Goal: Task Accomplishment & Management: Complete application form

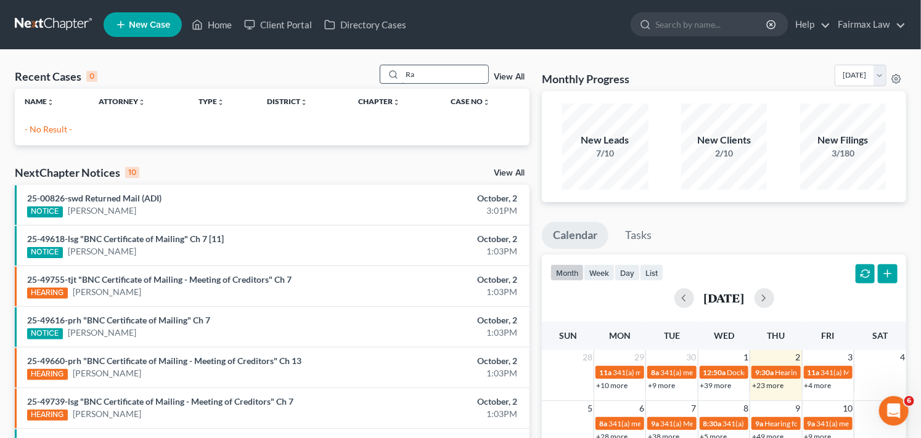
type input "R"
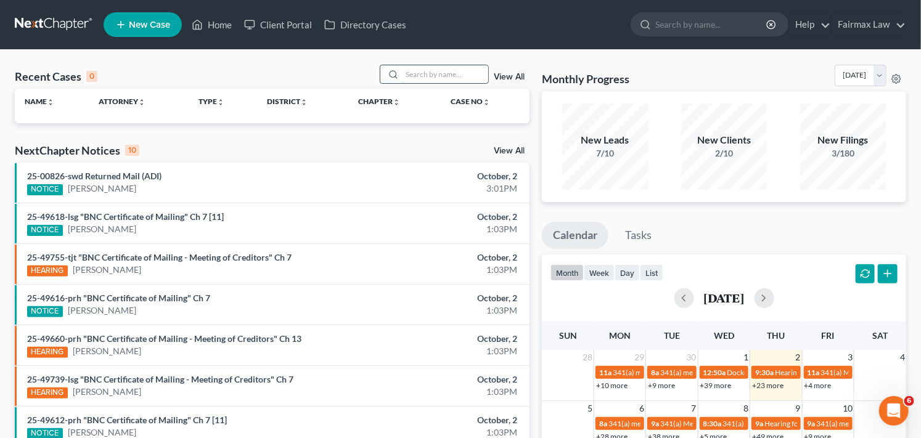
type input "w"
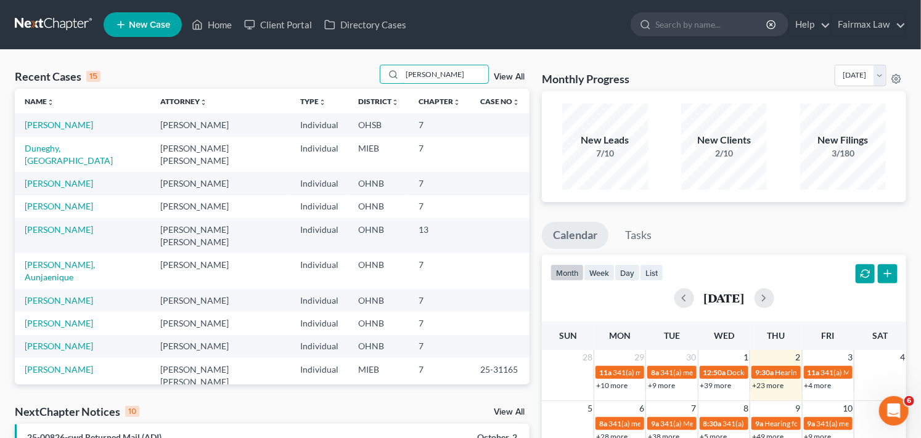
drag, startPoint x: 447, startPoint y: 72, endPoint x: 374, endPoint y: 83, distance: 73.7
click at [374, 83] on div "Recent Cases 15 Whitfield View All" at bounding box center [272, 77] width 515 height 24
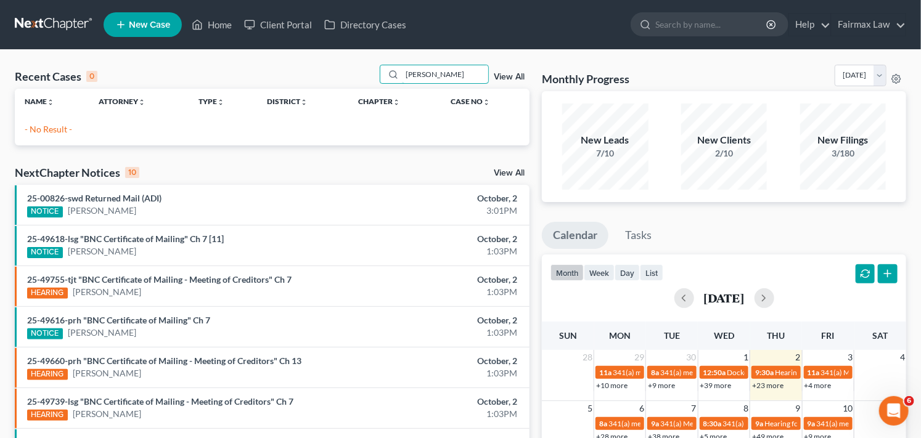
type input "Rachelle Whitfield"
drag, startPoint x: 478, startPoint y: 75, endPoint x: 402, endPoint y: 68, distance: 76.2
click at [403, 68] on input "Rachelle Whitfield" at bounding box center [445, 74] width 86 height 18
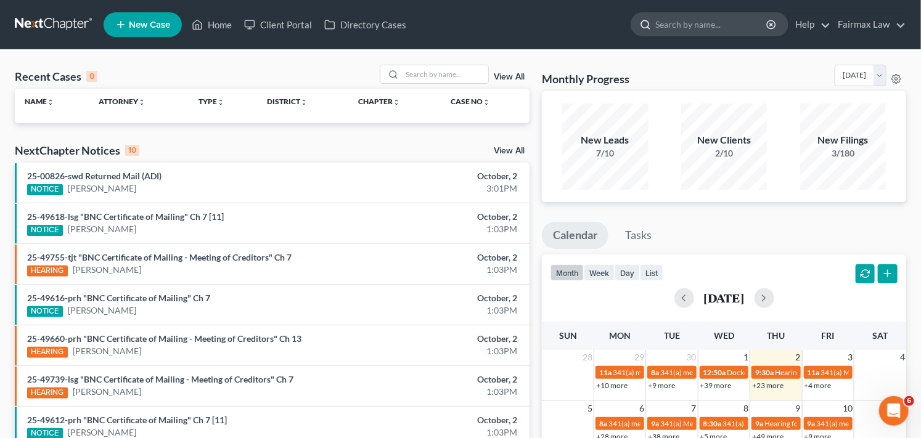
click at [702, 25] on input "search" at bounding box center [712, 24] width 113 height 23
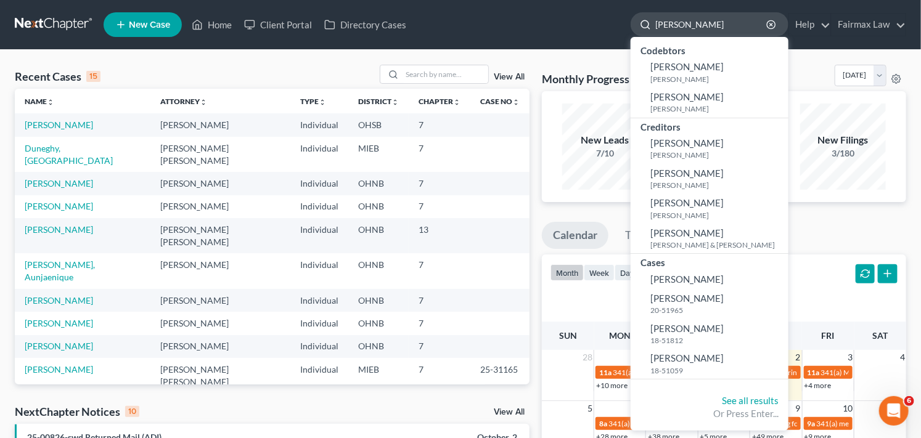
type input "Rachelle Whitfield"
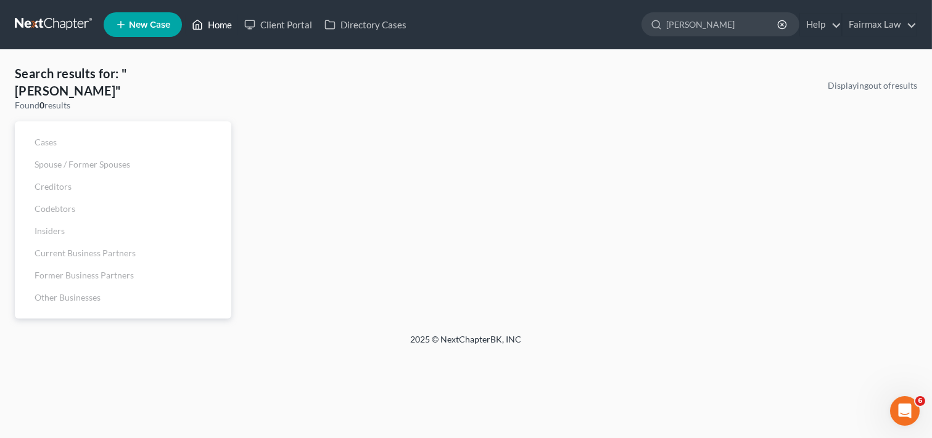
click at [214, 21] on link "Home" at bounding box center [212, 25] width 52 height 22
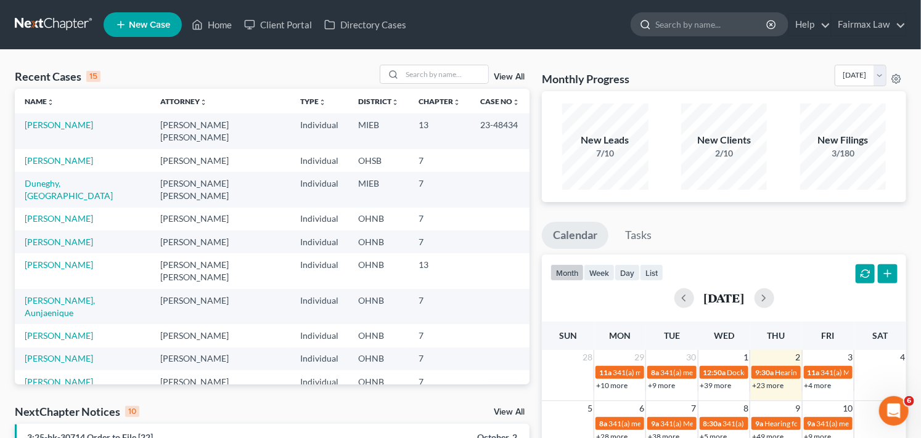
click at [696, 23] on input "search" at bounding box center [712, 24] width 113 height 23
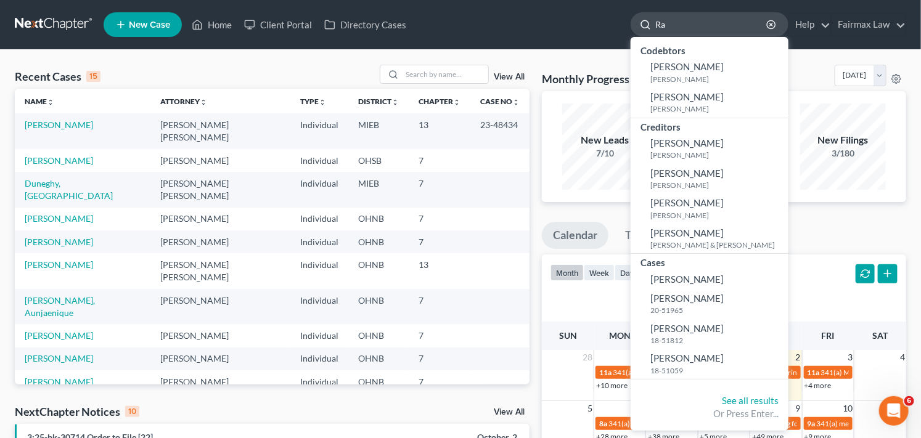
type input "R"
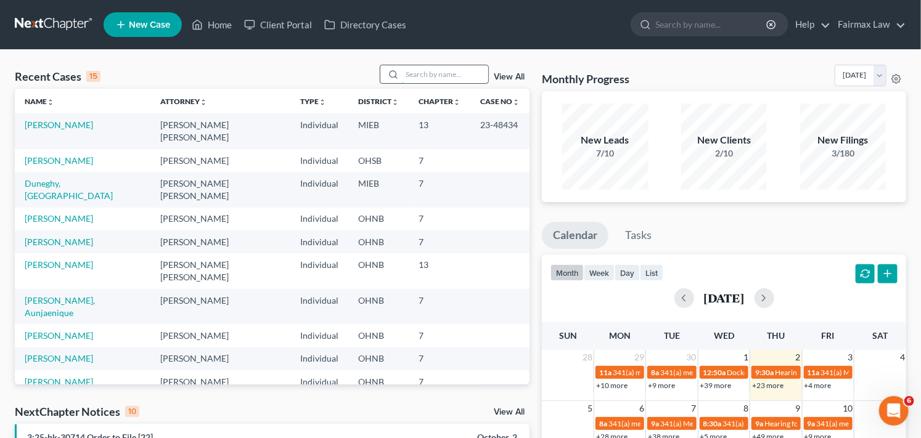
click at [471, 71] on input "search" at bounding box center [445, 74] width 86 height 18
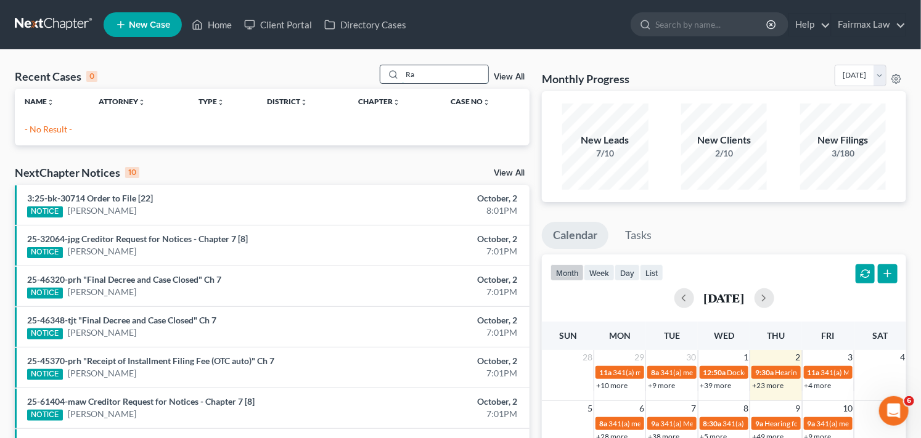
type input "R"
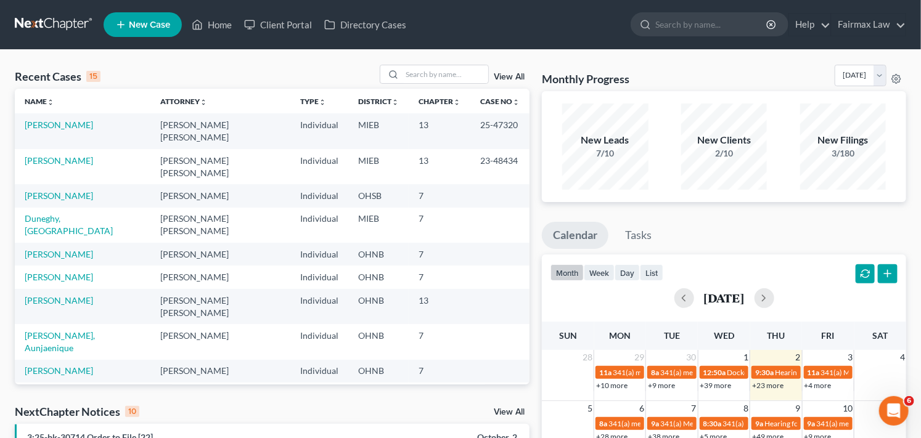
click at [145, 20] on span "New Case" at bounding box center [149, 24] width 41 height 9
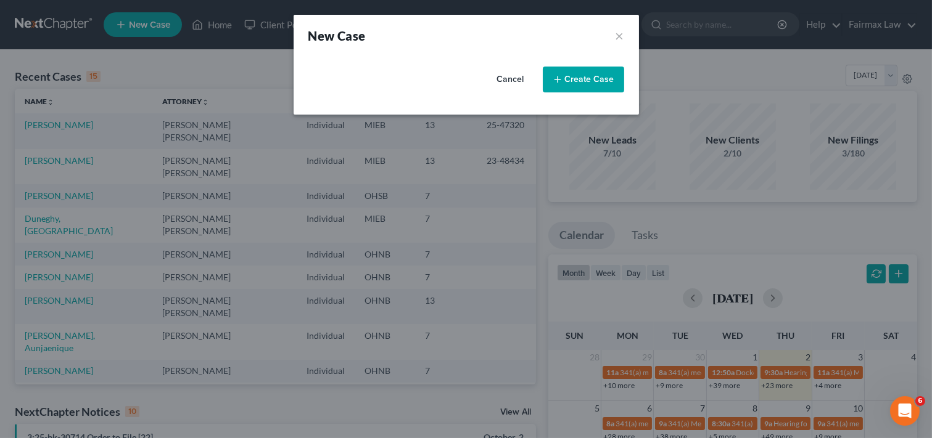
select select "40"
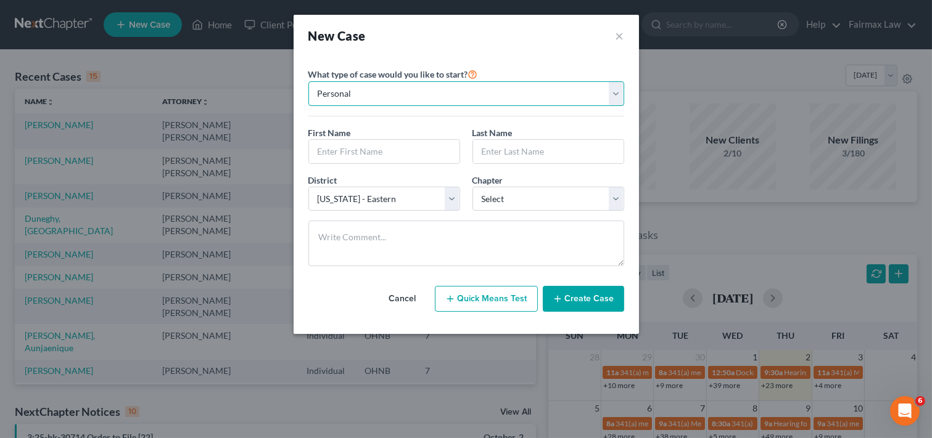
click at [384, 91] on select "Personal Business" at bounding box center [466, 93] width 316 height 25
click at [308, 81] on select "Personal Business" at bounding box center [466, 93] width 316 height 25
click at [408, 154] on input "text" at bounding box center [384, 151] width 150 height 23
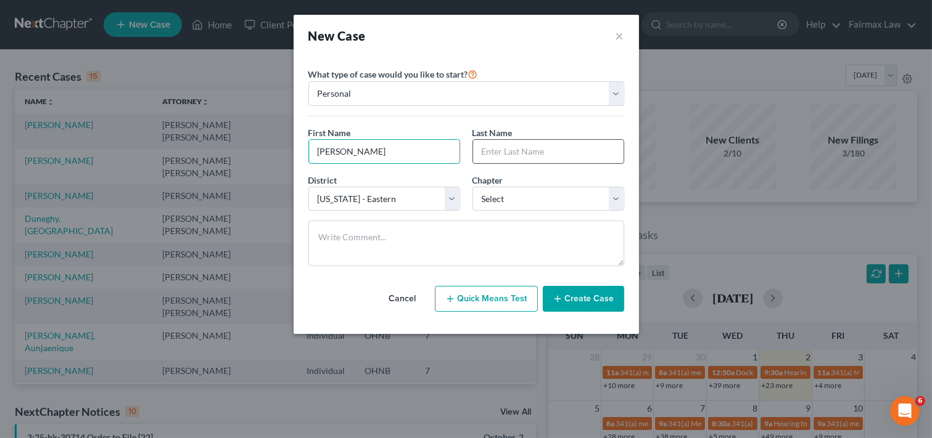
type input "[PERSON_NAME]"
click at [498, 149] on input "text" at bounding box center [548, 151] width 150 height 23
type input "Whitfield"
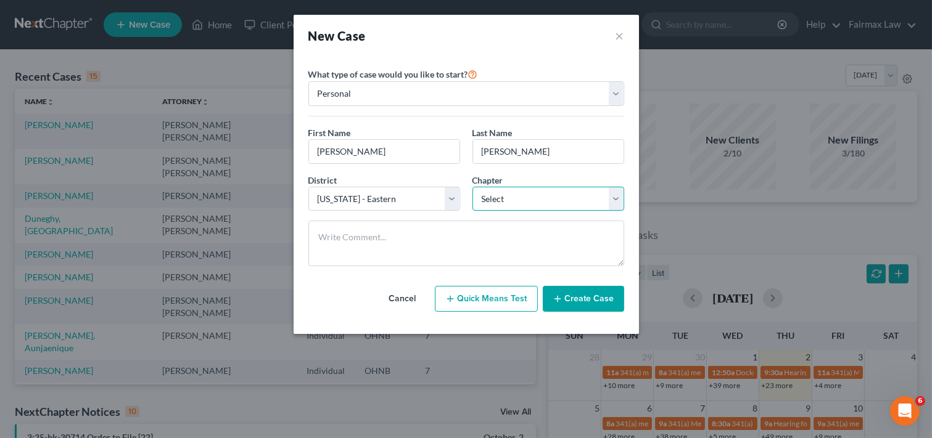
click at [575, 196] on select "Select 7 11 12 13" at bounding box center [548, 199] width 152 height 25
select select "0"
click at [472, 187] on select "Select 7 11 12 13" at bounding box center [548, 199] width 152 height 25
click at [593, 302] on button "Create Case" at bounding box center [583, 299] width 81 height 26
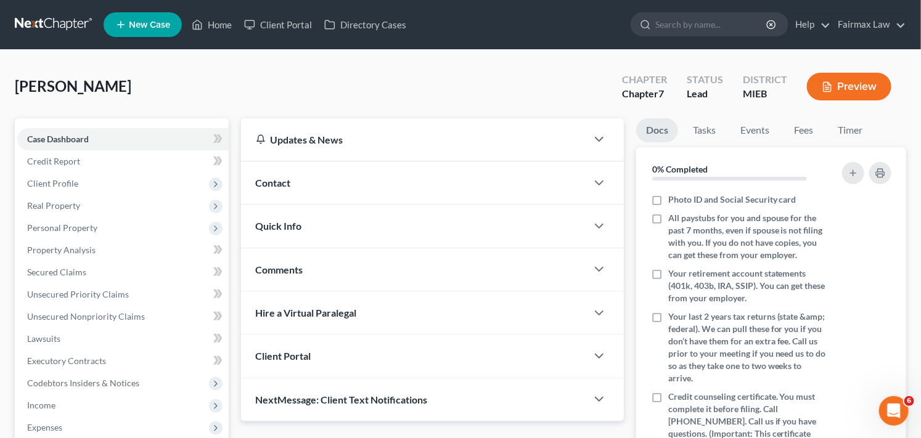
click at [387, 93] on div "Whitfield, Rachelle Upgraded Chapter Chapter 7 Status Lead District MIEB Preview" at bounding box center [461, 92] width 892 height 54
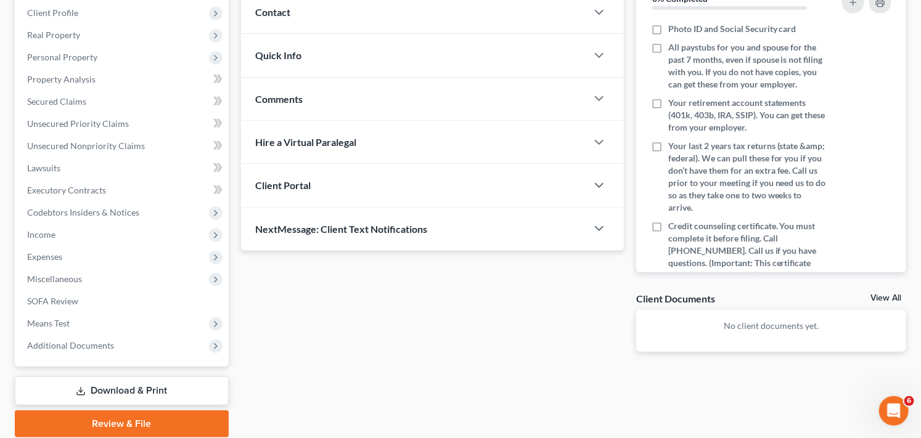
scroll to position [192, 0]
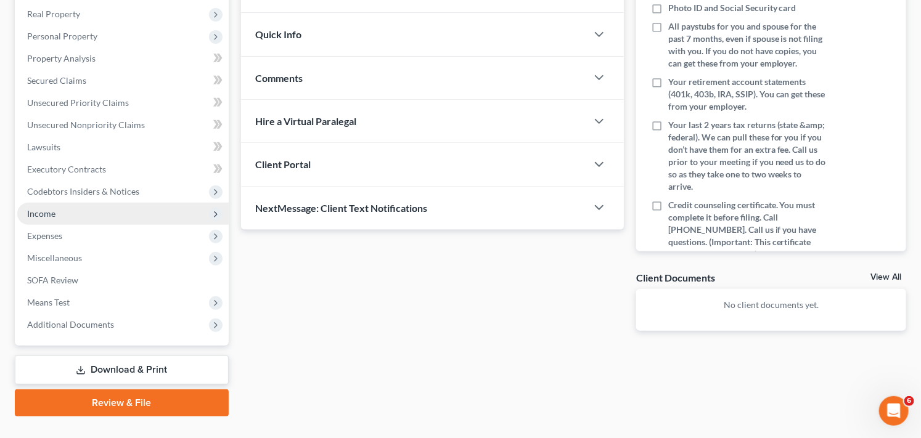
click at [139, 216] on span "Income" at bounding box center [123, 214] width 212 height 22
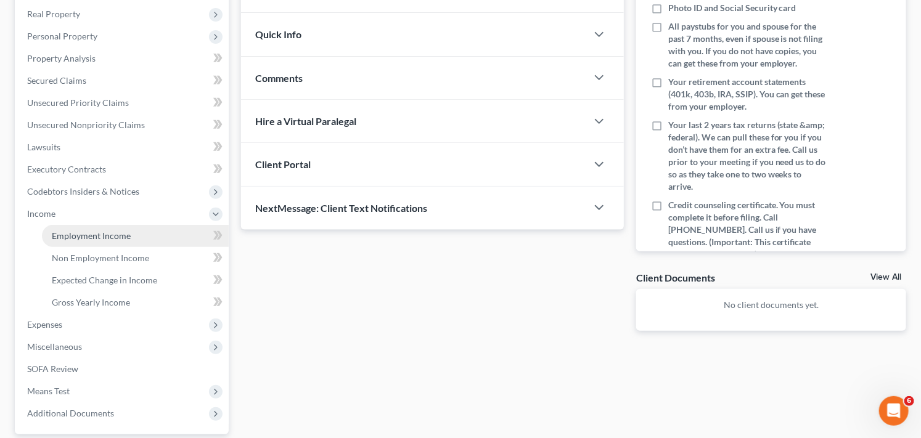
click at [133, 236] on link "Employment Income" at bounding box center [135, 236] width 187 height 22
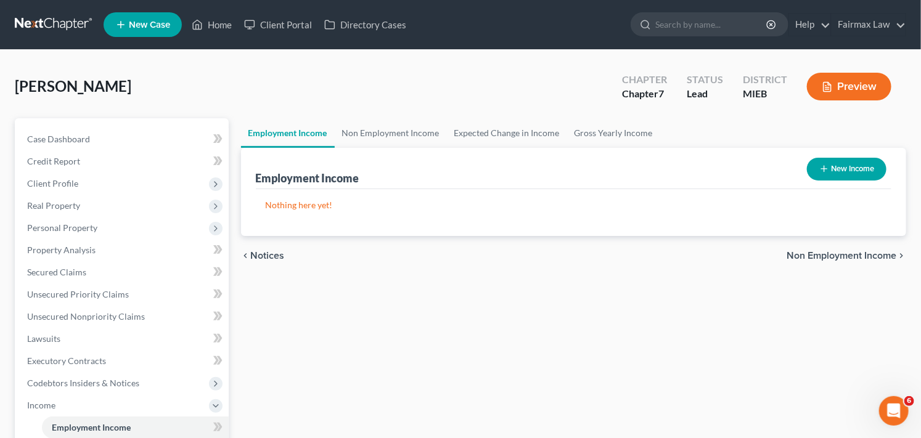
click at [842, 173] on button "New Income" at bounding box center [847, 169] width 80 height 23
select select "0"
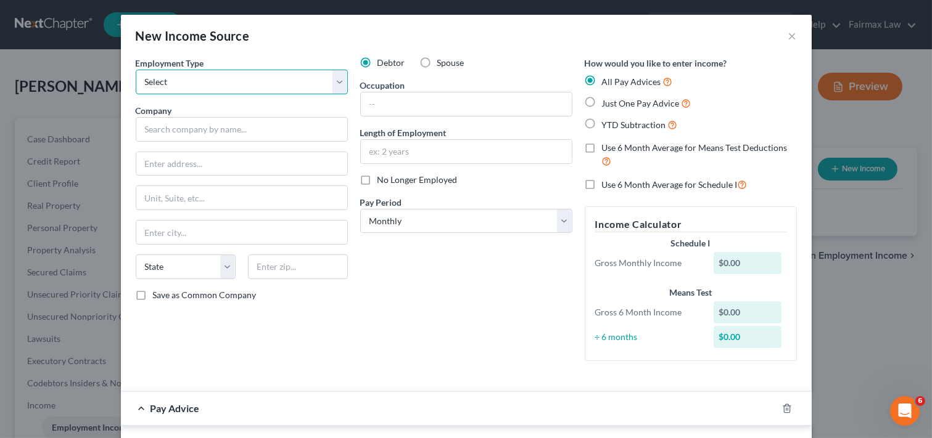
click at [334, 80] on select "Select Full or [DEMOGRAPHIC_DATA] Employment Self Employment" at bounding box center [242, 82] width 212 height 25
select select "0"
click at [136, 70] on select "Select Full or [DEMOGRAPHIC_DATA] Employment Self Employment" at bounding box center [242, 82] width 212 height 25
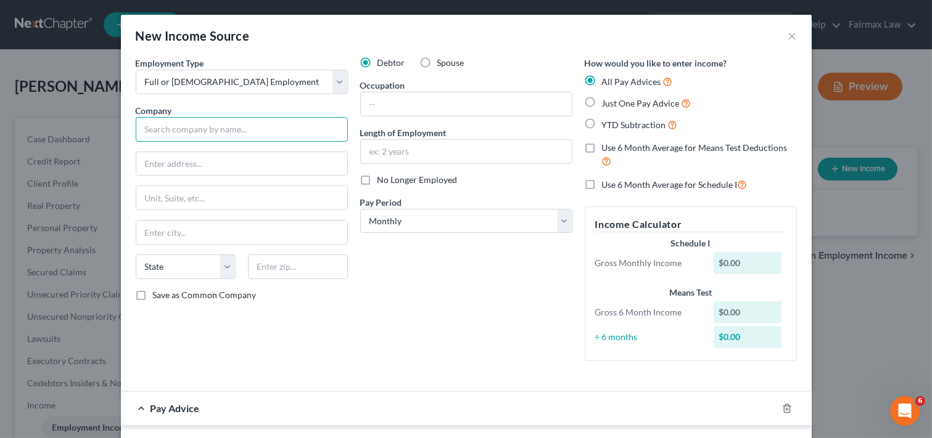
click at [286, 133] on input "text" at bounding box center [242, 129] width 212 height 25
type input "DHT Transportation"
click at [289, 163] on input "text" at bounding box center [241, 163] width 211 height 23
click at [189, 164] on input "text" at bounding box center [241, 163] width 211 height 23
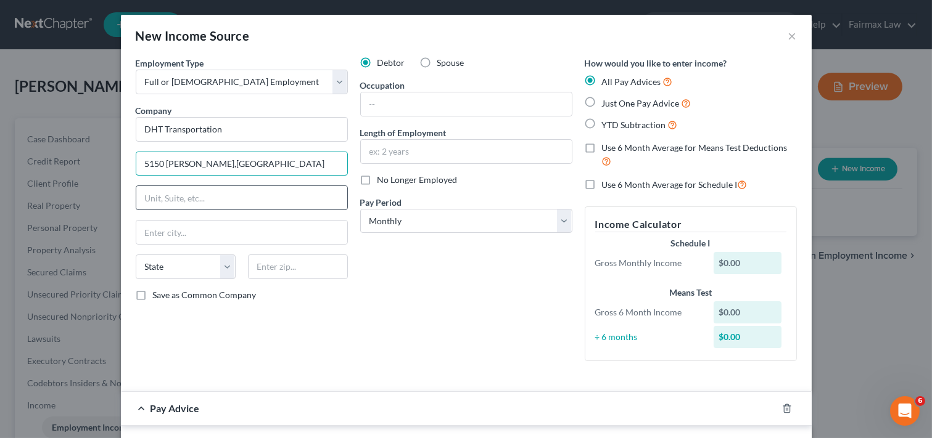
type input "5150 [PERSON_NAME],[GEOGRAPHIC_DATA]"
click at [222, 200] on input "text" at bounding box center [241, 197] width 211 height 23
click at [220, 232] on input "text" at bounding box center [241, 232] width 211 height 23
click at [265, 236] on input "text" at bounding box center [241, 232] width 211 height 23
click at [179, 266] on select "State [US_STATE] AK AR AZ CA CO CT DE DC [GEOGRAPHIC_DATA] [GEOGRAPHIC_DATA] GU…" at bounding box center [186, 267] width 100 height 25
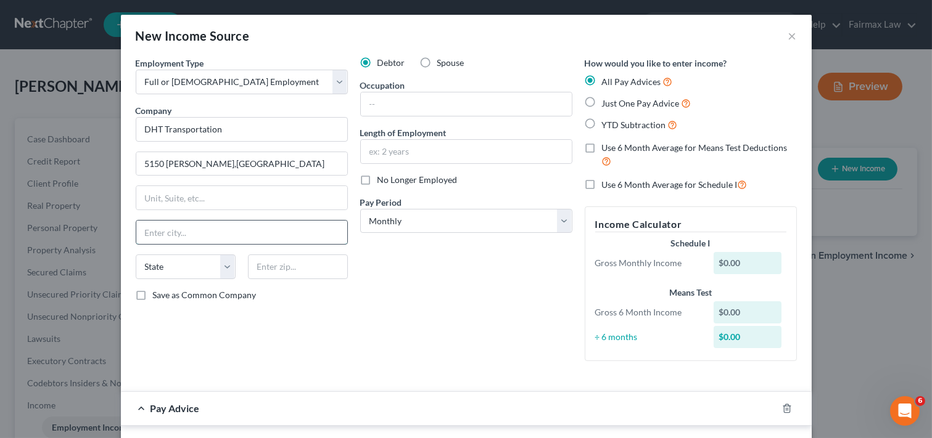
click at [278, 235] on input "text" at bounding box center [241, 232] width 211 height 23
click at [182, 266] on select "State [US_STATE] AK AR AZ CA CO CT DE DC [GEOGRAPHIC_DATA] [GEOGRAPHIC_DATA] GU…" at bounding box center [186, 267] width 100 height 25
select select "50"
click at [136, 255] on select "State [US_STATE] AK AR AZ CA CO CT DE DC [GEOGRAPHIC_DATA] [GEOGRAPHIC_DATA] GU…" at bounding box center [186, 267] width 100 height 25
click at [416, 103] on input "text" at bounding box center [466, 104] width 211 height 23
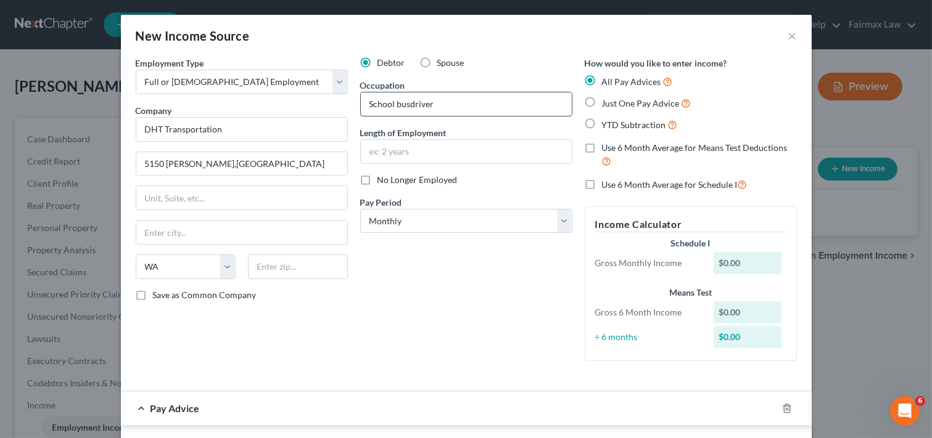
click at [403, 104] on input "School busdriver" at bounding box center [466, 104] width 211 height 23
type input "School bus driver"
click at [445, 155] on input "text" at bounding box center [466, 151] width 211 height 23
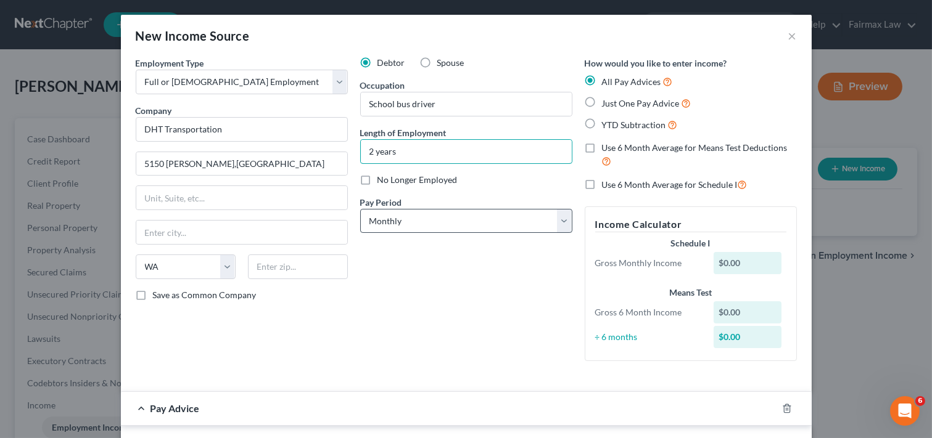
type input "2 years"
click at [559, 223] on select "Select Monthly Twice Monthly Every Other Week Weekly" at bounding box center [466, 221] width 212 height 25
click at [557, 221] on select "Select Monthly Twice Monthly Every Other Week Weekly" at bounding box center [466, 221] width 212 height 25
click at [602, 123] on label "YTD Subtraction" at bounding box center [640, 125] width 76 height 14
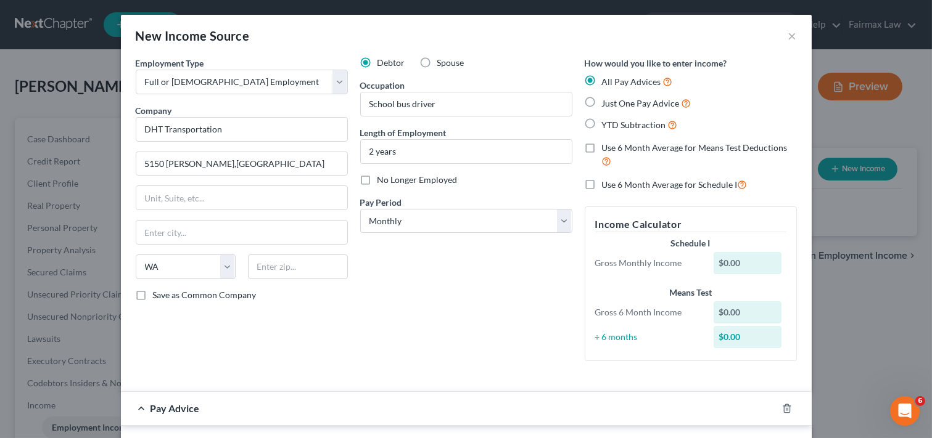
click at [607, 123] on input "YTD Subtraction" at bounding box center [611, 122] width 8 height 8
radio input "true"
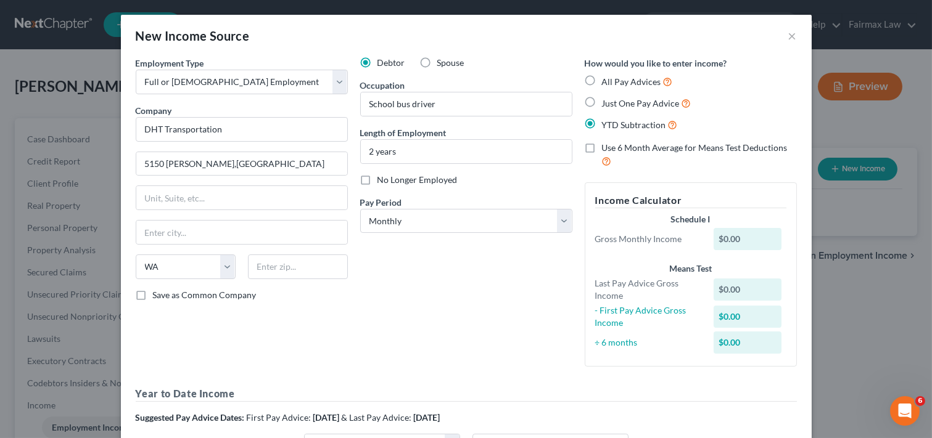
click at [504, 312] on div "Debtor Spouse Occupation School bus driver Length of Employment 2 years No Long…" at bounding box center [466, 217] width 224 height 320
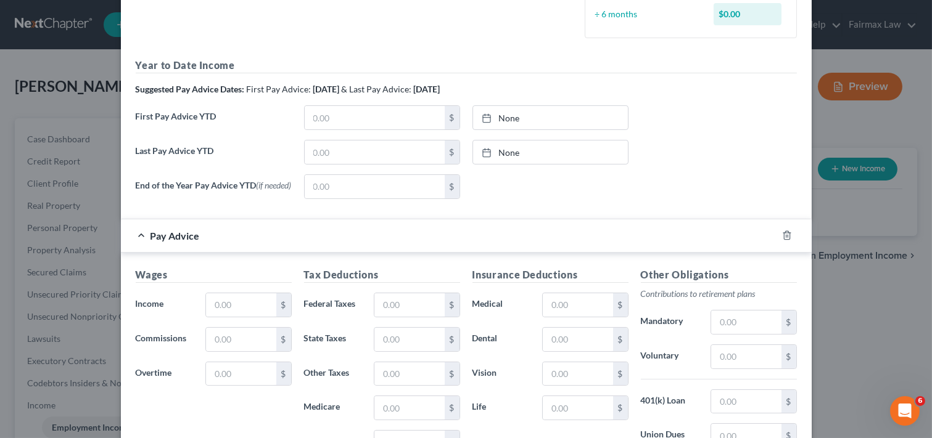
scroll to position [356, 0]
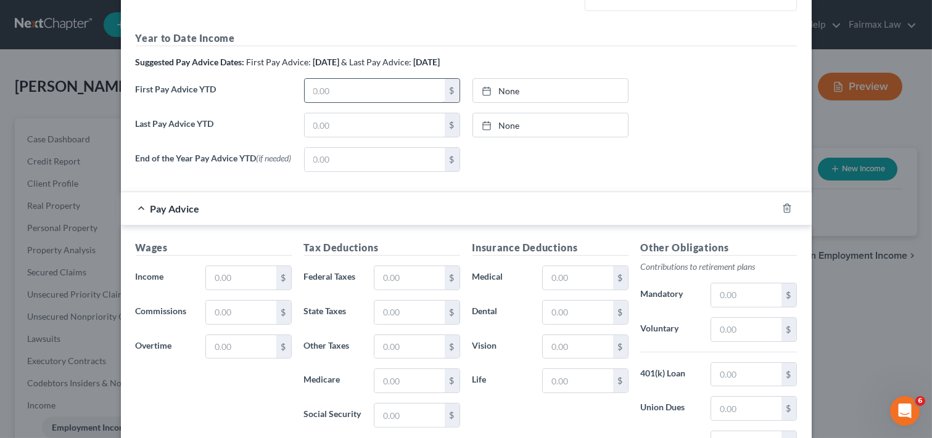
click at [366, 87] on input "text" at bounding box center [375, 90] width 140 height 23
click at [347, 91] on input "391.21" at bounding box center [375, 90] width 140 height 23
type input "3"
type input "4,733.33"
click at [338, 126] on input "text" at bounding box center [375, 124] width 140 height 23
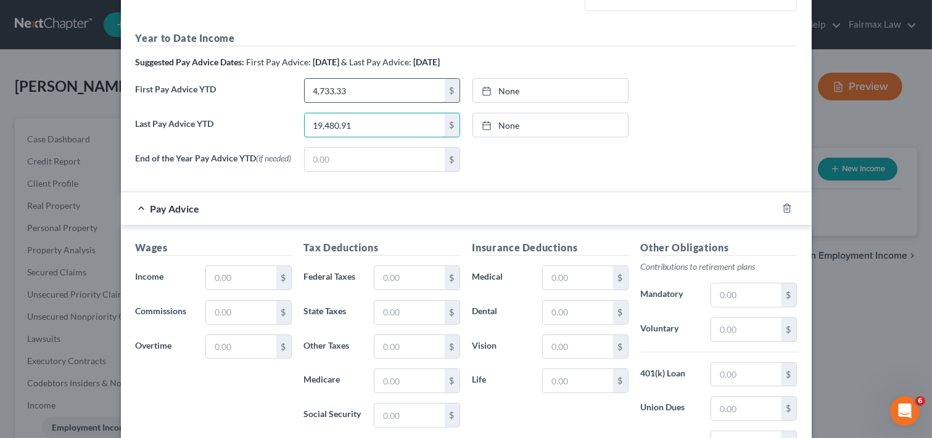
type input "19,480.91"
click at [358, 89] on input "4,733.33" at bounding box center [375, 90] width 140 height 23
click at [367, 87] on input "text" at bounding box center [375, 90] width 140 height 23
type input "7,793.49"
click at [391, 163] on input "text" at bounding box center [375, 159] width 140 height 23
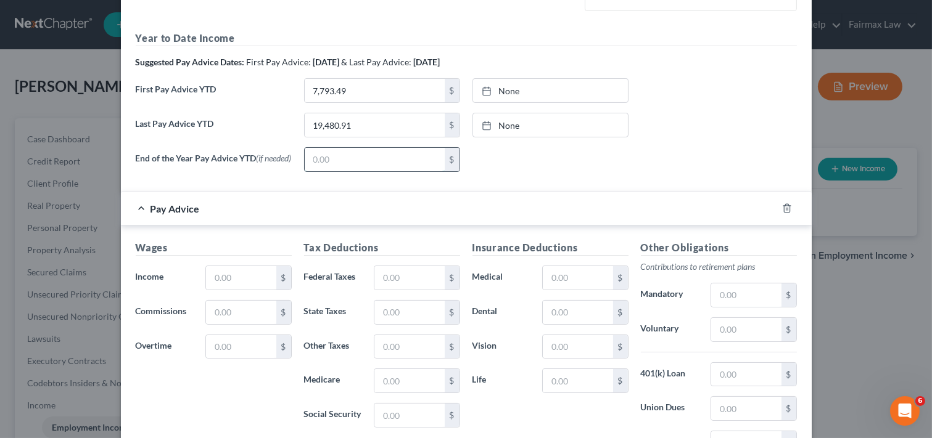
click at [385, 152] on input "text" at bounding box center [375, 159] width 140 height 23
type input "28,064.86"
click at [674, 182] on div "End of the Year Pay Advice YTD (if needed) 28,064.86 $ None close Date Time che…" at bounding box center [466, 164] width 673 height 35
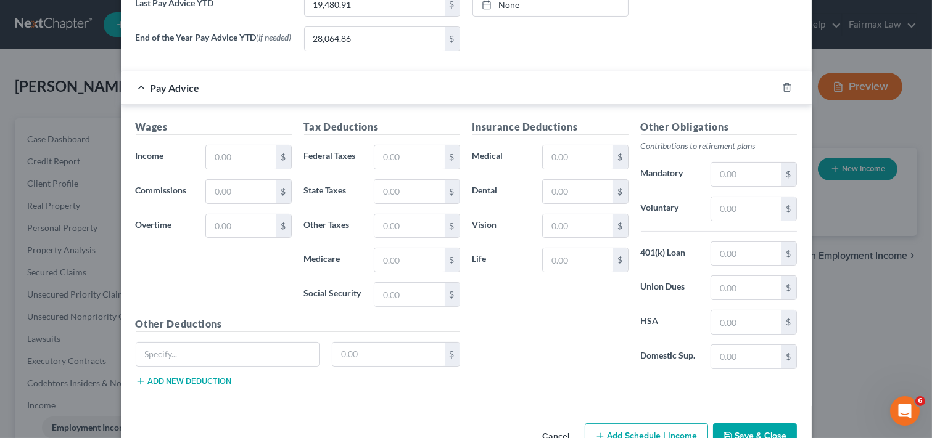
scroll to position [520, 0]
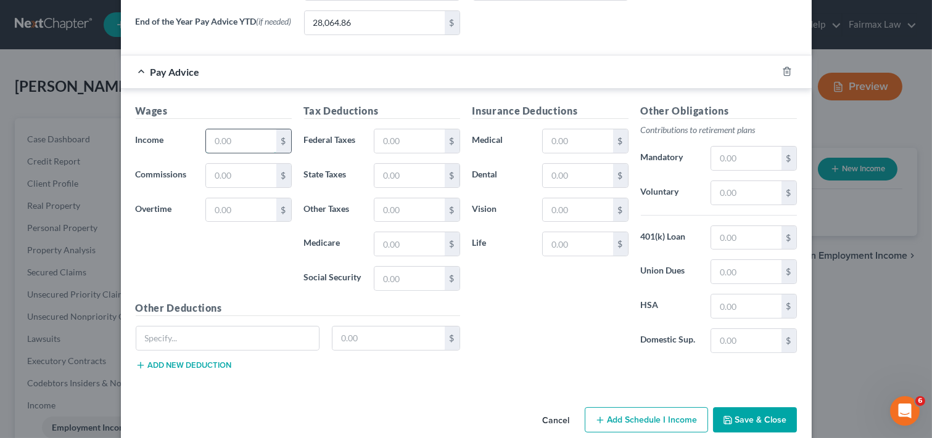
click at [224, 141] on input "text" at bounding box center [241, 141] width 70 height 23
type input "810.75"
click at [244, 177] on input "text" at bounding box center [241, 175] width 70 height 23
click at [414, 146] on input "text" at bounding box center [409, 141] width 70 height 23
click at [389, 145] on input "text" at bounding box center [409, 141] width 70 height 23
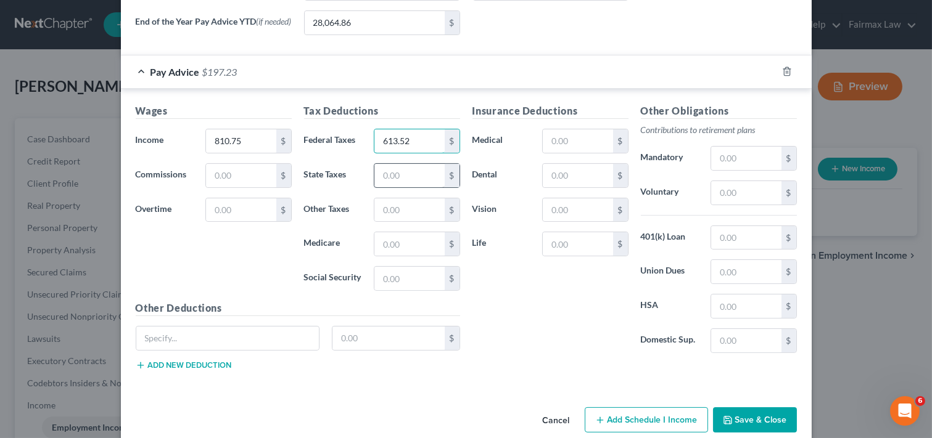
type input "613.52"
click at [385, 178] on input "text" at bounding box center [409, 175] width 70 height 23
type input "827.97"
click at [409, 213] on input "text" at bounding box center [409, 210] width 70 height 23
click at [404, 243] on input "text" at bounding box center [409, 243] width 70 height 23
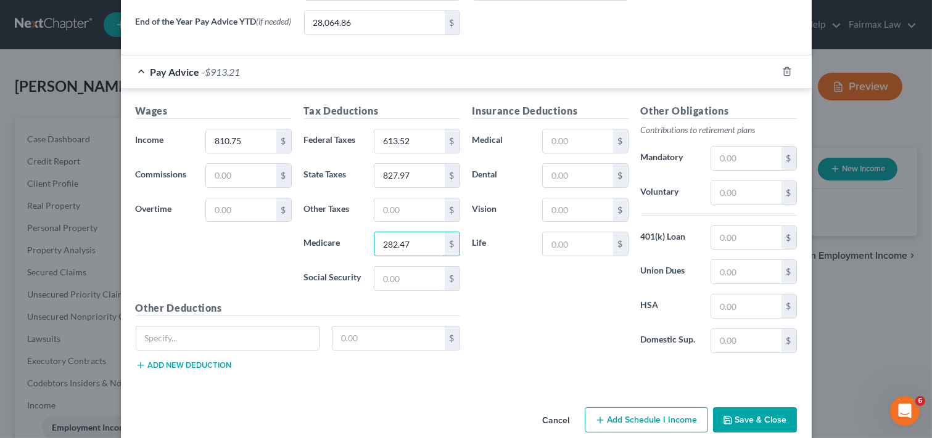
type input "282.47"
click at [554, 362] on div "Insurance Deductions Medical $ Dental $ Vision $ Life $" at bounding box center [550, 234] width 168 height 260
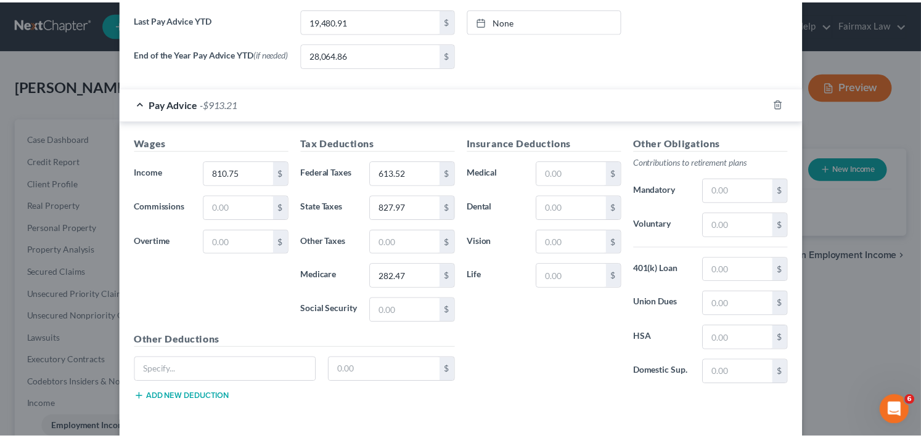
scroll to position [543, 0]
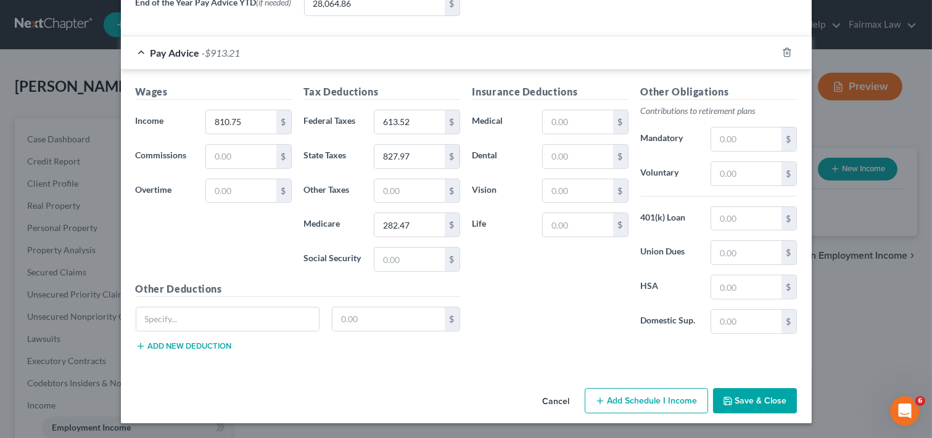
click at [755, 398] on button "Save & Close" at bounding box center [755, 402] width 84 height 26
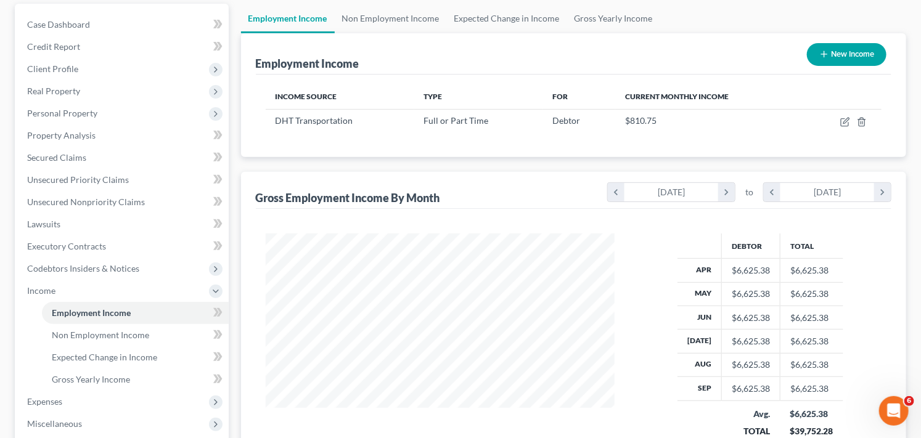
scroll to position [0, 0]
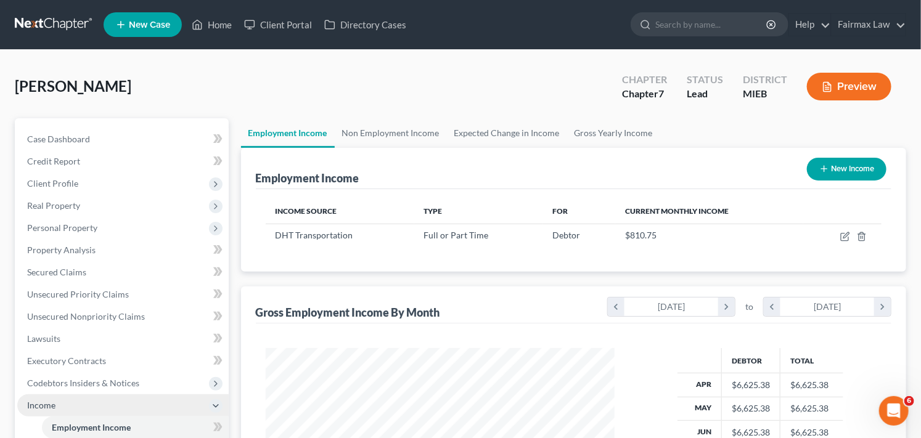
click at [139, 405] on span "Income" at bounding box center [123, 406] width 212 height 22
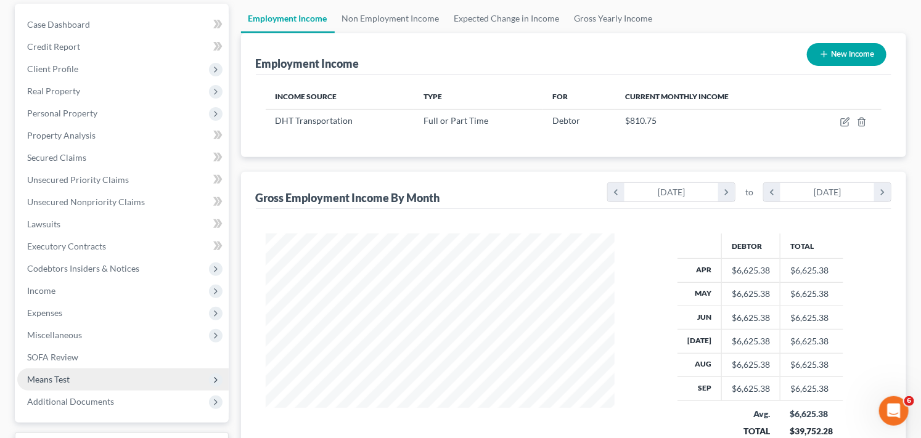
scroll to position [137, 0]
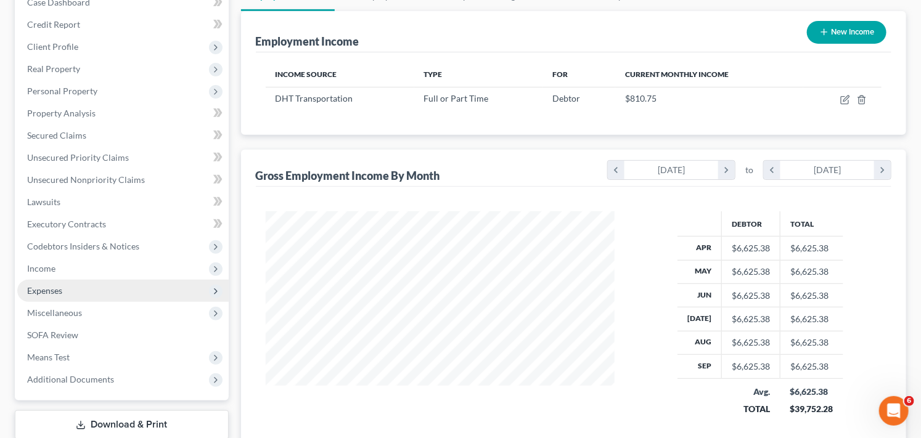
click at [86, 290] on span "Expenses" at bounding box center [123, 291] width 212 height 22
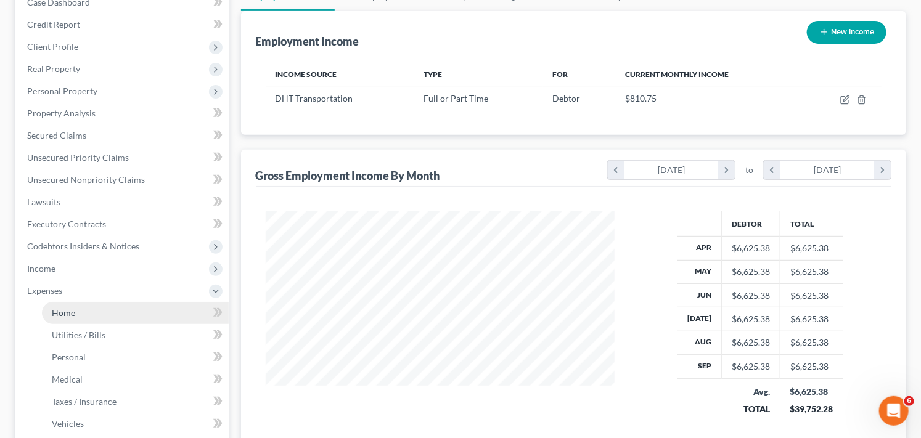
click at [100, 313] on link "Home" at bounding box center [135, 313] width 187 height 22
click at [73, 312] on span "Home" at bounding box center [63, 313] width 23 height 10
click at [217, 310] on icon at bounding box center [216, 312] width 6 height 9
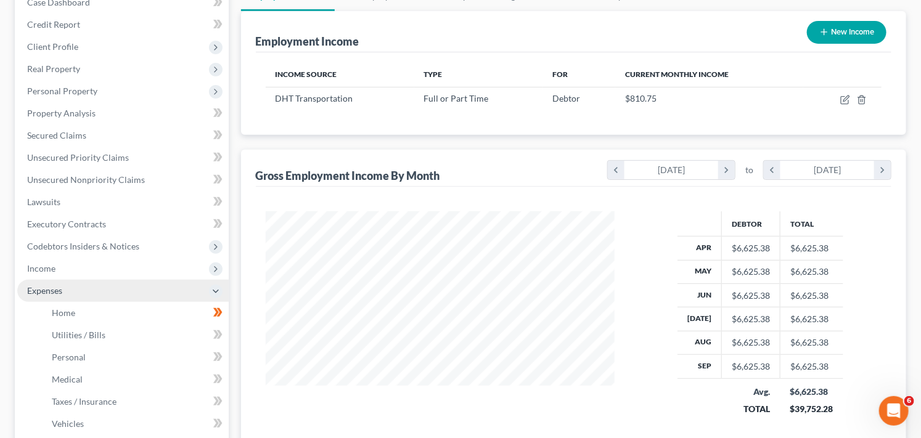
click at [90, 292] on span "Expenses" at bounding box center [123, 291] width 212 height 22
click at [97, 290] on span "Expenses" at bounding box center [123, 291] width 212 height 22
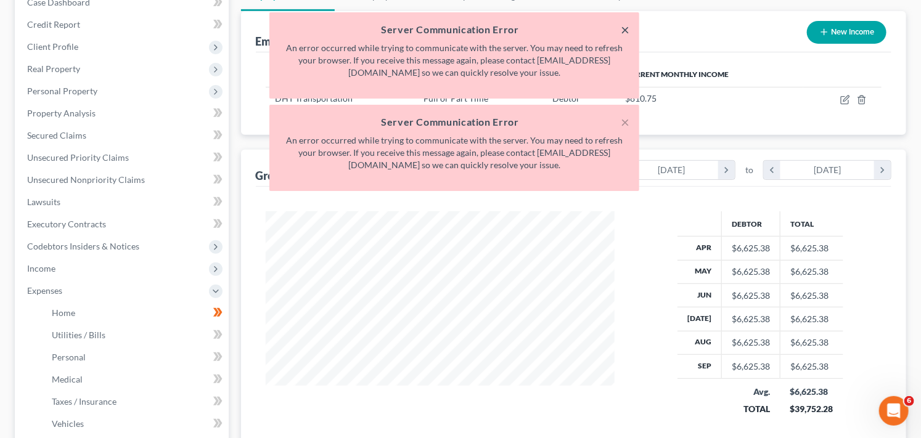
click at [627, 27] on button "×" at bounding box center [625, 29] width 9 height 15
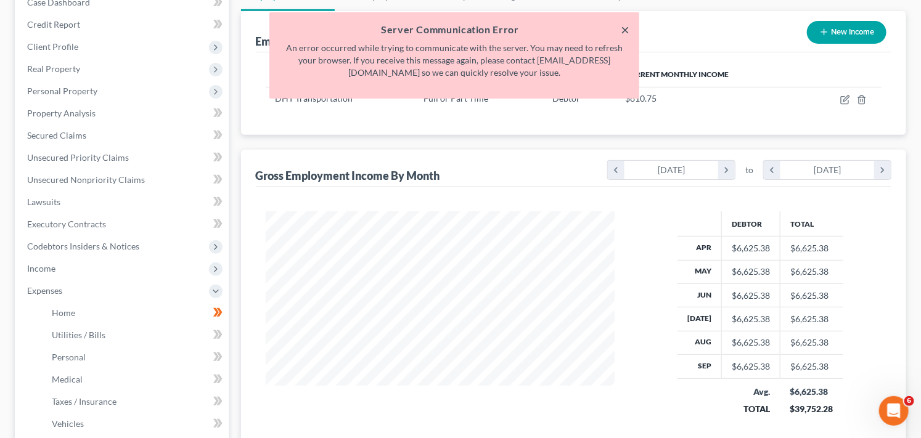
click at [625, 27] on button "×" at bounding box center [625, 29] width 9 height 15
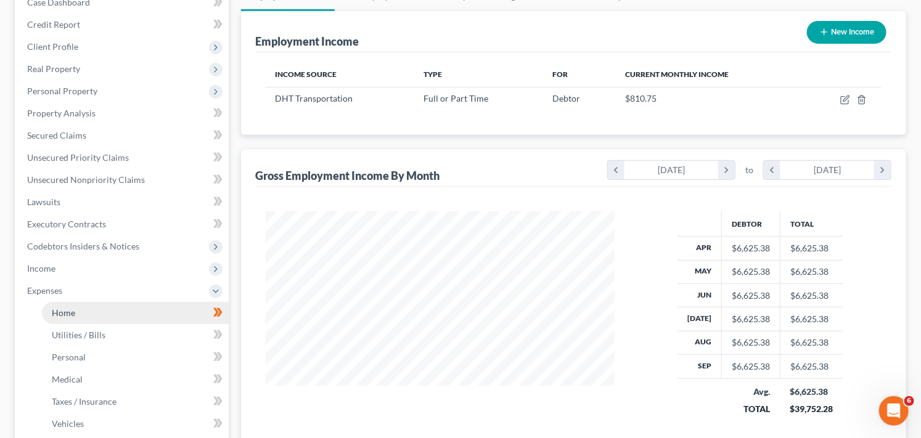
click at [115, 313] on link "Home" at bounding box center [135, 313] width 187 height 22
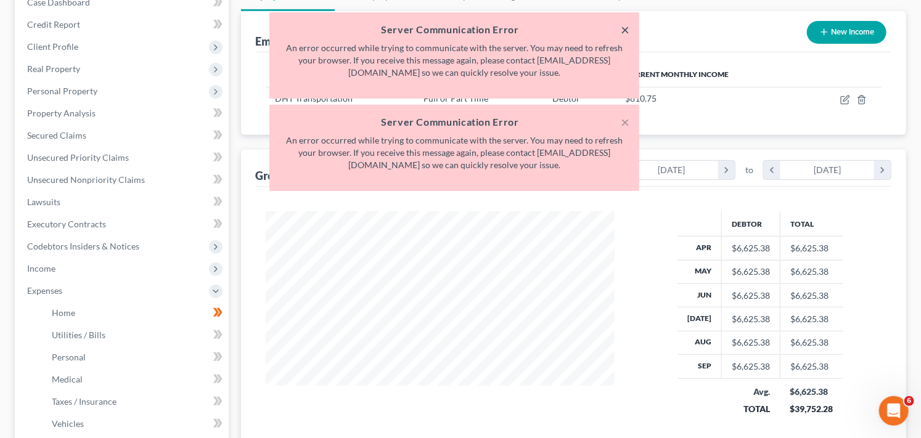
click at [629, 29] on button "×" at bounding box center [625, 29] width 9 height 15
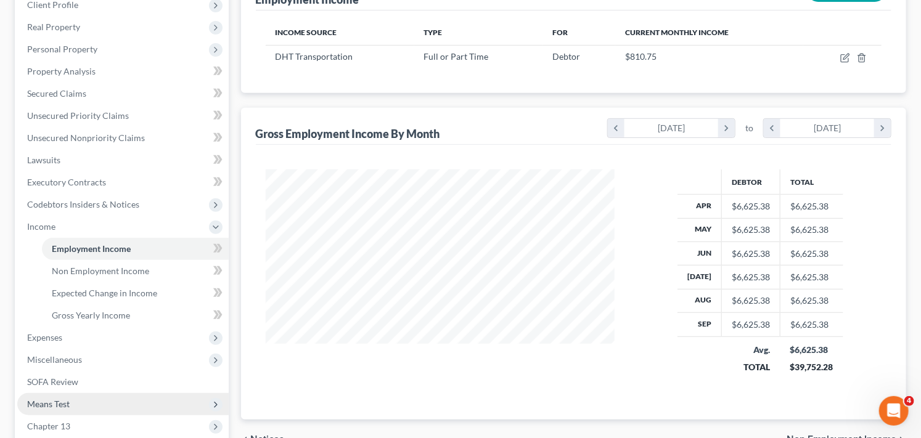
scroll to position [219, 0]
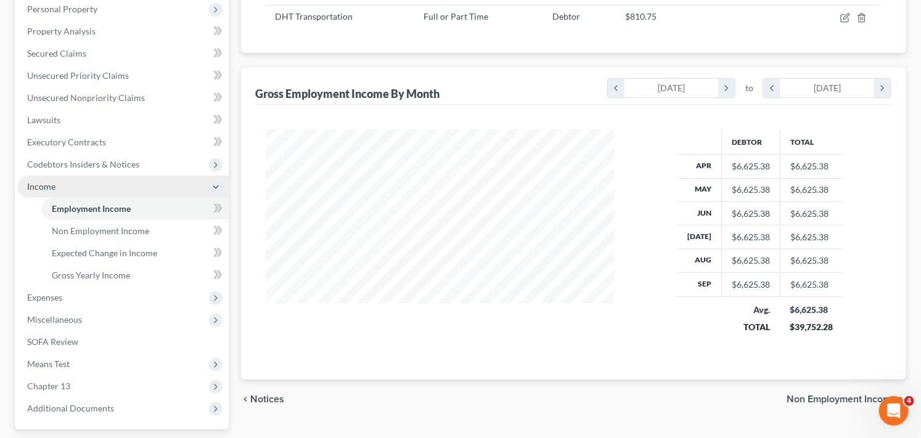
click at [124, 189] on span "Income" at bounding box center [123, 187] width 212 height 22
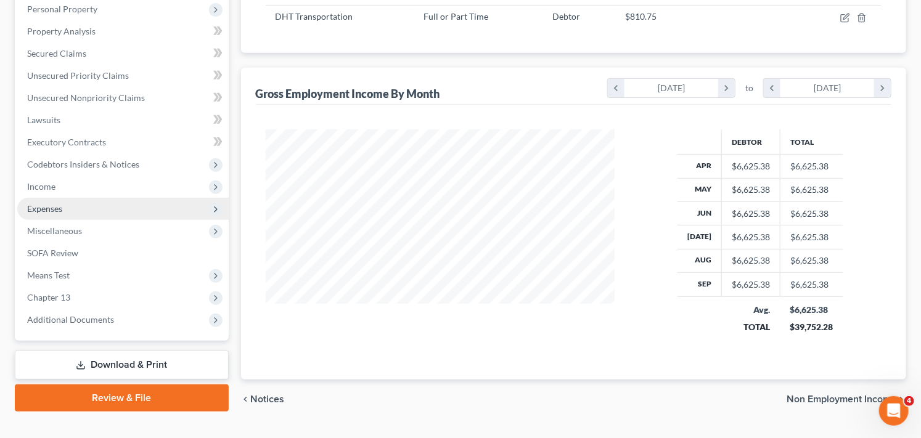
click at [118, 212] on span "Expenses" at bounding box center [123, 209] width 212 height 22
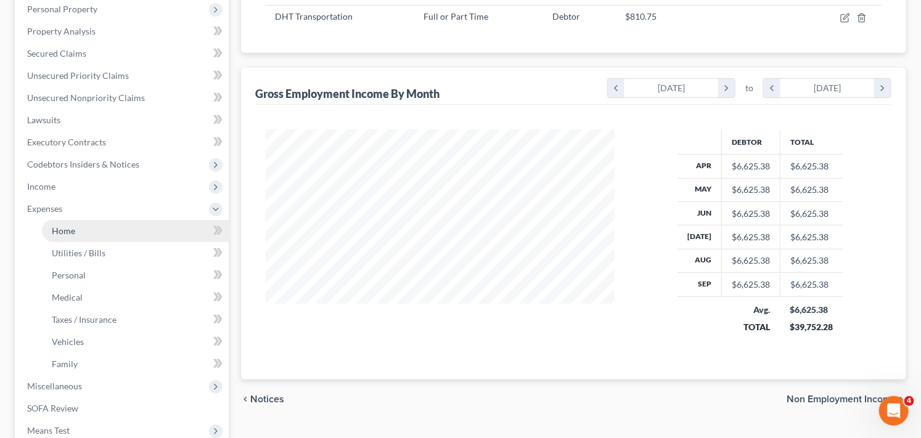
click at [81, 235] on link "Home" at bounding box center [135, 231] width 187 height 22
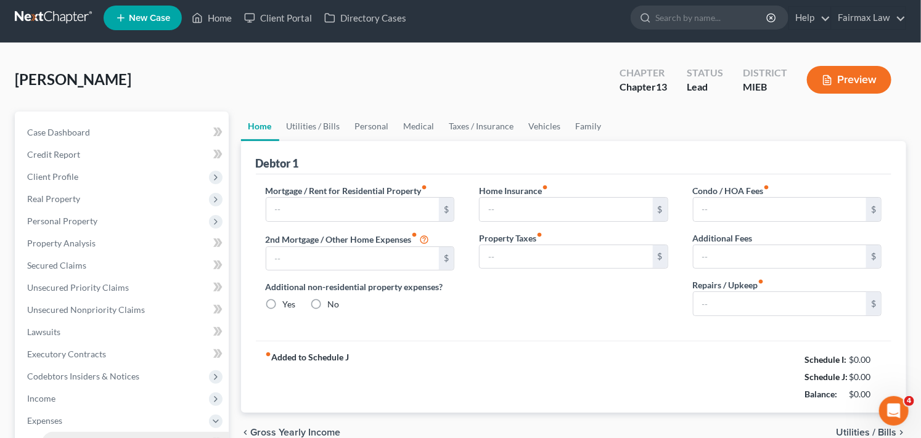
type input "0.00"
radio input "true"
type input "0.00"
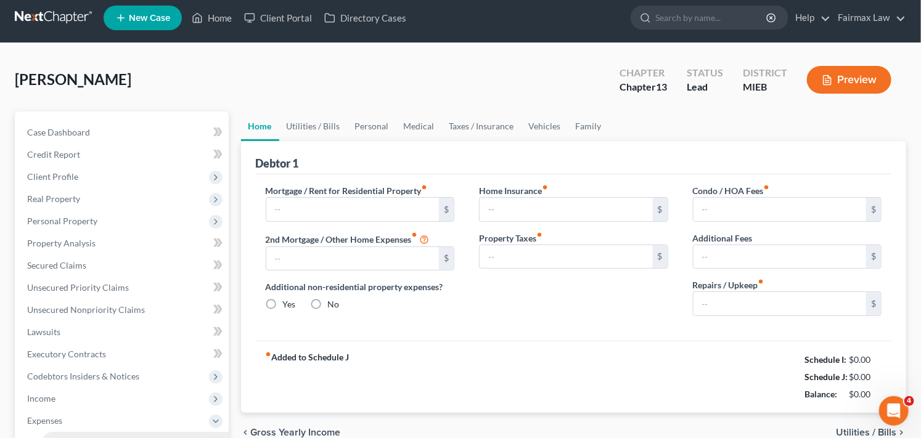
type input "0.00"
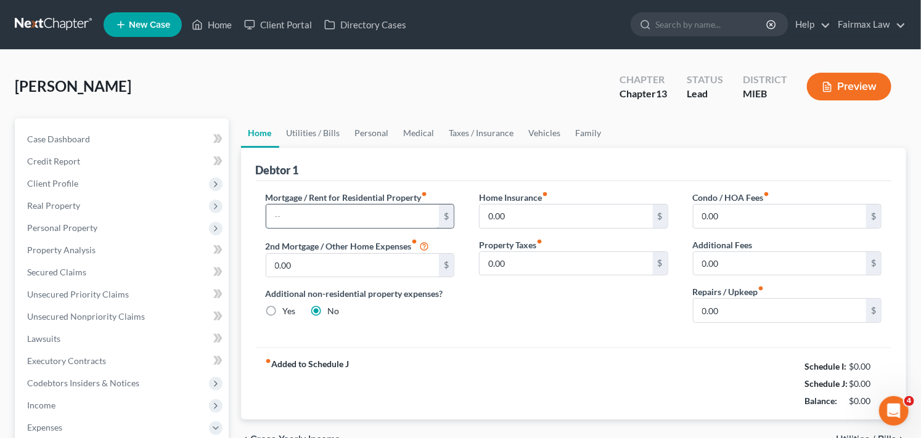
click at [417, 218] on input "text" at bounding box center [352, 216] width 173 height 23
click at [405, 221] on input "text" at bounding box center [352, 216] width 173 height 23
type input "800.00"
click at [614, 329] on div "Home Insurance fiber_manual_record 0.00 $ Property Taxes fiber_manual_record 0.…" at bounding box center [574, 262] width 214 height 142
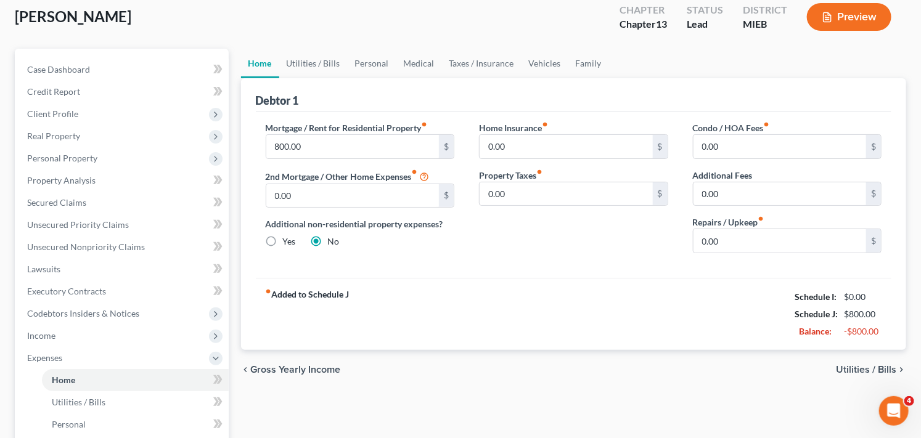
scroll to position [137, 0]
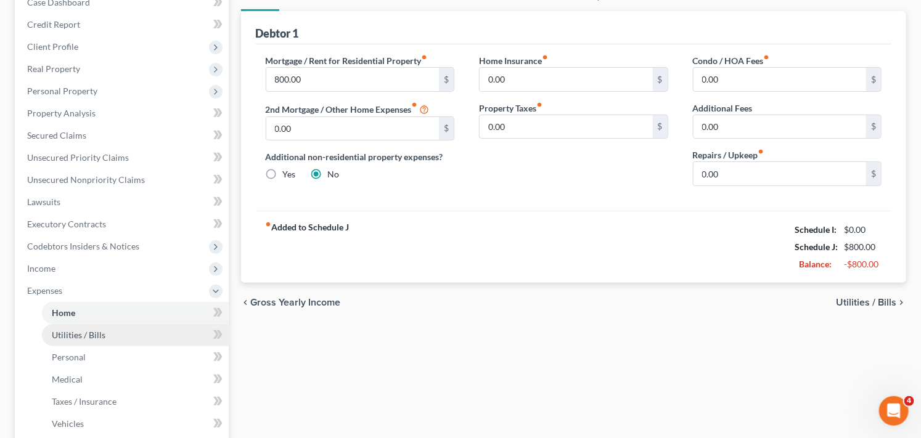
click at [96, 331] on span "Utilities / Bills" at bounding box center [79, 335] width 54 height 10
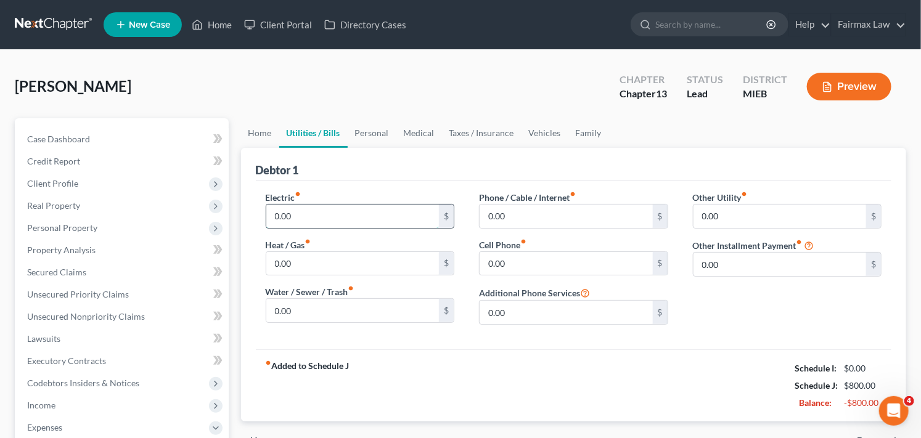
click at [358, 215] on input "0.00" at bounding box center [352, 216] width 173 height 23
type input "350.00"
click at [360, 269] on input "0.00" at bounding box center [352, 263] width 173 height 23
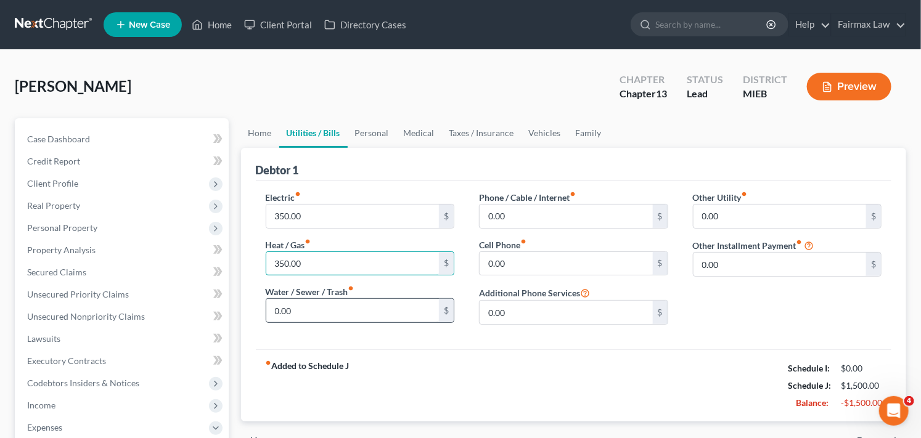
type input "350.00"
click at [339, 311] on input "0.00" at bounding box center [352, 310] width 173 height 23
type input "150.00"
click at [553, 213] on input "0.00" at bounding box center [566, 216] width 173 height 23
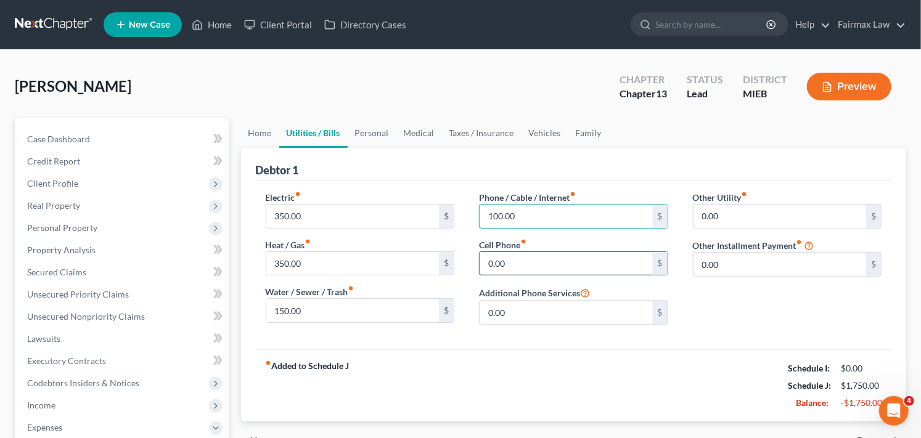
type input "100.00"
click at [557, 260] on input "0.00" at bounding box center [566, 263] width 173 height 23
type input "150.00"
click at [458, 334] on div "Electric fiber_manual_record 350.00 $ Heat / Gas fiber_manual_record 350.00 $ W…" at bounding box center [360, 263] width 214 height 144
click at [374, 131] on link "Personal" at bounding box center [372, 133] width 49 height 30
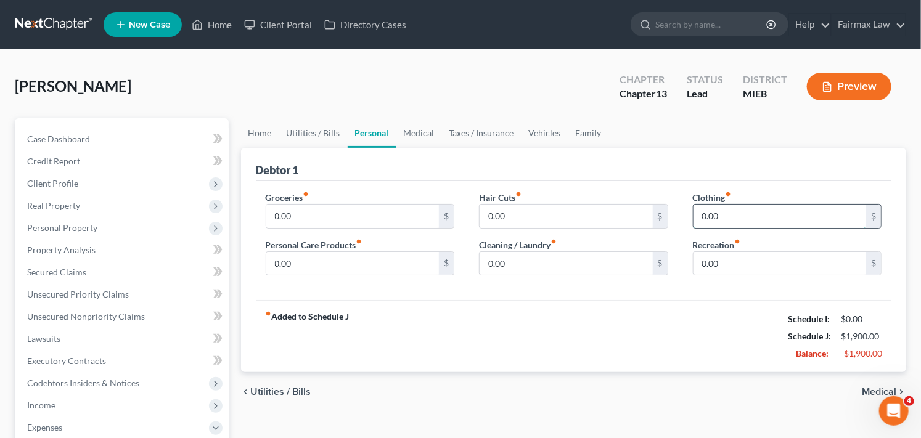
click at [750, 213] on input "0.00" at bounding box center [780, 216] width 173 height 23
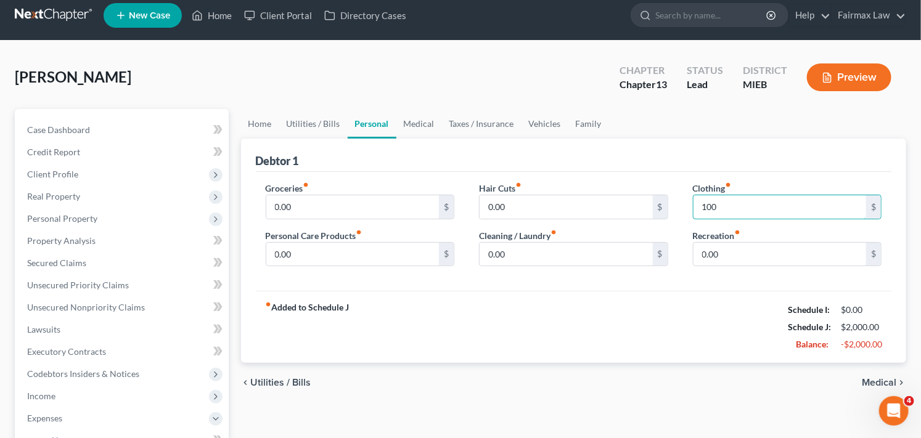
scroll to position [5, 0]
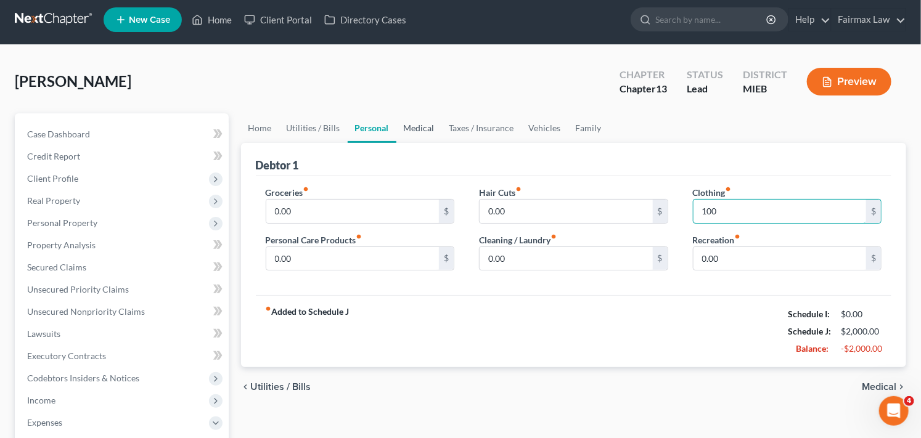
type input "100"
click at [422, 126] on link "Medical" at bounding box center [420, 128] width 46 height 30
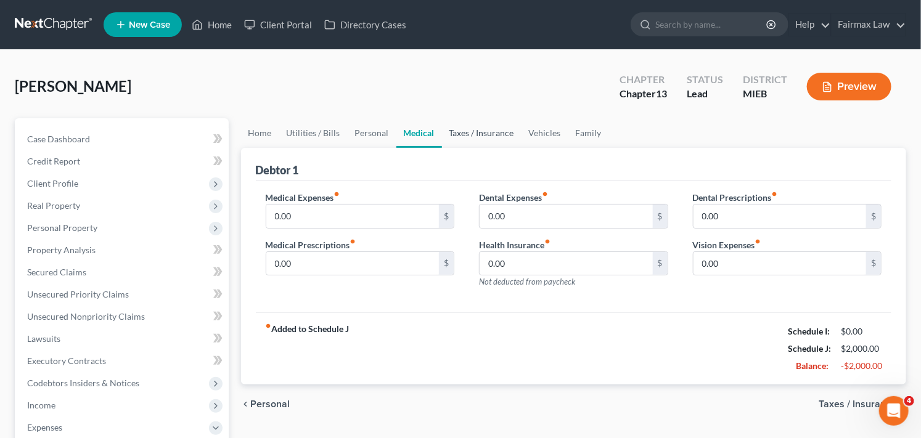
click at [489, 131] on link "Taxes / Insurance" at bounding box center [482, 133] width 80 height 30
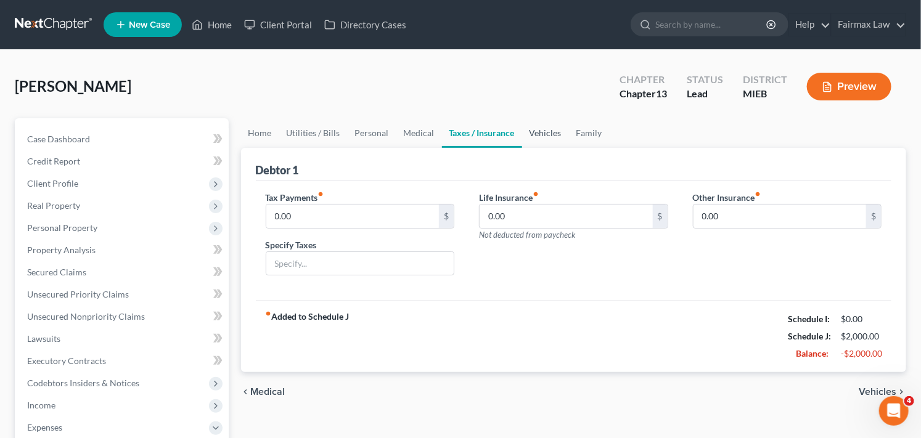
click at [550, 133] on link "Vehicles" at bounding box center [545, 133] width 47 height 30
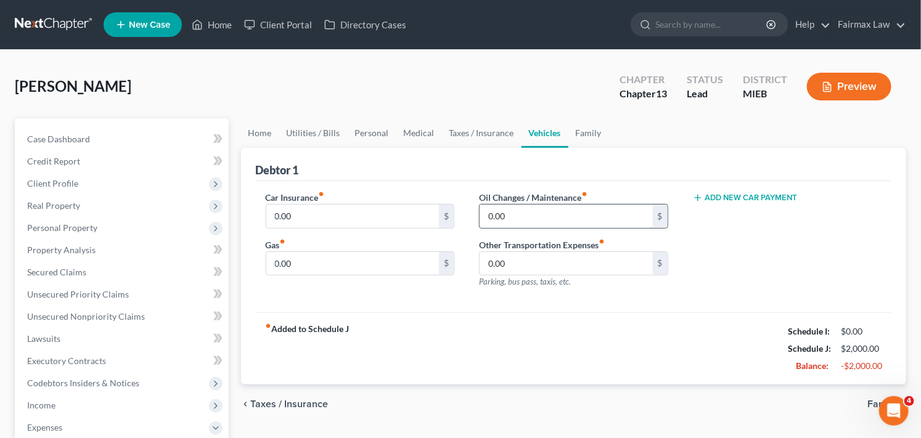
click at [554, 217] on input "0.00" at bounding box center [566, 216] width 173 height 23
type input "650.00"
click at [588, 131] on link "Family" at bounding box center [589, 133] width 41 height 30
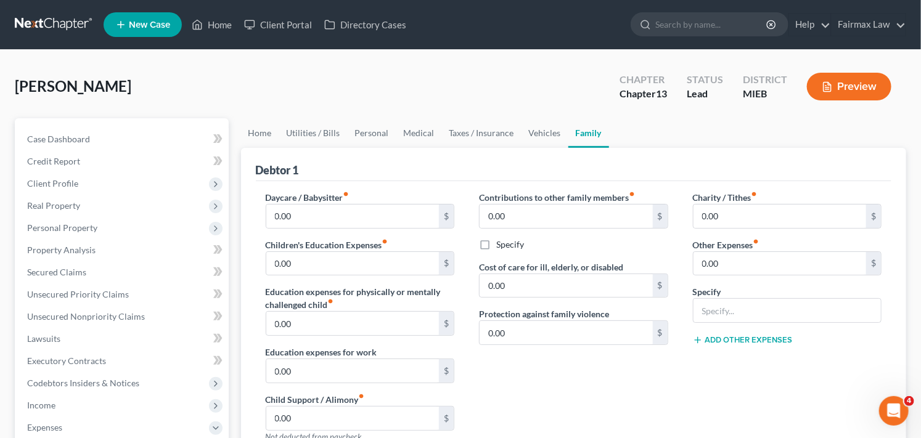
click at [703, 380] on div "Charity / Tithes fiber_manual_record 0.00 $ Other Expenses fiber_manual_record …" at bounding box center [788, 322] width 214 height 262
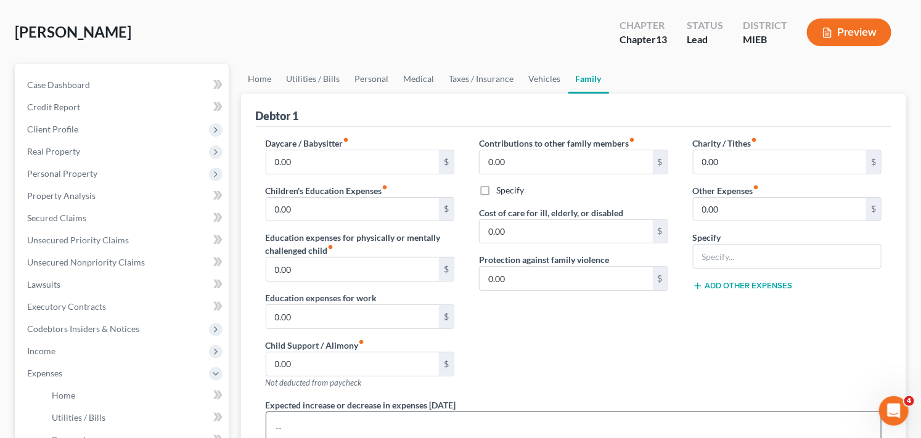
scroll to position [27, 0]
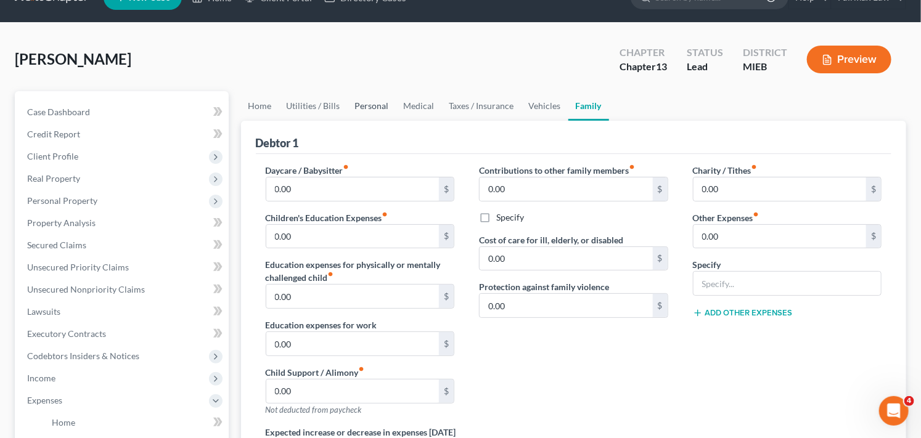
click at [374, 109] on link "Personal" at bounding box center [372, 106] width 49 height 30
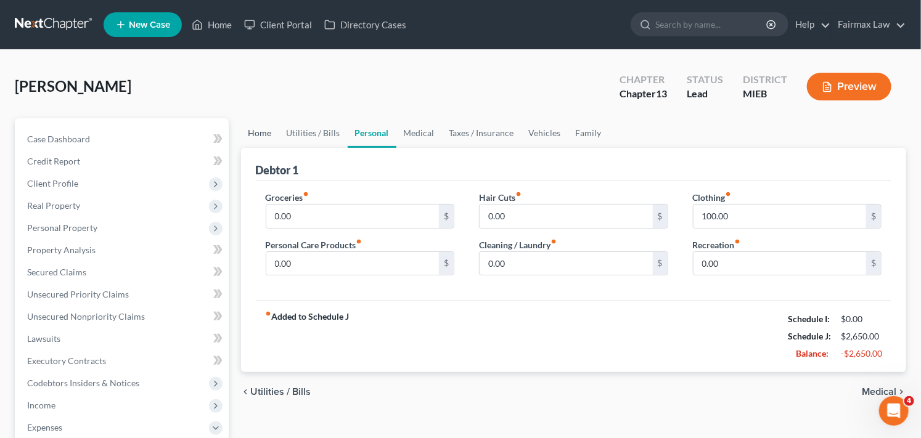
click at [261, 133] on link "Home" at bounding box center [260, 133] width 38 height 30
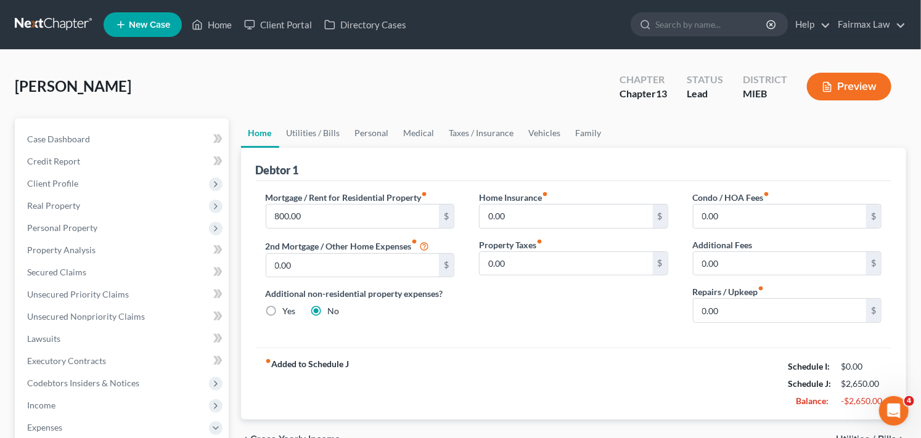
click at [641, 331] on div "Home Insurance fiber_manual_record 0.00 $ Property Taxes fiber_manual_record 0.…" at bounding box center [574, 262] width 214 height 142
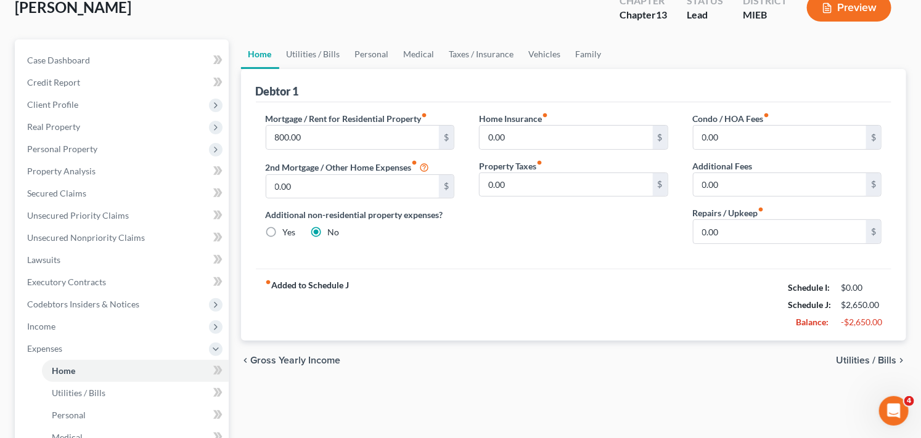
scroll to position [82, 0]
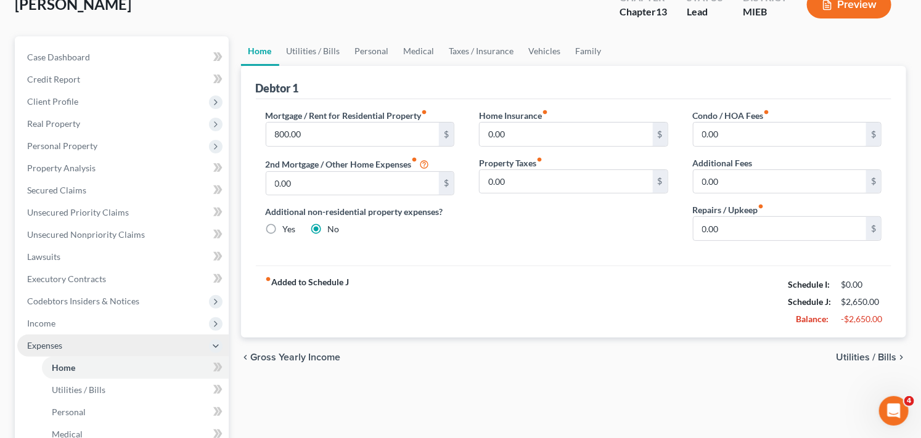
click at [132, 343] on span "Expenses" at bounding box center [123, 346] width 212 height 22
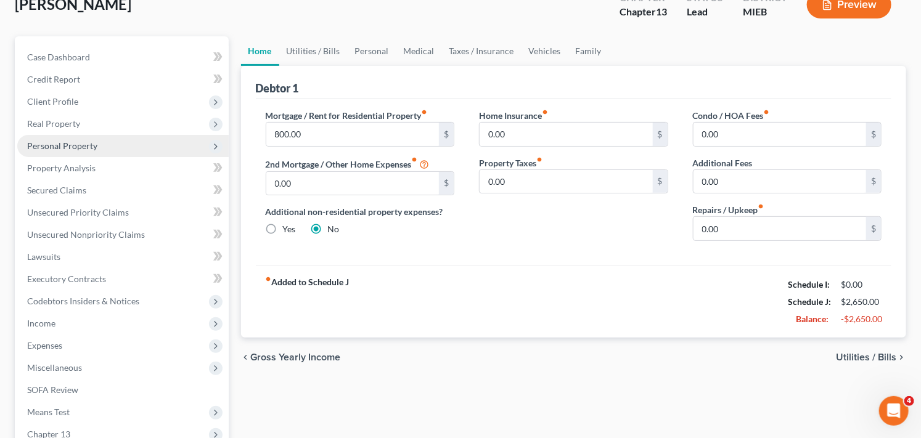
click at [130, 148] on span "Personal Property" at bounding box center [123, 146] width 212 height 22
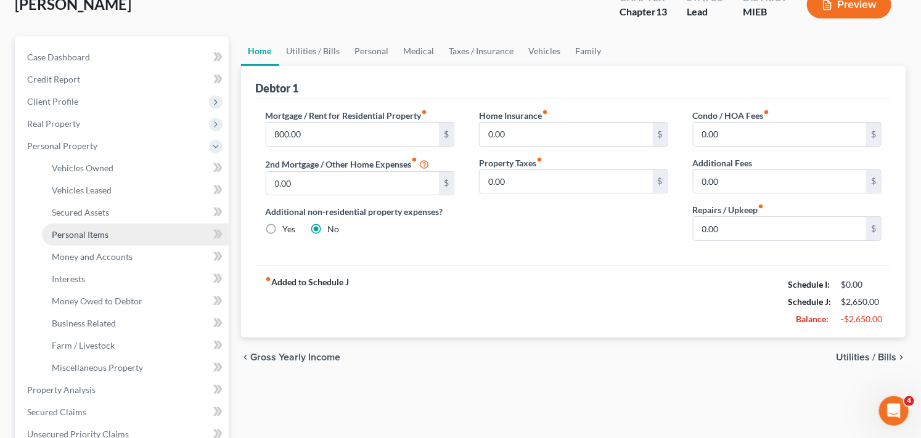
click at [143, 232] on link "Personal Items" at bounding box center [135, 235] width 187 height 22
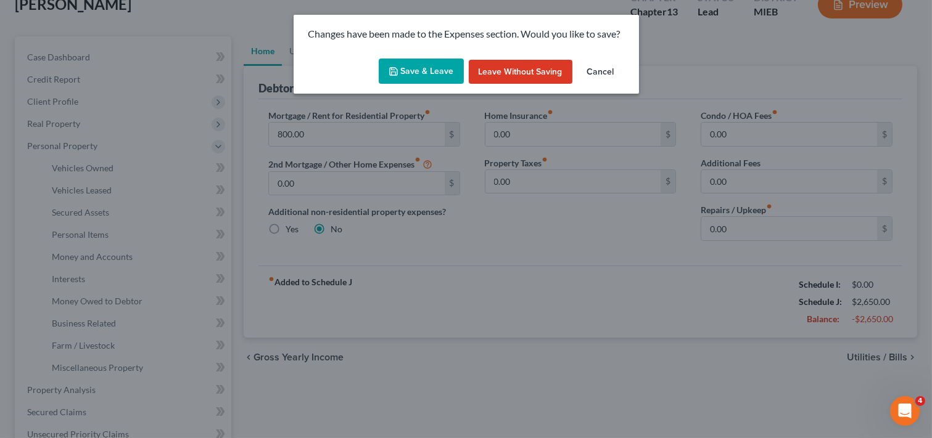
click at [413, 72] on button "Save & Leave" at bounding box center [421, 72] width 85 height 26
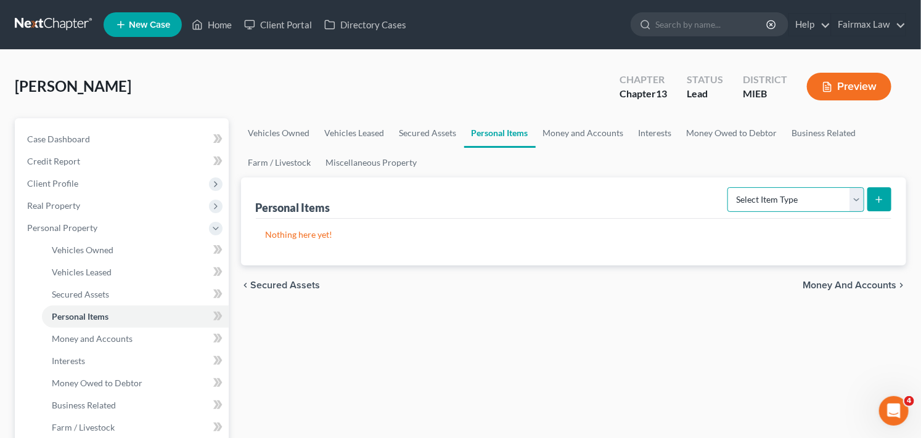
click at [790, 195] on select "Select Item Type Clothing Collectibles Of Value Electronics Firearms Household …" at bounding box center [796, 199] width 137 height 25
select select "clothing"
click at [729, 187] on select "Select Item Type Clothing Collectibles Of Value Electronics Firearms Household …" at bounding box center [796, 199] width 137 height 25
click at [886, 195] on button "submit" at bounding box center [880, 199] width 24 height 24
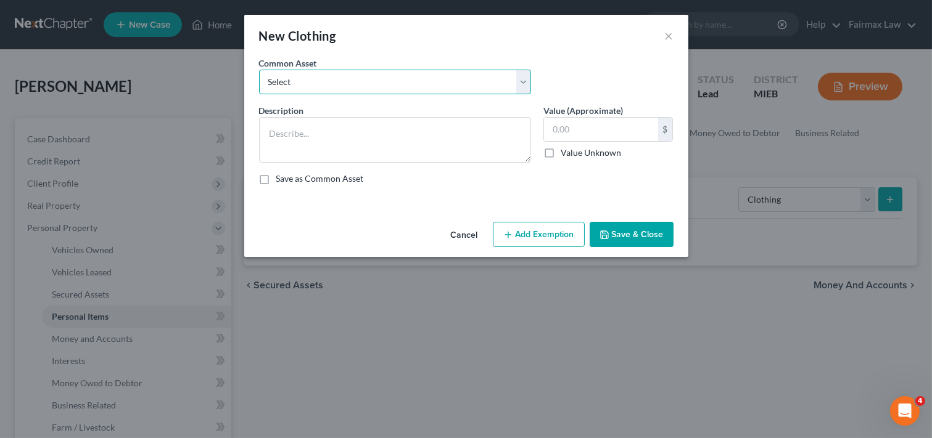
click at [361, 81] on select "Select Common clothing Everyday clothing Professional Men's wear. Everyday wear…" at bounding box center [395, 82] width 272 height 25
select select "1"
click at [259, 70] on select "Select Common clothing Everyday clothing Professional Men's wear. Everyday wear…" at bounding box center [395, 82] width 272 height 25
type textarea "Everyday clothing"
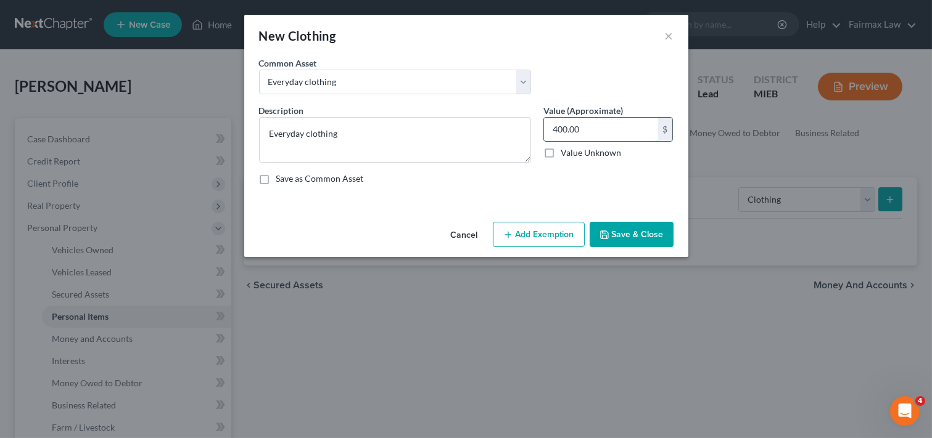
click at [588, 130] on input "400.00" at bounding box center [601, 129] width 114 height 23
type input "100.00"
click at [553, 234] on button "Add Exemption" at bounding box center [539, 235] width 92 height 26
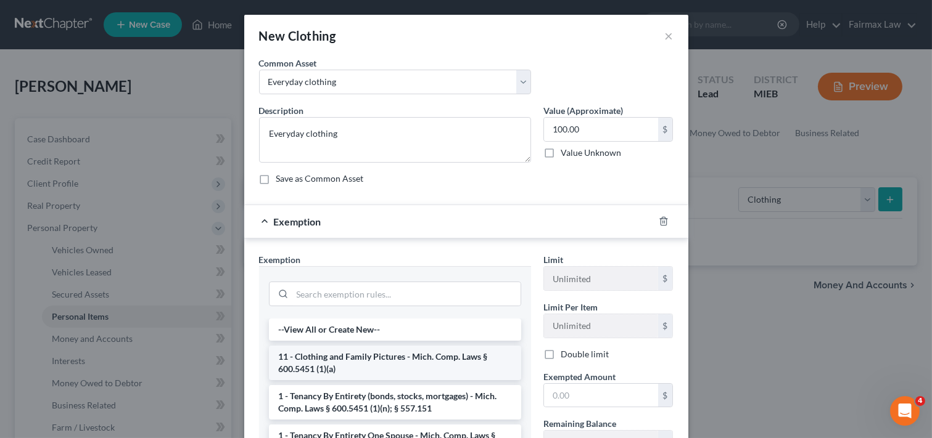
click at [348, 364] on li "11 - Clothing and Family Pictures - Mich. Comp. Laws § 600.5451 (1)(a)" at bounding box center [395, 363] width 252 height 35
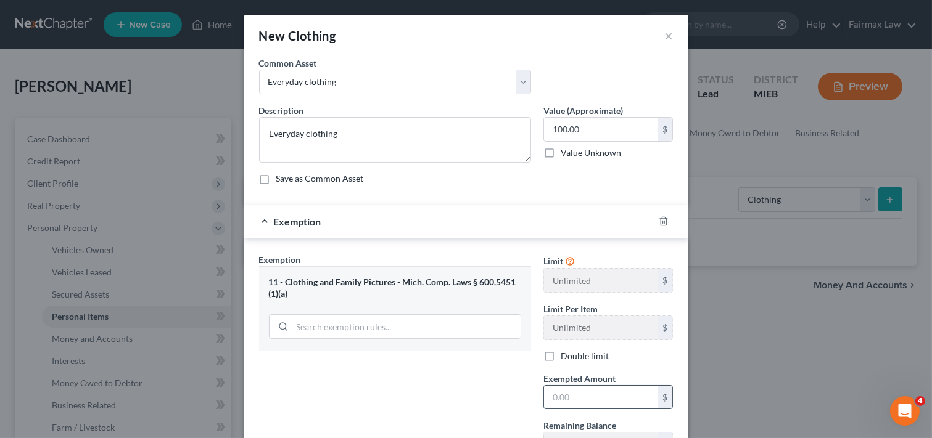
click at [587, 400] on input "text" at bounding box center [601, 397] width 114 height 23
type input "100.00"
click at [501, 380] on div "Exemption Set must be selected for CA. Exemption * 11 - Clothing and Family Pic…" at bounding box center [395, 359] width 284 height 213
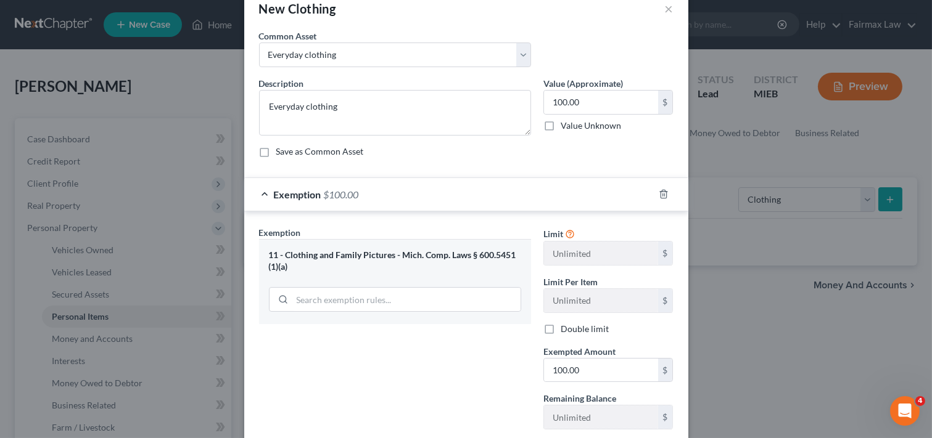
scroll to position [107, 0]
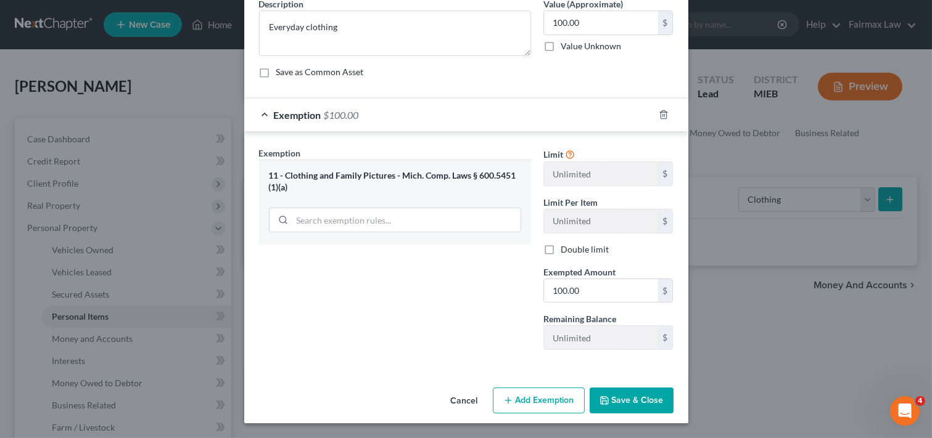
click at [626, 395] on button "Save & Close" at bounding box center [632, 401] width 84 height 26
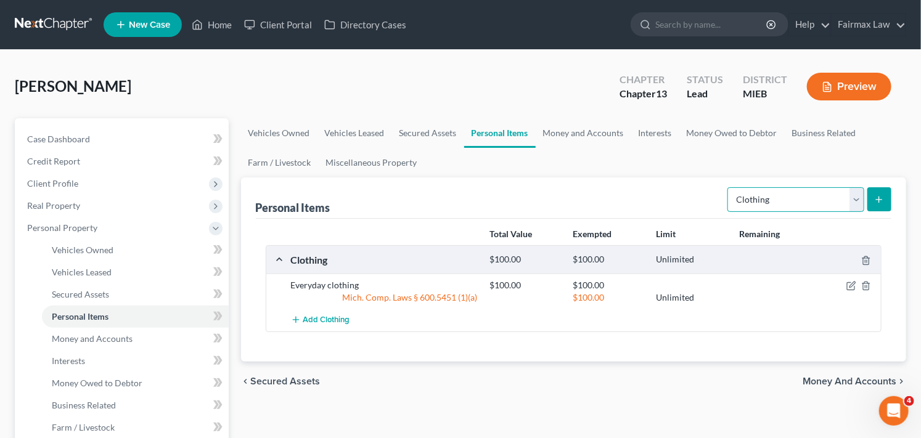
click at [813, 201] on select "Select Item Type Clothing Collectibles Of Value Electronics Firearms Household …" at bounding box center [796, 199] width 137 height 25
select select "jewelry"
click at [729, 187] on select "Select Item Type Clothing Collectibles Of Value Electronics Firearms Household …" at bounding box center [796, 199] width 137 height 25
click at [882, 197] on icon "submit" at bounding box center [879, 200] width 10 height 10
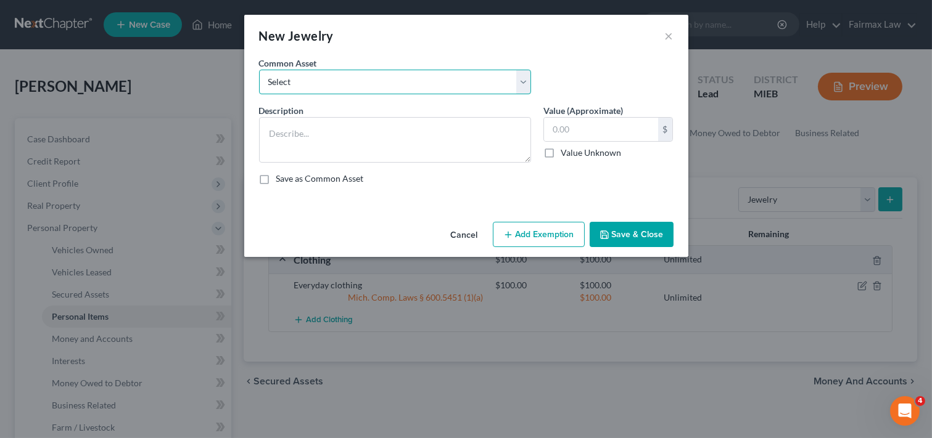
click at [404, 79] on select "Select Jewelry Wedding bands Costume Jewelry Watch Wedding ring and costume jew…" at bounding box center [395, 82] width 272 height 25
select select "0"
click at [259, 70] on select "Select Jewelry Wedding bands Costume Jewelry Watch Wedding ring and costume jew…" at bounding box center [395, 82] width 272 height 25
type textarea "Jewelry"
type input "100.00"
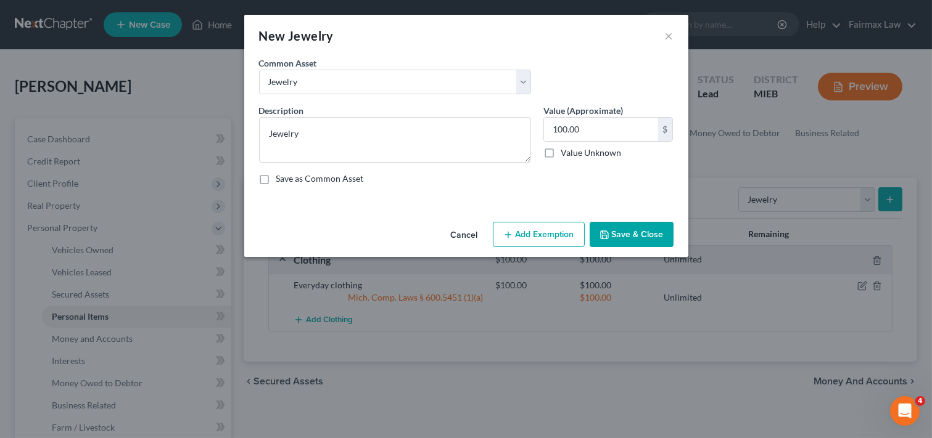
click at [527, 235] on button "Add Exemption" at bounding box center [539, 235] width 92 height 26
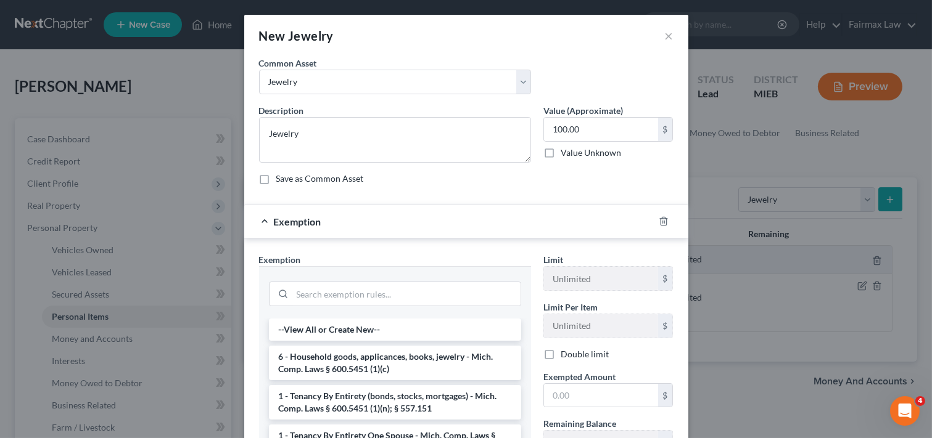
scroll to position [33, 0]
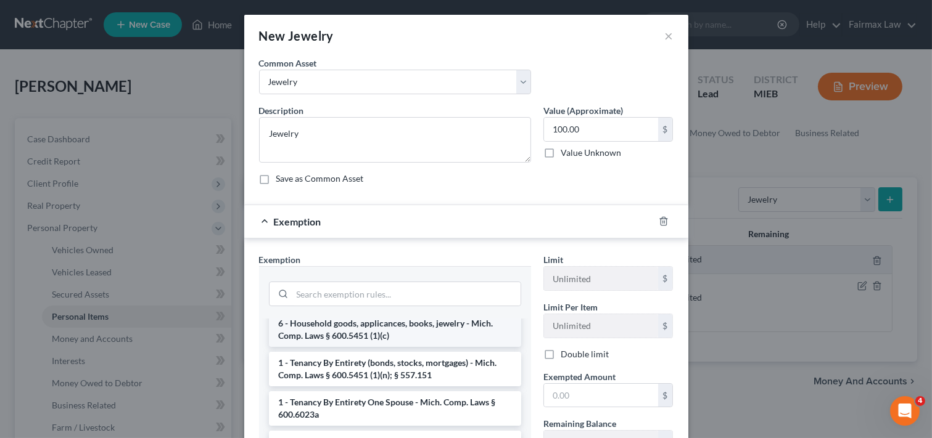
click at [446, 327] on li "6 - Household goods, applicances, books, jewelry - Mich. Comp. Laws § 600.5451 …" at bounding box center [395, 330] width 252 height 35
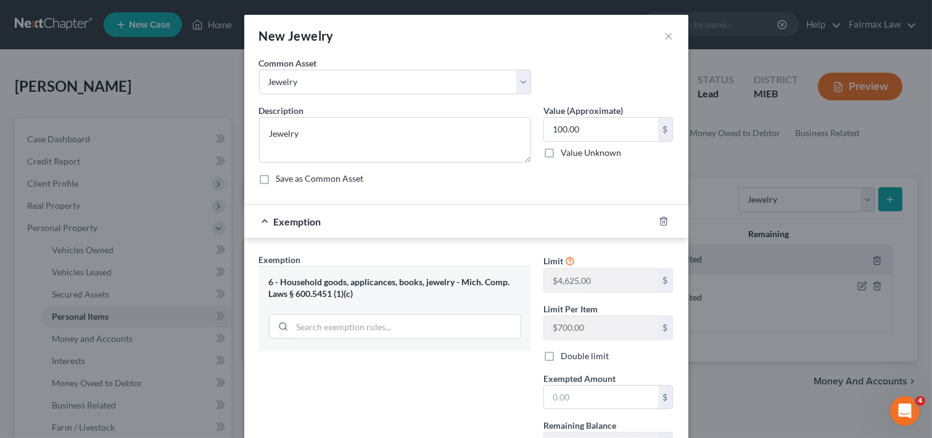
click at [506, 390] on div "Exemption Set must be selected for CA. Exemption * 6 - Household goods, applica…" at bounding box center [395, 359] width 284 height 213
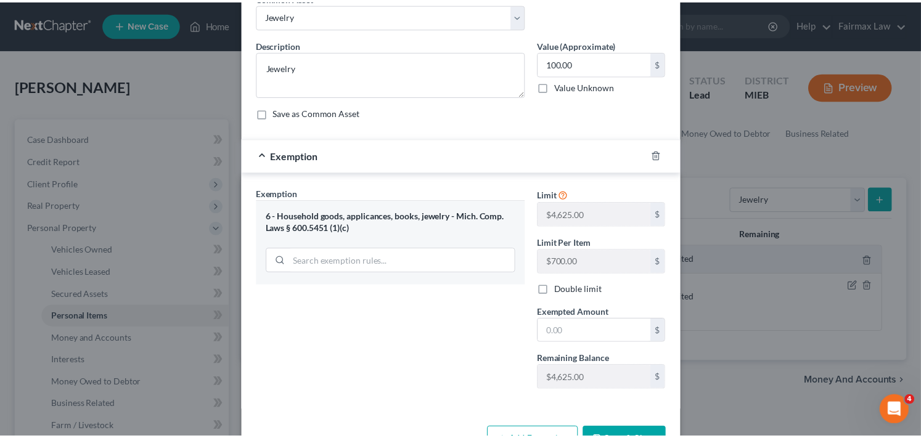
scroll to position [107, 0]
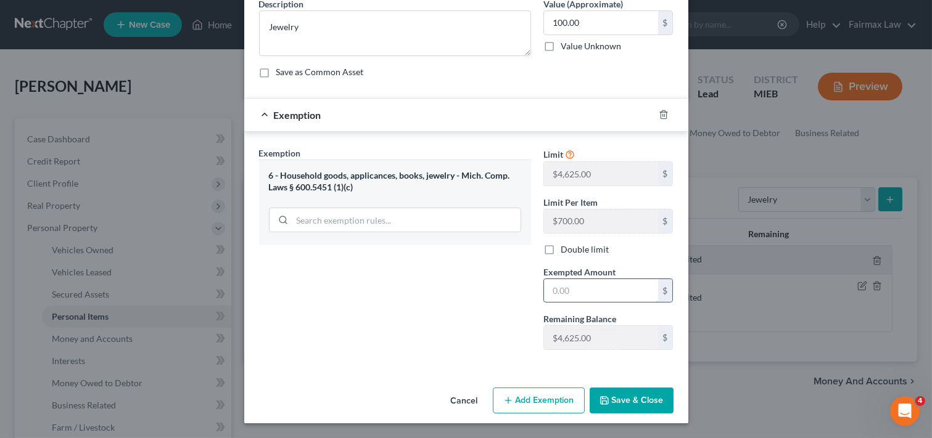
click at [577, 287] on input "text" at bounding box center [601, 290] width 114 height 23
type input "100.00"
click at [631, 401] on button "Save & Close" at bounding box center [632, 401] width 84 height 26
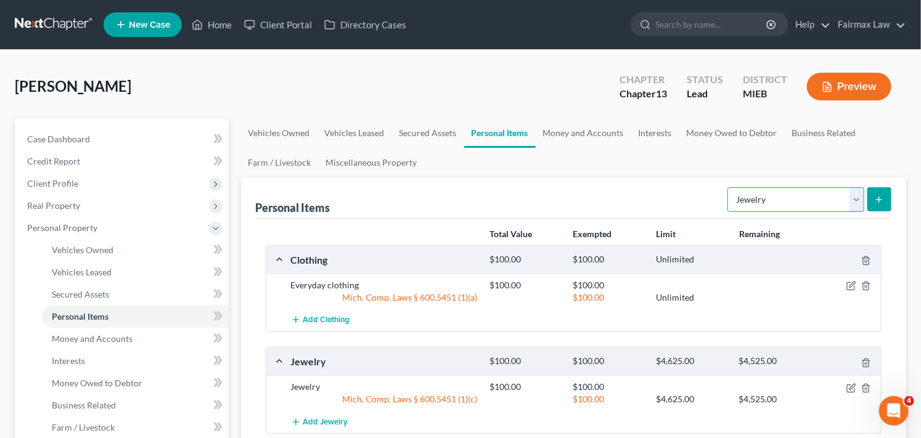
click at [809, 199] on select "Select Item Type Clothing Collectibles Of Value Electronics Firearms Household …" at bounding box center [796, 199] width 137 height 25
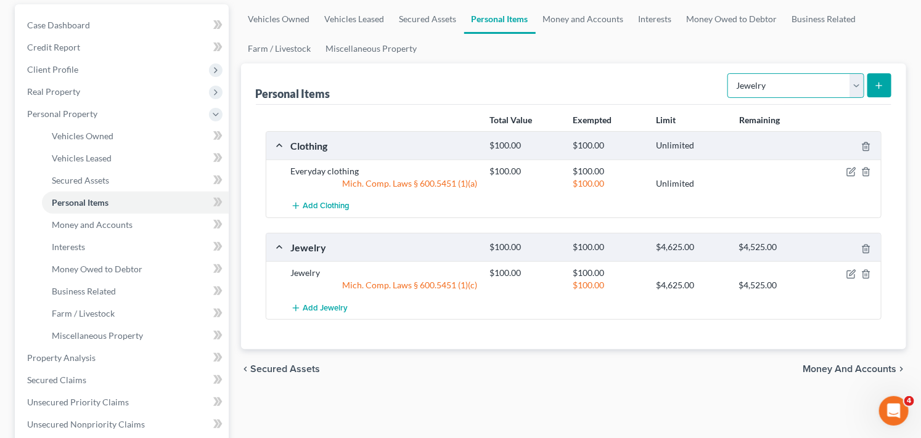
scroll to position [118, 0]
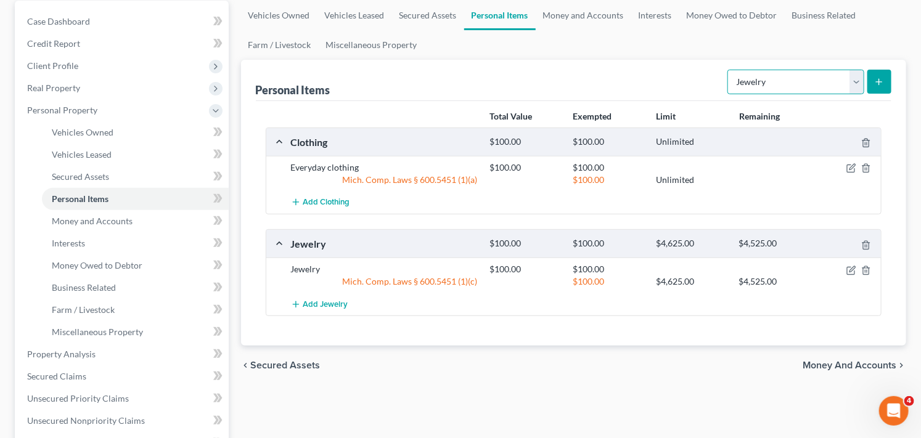
click at [792, 78] on select "Select Item Type Clothing Collectibles Of Value Electronics Firearms Household …" at bounding box center [796, 82] width 137 height 25
click at [114, 196] on link "Personal Items" at bounding box center [135, 199] width 187 height 22
click at [125, 196] on link "Personal Items" at bounding box center [135, 199] width 187 height 22
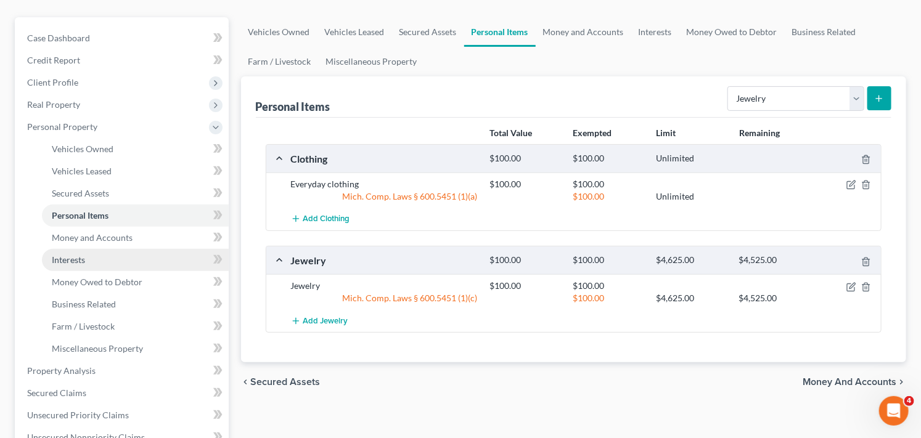
scroll to position [94, 0]
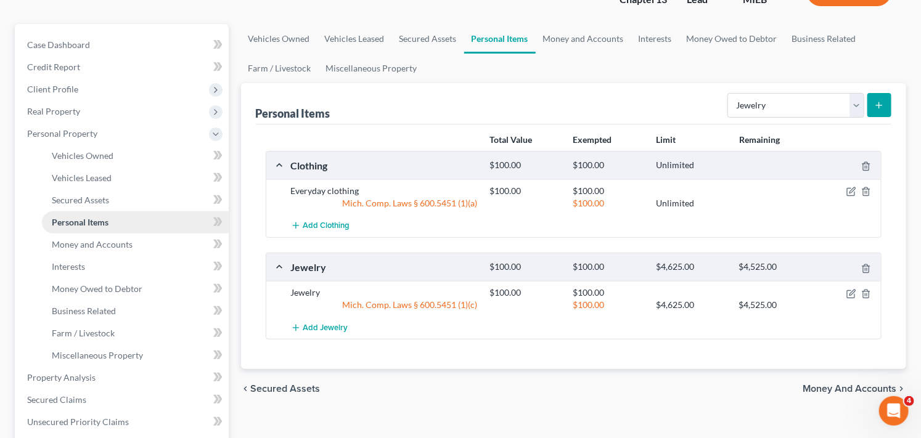
click at [139, 220] on link "Personal Items" at bounding box center [135, 223] width 187 height 22
click at [113, 139] on span "Personal Property" at bounding box center [123, 134] width 212 height 22
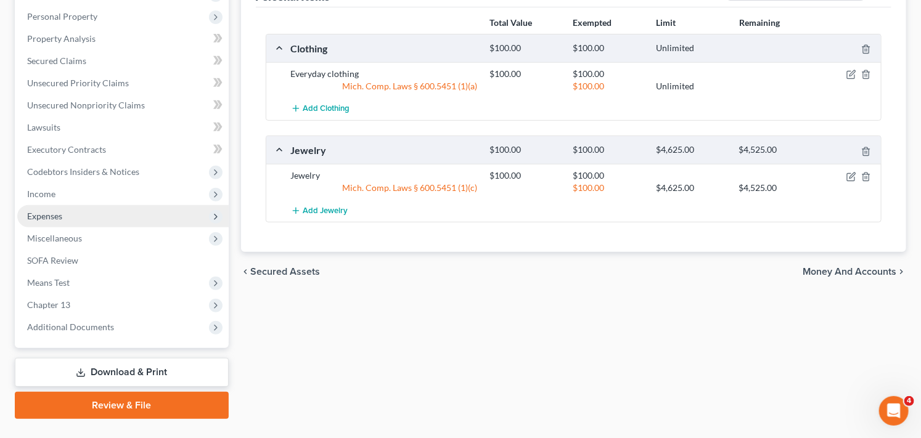
scroll to position [210, 0]
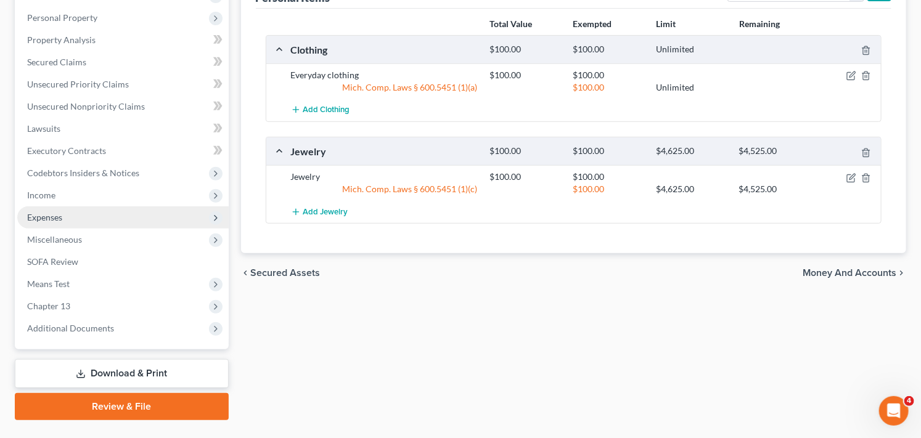
click at [124, 219] on span "Expenses" at bounding box center [123, 218] width 212 height 22
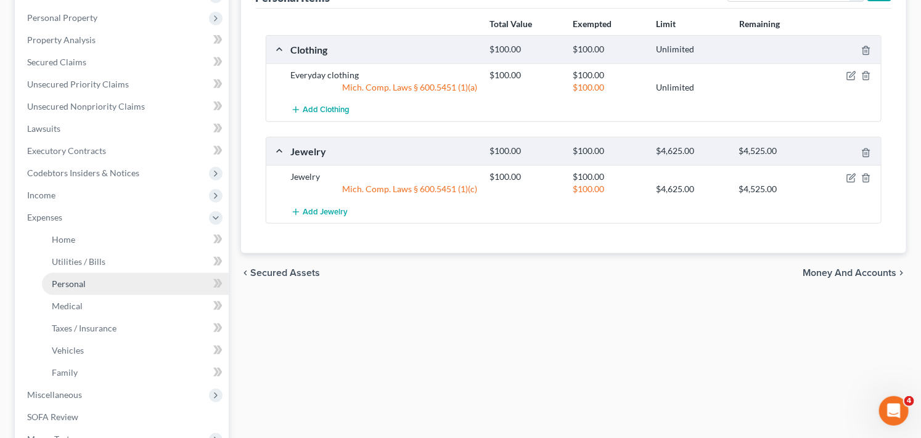
click at [120, 282] on link "Personal" at bounding box center [135, 284] width 187 height 22
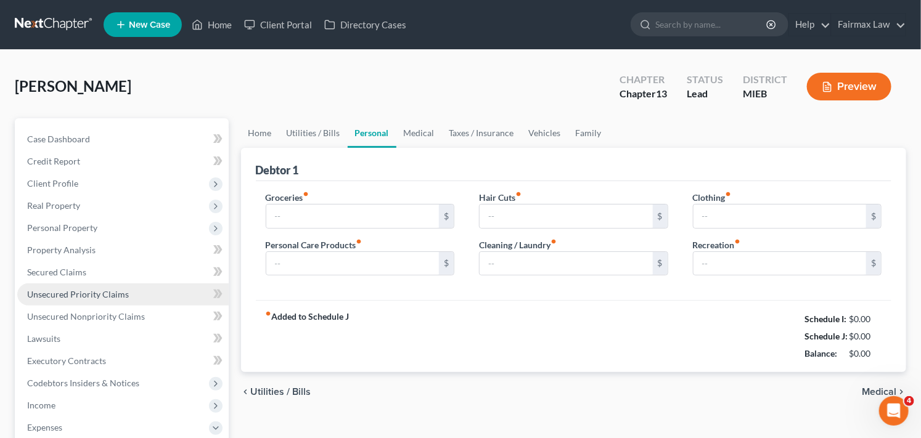
type input "0.00"
type input "100.00"
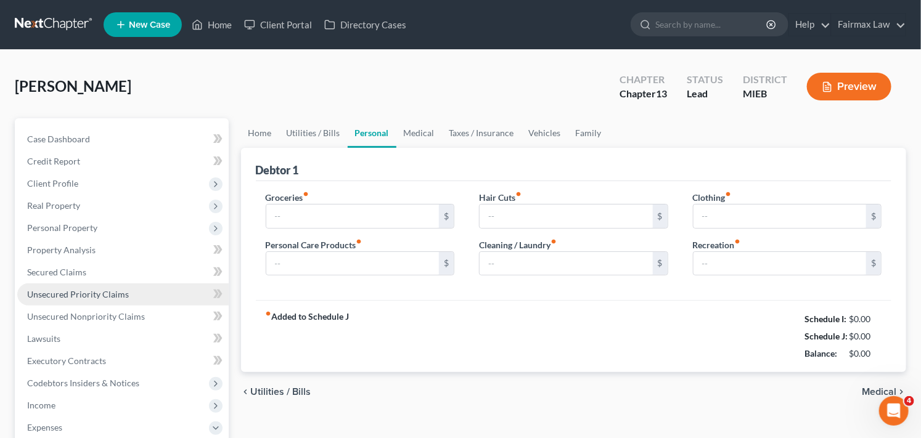
type input "0.00"
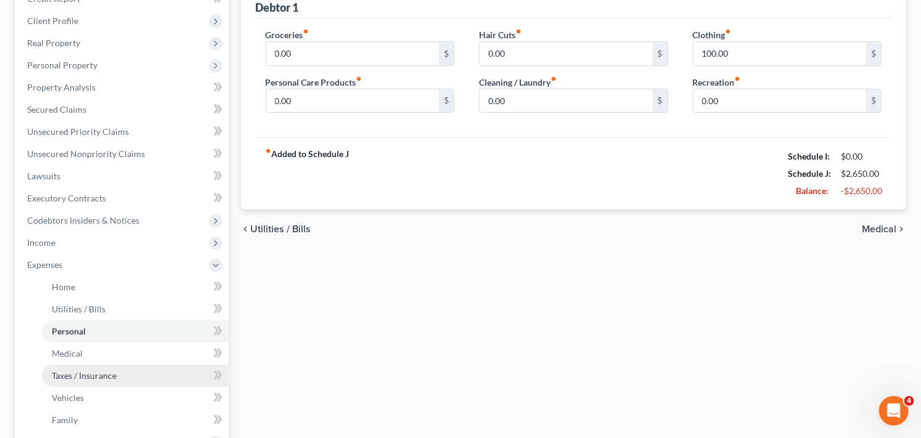
scroll to position [164, 0]
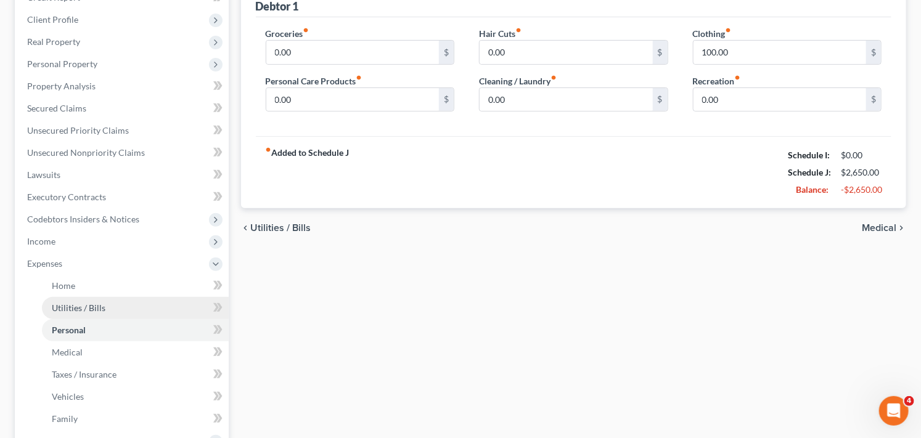
click at [157, 313] on link "Utilities / Bills" at bounding box center [135, 308] width 187 height 22
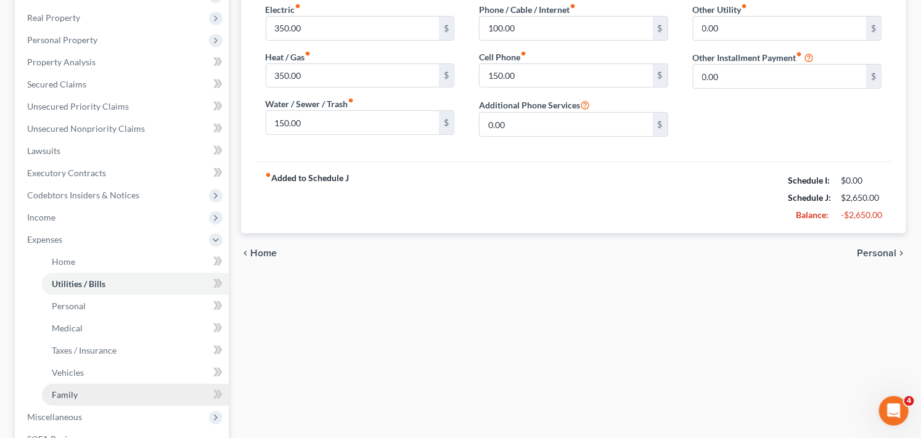
scroll to position [192, 0]
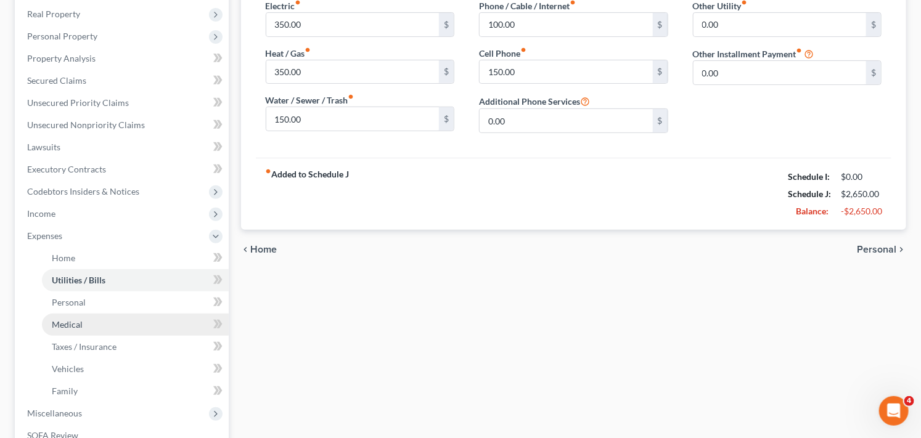
click at [140, 326] on link "Medical" at bounding box center [135, 325] width 187 height 22
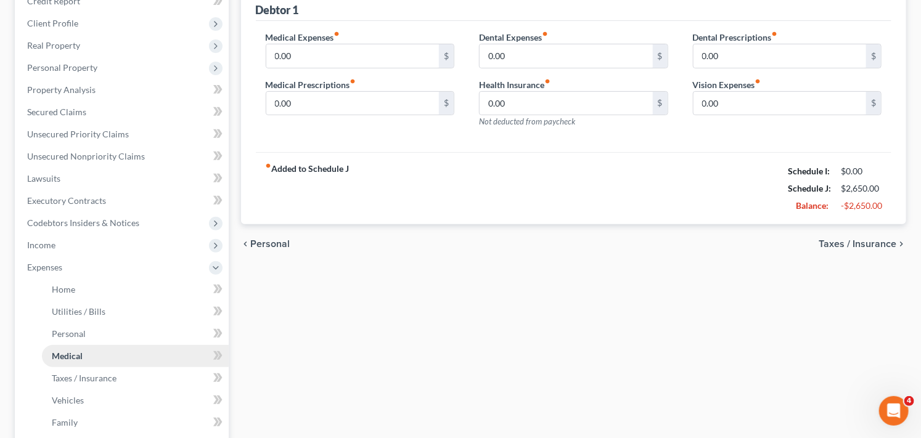
scroll to position [219, 0]
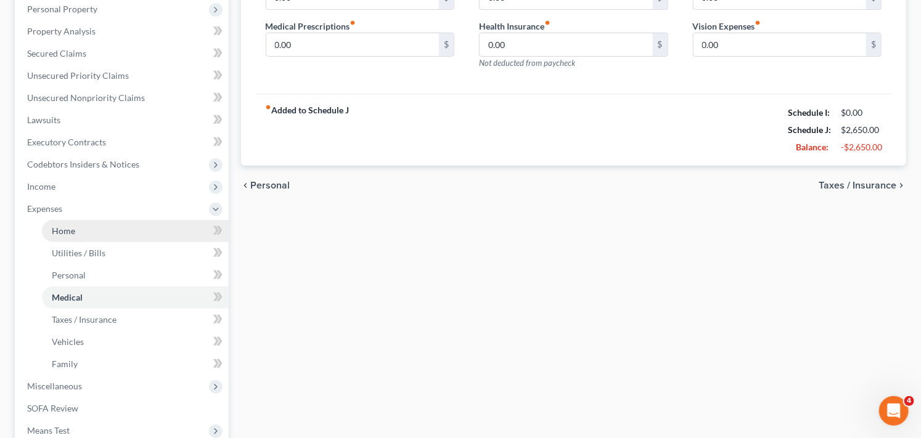
click at [96, 232] on link "Home" at bounding box center [135, 231] width 187 height 22
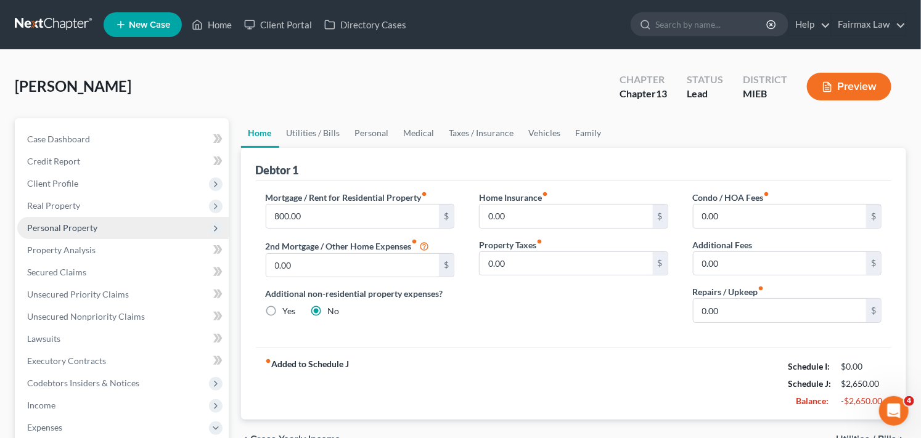
click at [144, 232] on span "Personal Property" at bounding box center [123, 228] width 212 height 22
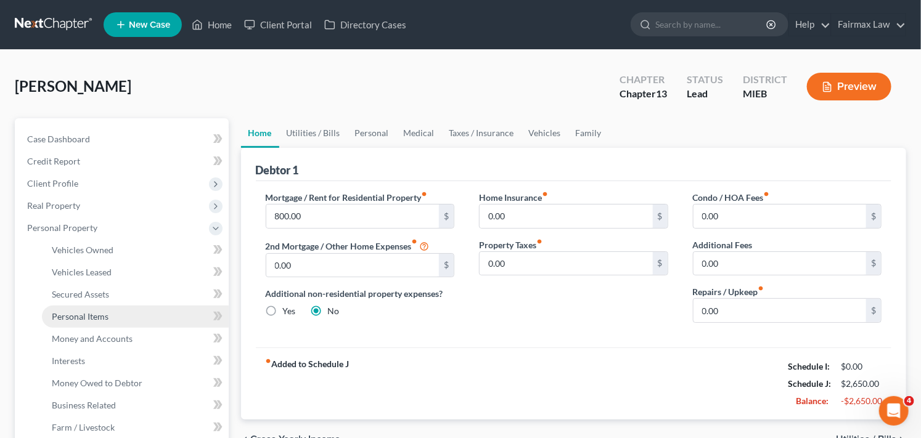
click at [142, 321] on link "Personal Items" at bounding box center [135, 317] width 187 height 22
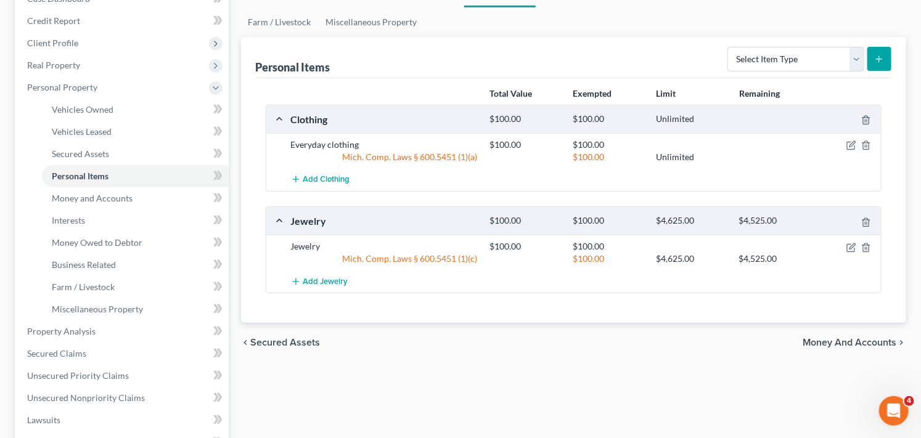
scroll to position [131, 0]
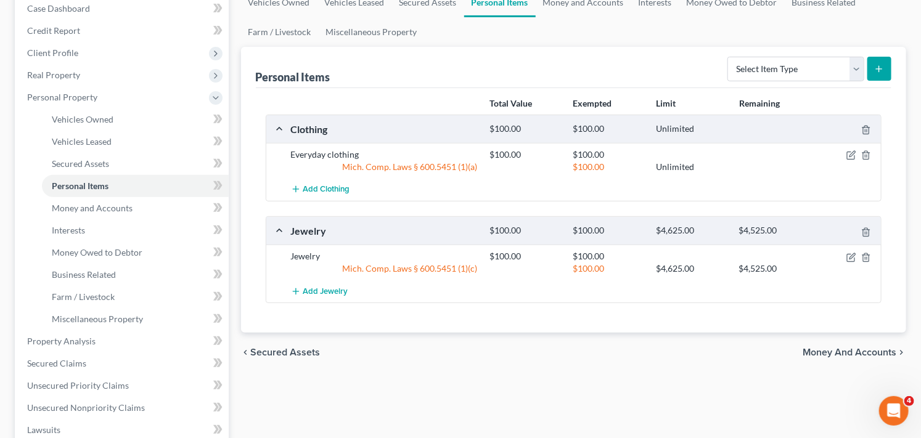
click at [374, 75] on div "Personal Items Select Item Type Clothing Collectibles Of Value Electronics Fire…" at bounding box center [574, 67] width 636 height 41
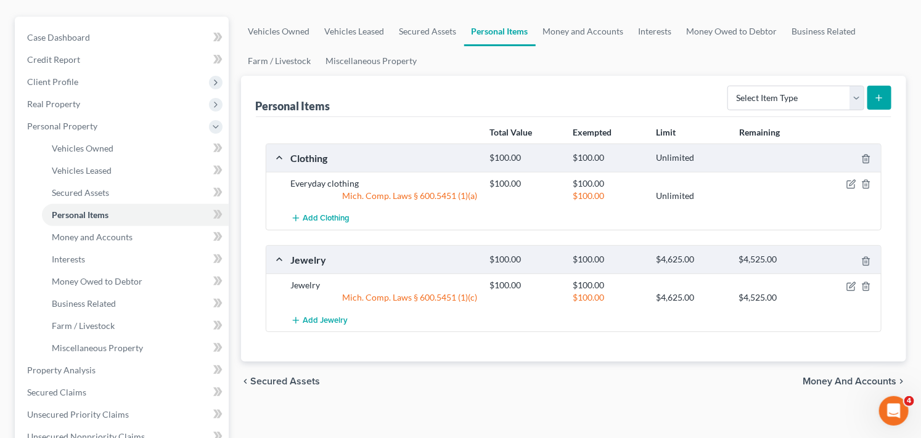
scroll to position [103, 0]
click at [78, 122] on span "Personal Property" at bounding box center [62, 125] width 70 height 10
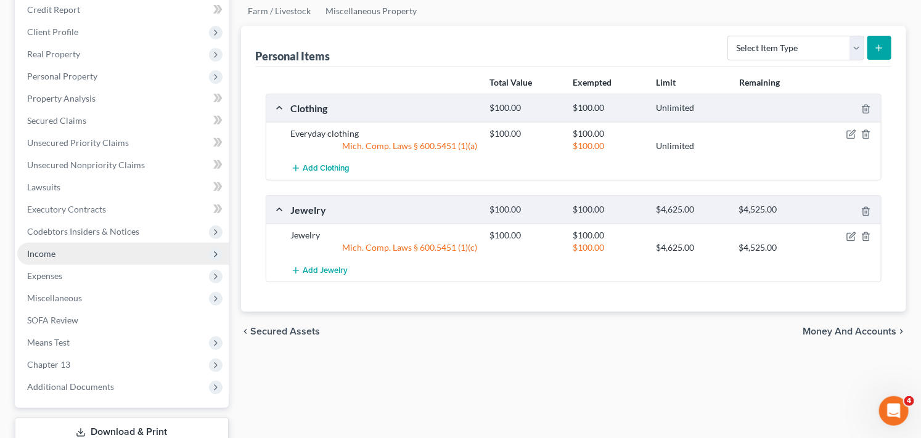
scroll to position [158, 0]
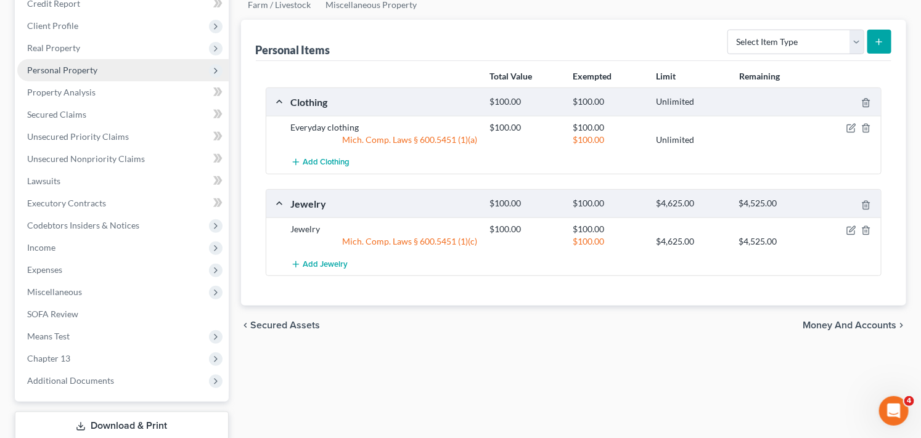
click at [175, 66] on span "Personal Property" at bounding box center [123, 70] width 212 height 22
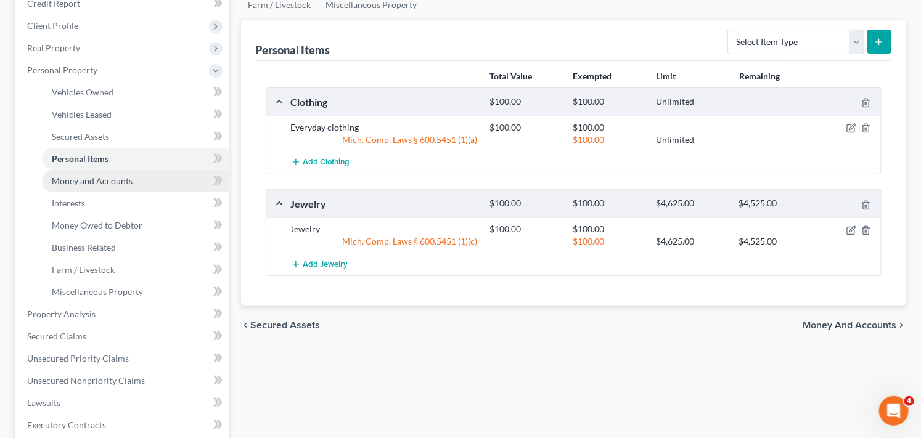
click at [157, 181] on link "Money and Accounts" at bounding box center [135, 181] width 187 height 22
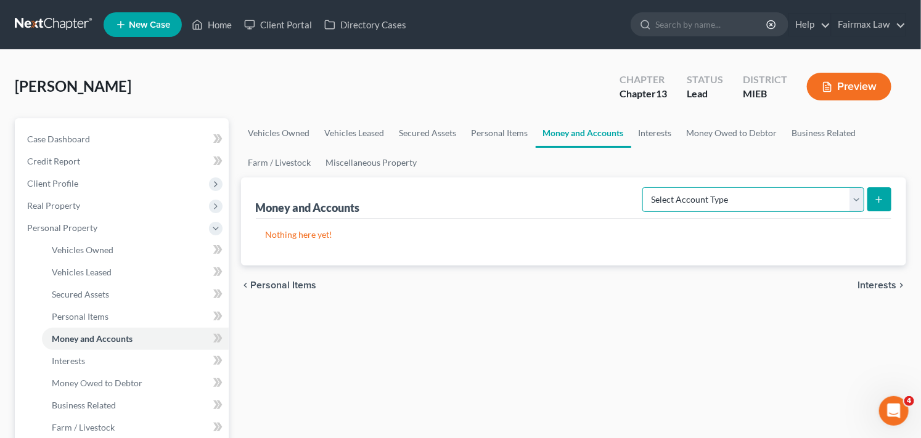
click at [827, 194] on select "Select Account Type Brokerage Cash on Hand Certificates of Deposit Checking Acc…" at bounding box center [754, 199] width 222 height 25
select select "cash_on_hand"
click at [645, 187] on select "Select Account Type Brokerage Cash on Hand Certificates of Deposit Checking Acc…" at bounding box center [754, 199] width 222 height 25
click at [879, 200] on line "submit" at bounding box center [879, 200] width 0 height 6
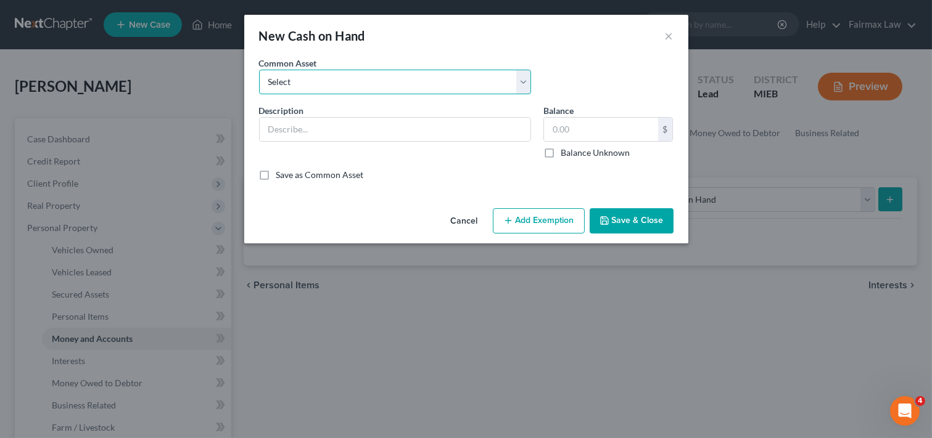
click at [467, 76] on select "Select Cash on Hand Cash Cash on hand on date of filing Cash on Hand" at bounding box center [395, 82] width 272 height 25
select select "0"
click at [259, 70] on select "Select Cash on Hand Cash Cash on hand on date of filing Cash on Hand" at bounding box center [395, 82] width 272 height 25
type input "Cash on Hand"
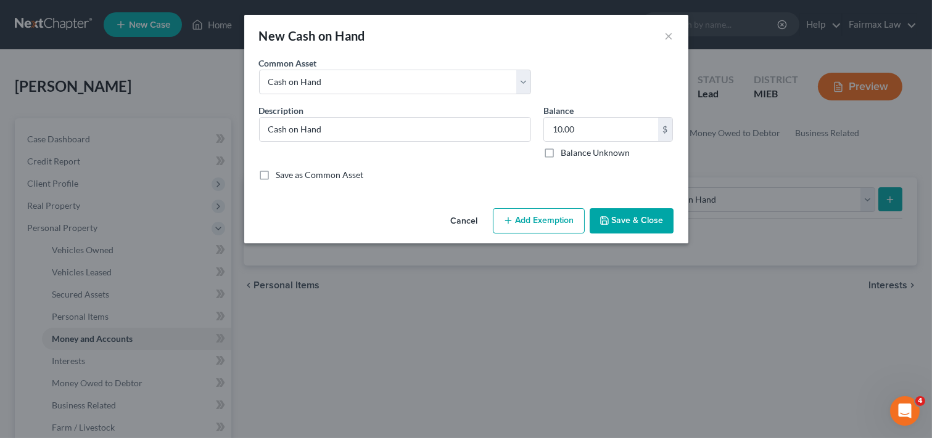
click at [557, 223] on button "Add Exemption" at bounding box center [539, 221] width 92 height 26
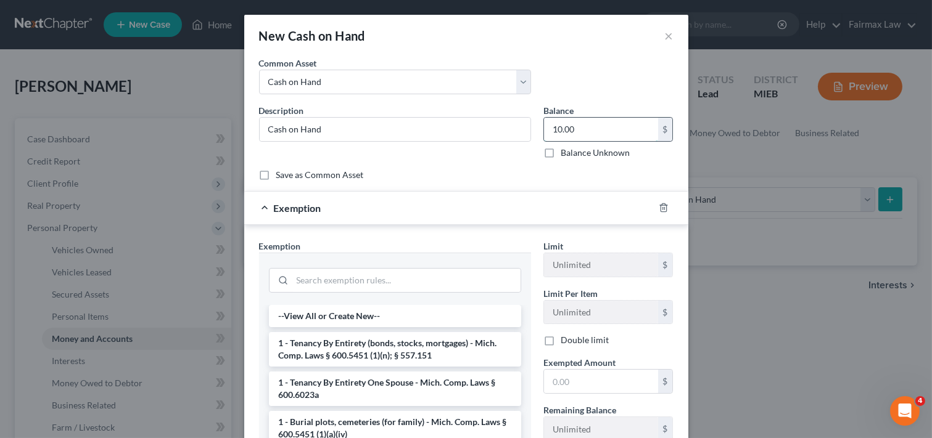
click at [606, 126] on input "10.00" at bounding box center [601, 129] width 114 height 23
type input "20.00"
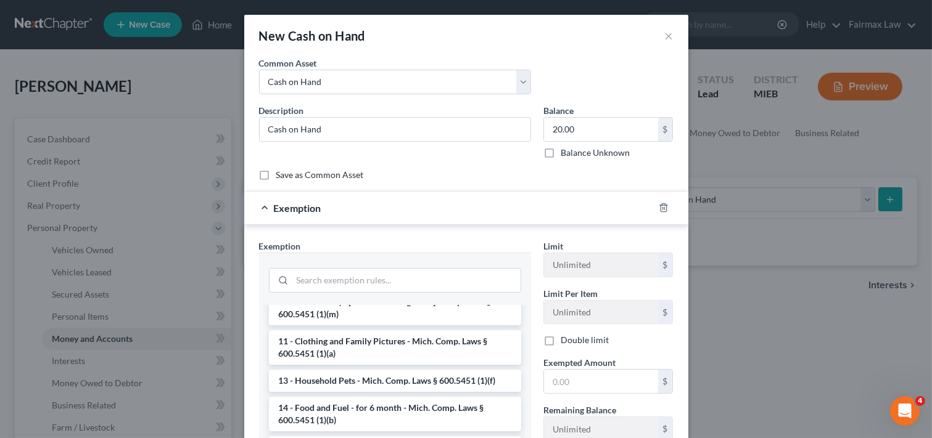
scroll to position [218, 0]
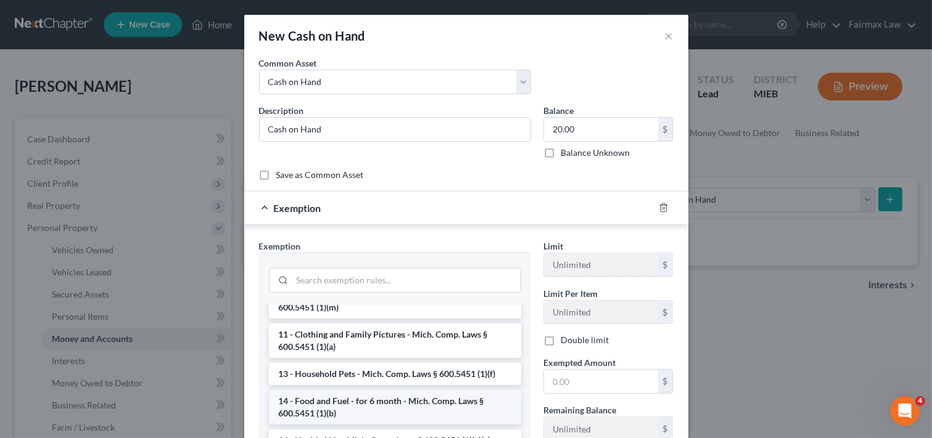
click at [398, 393] on li "14 - Food and Fuel - for 6 month - Mich. Comp. Laws § 600.5451 (1)(b)" at bounding box center [395, 407] width 252 height 35
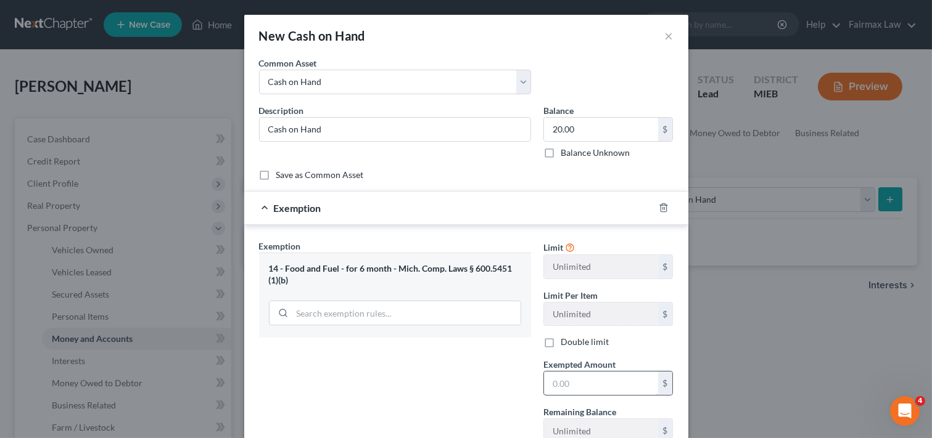
click at [596, 389] on input "text" at bounding box center [601, 383] width 114 height 23
type input "20.00"
click at [454, 376] on div "Exemption Set must be selected for CA. Exemption * 14 - Food and Fuel - for 6 m…" at bounding box center [395, 346] width 284 height 213
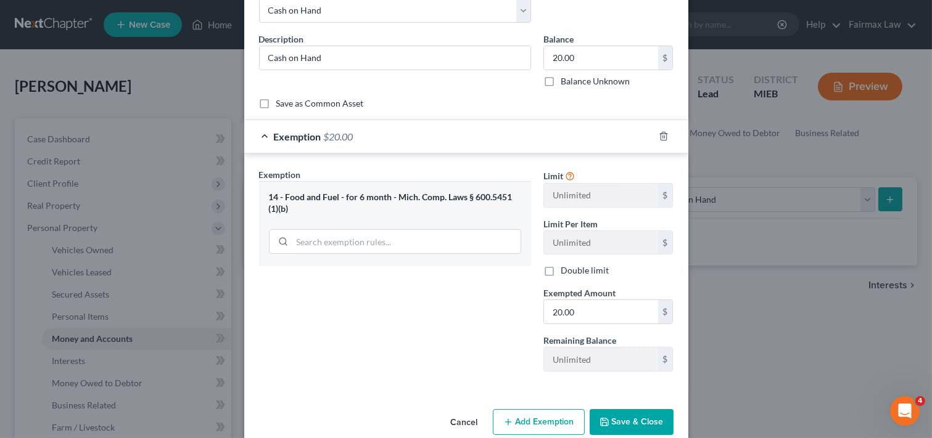
scroll to position [94, 0]
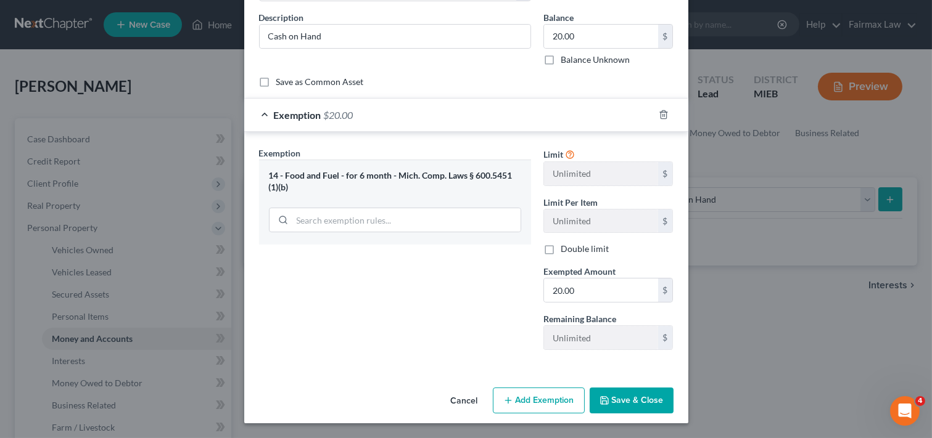
click at [615, 401] on button "Save & Close" at bounding box center [632, 401] width 84 height 26
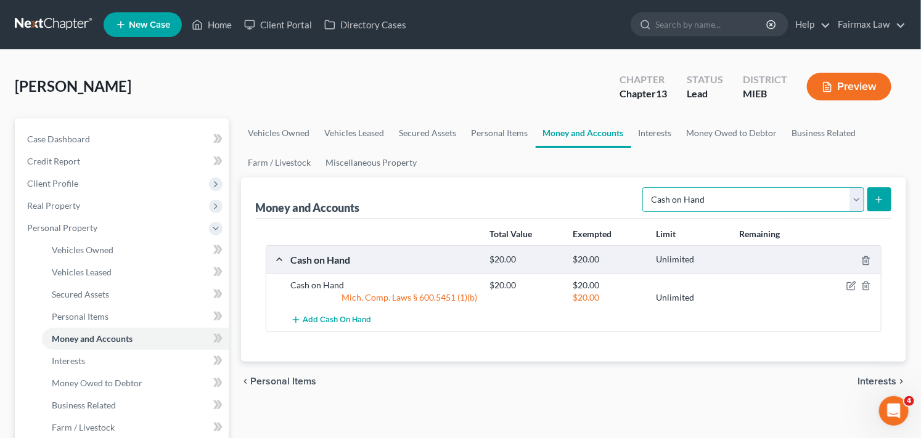
click at [812, 202] on select "Select Account Type Brokerage Cash on Hand Certificates of Deposit Checking Acc…" at bounding box center [754, 199] width 222 height 25
select select "checking"
click at [645, 187] on select "Select Account Type Brokerage Cash on Hand Certificates of Deposit Checking Acc…" at bounding box center [754, 199] width 222 height 25
click at [877, 201] on icon "submit" at bounding box center [879, 200] width 10 height 10
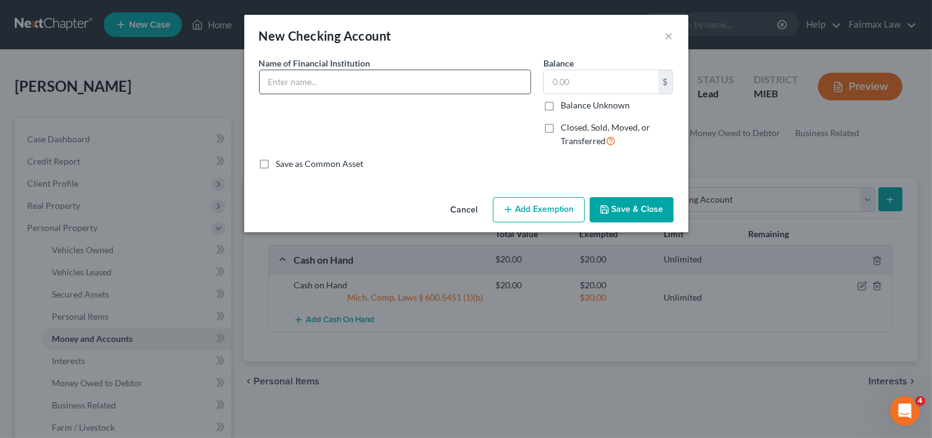
click at [418, 82] on input "text" at bounding box center [395, 81] width 271 height 23
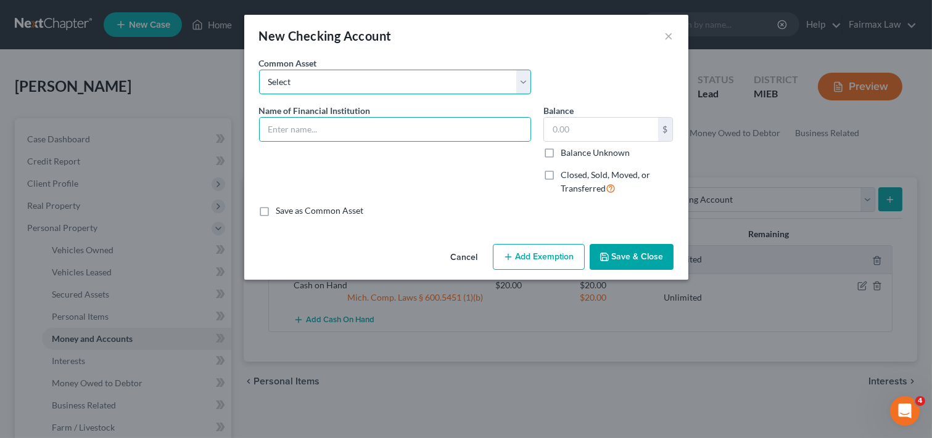
click at [379, 80] on select "Select Day Air FCU Daily Pay So-Fi Adventure Credit Union So-Fi Mountain Credit…" at bounding box center [395, 82] width 272 height 25
select select "26"
click at [259, 70] on select "Select Day Air FCU Daily Pay So-Fi Adventure Credit Union So-Fi Mountain Credit…" at bounding box center [395, 82] width 272 height 25
type input "Chime"
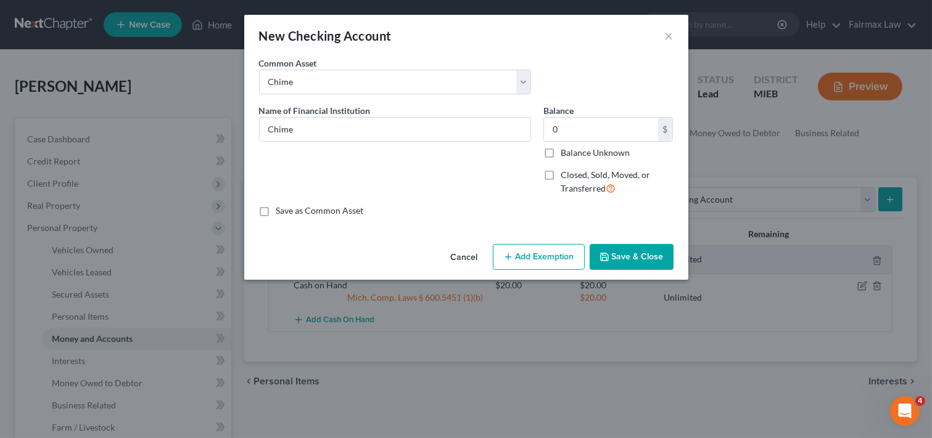
click at [556, 254] on button "Add Exemption" at bounding box center [539, 257] width 92 height 26
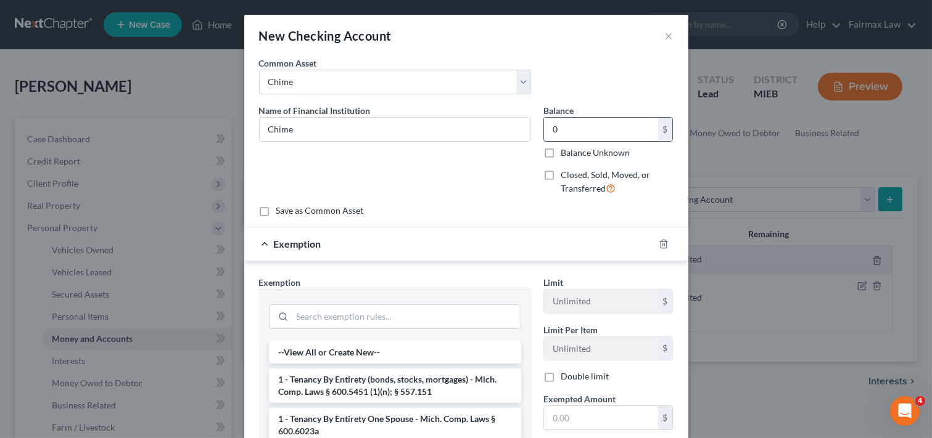
click at [562, 130] on input "0" at bounding box center [601, 129] width 114 height 23
type input "800.00"
click at [461, 317] on input "search" at bounding box center [406, 316] width 228 height 23
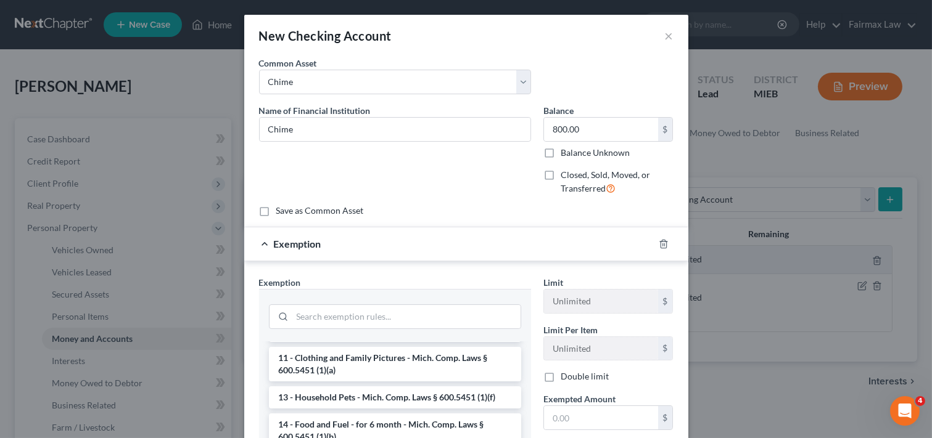
scroll to position [225, 0]
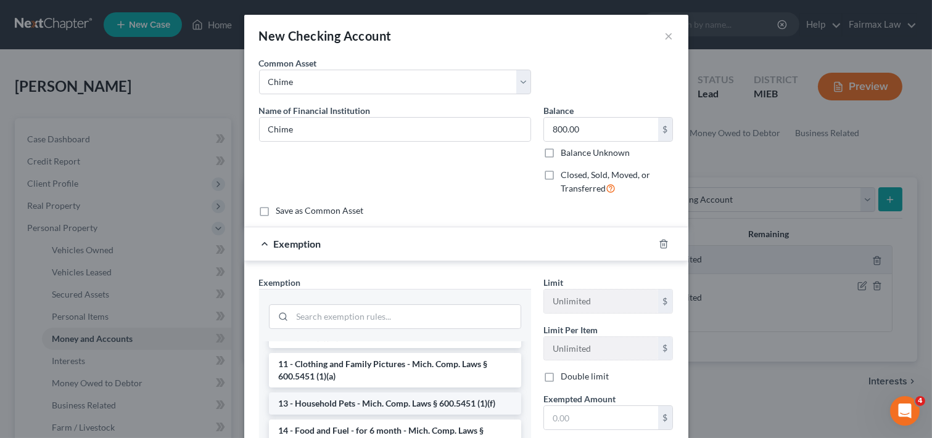
click at [376, 393] on li "13 - Household Pets - Mich. Comp. Laws § 600.5451 (1)(f)" at bounding box center [395, 404] width 252 height 22
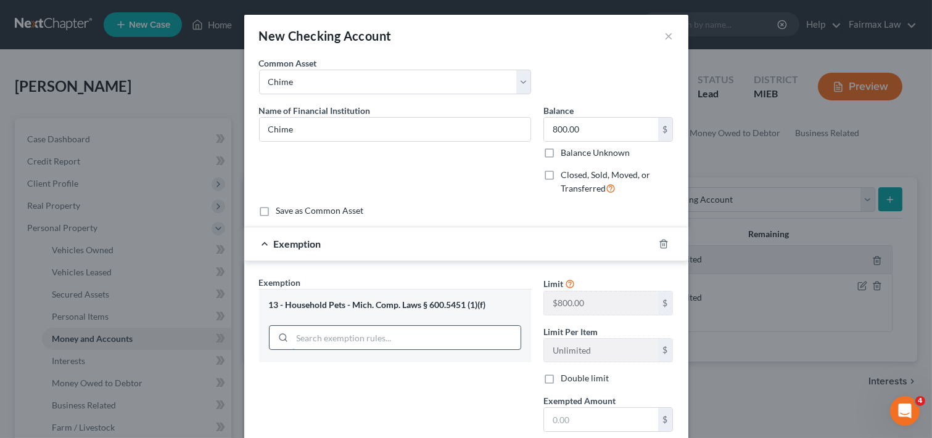
click at [453, 335] on input "search" at bounding box center [406, 337] width 228 height 23
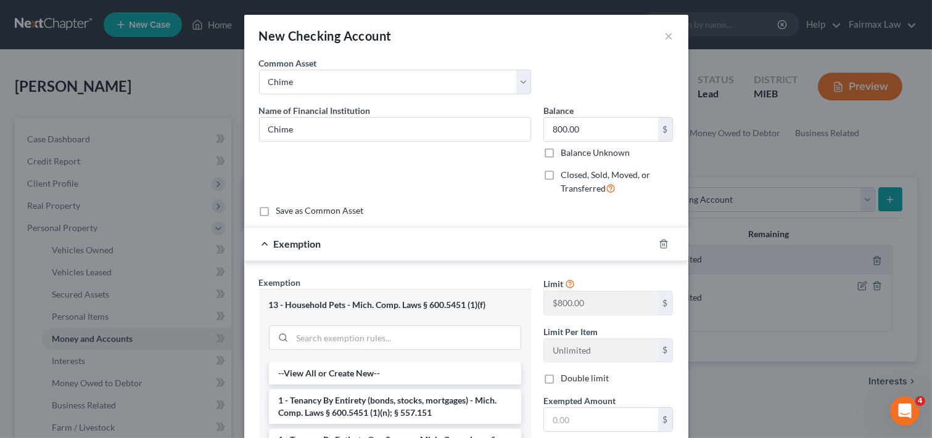
click at [494, 304] on div "13 - Household Pets - Mich. Comp. Laws § 600.5451 (1)(f)" at bounding box center [395, 306] width 252 height 12
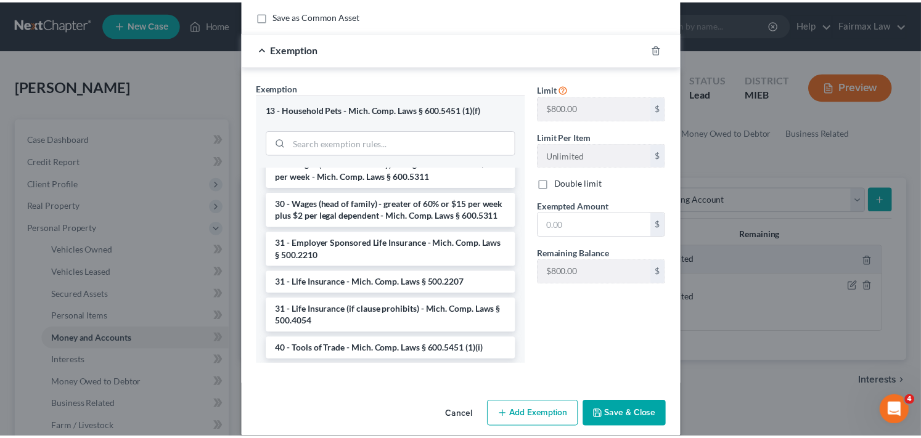
scroll to position [210, 0]
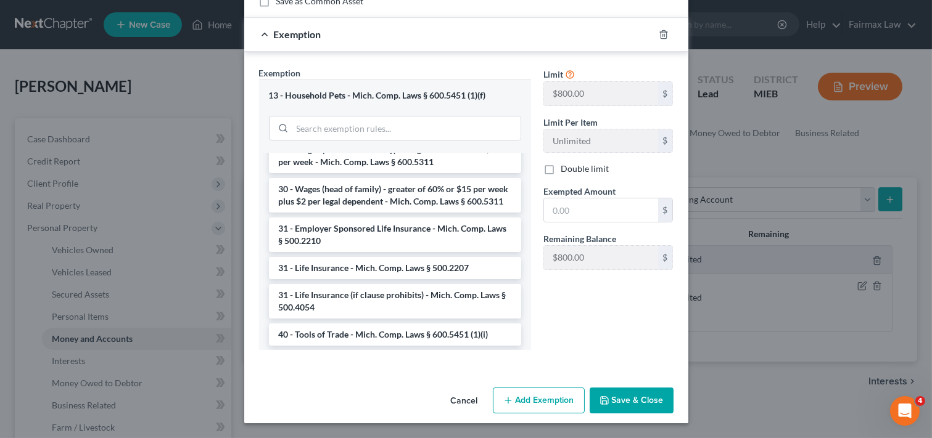
click at [628, 392] on button "Save & Close" at bounding box center [632, 401] width 84 height 26
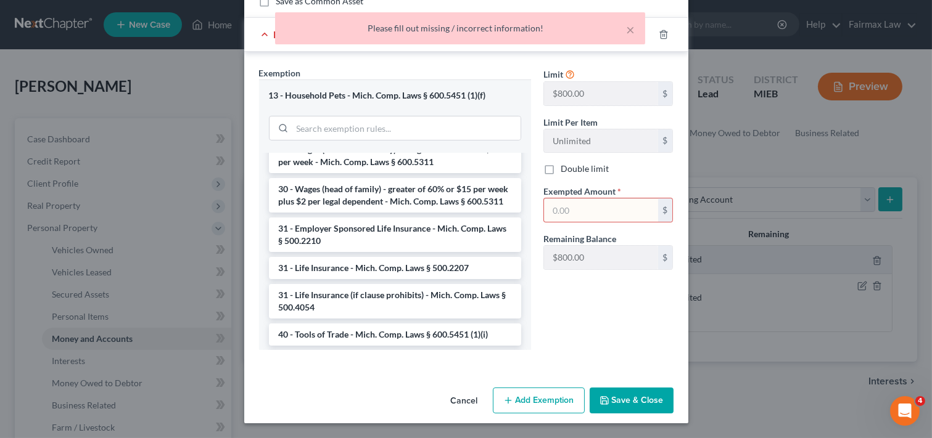
click at [570, 208] on input "text" at bounding box center [601, 210] width 114 height 23
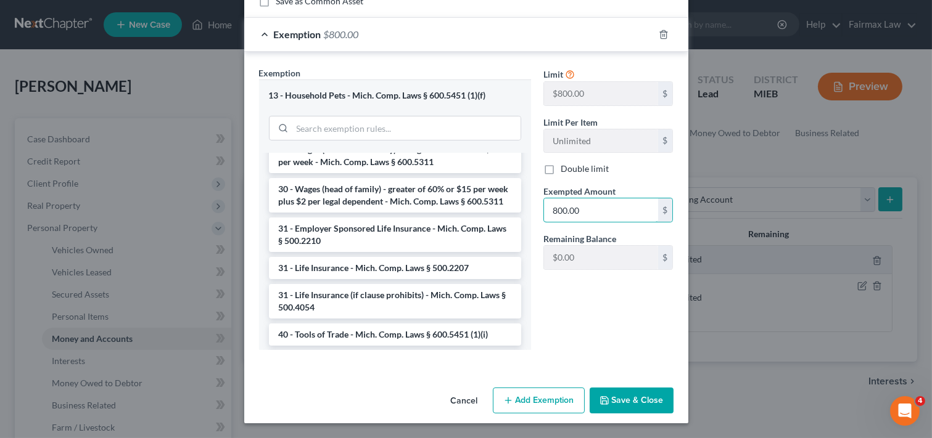
type input "800.00"
click at [612, 404] on button "Save & Close" at bounding box center [632, 401] width 84 height 26
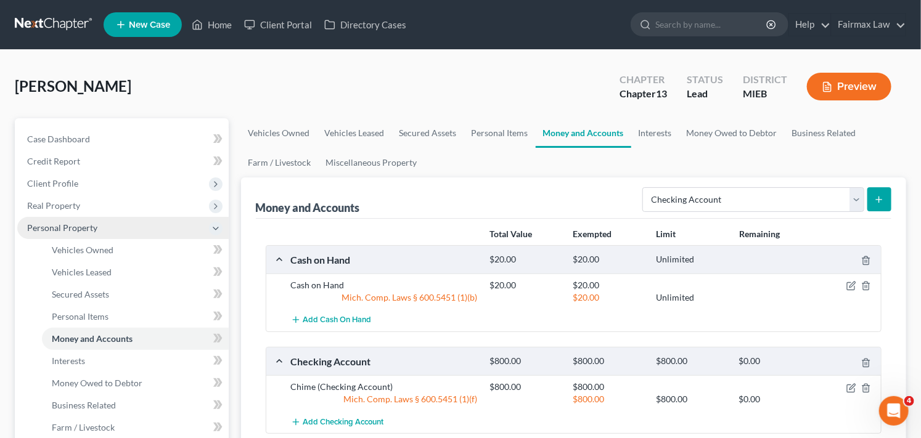
click at [86, 223] on span "Personal Property" at bounding box center [62, 228] width 70 height 10
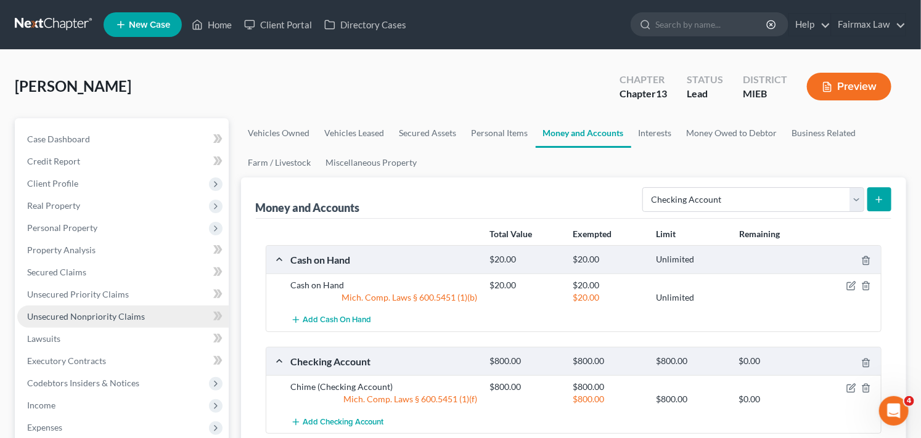
click at [126, 315] on span "Unsecured Nonpriority Claims" at bounding box center [86, 316] width 118 height 10
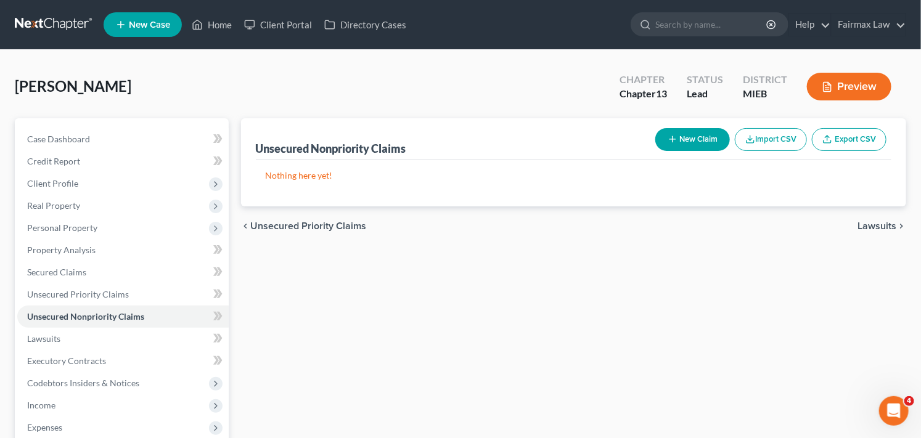
click at [702, 140] on button "New Claim" at bounding box center [693, 139] width 75 height 23
select select "0"
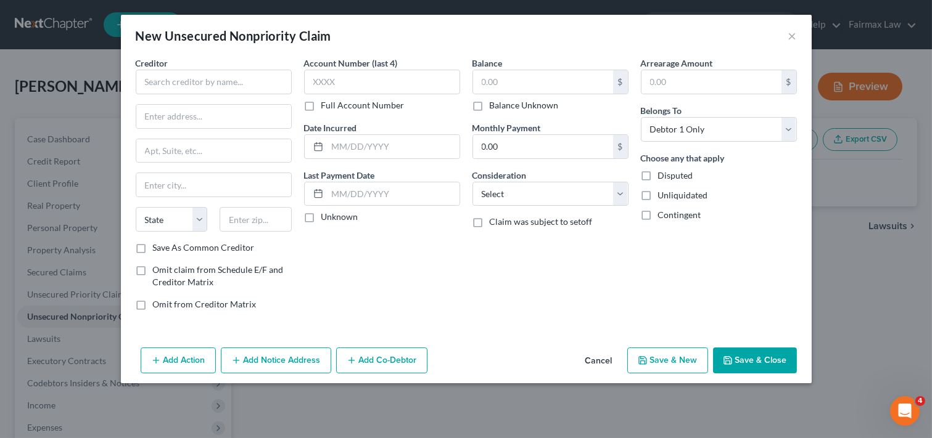
click at [606, 362] on button "Cancel" at bounding box center [598, 361] width 47 height 25
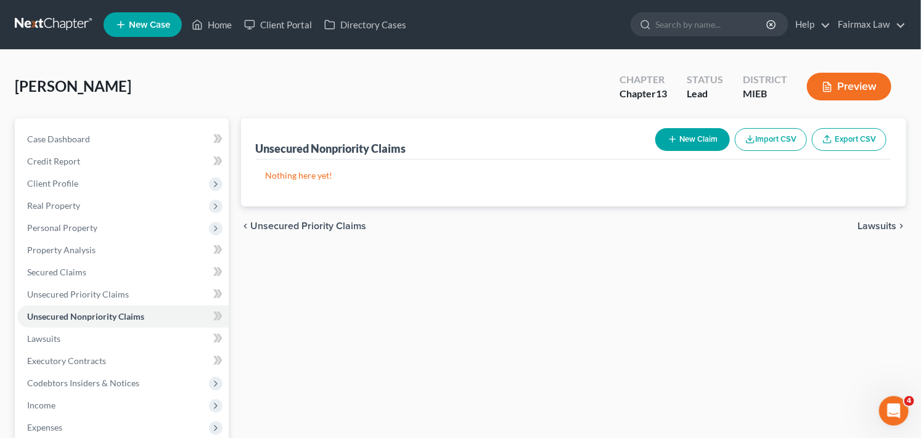
click at [844, 142] on link "Export CSV" at bounding box center [849, 139] width 75 height 23
click at [768, 139] on button "Import CSV" at bounding box center [771, 139] width 72 height 23
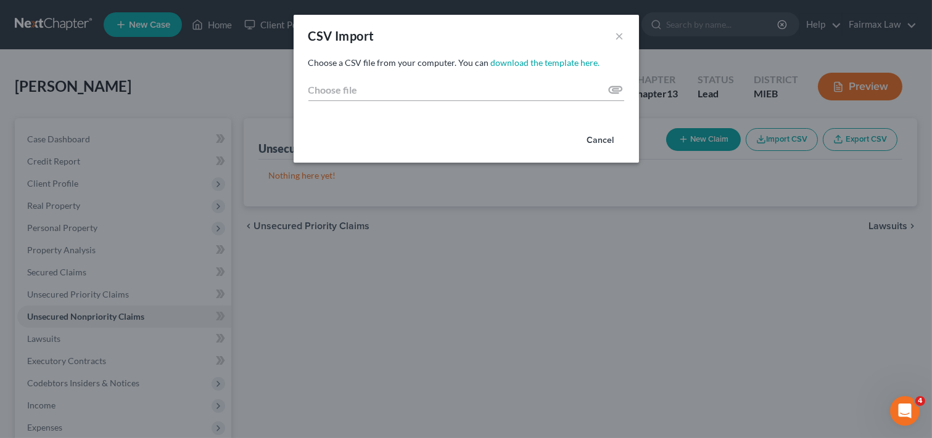
type input "C:\fakepath\export (1).csv"
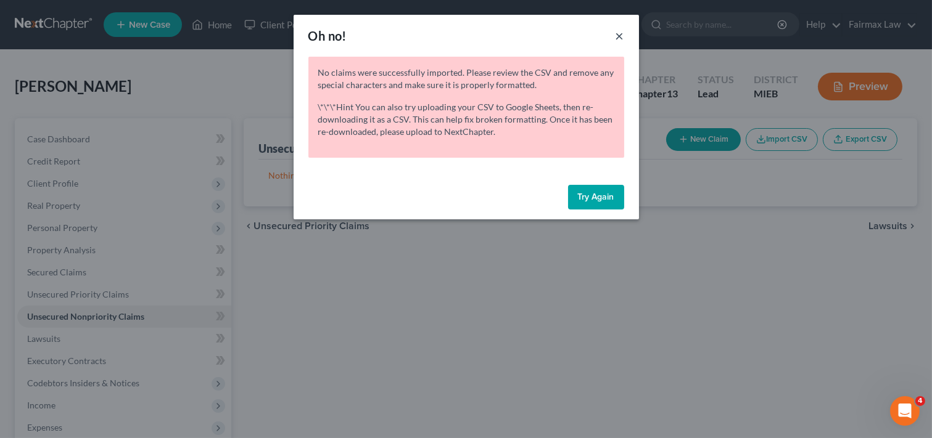
click at [617, 38] on button "×" at bounding box center [619, 35] width 9 height 15
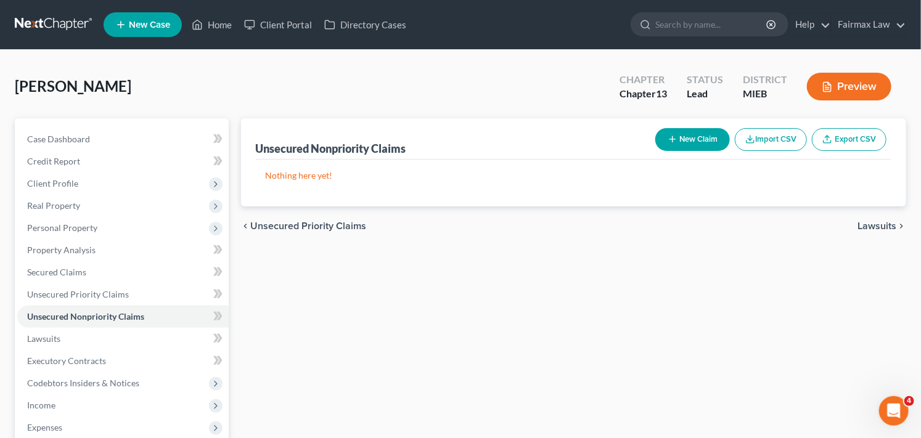
click at [333, 323] on div "Unsecured Nonpriority Claims New Claim Import CSV Export CSV Nothing here yet! …" at bounding box center [574, 374] width 678 height 512
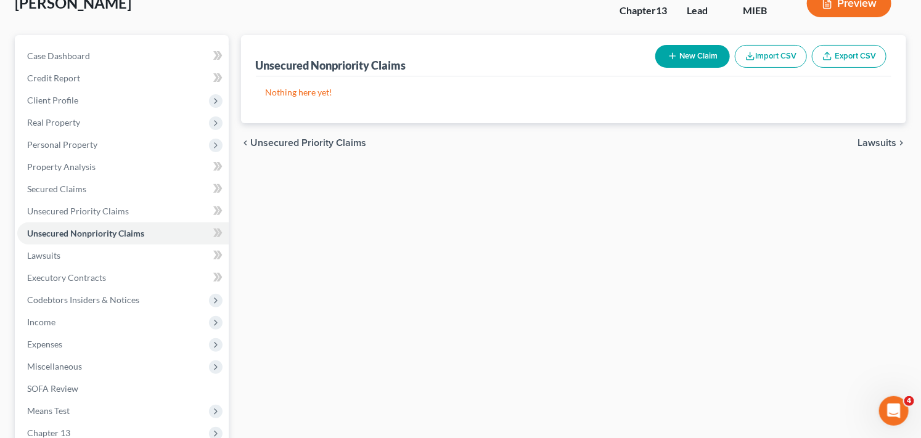
scroll to position [164, 0]
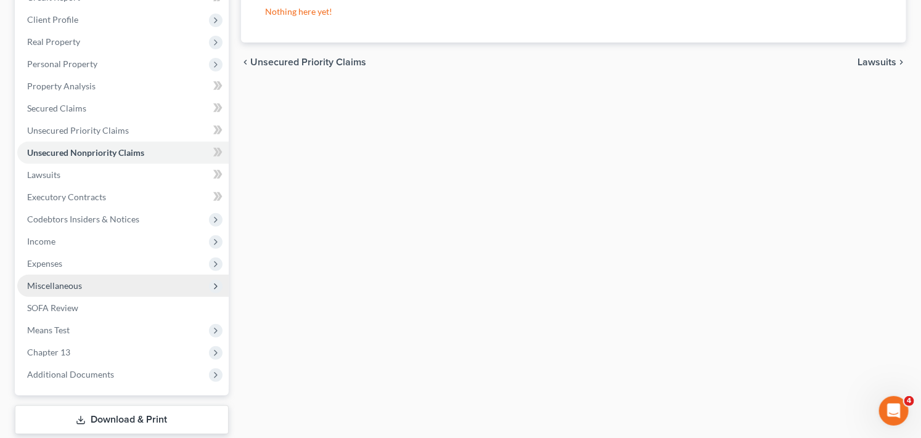
click at [94, 285] on span "Miscellaneous" at bounding box center [123, 286] width 212 height 22
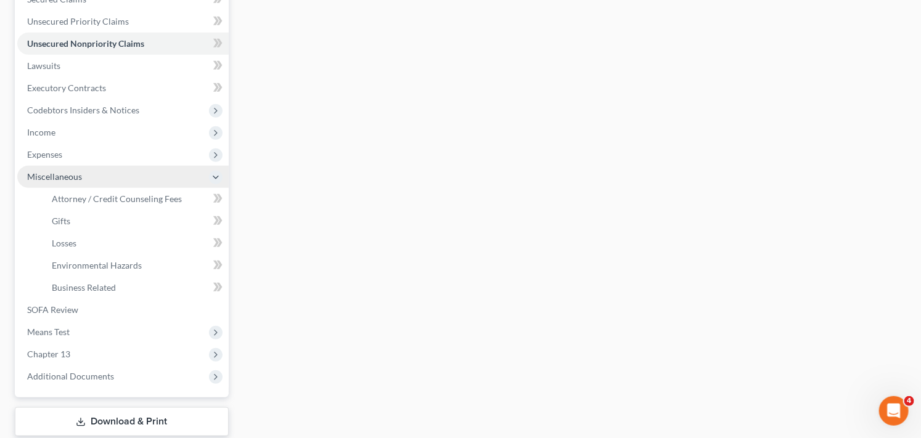
scroll to position [274, 0]
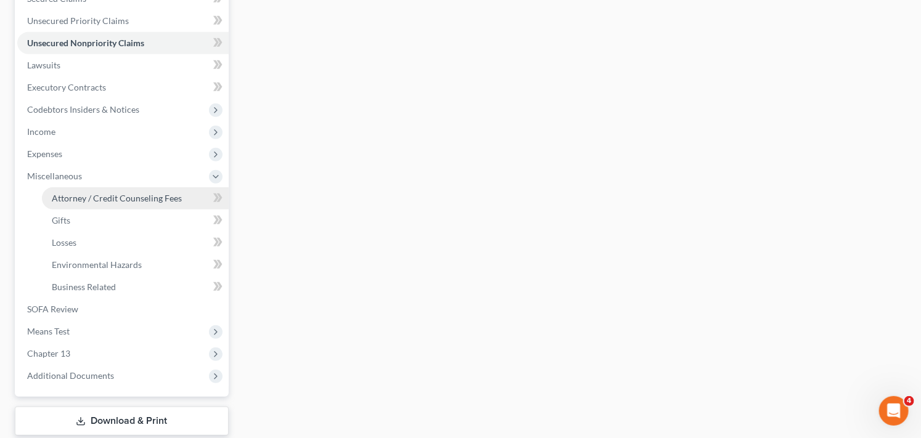
click at [152, 196] on span "Attorney / Credit Counseling Fees" at bounding box center [117, 198] width 130 height 10
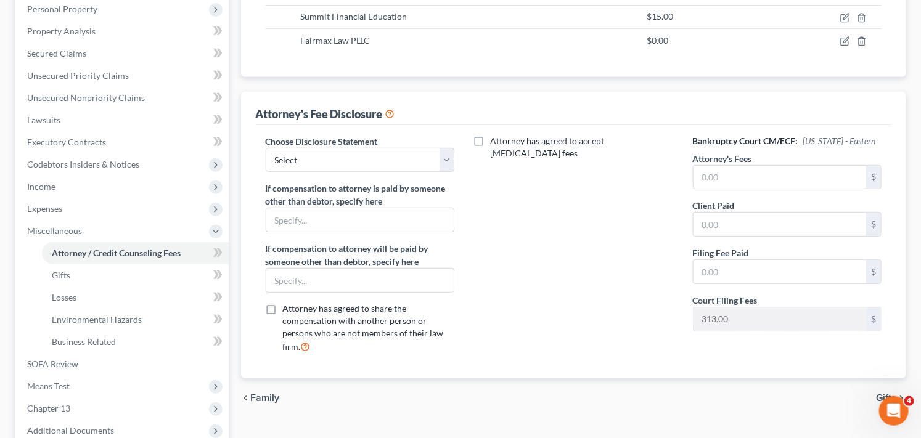
scroll to position [247, 0]
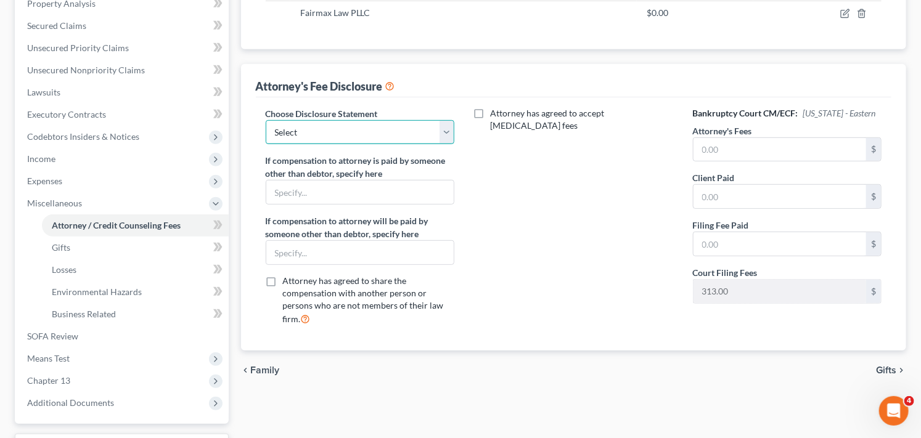
click at [430, 136] on select "Select WDMI - Chapter 13 - Disclosure of Attorney Compensation OHNB & MIWB Disc…" at bounding box center [360, 132] width 189 height 25
select select "2"
click at [266, 120] on select "Select WDMI - Chapter 13 - Disclosure of Attorney Compensation OHNB & MIWB Disc…" at bounding box center [360, 132] width 189 height 25
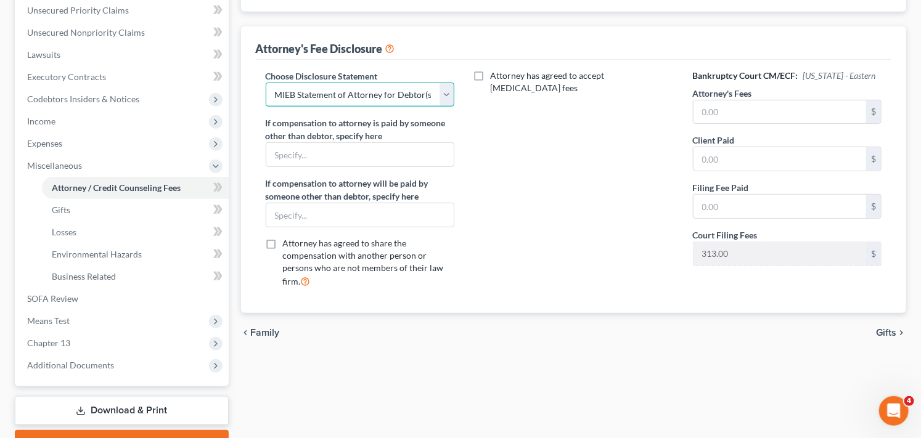
scroll to position [286, 0]
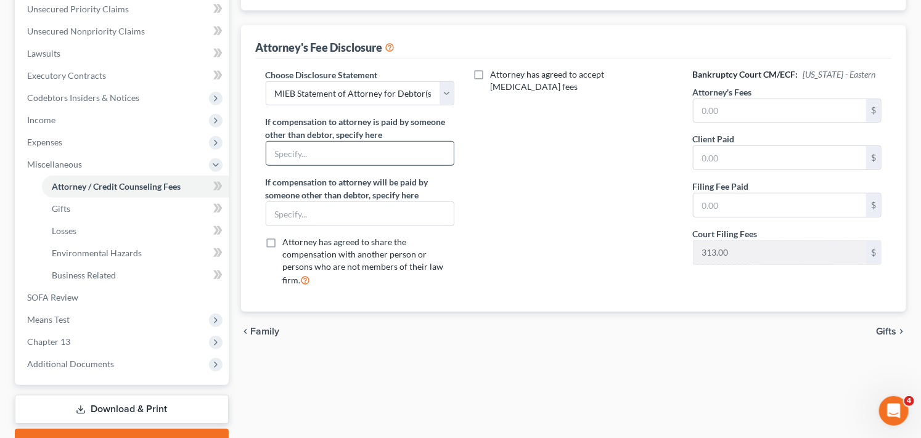
click at [360, 157] on input "text" at bounding box center [360, 153] width 188 height 23
click at [432, 150] on input "text" at bounding box center [360, 153] width 188 height 23
click at [407, 200] on label "If compensation to attorney will be paid by someone other than debtor, specify …" at bounding box center [360, 189] width 189 height 26
click at [81, 164] on span "Miscellaneous" at bounding box center [54, 164] width 55 height 10
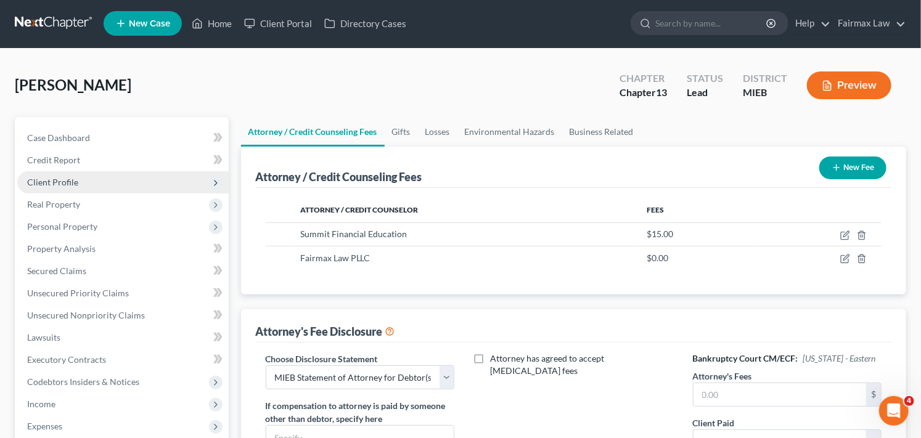
scroll to position [0, 0]
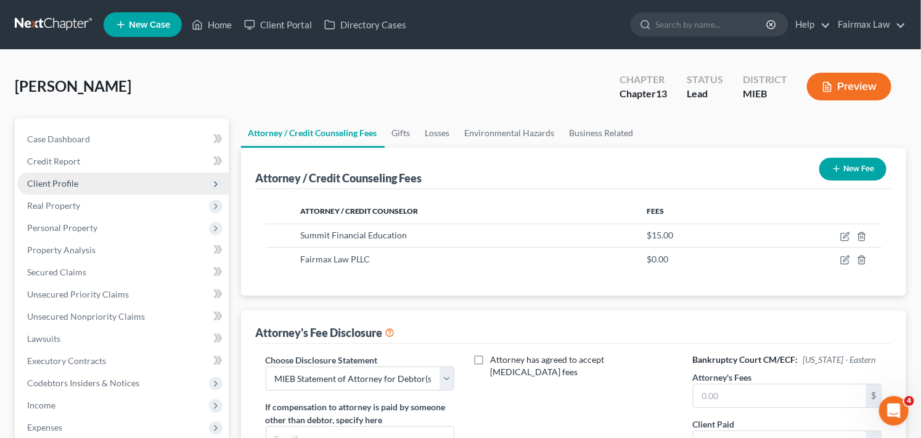
click at [118, 181] on span "Client Profile" at bounding box center [123, 184] width 212 height 22
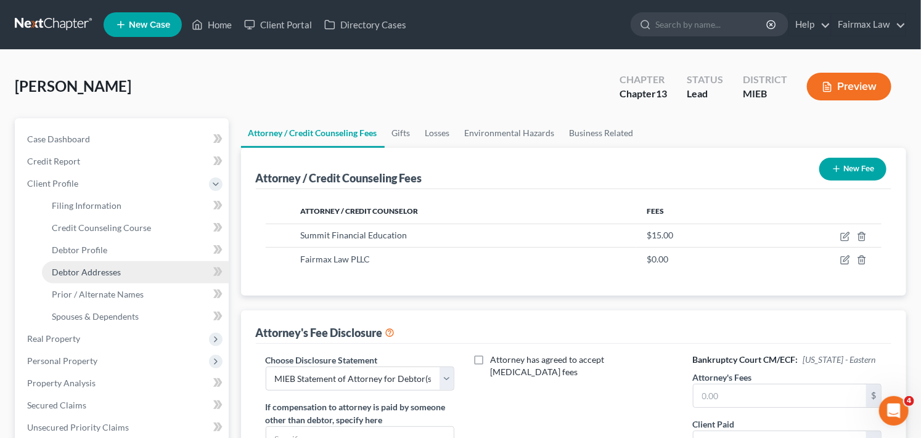
click at [126, 268] on link "Debtor Addresses" at bounding box center [135, 272] width 187 height 22
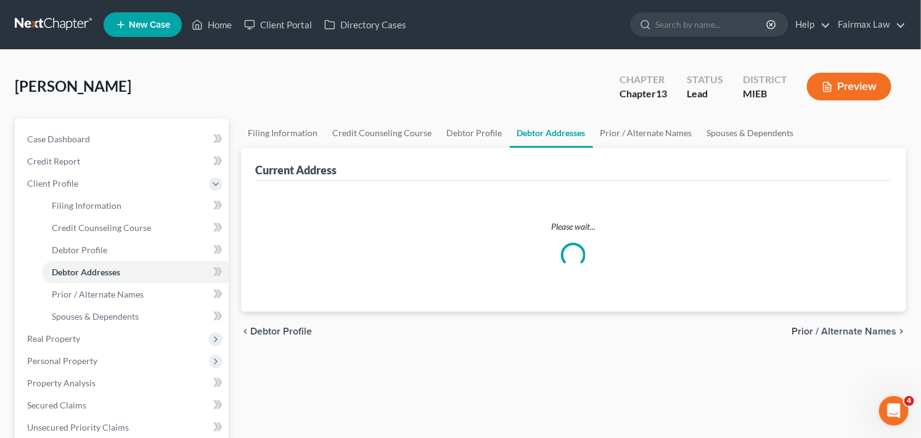
select select "0"
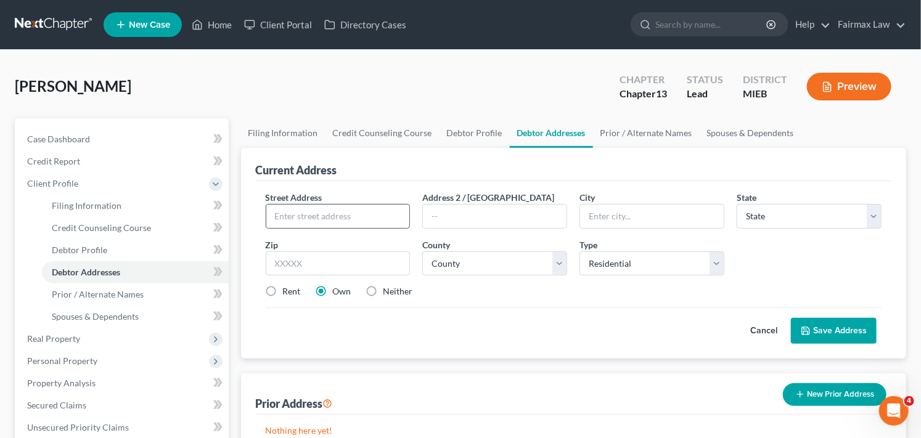
drag, startPoint x: 921, startPoint y: 79, endPoint x: 347, endPoint y: 228, distance: 592.6
type input "3431 longview Detroit"
click at [348, 257] on input "text" at bounding box center [338, 264] width 145 height 25
click at [348, 262] on input "text" at bounding box center [338, 264] width 145 height 25
click at [470, 292] on div "Rent Own Neither" at bounding box center [574, 292] width 629 height 12
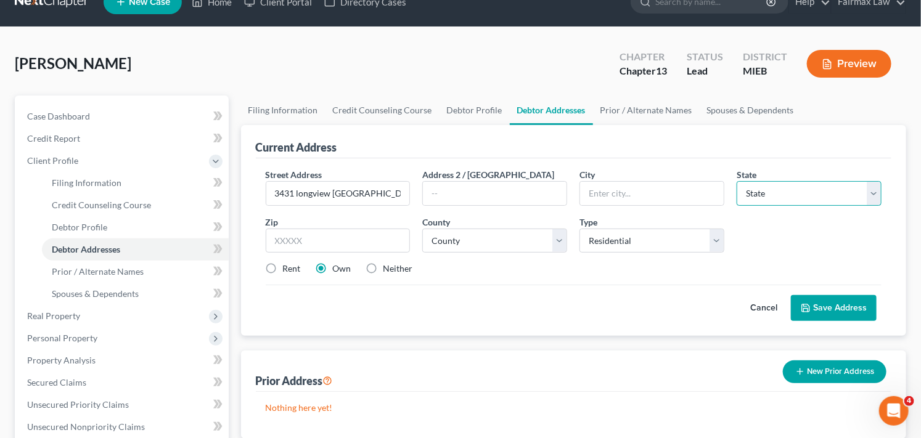
scroll to position [31, 0]
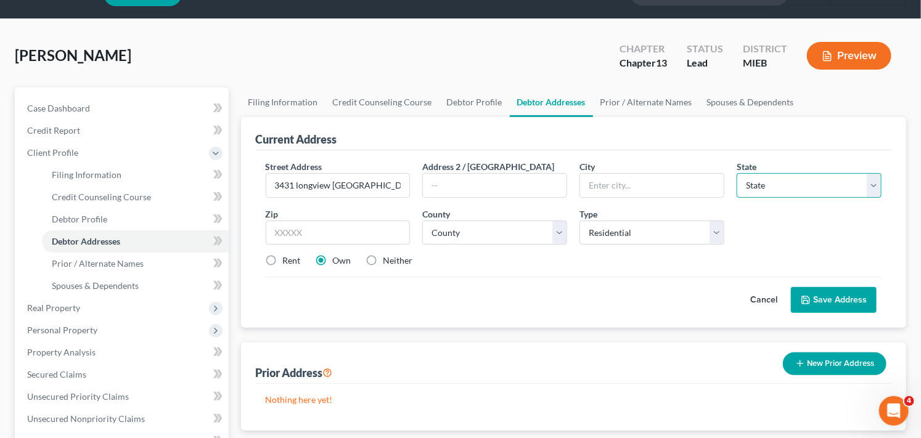
drag, startPoint x: 922, startPoint y: 126, endPoint x: 794, endPoint y: 247, distance: 175.8
click at [796, 184] on select "State [US_STATE] AK AR AZ CA CO CT DE DC [GEOGRAPHIC_DATA] [GEOGRAPHIC_DATA] GU…" at bounding box center [809, 185] width 145 height 25
click at [666, 185] on input "text" at bounding box center [652, 185] width 144 height 23
click at [777, 179] on select "State [US_STATE] AK AR AZ CA CO CT DE DC [GEOGRAPHIC_DATA] [GEOGRAPHIC_DATA] GU…" at bounding box center [809, 185] width 145 height 25
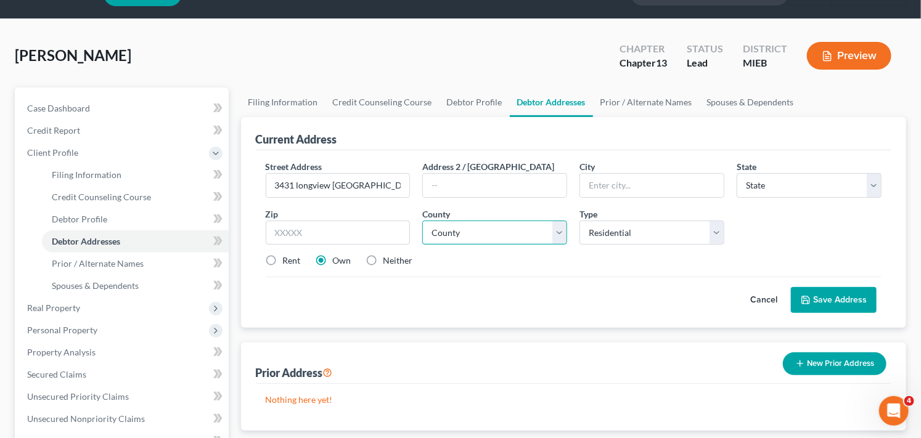
click at [461, 227] on select "County" at bounding box center [494, 233] width 145 height 25
click at [471, 232] on select "County" at bounding box center [494, 233] width 145 height 25
click at [472, 231] on select "County" at bounding box center [494, 233] width 145 height 25
click at [562, 235] on select "County" at bounding box center [494, 233] width 145 height 25
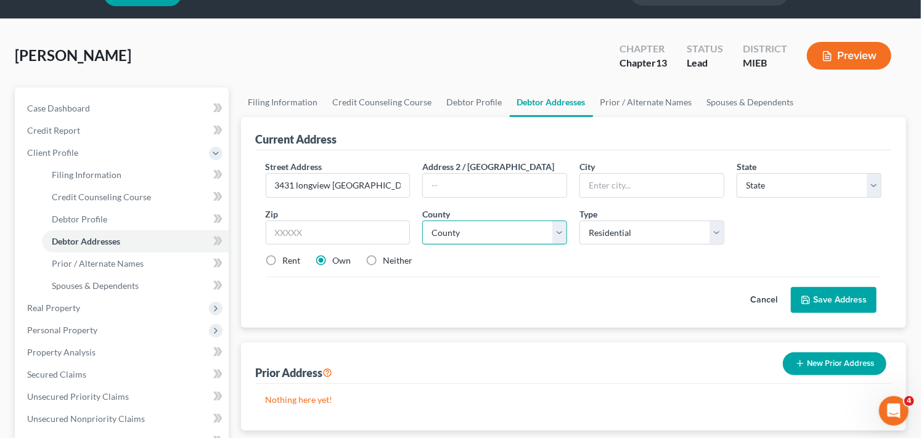
click at [562, 235] on select "County" at bounding box center [494, 233] width 145 height 25
click at [803, 194] on select "State [US_STATE] AK AR AZ CA CO CT DE DC [GEOGRAPHIC_DATA] [GEOGRAPHIC_DATA] GU…" at bounding box center [809, 185] width 145 height 25
click at [799, 189] on select "State [US_STATE] AK AR AZ CA CO CT DE DC [GEOGRAPHIC_DATA] [GEOGRAPHIC_DATA] GU…" at bounding box center [809, 185] width 145 height 25
click at [512, 236] on select "County" at bounding box center [494, 233] width 145 height 25
click at [422, 221] on select "County" at bounding box center [494, 233] width 145 height 25
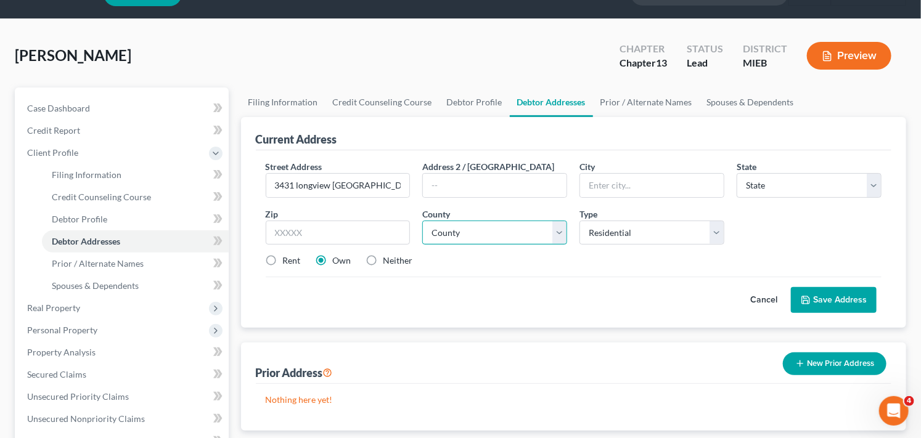
click at [504, 241] on select "County" at bounding box center [494, 233] width 145 height 25
click at [506, 231] on select "County" at bounding box center [494, 233] width 145 height 25
click at [778, 186] on select "State [US_STATE] AK AR AZ CA CO CT DE DC [GEOGRAPHIC_DATA] [GEOGRAPHIC_DATA] GU…" at bounding box center [809, 185] width 145 height 25
select select "23"
click at [737, 173] on select "State [US_STATE] AK AR AZ CA CO CT DE DC [GEOGRAPHIC_DATA] [GEOGRAPHIC_DATA] GU…" at bounding box center [809, 185] width 145 height 25
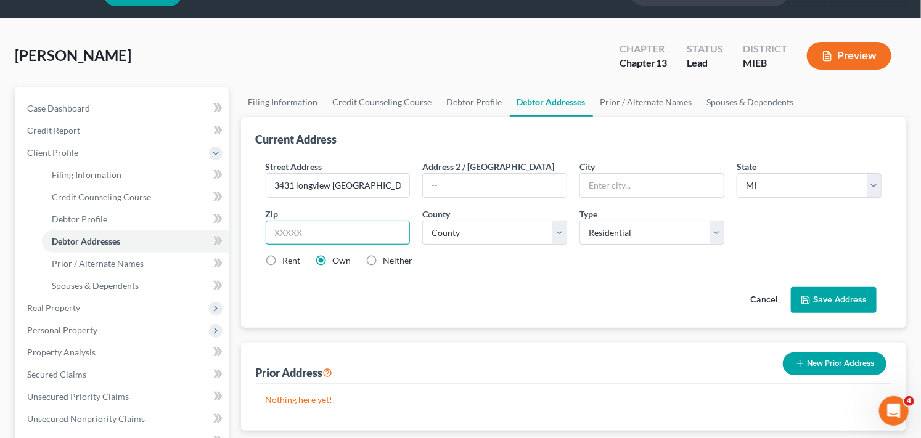
click at [329, 229] on input "text" at bounding box center [338, 233] width 145 height 25
type input "48213"
click at [461, 265] on div "Rent Own Neither" at bounding box center [574, 261] width 629 height 12
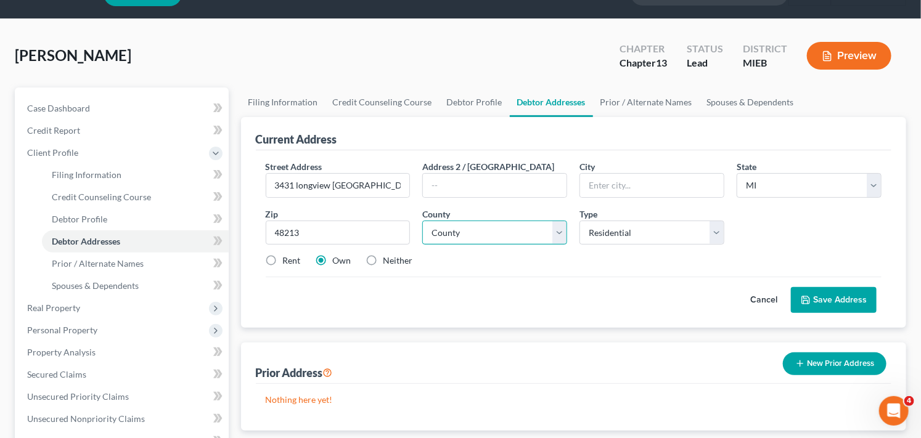
type input "[GEOGRAPHIC_DATA]"
click at [461, 237] on select "County Alcona County Alger County Allegan County Alpena County Antrim County Ar…" at bounding box center [494, 233] width 145 height 25
select select "81"
click at [422, 221] on select "County Alcona County Alger County Allegan County Alpena County Antrim County Ar…" at bounding box center [494, 233] width 145 height 25
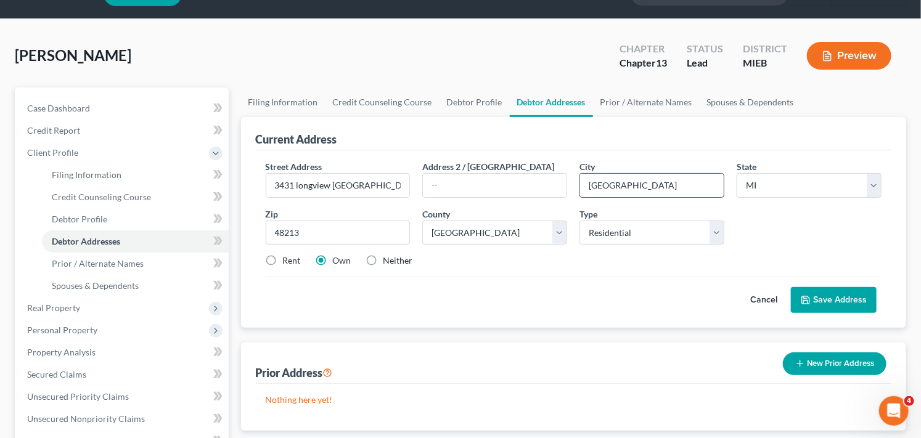
click at [624, 189] on input "[GEOGRAPHIC_DATA]" at bounding box center [652, 185] width 144 height 23
click at [836, 299] on button "Save Address" at bounding box center [834, 300] width 86 height 26
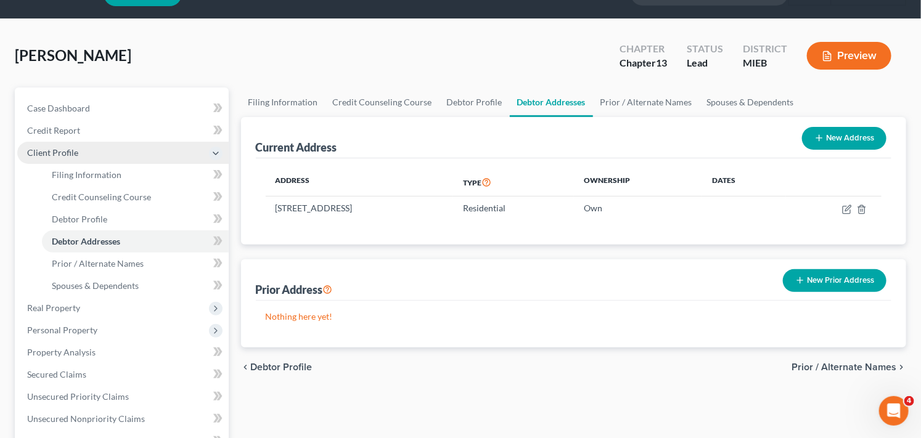
click at [87, 151] on span "Client Profile" at bounding box center [123, 153] width 212 height 22
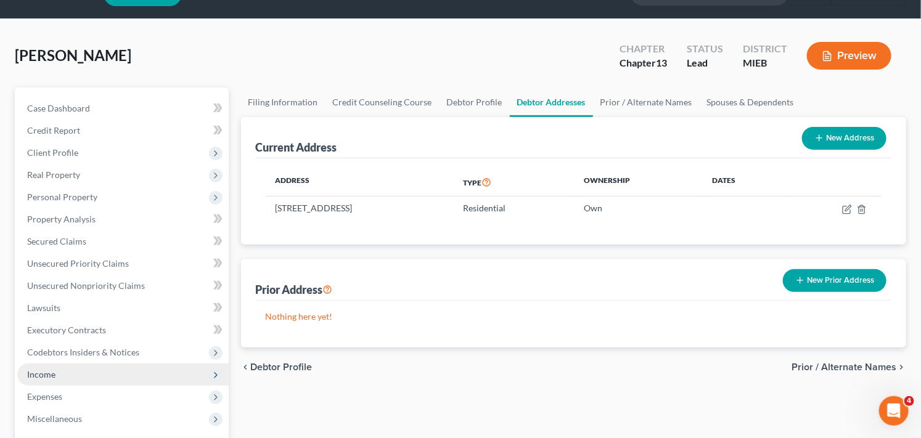
click at [141, 371] on span "Income" at bounding box center [123, 375] width 212 height 22
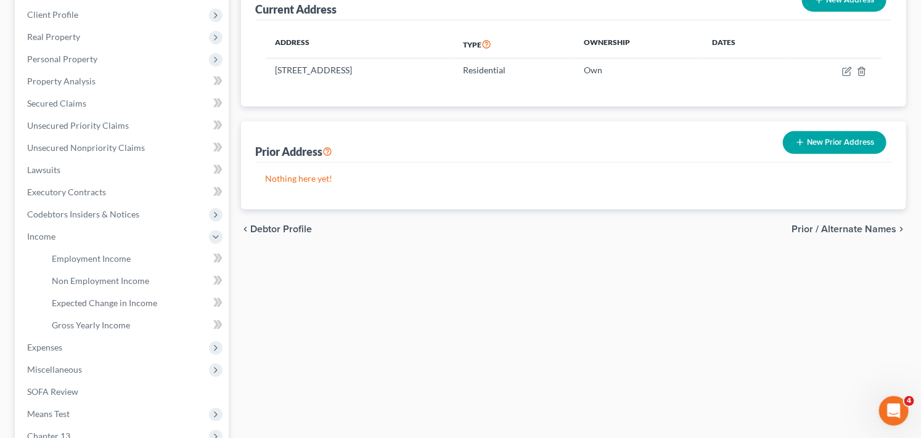
scroll to position [195, 0]
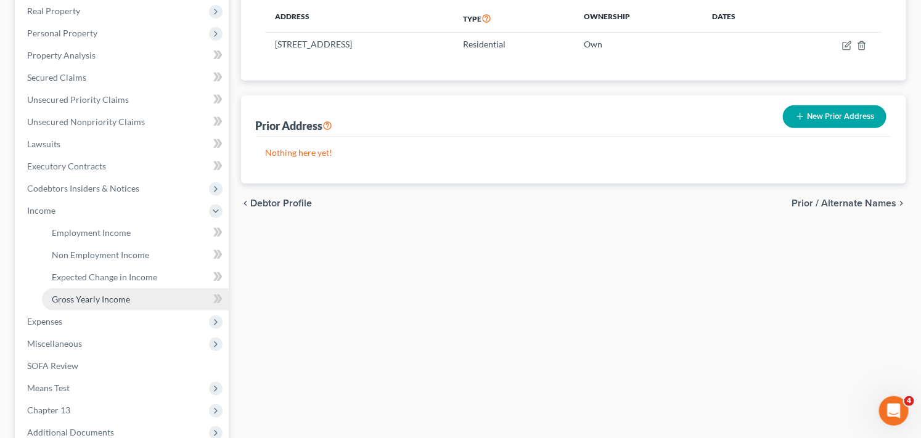
click at [97, 300] on span "Gross Yearly Income" at bounding box center [91, 299] width 78 height 10
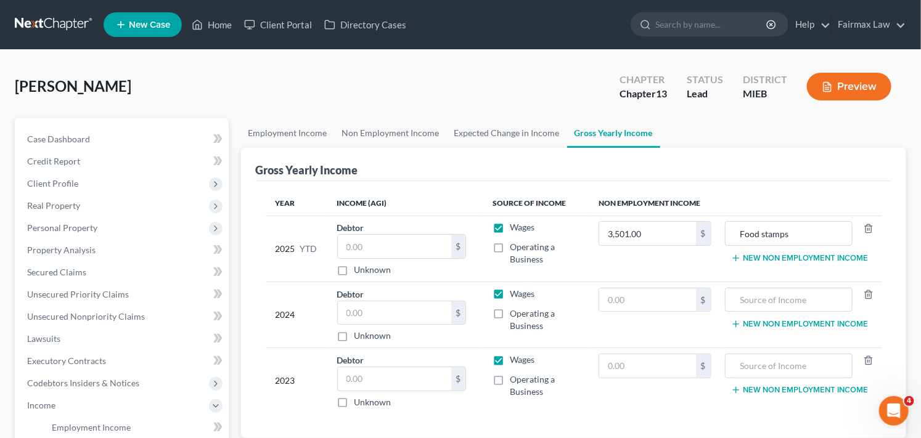
click at [588, 334] on td "Wages Operating a Business" at bounding box center [536, 315] width 106 height 66
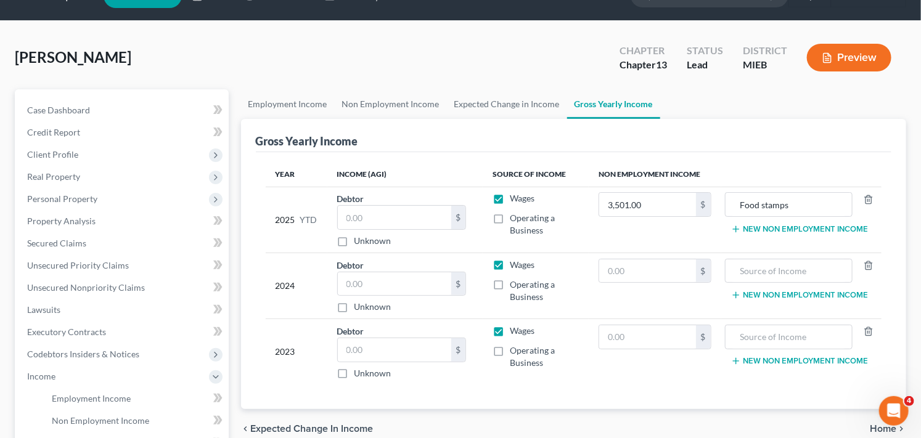
scroll to position [54, 0]
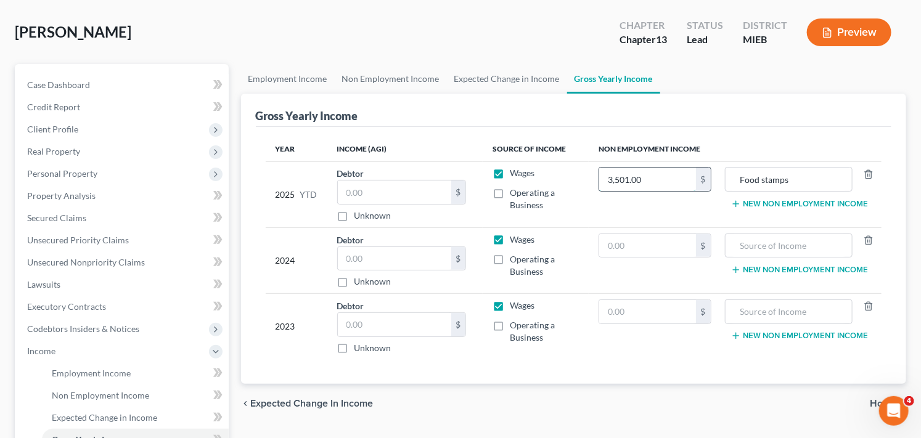
click at [660, 176] on input "3,501.00" at bounding box center [647, 179] width 96 height 23
type input "0"
click at [792, 178] on input "Food stamps" at bounding box center [789, 179] width 114 height 23
type input "F"
click at [385, 260] on input "text" at bounding box center [394, 258] width 113 height 23
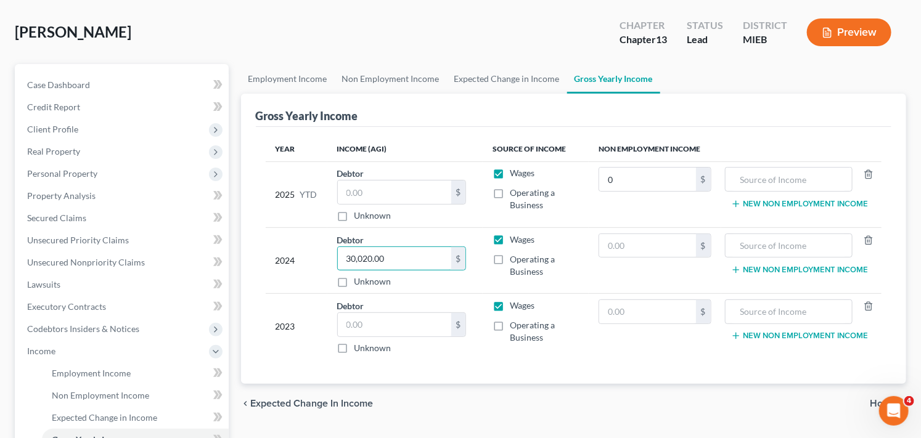
type input "30,020.00"
click at [759, 250] on input "text" at bounding box center [789, 245] width 114 height 23
click at [759, 245] on input "text" at bounding box center [789, 245] width 114 height 23
click at [767, 174] on input "text" at bounding box center [789, 179] width 114 height 23
click at [760, 244] on input "text" at bounding box center [789, 245] width 114 height 23
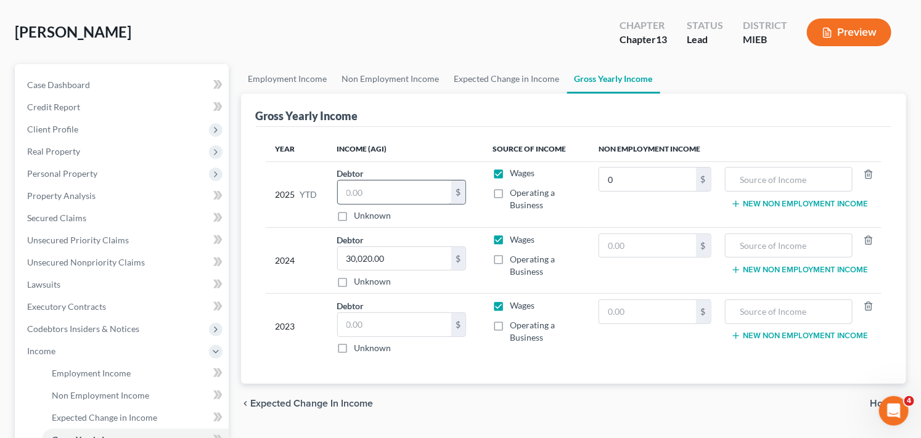
click at [376, 194] on input "text" at bounding box center [394, 192] width 113 height 23
type input "19,480.91"
click at [377, 324] on input "text" at bounding box center [394, 324] width 113 height 23
click at [609, 378] on div "Year Income (AGI) Source of Income Non Employment Income 2025 YTD Debtor 19,480…" at bounding box center [574, 256] width 636 height 258
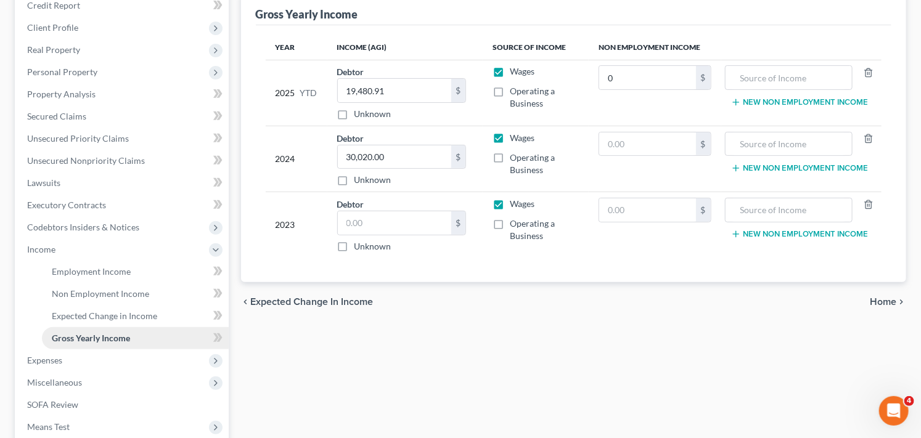
scroll to position [162, 0]
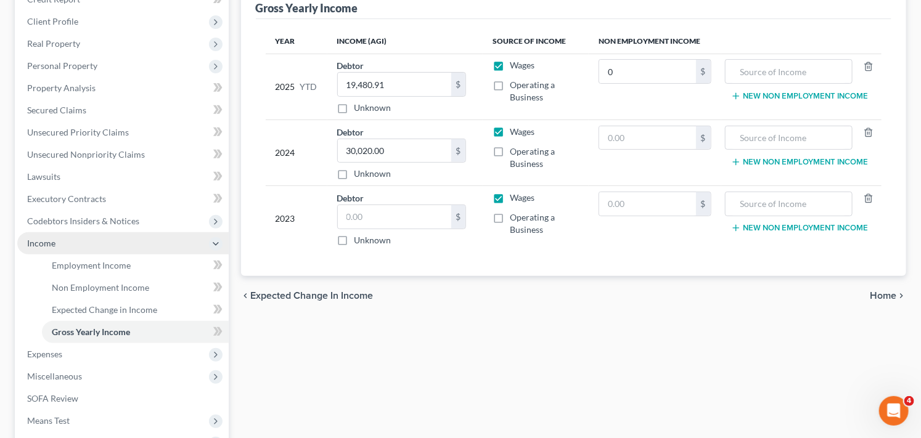
click at [64, 244] on span "Income" at bounding box center [123, 243] width 212 height 22
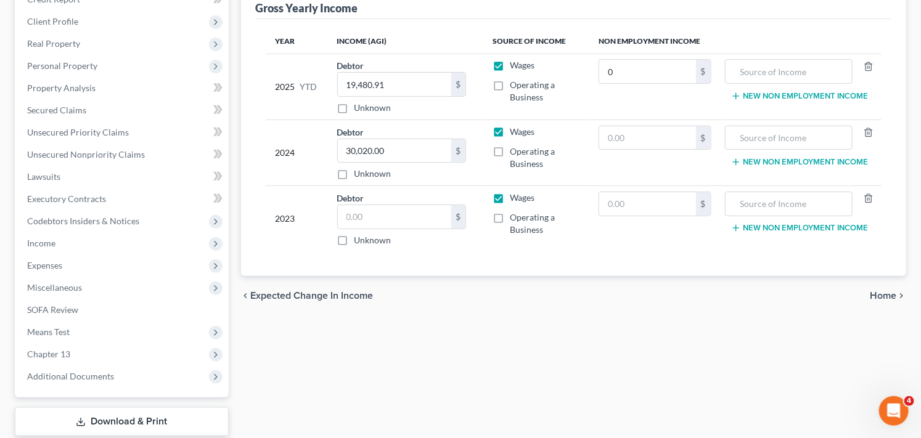
click at [409, 306] on div "chevron_left Expected Change in Income Home chevron_right" at bounding box center [574, 295] width 666 height 39
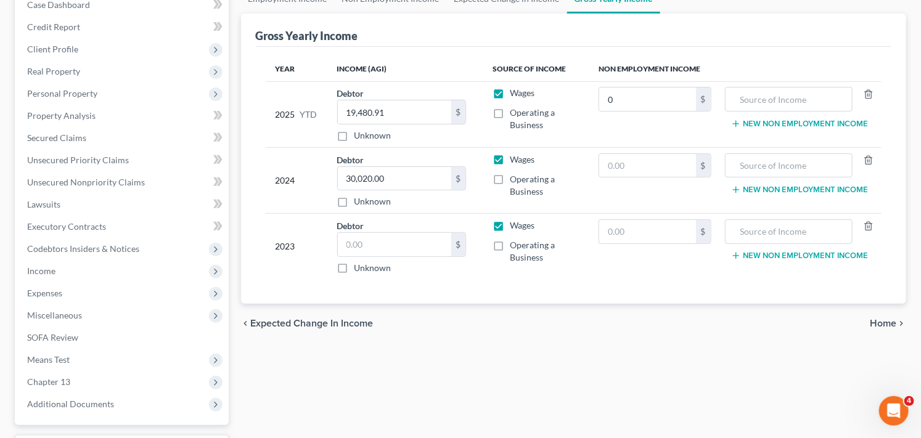
scroll to position [25, 0]
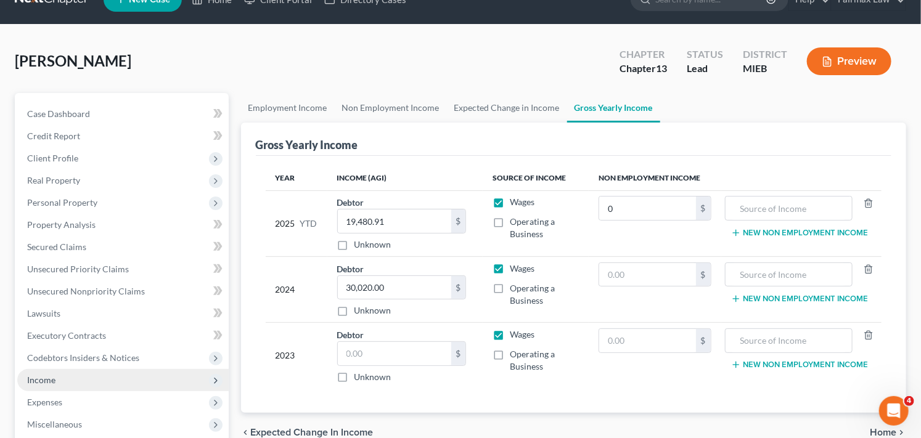
click at [131, 373] on span "Income" at bounding box center [123, 380] width 212 height 22
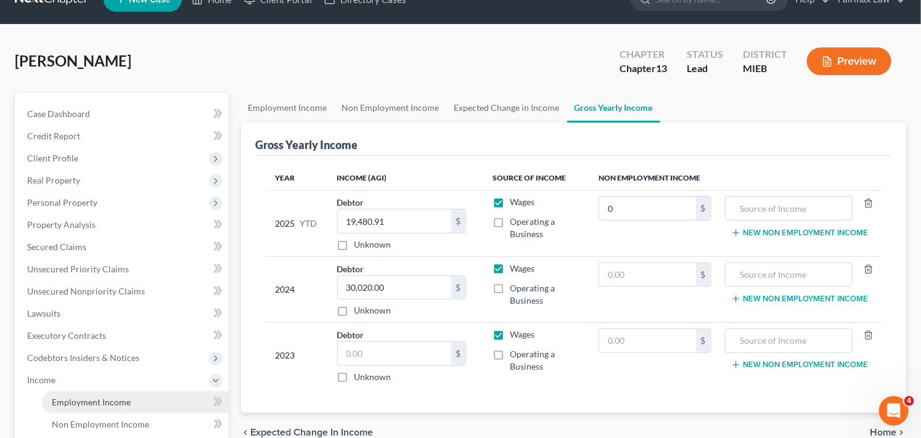
click at [139, 403] on link "Employment Income" at bounding box center [135, 403] width 187 height 22
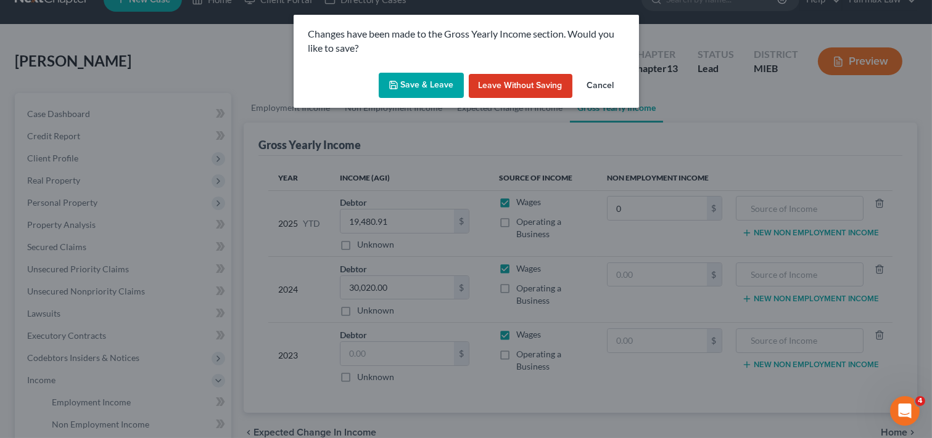
click at [434, 84] on button "Save & Leave" at bounding box center [421, 86] width 85 height 26
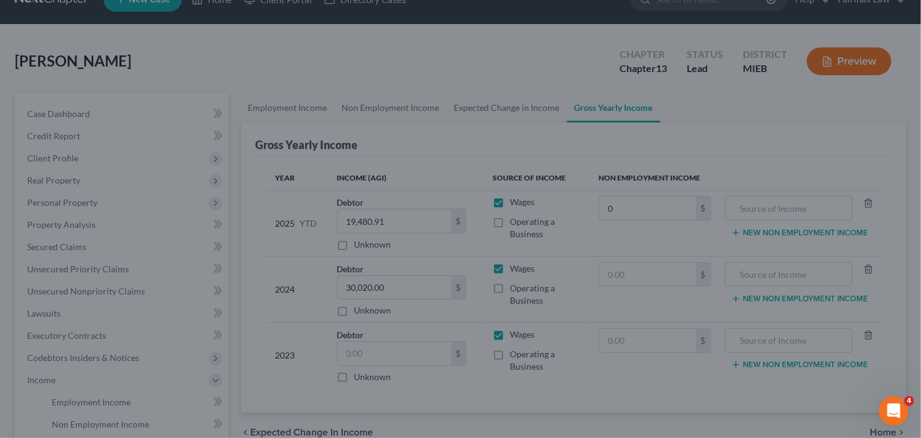
type input "0.00"
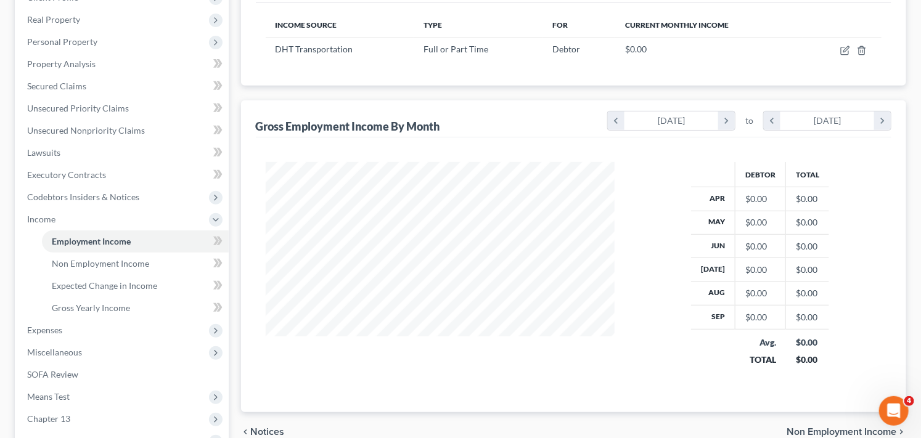
scroll to position [189, 0]
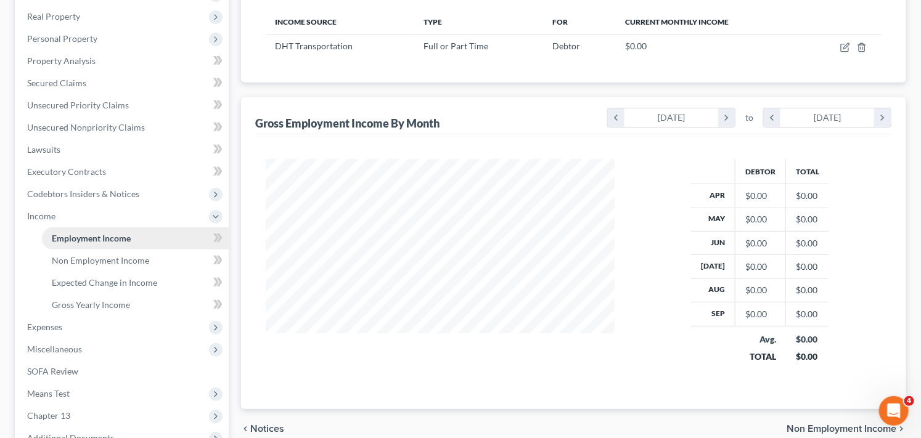
click at [152, 234] on link "Employment Income" at bounding box center [135, 239] width 187 height 22
click at [99, 213] on span "Income" at bounding box center [123, 216] width 212 height 22
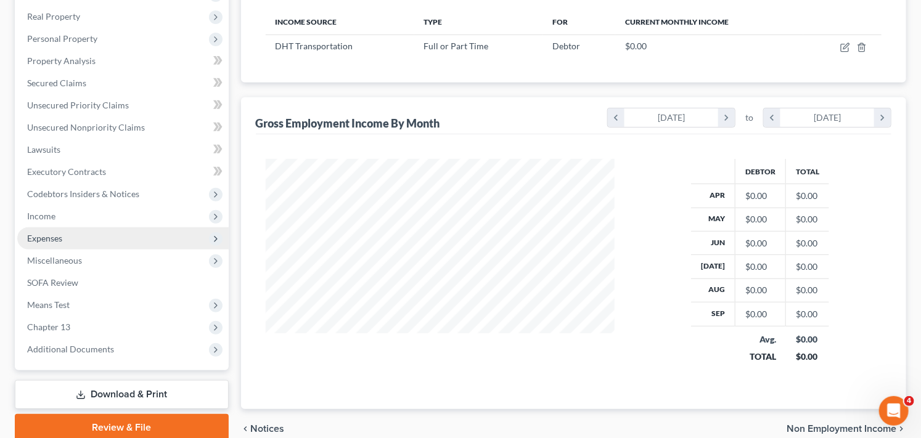
click at [132, 242] on span "Expenses" at bounding box center [123, 239] width 212 height 22
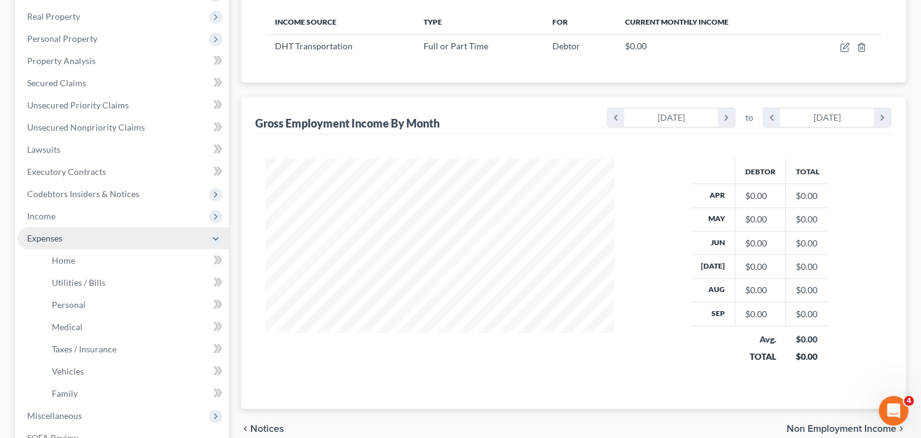
click at [132, 242] on span "Expenses" at bounding box center [123, 239] width 212 height 22
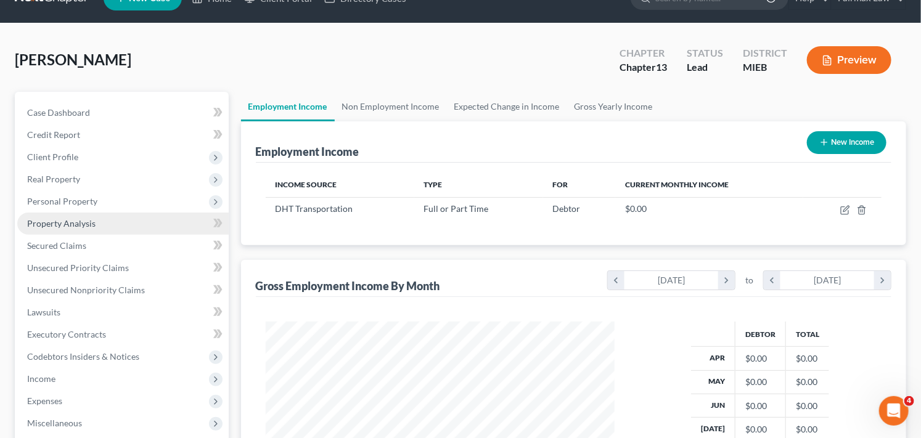
scroll to position [27, 0]
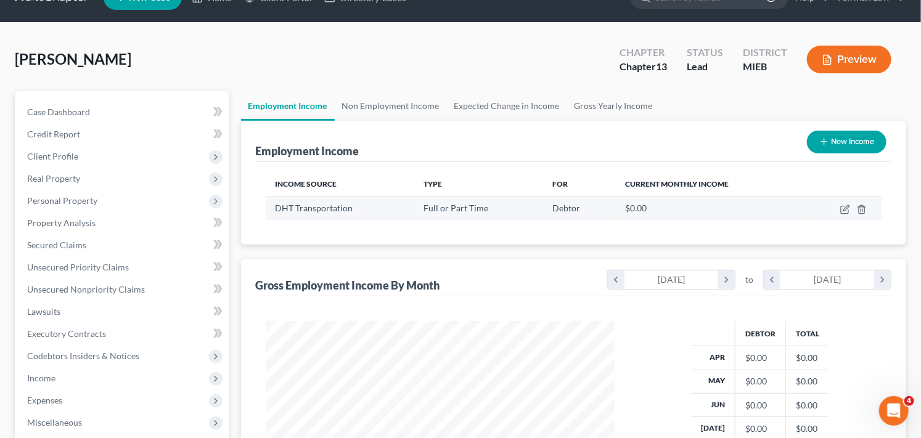
click at [463, 212] on span "Full or Part Time" at bounding box center [456, 208] width 65 height 10
click at [324, 208] on span "DHT Transportation" at bounding box center [315, 208] width 78 height 10
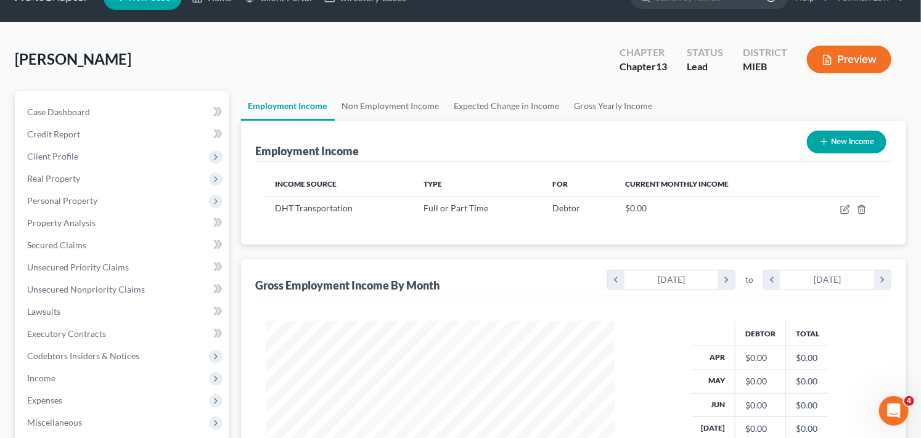
click at [459, 230] on div "Income Source Type For Current Monthly Income DHT Transportation Full or Part T…" at bounding box center [574, 203] width 636 height 83
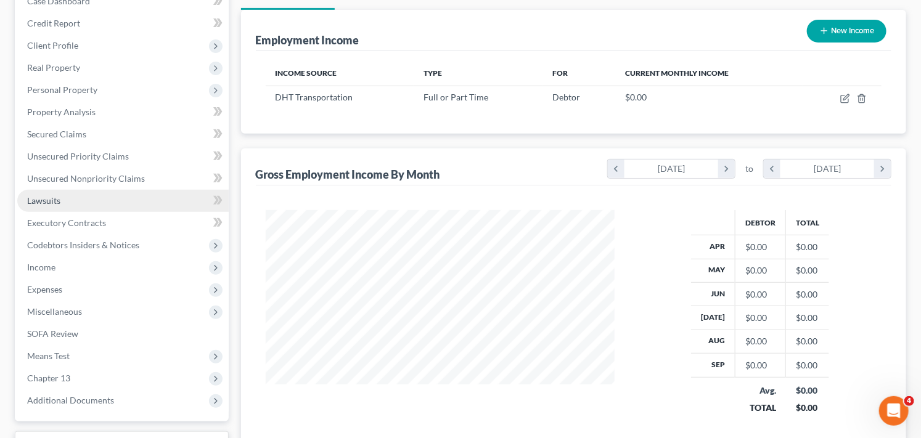
scroll to position [137, 0]
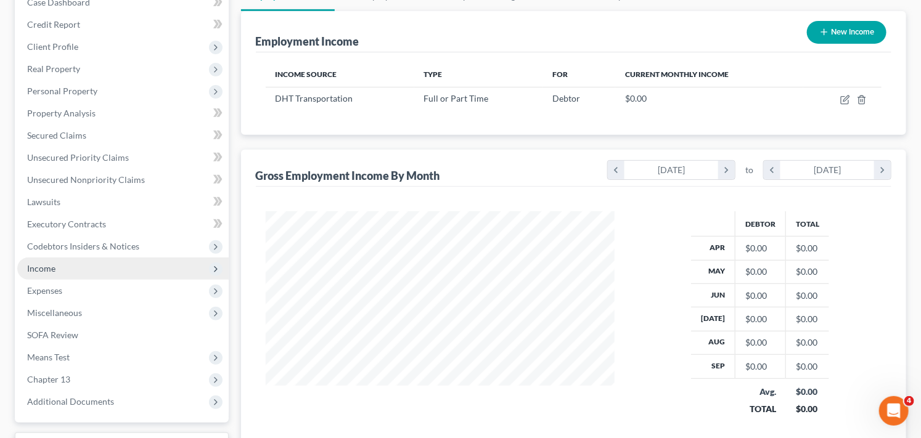
click at [110, 270] on span "Income" at bounding box center [123, 269] width 212 height 22
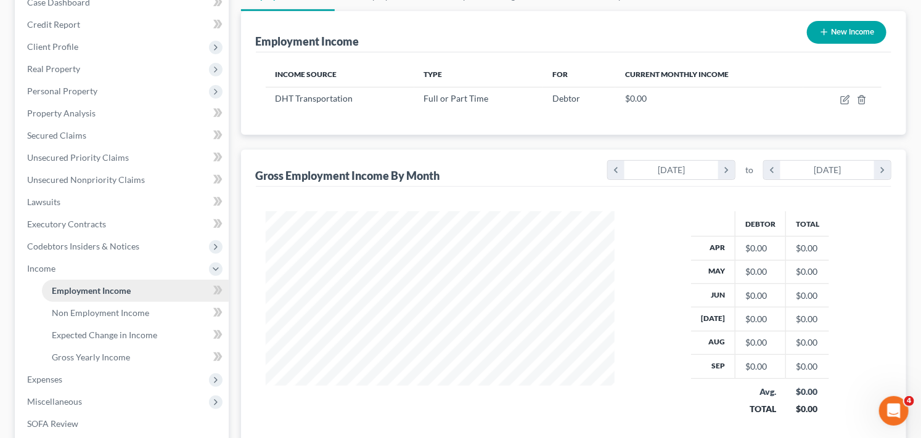
click at [84, 286] on span "Employment Income" at bounding box center [91, 291] width 79 height 10
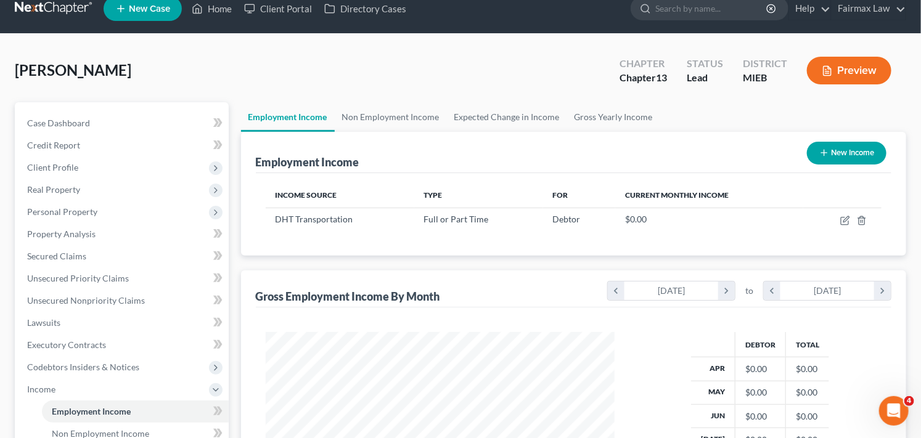
scroll to position [0, 0]
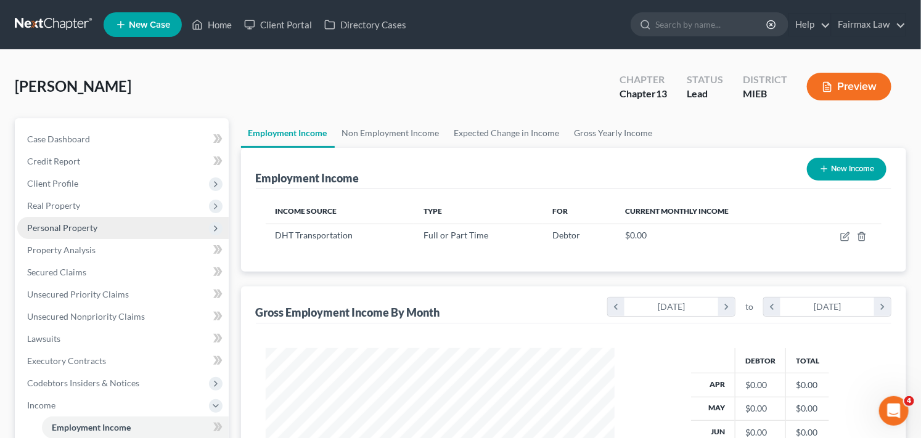
click at [136, 226] on span "Personal Property" at bounding box center [123, 228] width 212 height 22
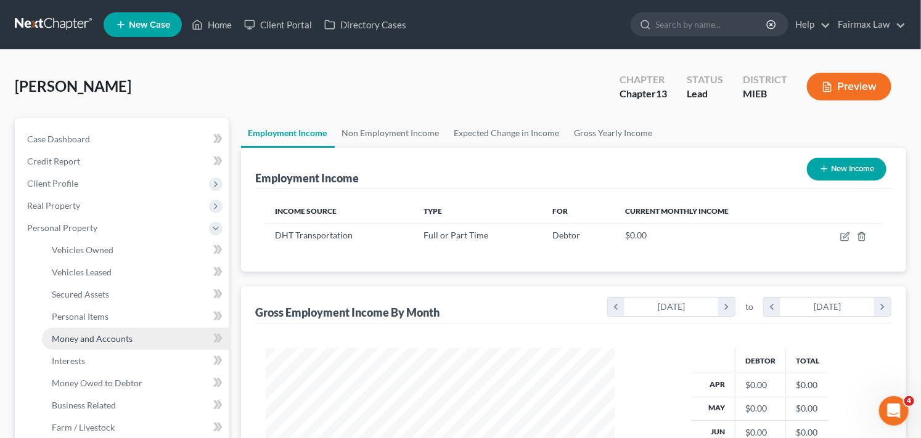
click at [140, 336] on link "Money and Accounts" at bounding box center [135, 339] width 187 height 22
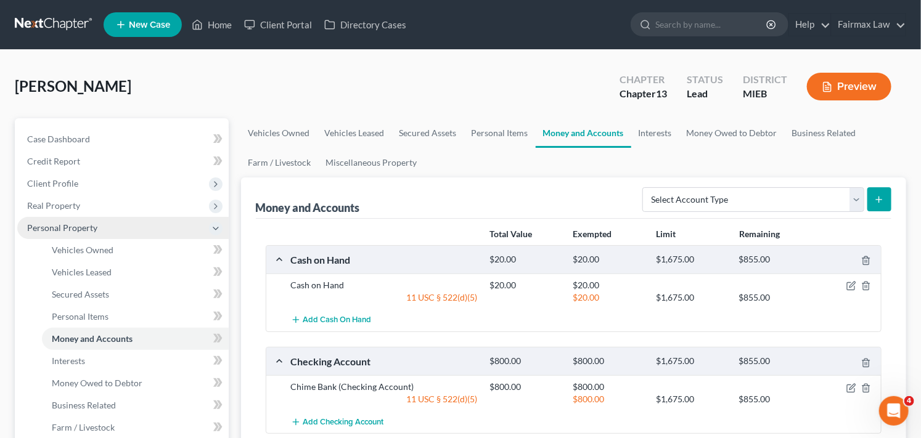
click at [89, 226] on span "Personal Property" at bounding box center [62, 228] width 70 height 10
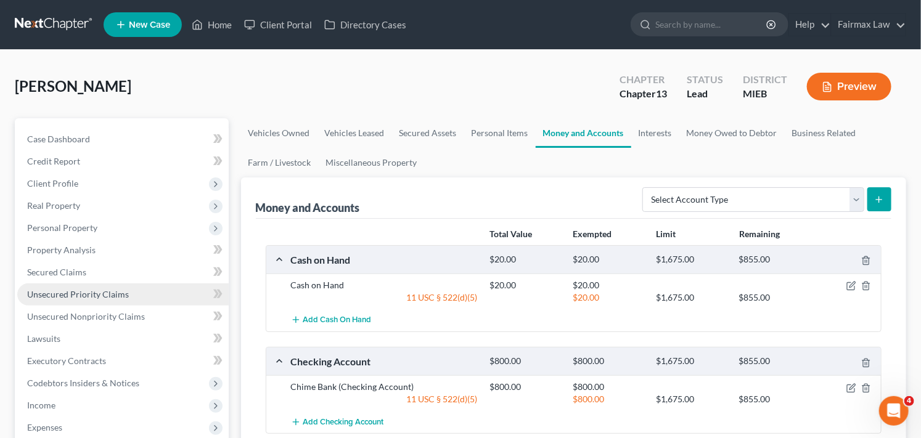
click at [192, 297] on link "Unsecured Priority Claims" at bounding box center [123, 295] width 212 height 22
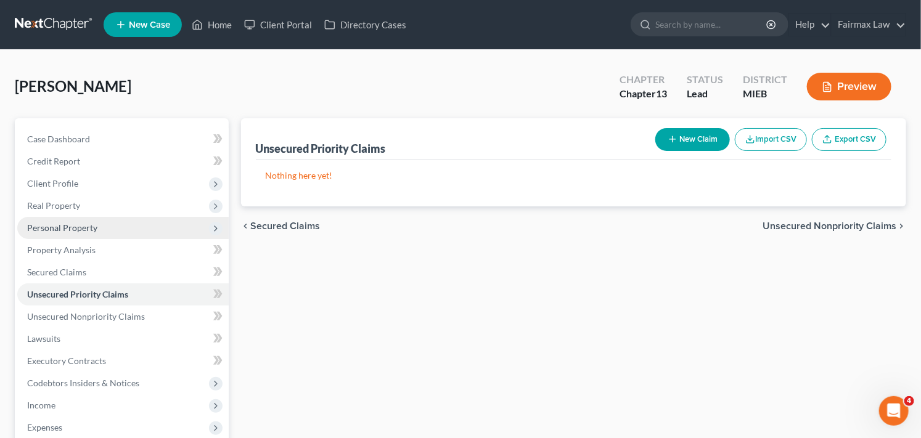
click at [143, 226] on span "Personal Property" at bounding box center [123, 228] width 212 height 22
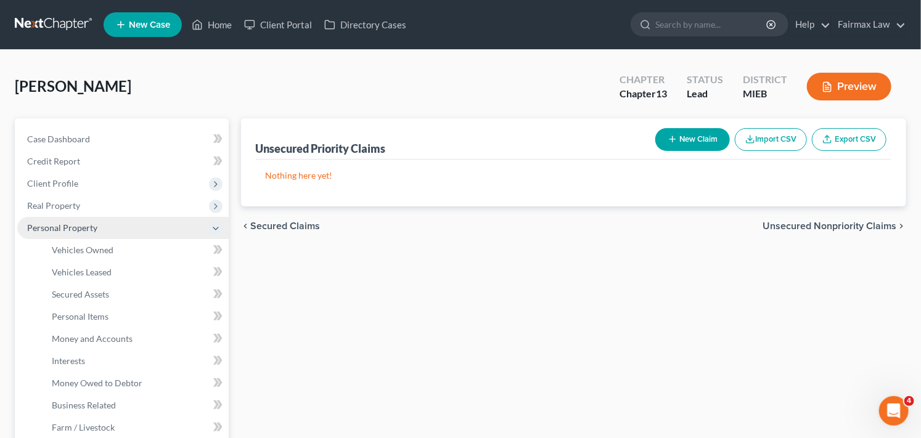
click at [155, 229] on span "Personal Property" at bounding box center [123, 228] width 212 height 22
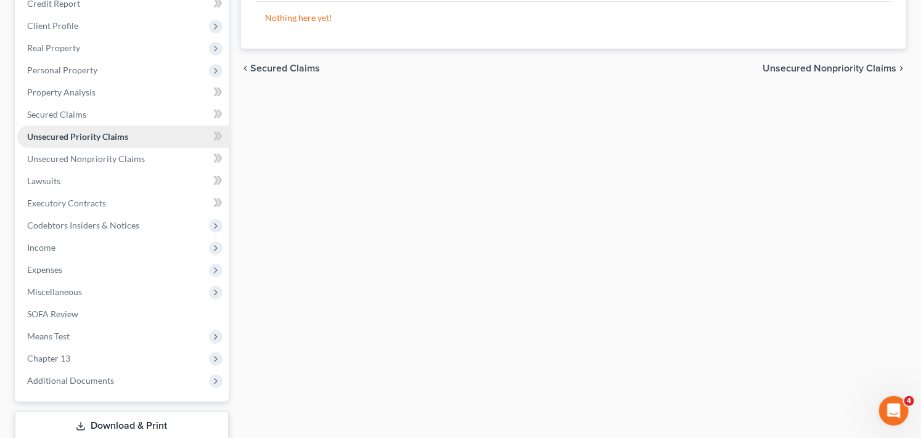
scroll to position [137, 0]
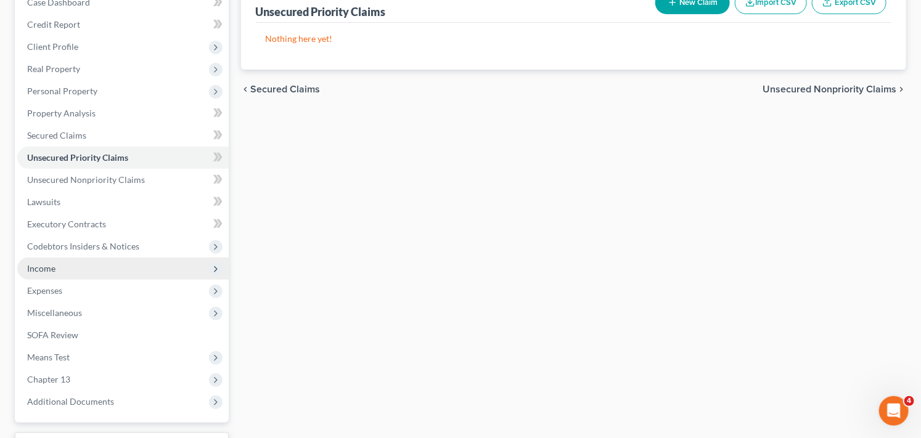
click at [170, 272] on span "Income" at bounding box center [123, 269] width 212 height 22
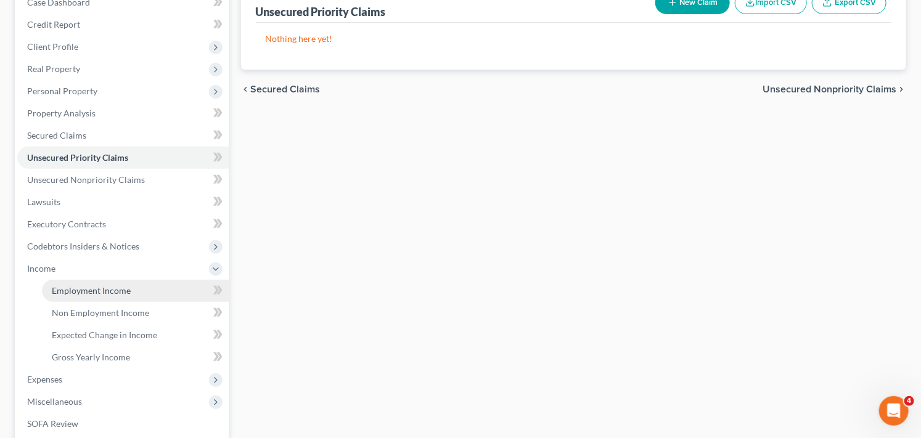
click at [134, 291] on link "Employment Income" at bounding box center [135, 291] width 187 height 22
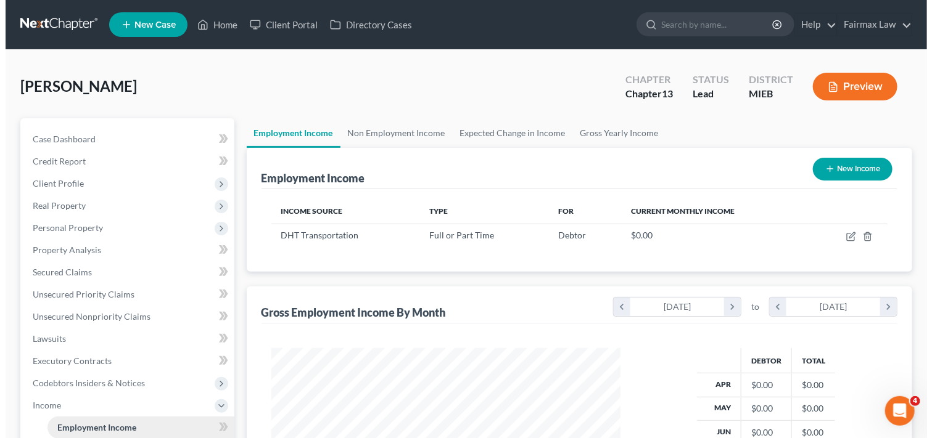
scroll to position [221, 374]
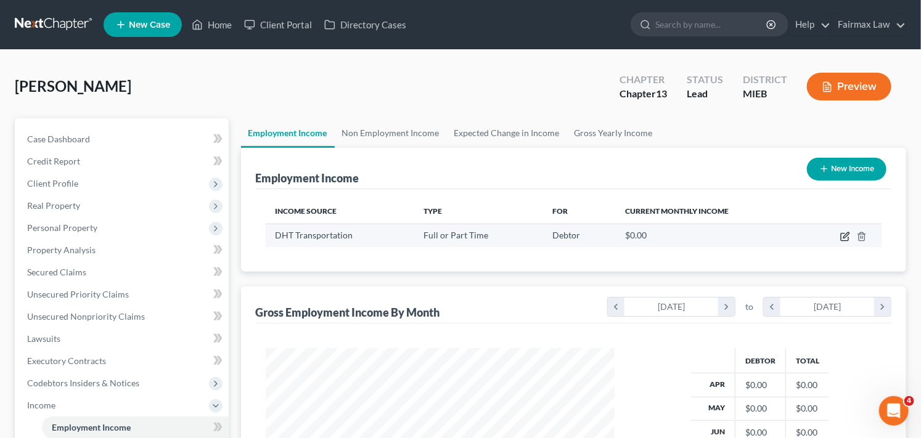
click at [843, 237] on icon "button" at bounding box center [846, 237] width 10 height 10
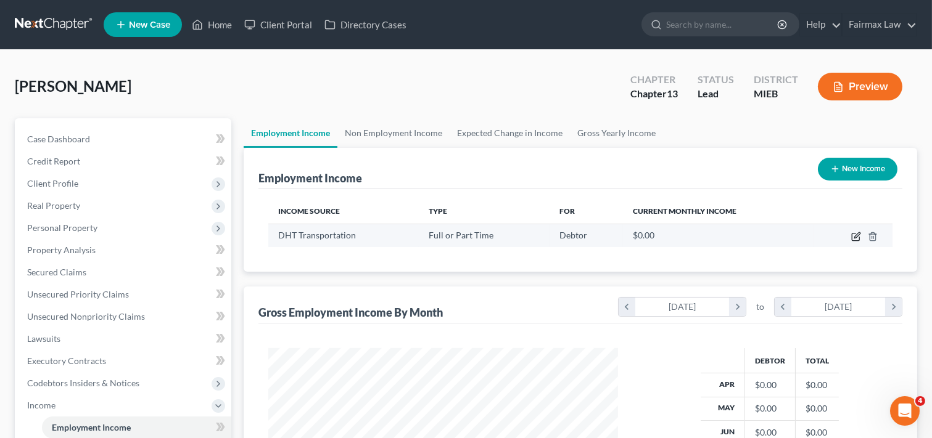
select select "0"
select select "50"
select select "0"
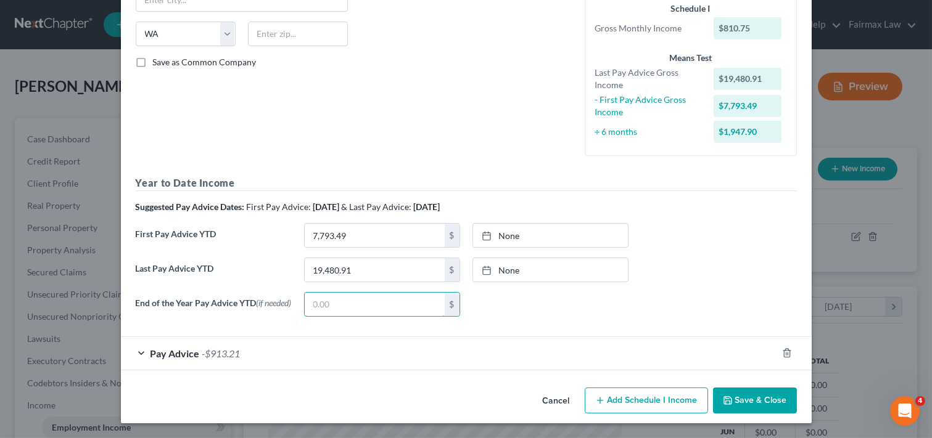
scroll to position [236, 0]
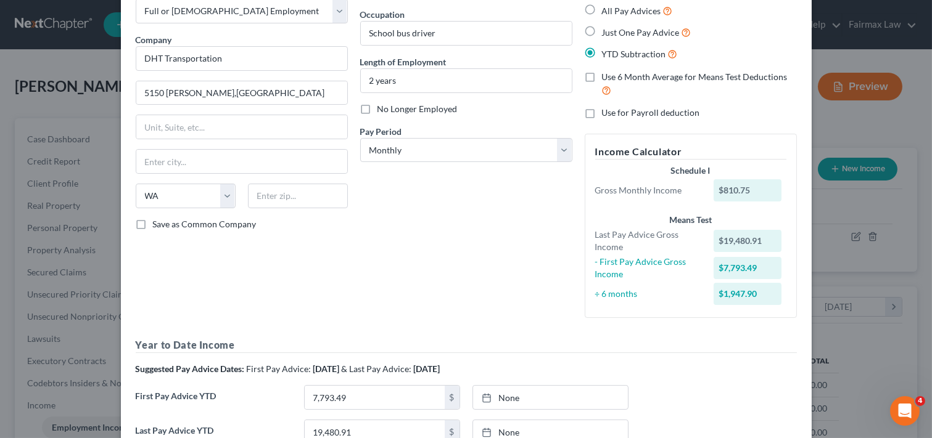
scroll to position [44, 0]
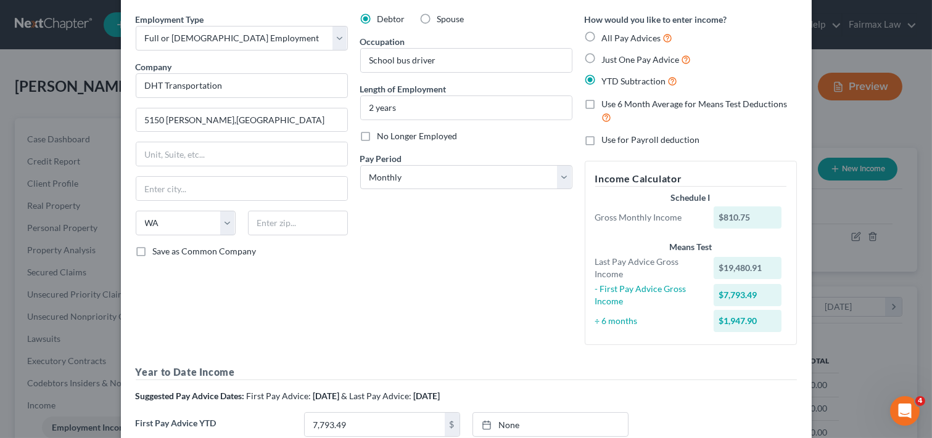
click at [153, 250] on label "Save as Common Company" at bounding box center [205, 251] width 104 height 12
click at [158, 250] on input "Save as Common Company" at bounding box center [162, 249] width 8 height 8
checkbox input "true"
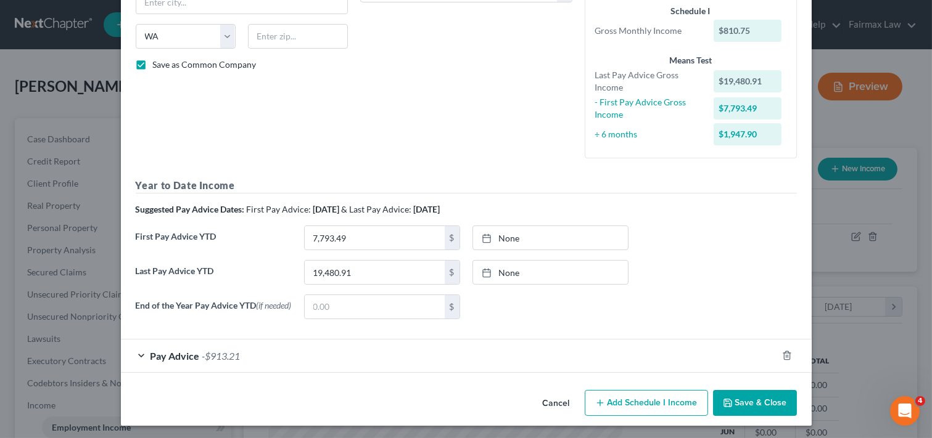
scroll to position [236, 0]
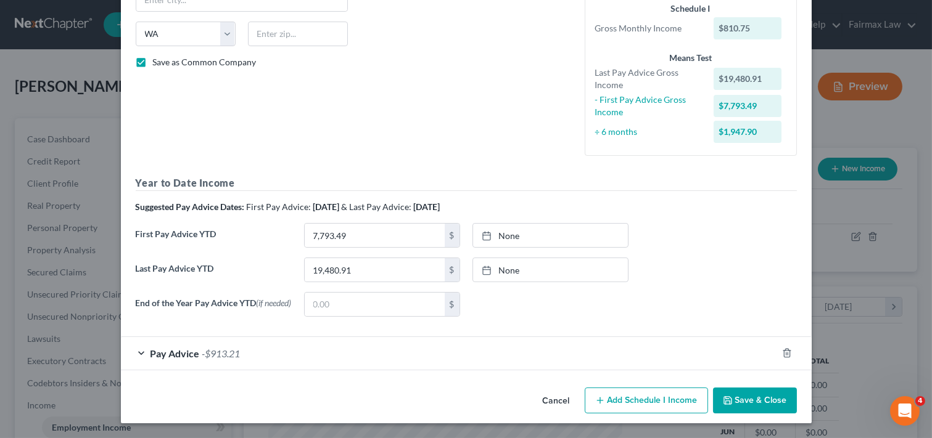
click at [750, 401] on button "Save & Close" at bounding box center [755, 401] width 84 height 26
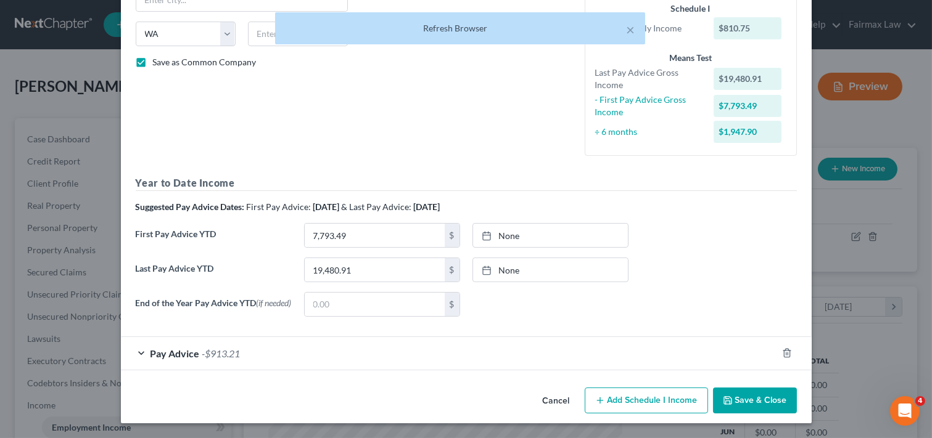
click at [749, 402] on button "Save & Close" at bounding box center [755, 401] width 84 height 26
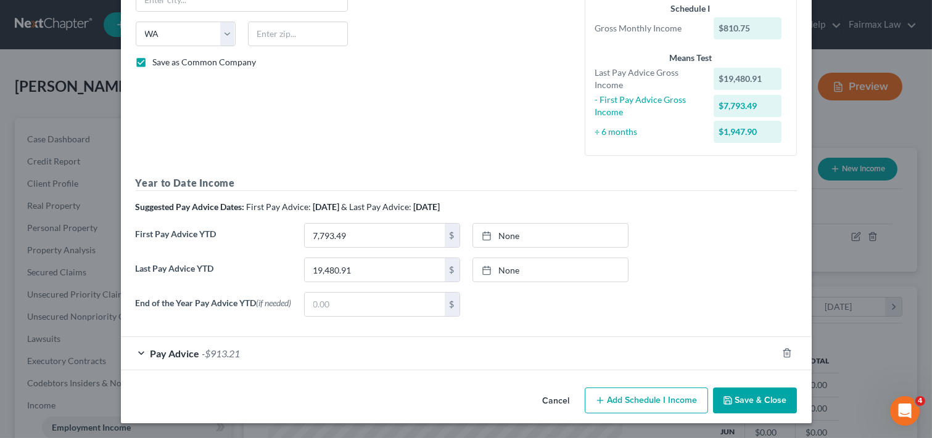
click at [738, 401] on button "Save & Close" at bounding box center [755, 401] width 84 height 26
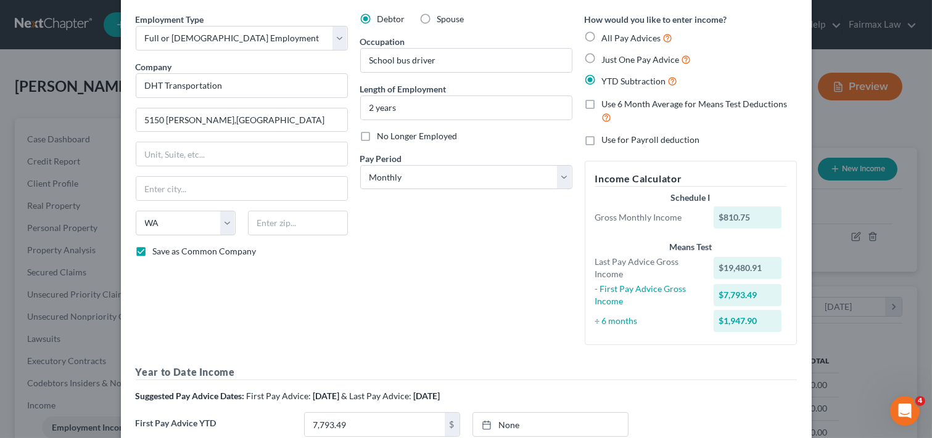
scroll to position [71, 0]
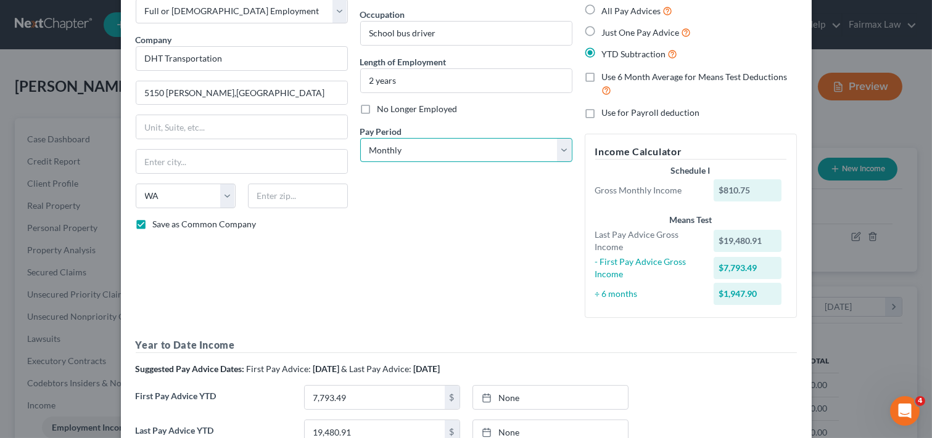
click at [556, 147] on select "Select Monthly Twice Monthly Every Other Week Weekly" at bounding box center [466, 150] width 212 height 25
click at [557, 149] on select "Select Monthly Twice Monthly Every Other Week Weekly" at bounding box center [466, 150] width 212 height 25
select select "2"
click at [360, 138] on select "Select Monthly Twice Monthly Every Other Week Weekly" at bounding box center [466, 150] width 212 height 25
click at [673, 371] on div "Suggested Pay Advice Dates: First Pay Advice: April 2025 & Last Pay Advice: Sep…" at bounding box center [466, 369] width 661 height 12
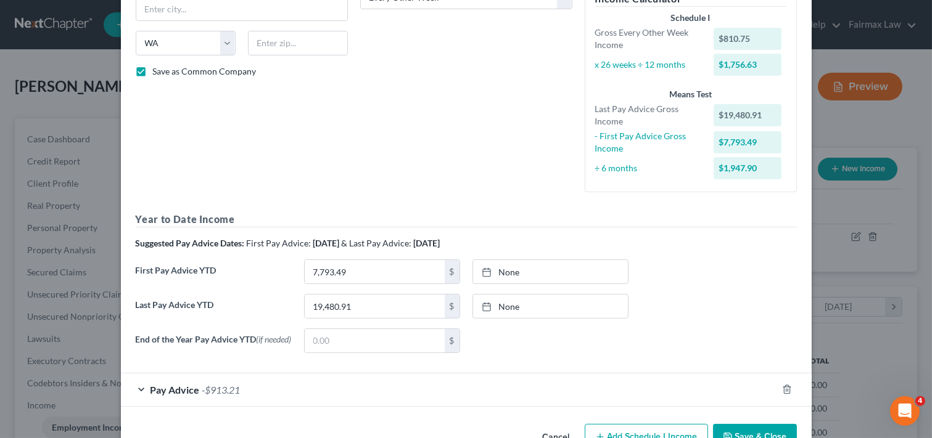
scroll to position [263, 0]
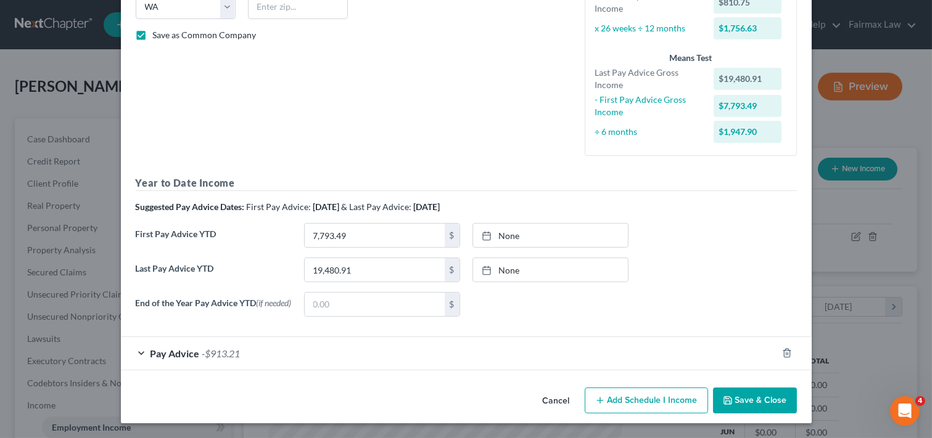
click at [731, 395] on button "Save & Close" at bounding box center [755, 401] width 84 height 26
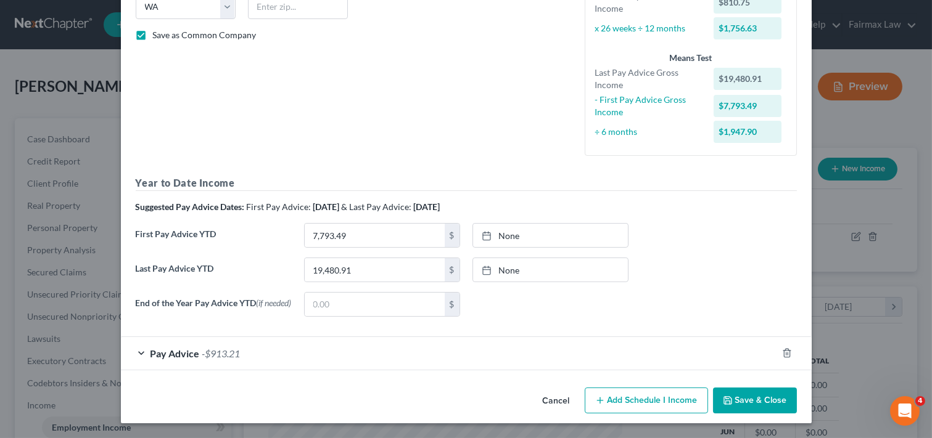
click at [153, 31] on label "Save as Common Company" at bounding box center [205, 35] width 104 height 12
click at [158, 31] on input "Save as Common Company" at bounding box center [162, 33] width 8 height 8
checkbox input "false"
click at [741, 398] on button "Save & Close" at bounding box center [755, 401] width 84 height 26
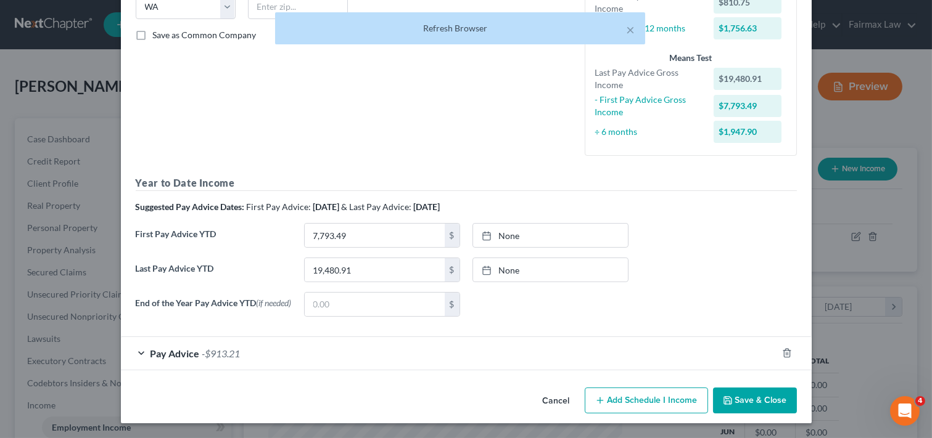
click at [137, 30] on div "× Refresh Browser" at bounding box center [460, 31] width 932 height 38
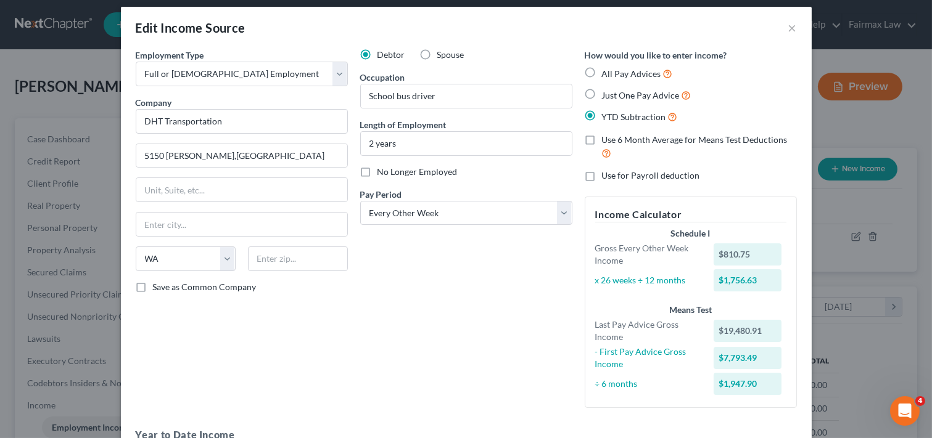
scroll to position [0, 0]
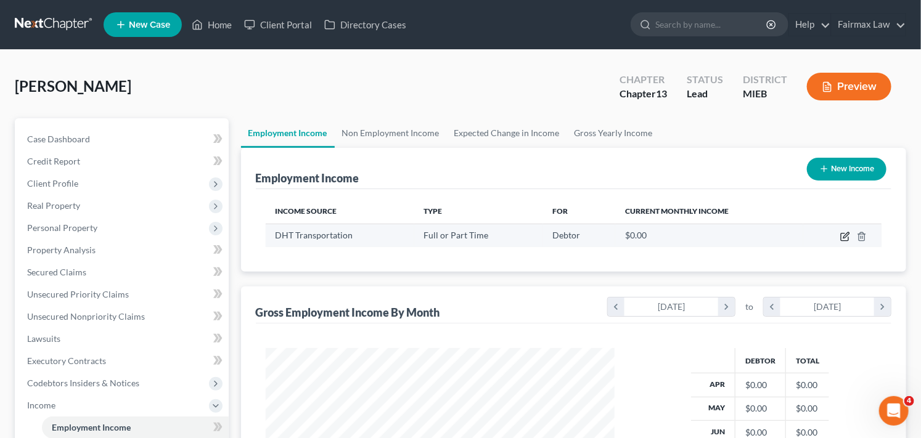
click at [847, 235] on icon "button" at bounding box center [846, 237] width 10 height 10
select select "0"
select select "50"
select select "3"
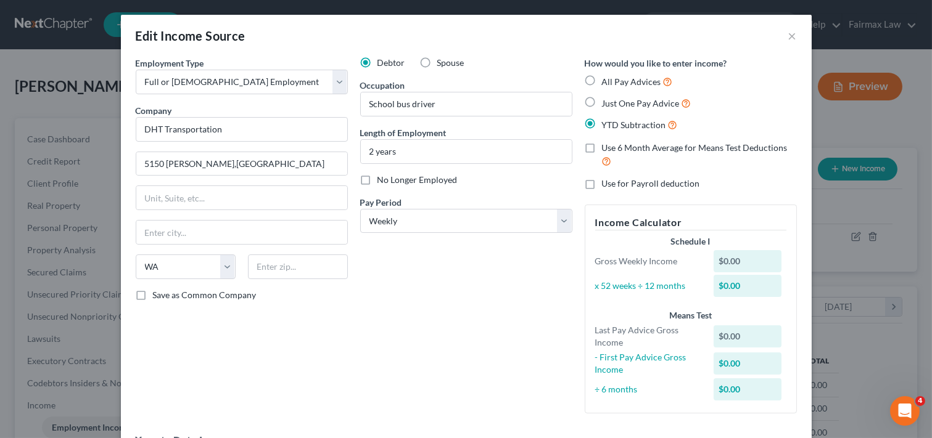
scroll to position [27, 0]
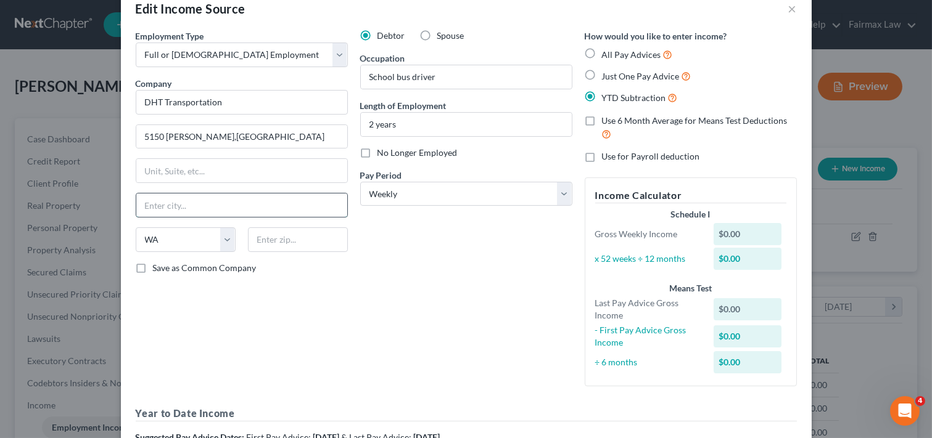
click at [237, 202] on input "text" at bounding box center [241, 205] width 211 height 23
click at [393, 257] on div "Debtor Spouse Occupation School bus driver Length of Employment 2 years No Long…" at bounding box center [466, 213] width 224 height 367
click at [276, 239] on input "text" at bounding box center [298, 240] width 100 height 25
click at [284, 242] on input "text" at bounding box center [298, 240] width 100 height 25
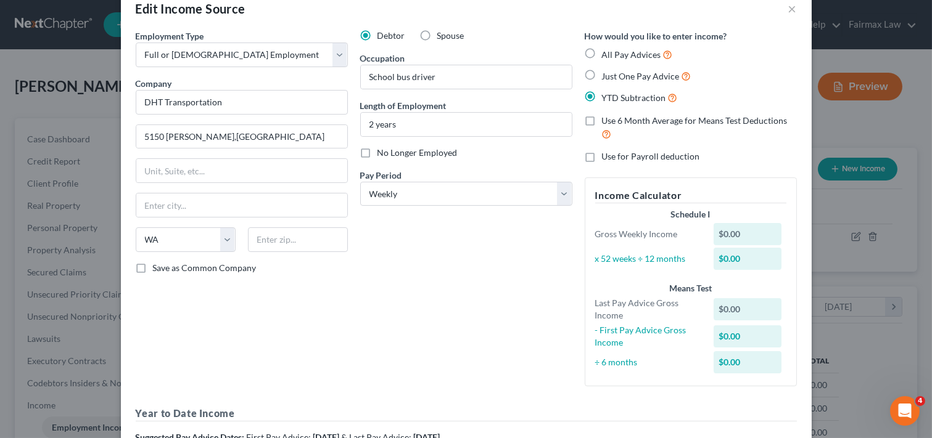
click at [441, 250] on div "Debtor Spouse Occupation School bus driver Length of Employment 2 years No Long…" at bounding box center [466, 213] width 224 height 367
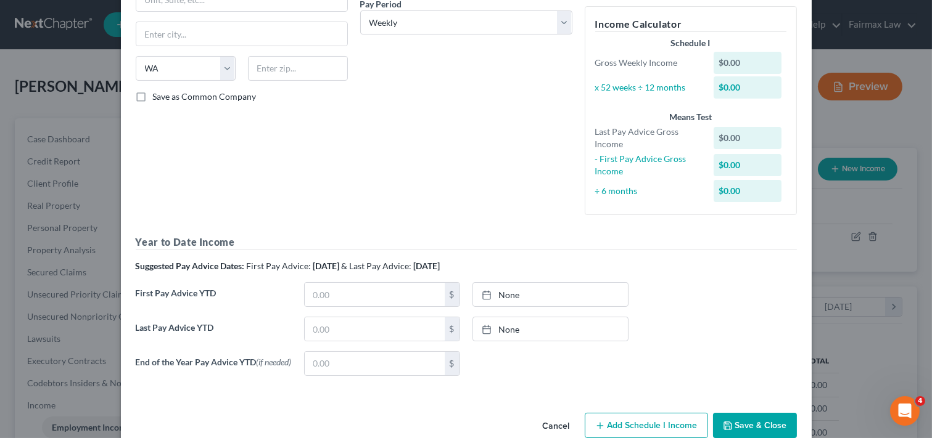
scroll to position [226, 0]
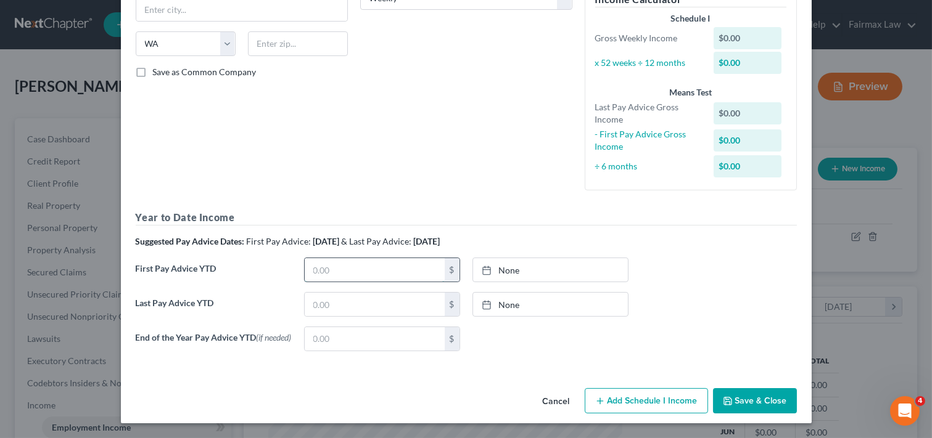
click at [332, 268] on input "text" at bounding box center [375, 269] width 140 height 23
type input "7,793.49"
click at [382, 305] on input "text" at bounding box center [375, 304] width 140 height 23
click at [356, 305] on input "text" at bounding box center [375, 304] width 140 height 23
type input "19,480.91"
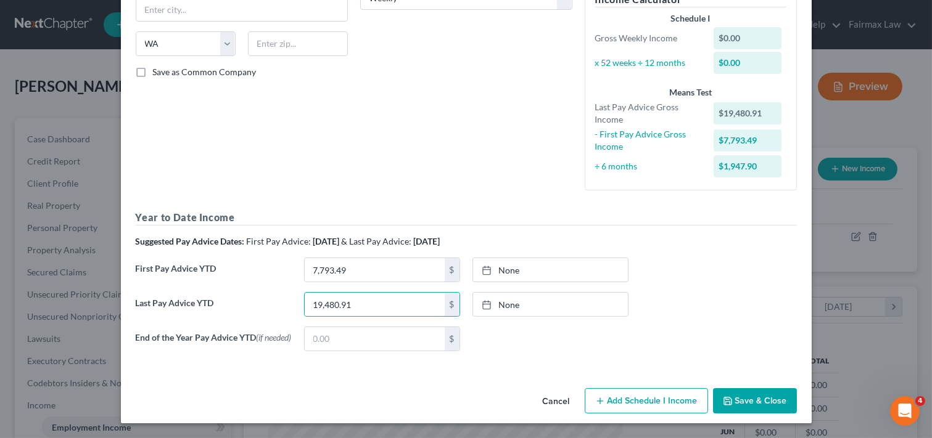
click at [504, 153] on div "Debtor Spouse Occupation School bus driver Length of Employment 2 years No Long…" at bounding box center [466, 16] width 224 height 367
click at [757, 401] on button "Save & Close" at bounding box center [755, 402] width 84 height 26
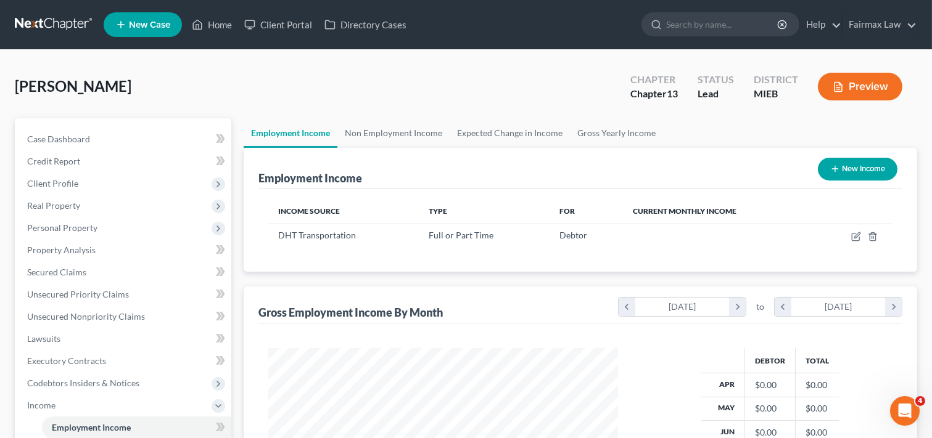
scroll to position [616459, 616306]
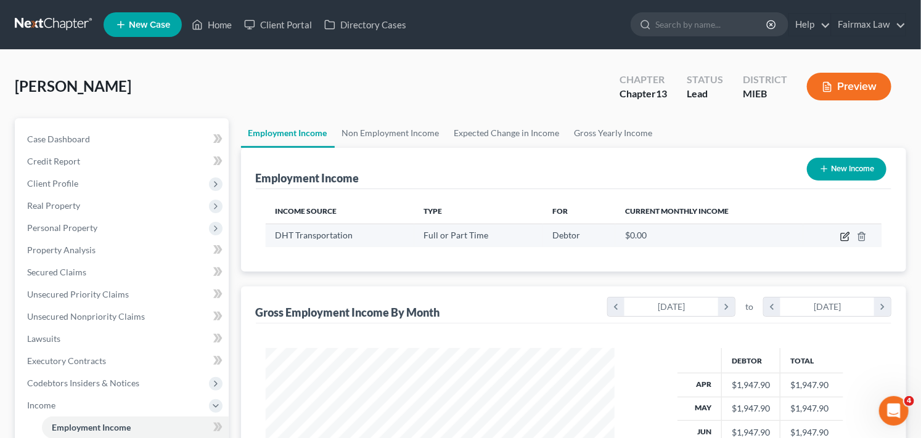
click at [843, 235] on icon "button" at bounding box center [846, 237] width 10 height 10
select select "0"
select select "50"
select select "3"
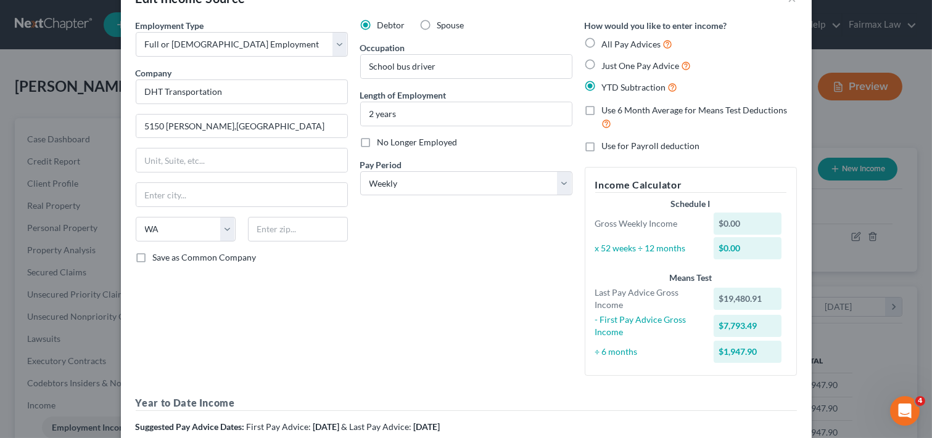
scroll to position [0, 0]
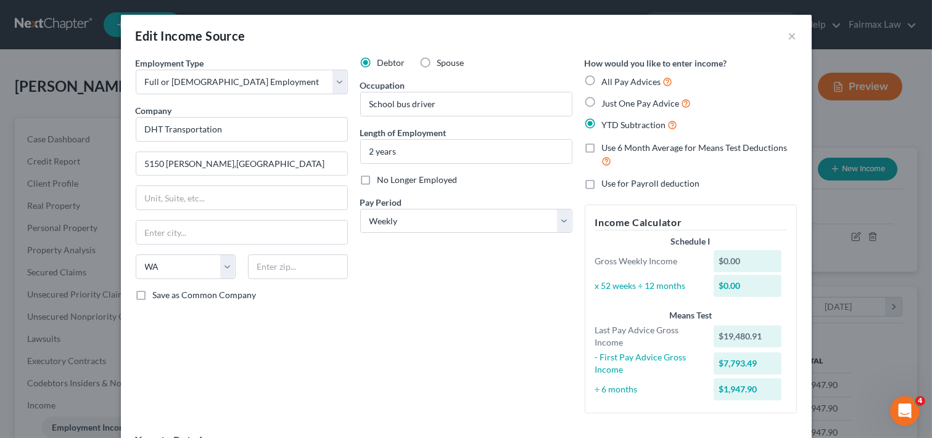
click at [532, 389] on div "Debtor Spouse Occupation School bus driver Length of Employment 2 years No Long…" at bounding box center [466, 240] width 224 height 367
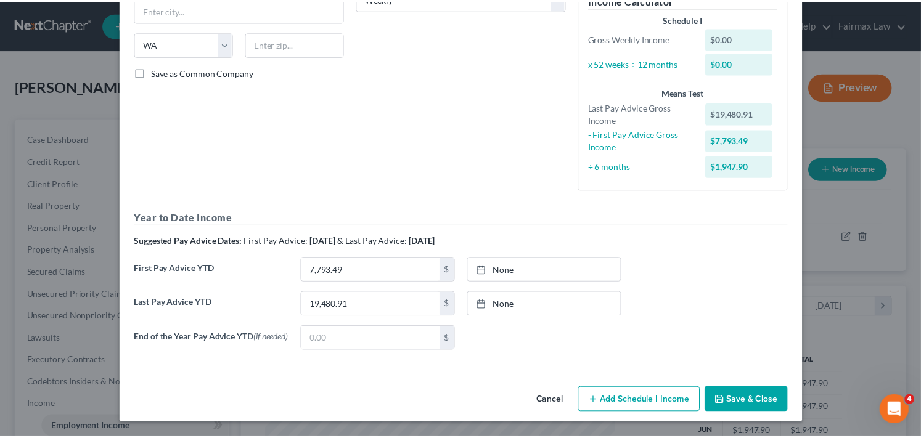
scroll to position [226, 0]
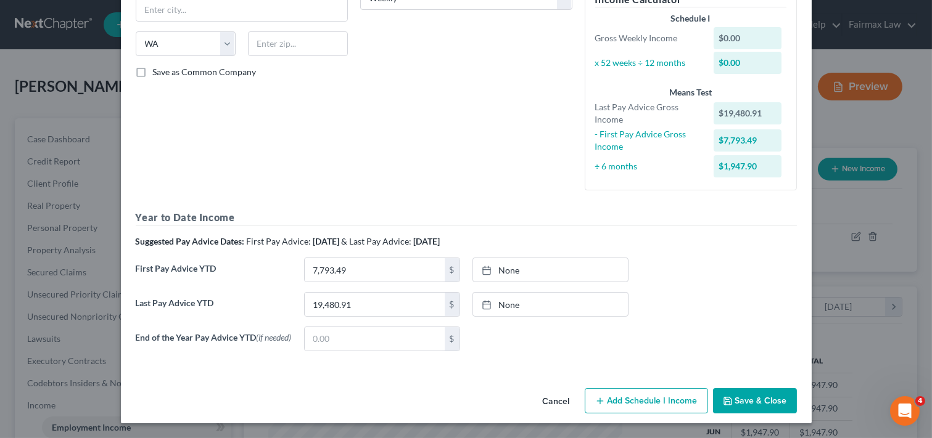
click at [754, 402] on button "Save & Close" at bounding box center [755, 402] width 84 height 26
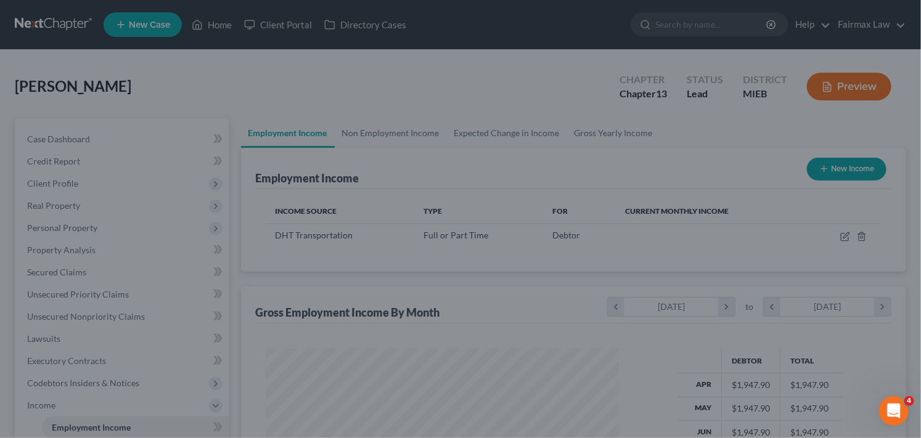
scroll to position [616459, 616306]
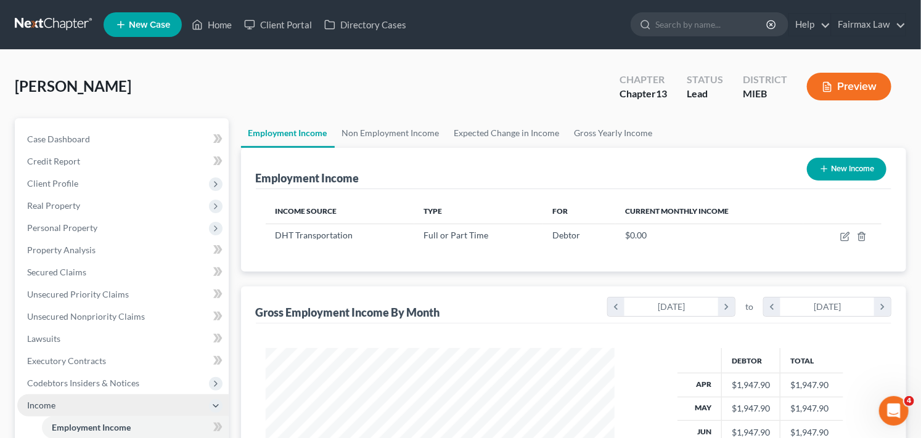
click at [105, 405] on span "Income" at bounding box center [123, 406] width 212 height 22
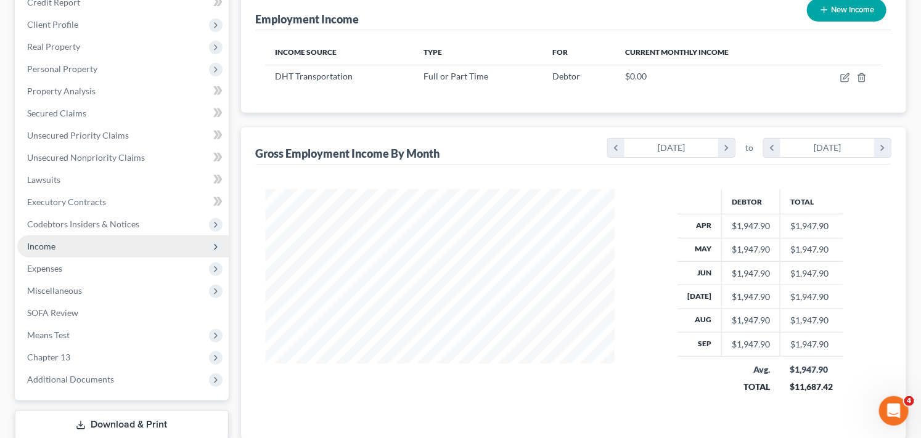
scroll to position [192, 0]
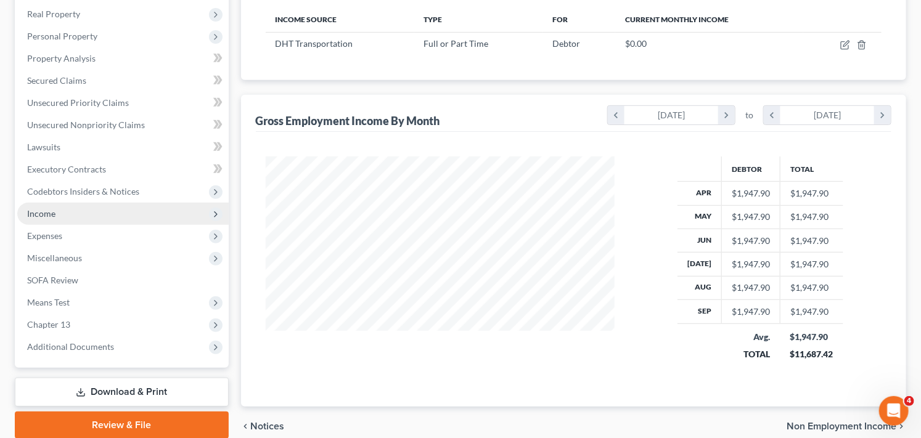
click at [151, 218] on span "Income" at bounding box center [123, 214] width 212 height 22
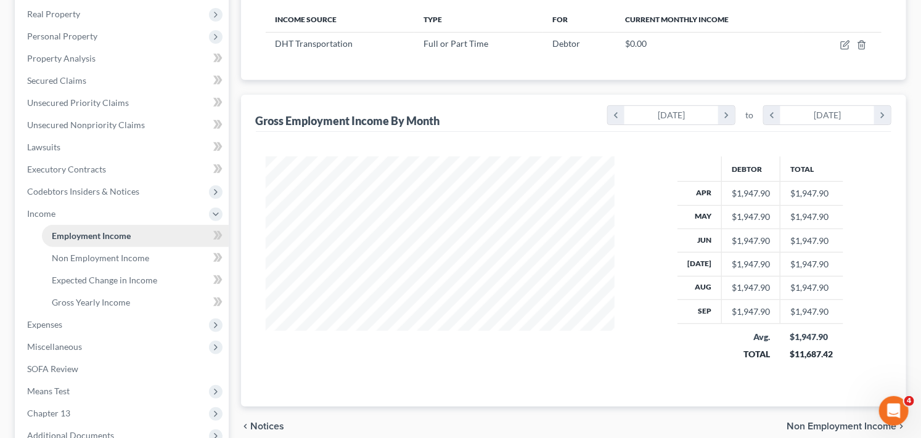
click at [149, 236] on link "Employment Income" at bounding box center [135, 236] width 187 height 22
click at [139, 303] on link "Gross Yearly Income" at bounding box center [135, 303] width 187 height 22
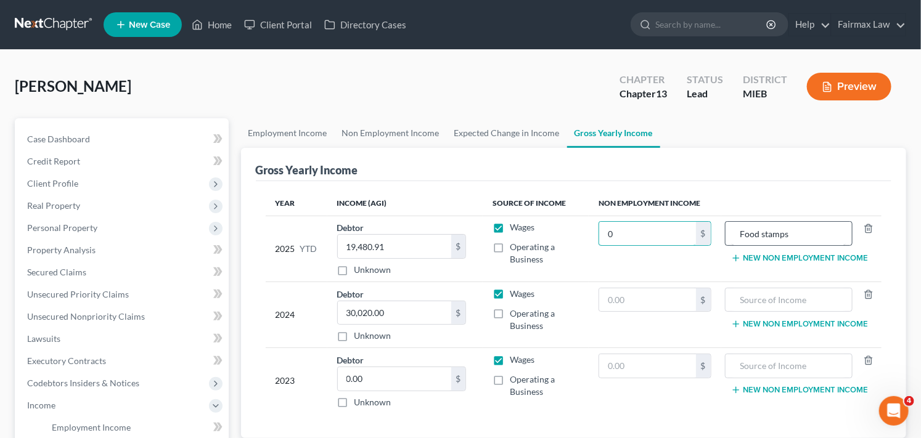
type input "0"
drag, startPoint x: 805, startPoint y: 235, endPoint x: 725, endPoint y: 242, distance: 81.1
click at [725, 242] on td "Food stamps New Non Employment Income" at bounding box center [802, 249] width 160 height 66
click at [658, 415] on div "Year Income (AGI) Source of Income Non Employment Income 2025 YTD Debtor 19,480…" at bounding box center [574, 310] width 636 height 258
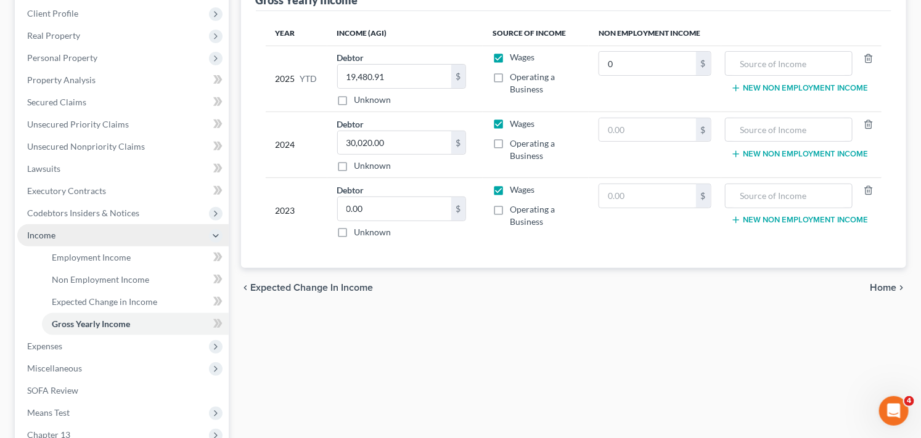
scroll to position [192, 0]
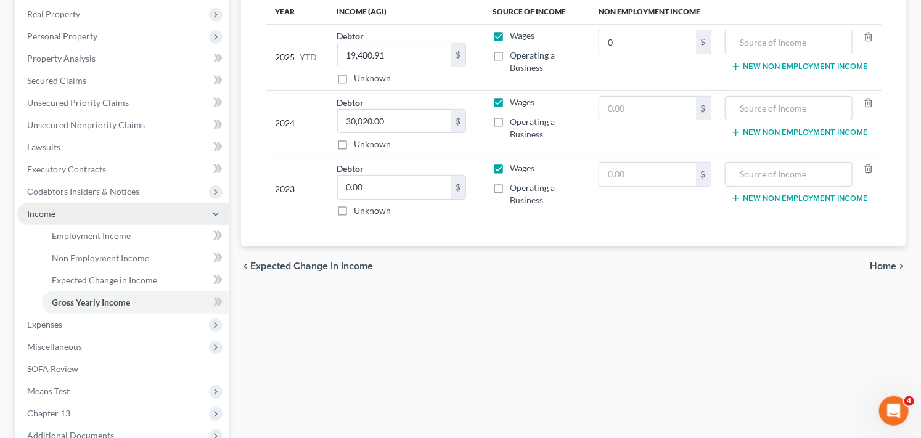
click at [97, 214] on span "Income" at bounding box center [123, 214] width 212 height 22
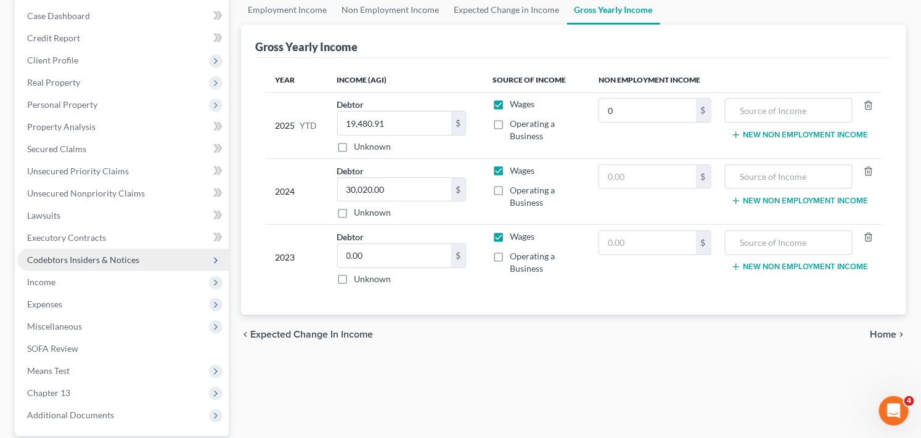
scroll to position [0, 0]
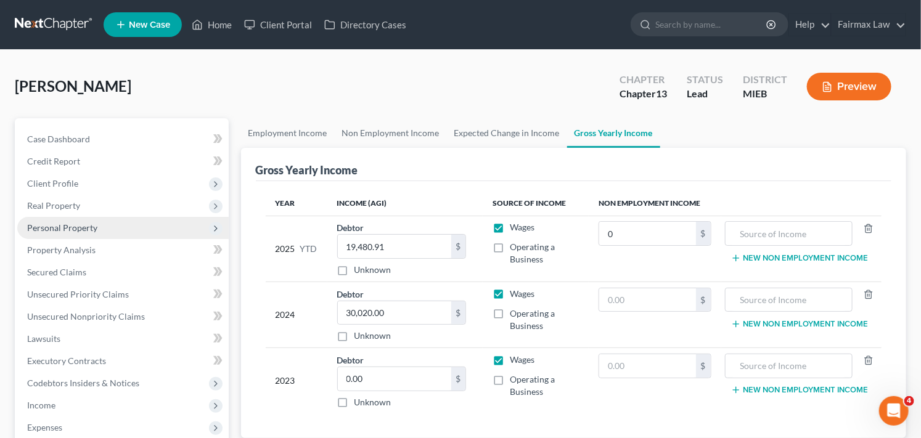
click at [134, 223] on span "Personal Property" at bounding box center [123, 228] width 212 height 22
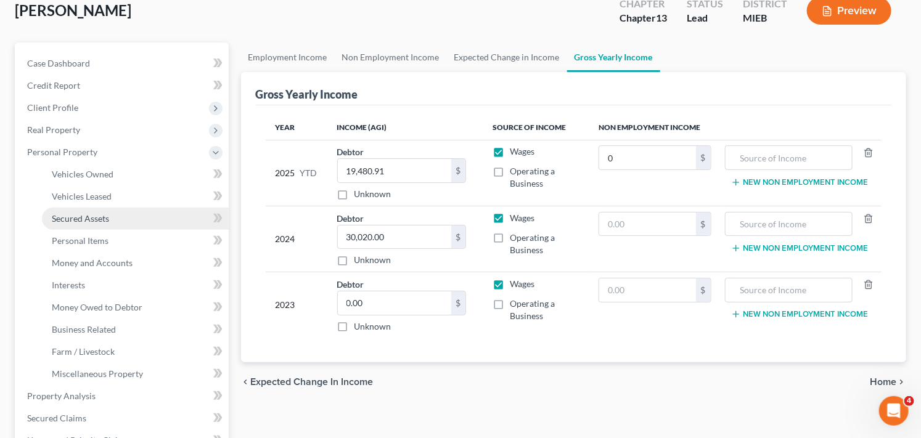
scroll to position [109, 0]
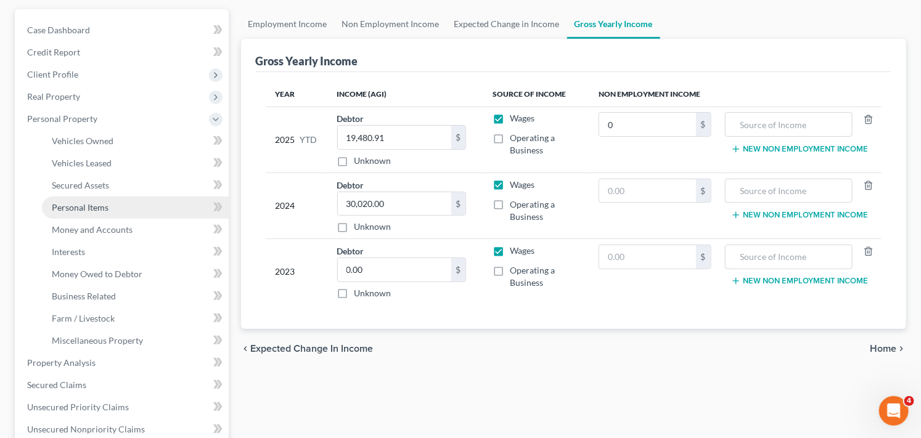
click at [149, 202] on link "Personal Items" at bounding box center [135, 208] width 187 height 22
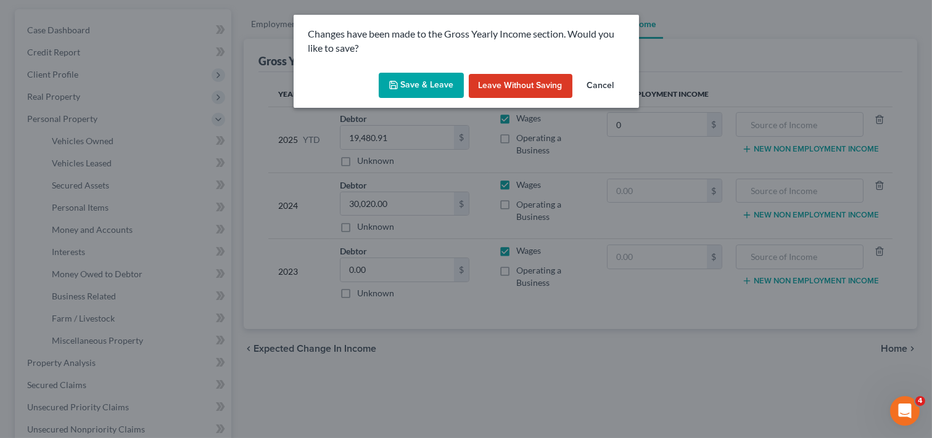
click at [447, 84] on button "Save & Leave" at bounding box center [421, 86] width 85 height 26
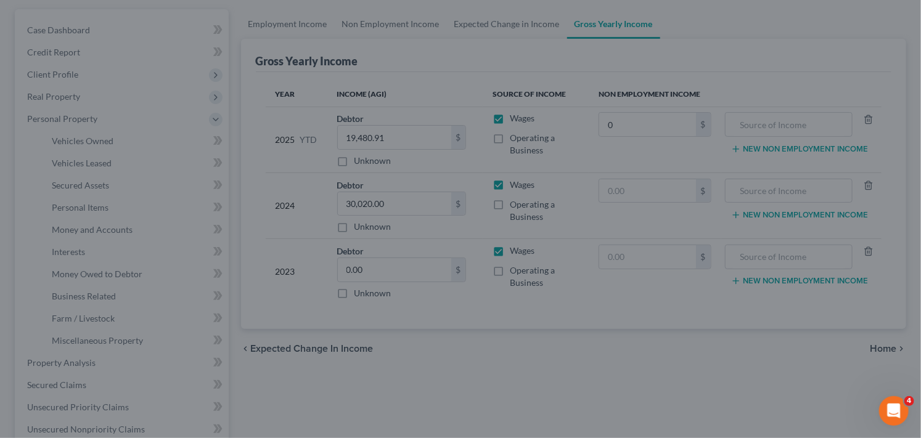
type input "0.00"
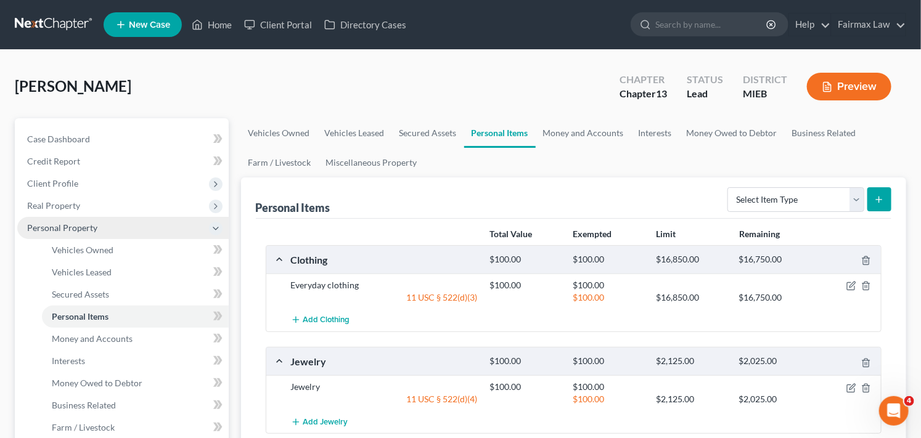
click at [121, 226] on span "Personal Property" at bounding box center [123, 228] width 212 height 22
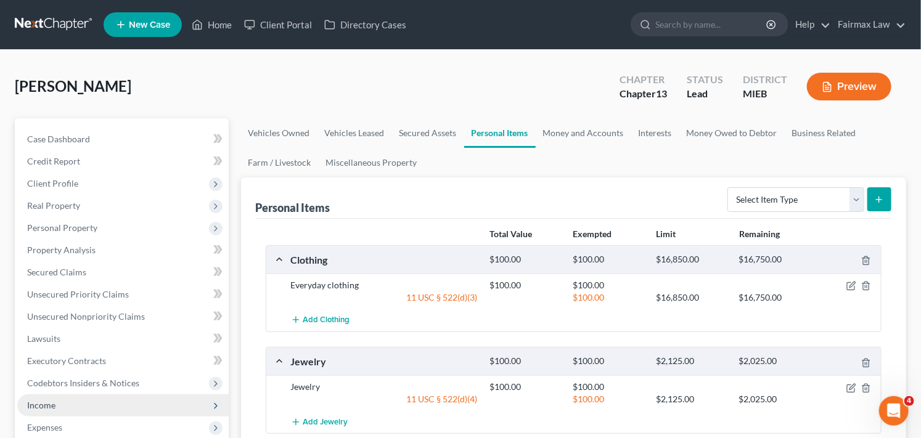
click at [158, 403] on span "Income" at bounding box center [123, 406] width 212 height 22
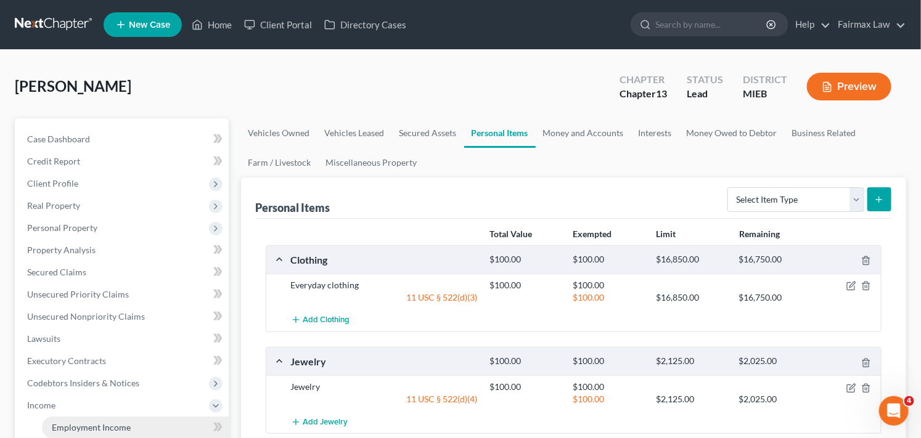
click at [162, 423] on link "Employment Income" at bounding box center [135, 428] width 187 height 22
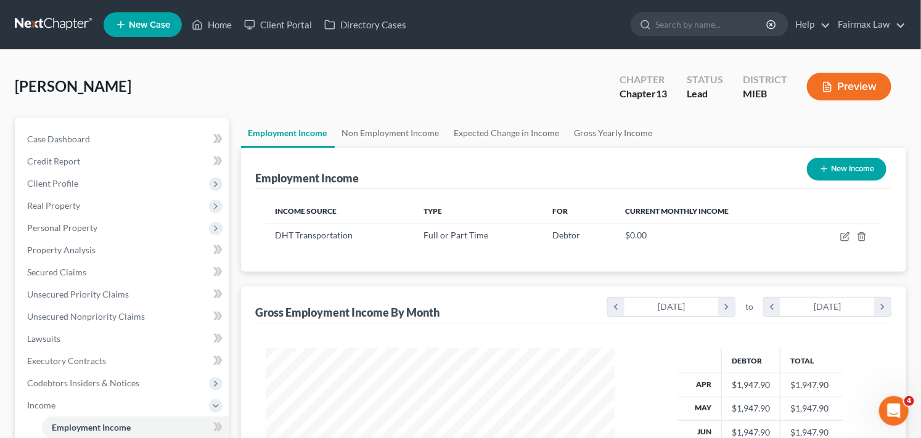
scroll to position [221, 374]
click at [911, 347] on div "Employment Income Non Employment Income Expected Change in Income Gross Yearly …" at bounding box center [574, 418] width 678 height 601
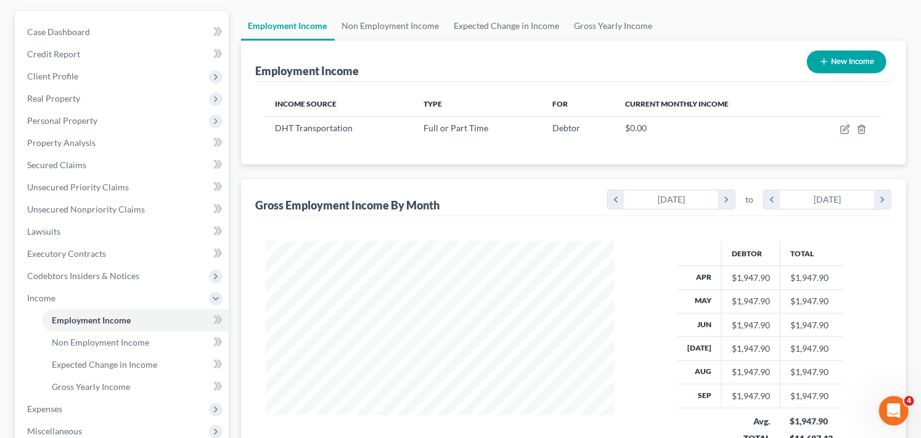
scroll to position [52, 0]
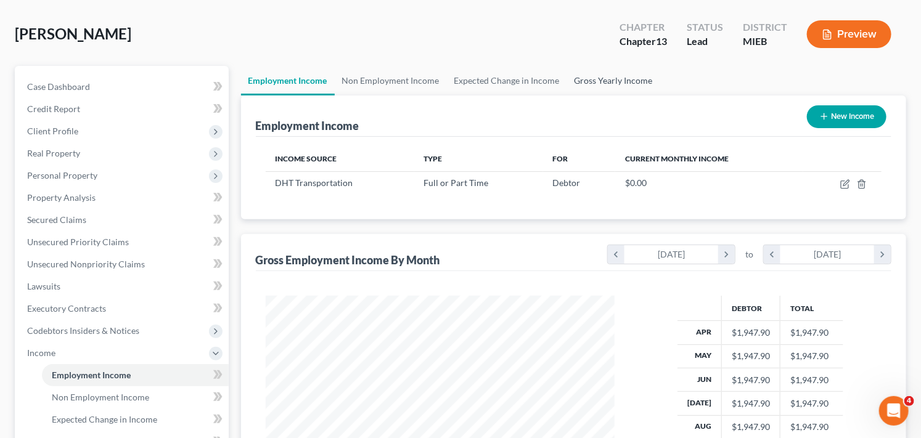
click at [612, 87] on link "Gross Yearly Income" at bounding box center [613, 81] width 93 height 30
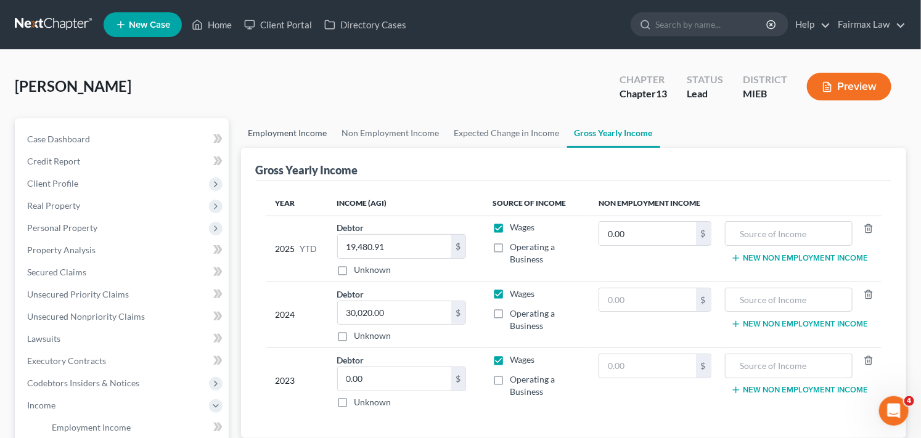
click at [300, 132] on link "Employment Income" at bounding box center [288, 133] width 94 height 30
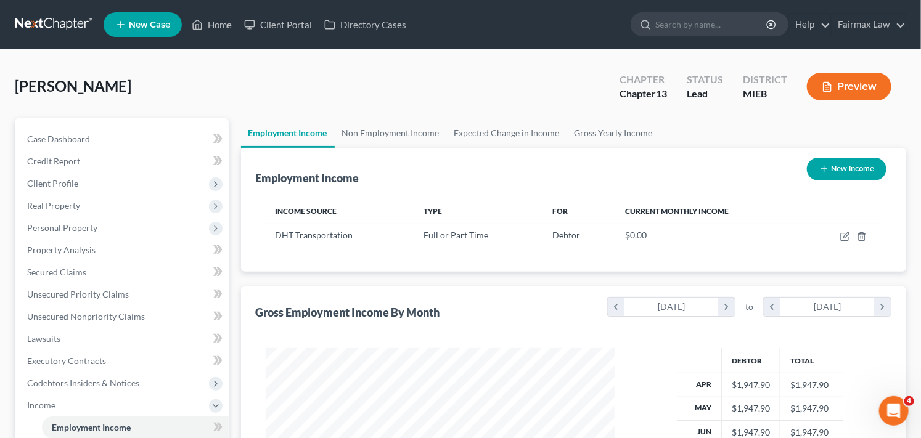
scroll to position [221, 374]
click at [211, 104] on div "[PERSON_NAME] Upgraded Chapter Chapter 13 Status Lead District MIEB Preview" at bounding box center [461, 92] width 892 height 54
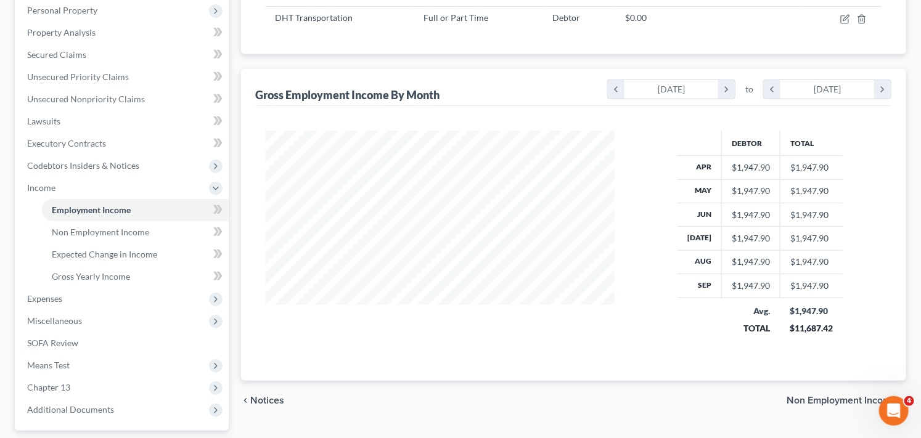
scroll to position [219, 0]
click at [160, 208] on link "Employment Income" at bounding box center [135, 209] width 187 height 22
click at [213, 210] on icon at bounding box center [217, 208] width 9 height 15
click at [131, 185] on span "Income" at bounding box center [123, 187] width 212 height 22
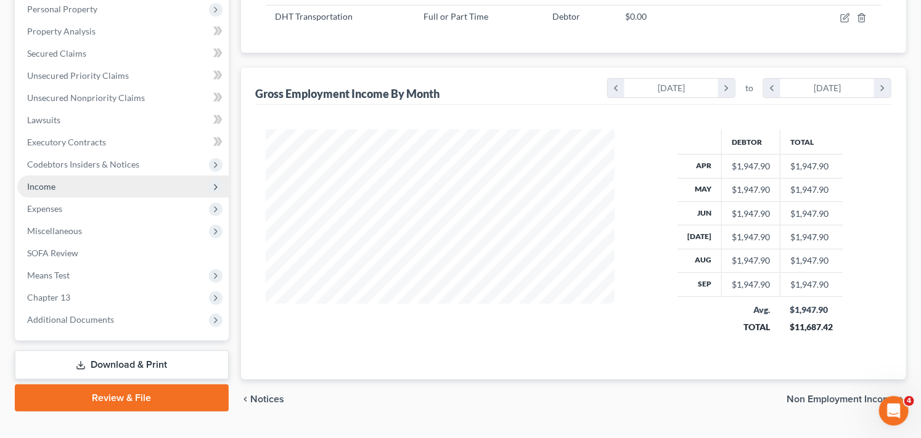
click at [110, 189] on span "Income" at bounding box center [123, 187] width 212 height 22
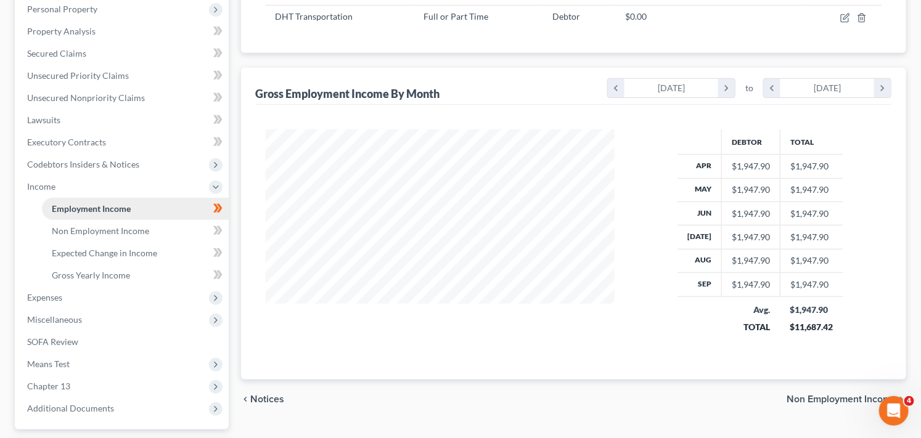
click at [118, 204] on span "Employment Income" at bounding box center [91, 209] width 79 height 10
click at [107, 187] on span "Income" at bounding box center [123, 187] width 212 height 22
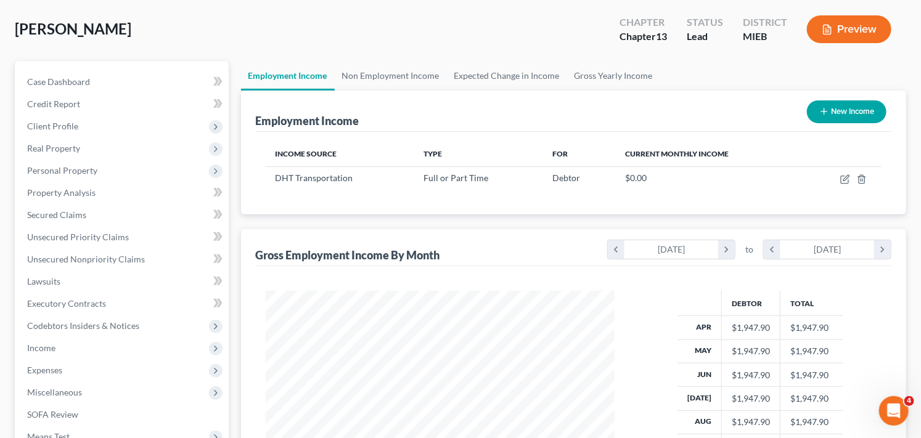
scroll to position [0, 0]
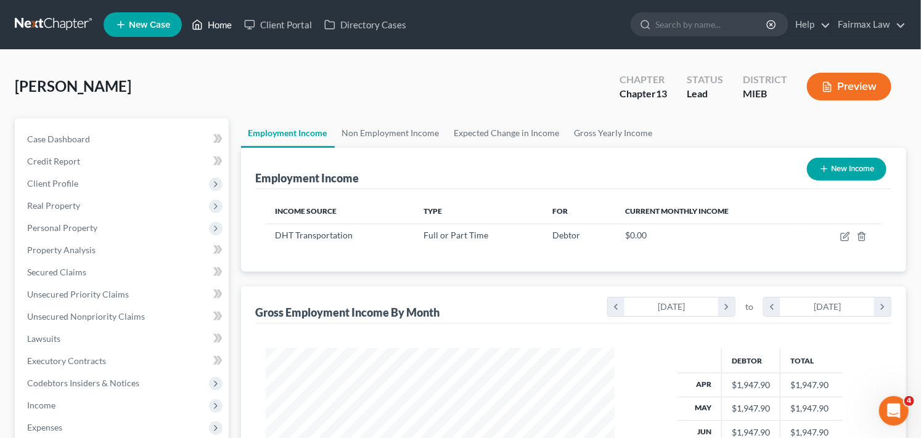
click at [213, 23] on link "Home" at bounding box center [212, 25] width 52 height 22
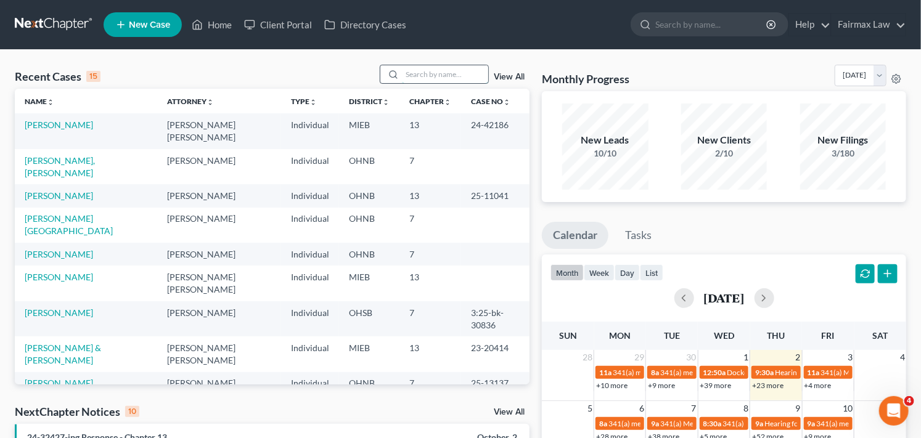
click at [422, 74] on input "search" at bounding box center [445, 74] width 86 height 18
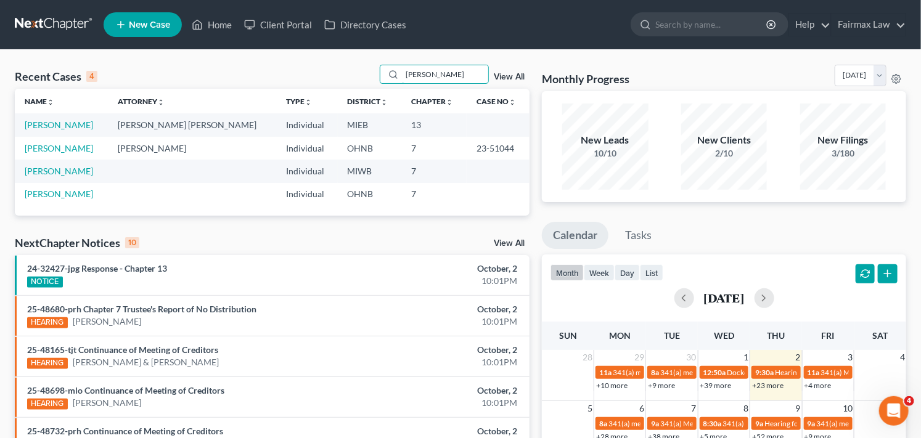
type input "[PERSON_NAME]"
click at [292, 128] on td "Individual" at bounding box center [307, 124] width 62 height 23
click at [218, 126] on td "[PERSON_NAME] [PERSON_NAME]" at bounding box center [193, 124] width 168 height 23
click at [102, 125] on td "[PERSON_NAME]" at bounding box center [62, 124] width 94 height 23
click at [224, 127] on td "[PERSON_NAME] [PERSON_NAME]" at bounding box center [193, 124] width 168 height 23
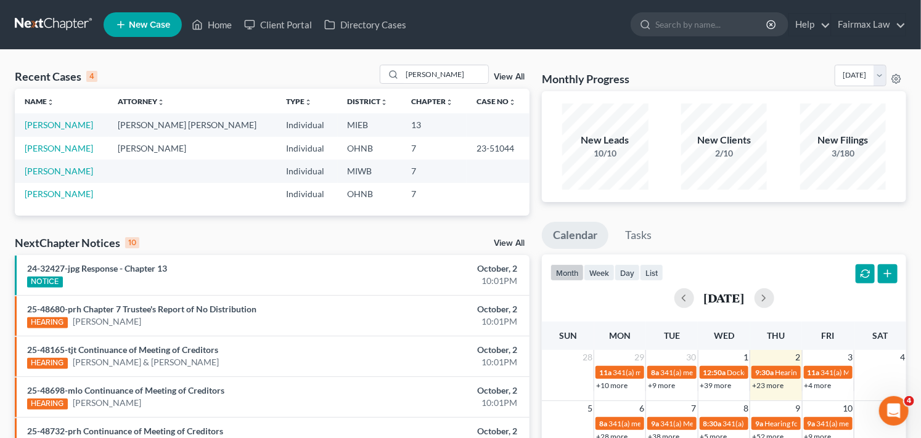
click at [276, 128] on td "Individual" at bounding box center [307, 124] width 62 height 23
click at [186, 126] on td "[PERSON_NAME] [PERSON_NAME]" at bounding box center [193, 124] width 168 height 23
click at [84, 126] on link "[PERSON_NAME]" at bounding box center [59, 125] width 68 height 10
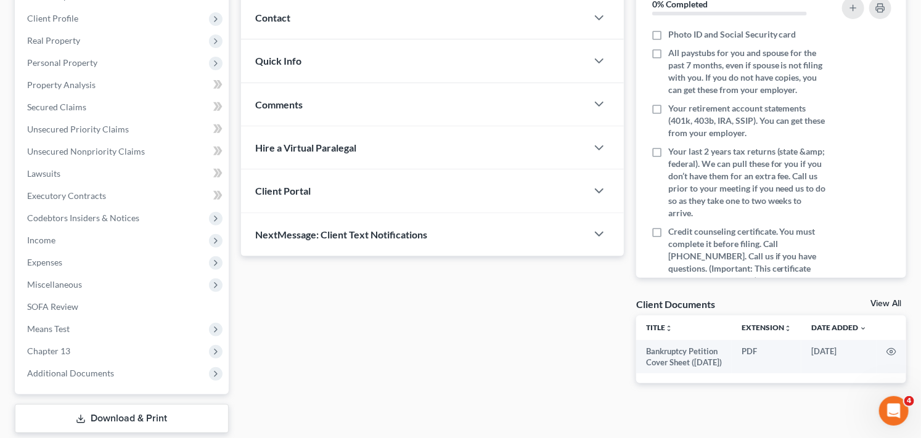
scroll to position [164, 0]
click at [88, 241] on span "Income" at bounding box center [123, 242] width 212 height 22
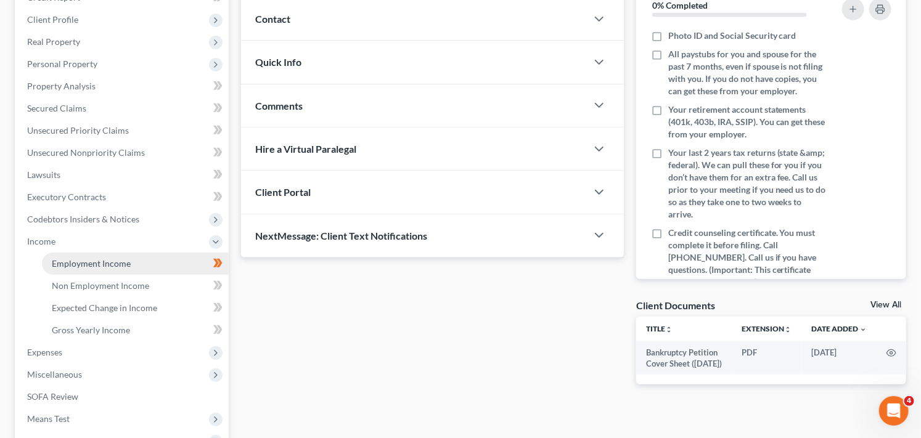
click at [95, 264] on span "Employment Income" at bounding box center [91, 263] width 79 height 10
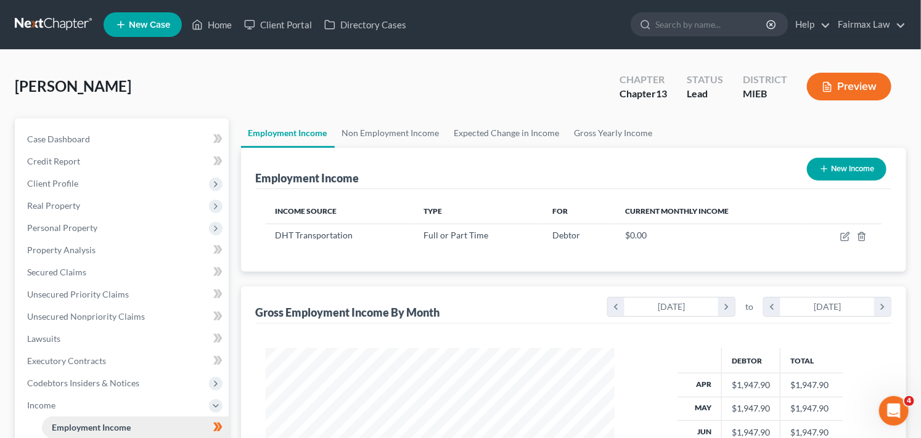
scroll to position [221, 374]
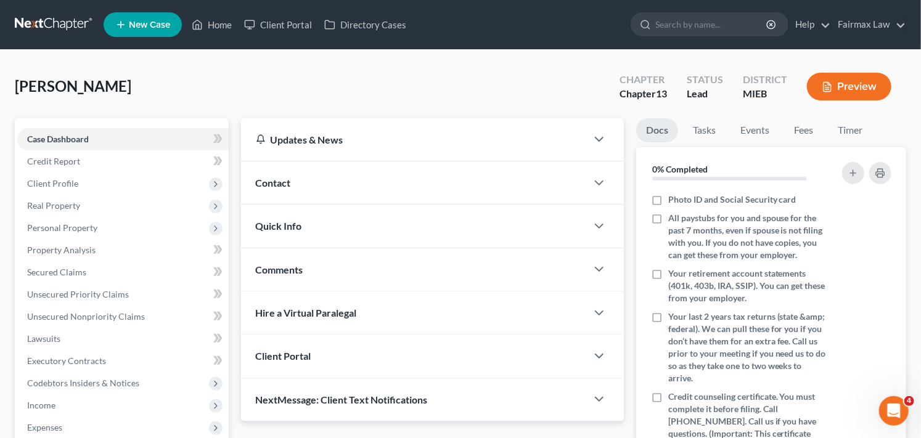
scroll to position [164, 0]
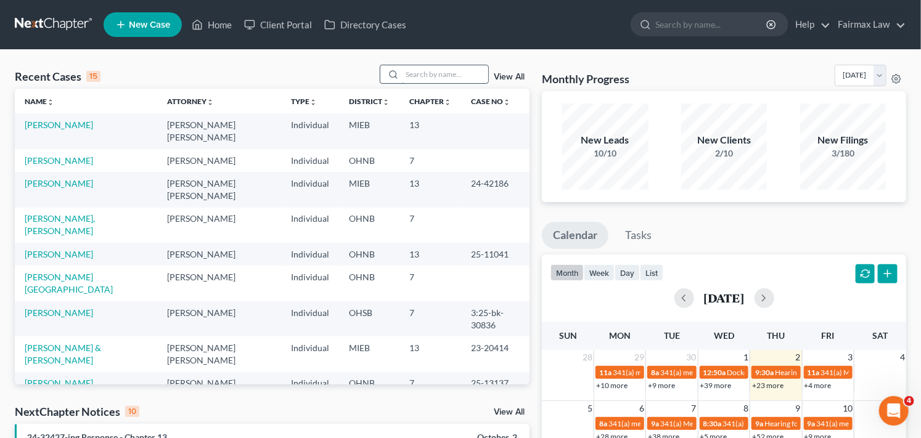
click at [464, 75] on input "search" at bounding box center [445, 74] width 86 height 18
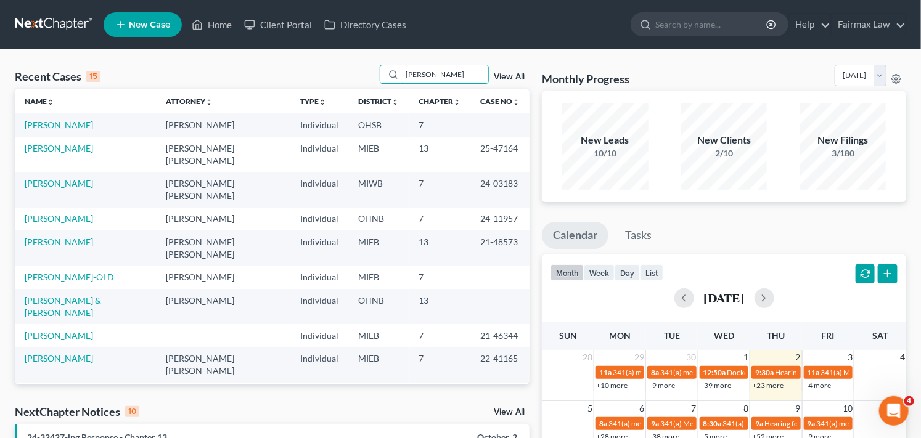
type input "[PERSON_NAME]"
click at [84, 125] on link "[PERSON_NAME]" at bounding box center [59, 125] width 68 height 10
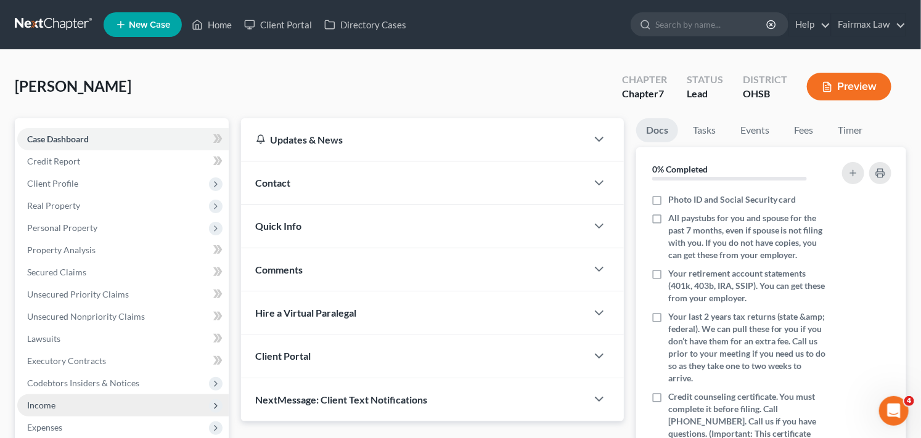
click at [181, 405] on span "Income" at bounding box center [123, 406] width 212 height 22
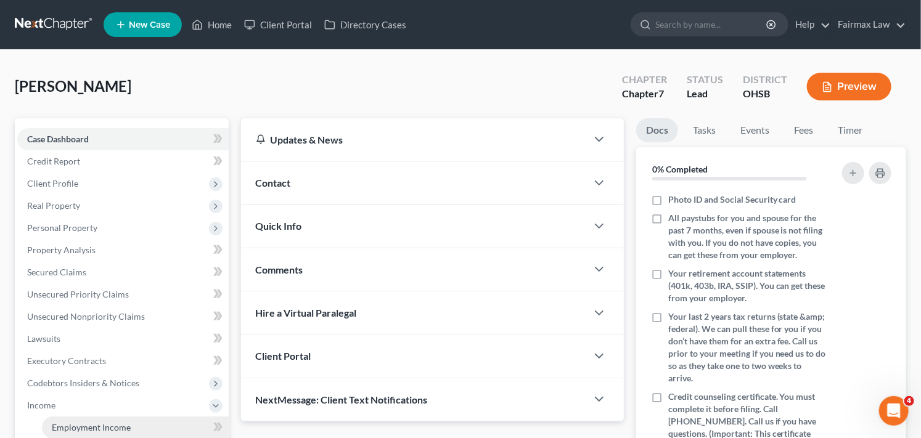
click at [171, 424] on link "Employment Income" at bounding box center [135, 428] width 187 height 22
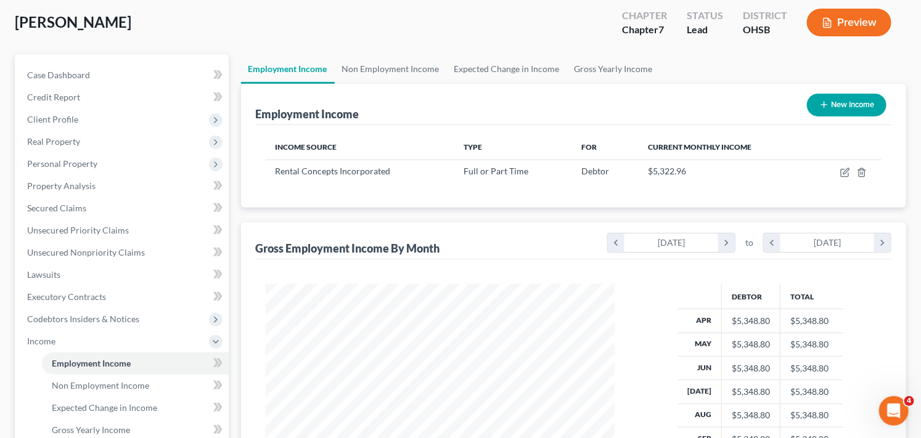
scroll to position [82, 0]
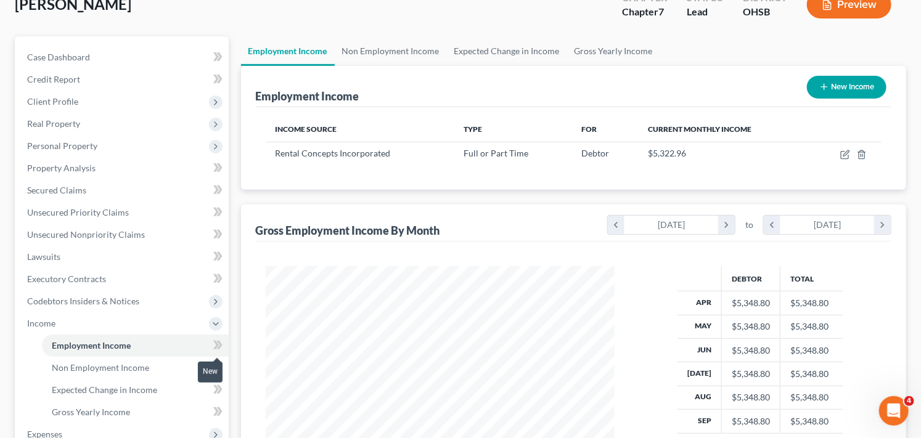
click at [214, 342] on icon at bounding box center [216, 345] width 6 height 9
click at [218, 344] on icon at bounding box center [217, 345] width 9 height 15
click at [75, 323] on span "Income" at bounding box center [123, 324] width 212 height 22
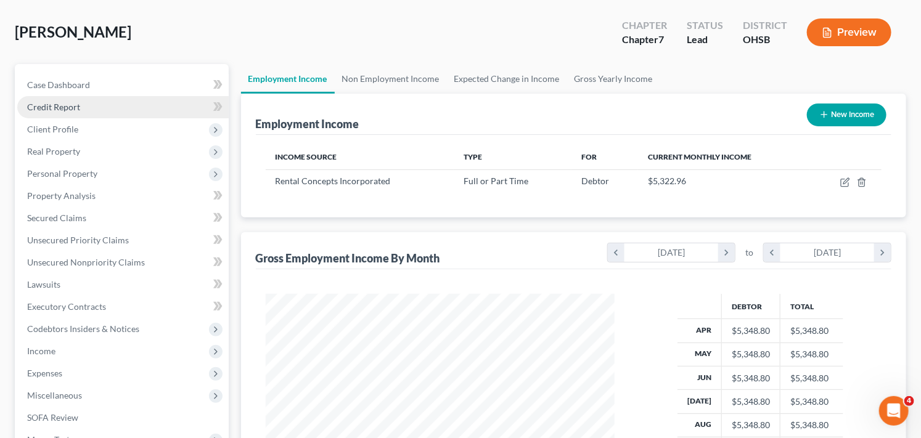
scroll to position [0, 0]
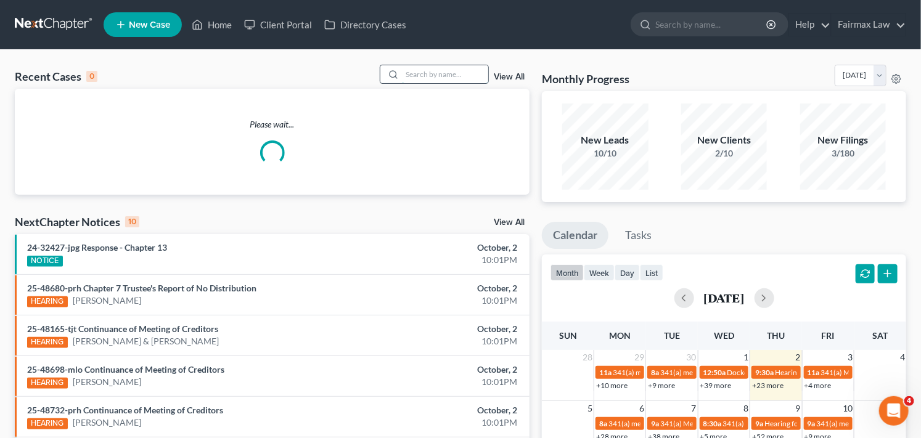
click at [440, 77] on input "search" at bounding box center [445, 74] width 86 height 18
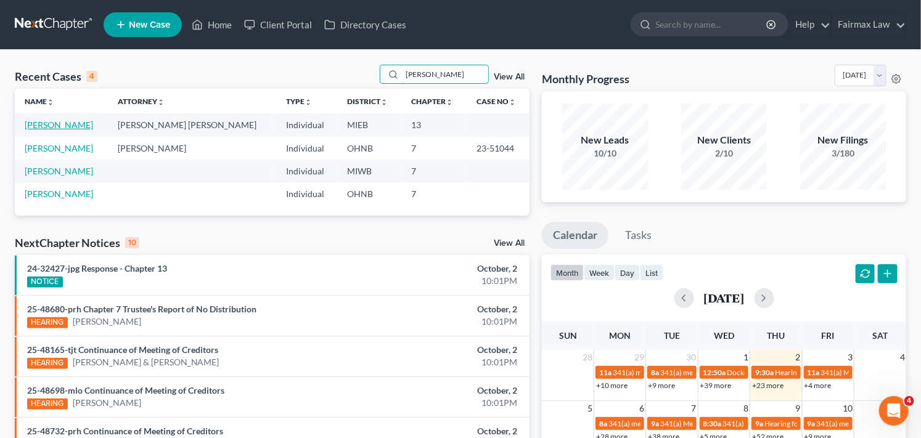
type input "[PERSON_NAME]"
click at [60, 126] on link "[PERSON_NAME]" at bounding box center [59, 125] width 68 height 10
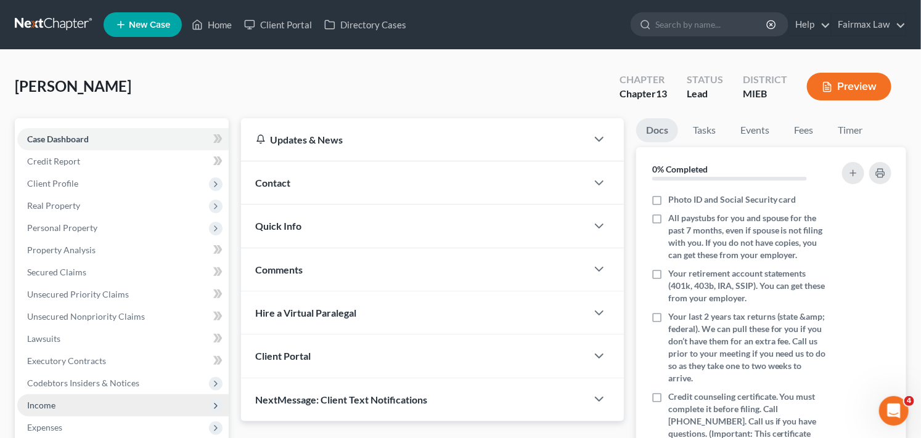
click at [109, 406] on span "Income" at bounding box center [123, 406] width 212 height 22
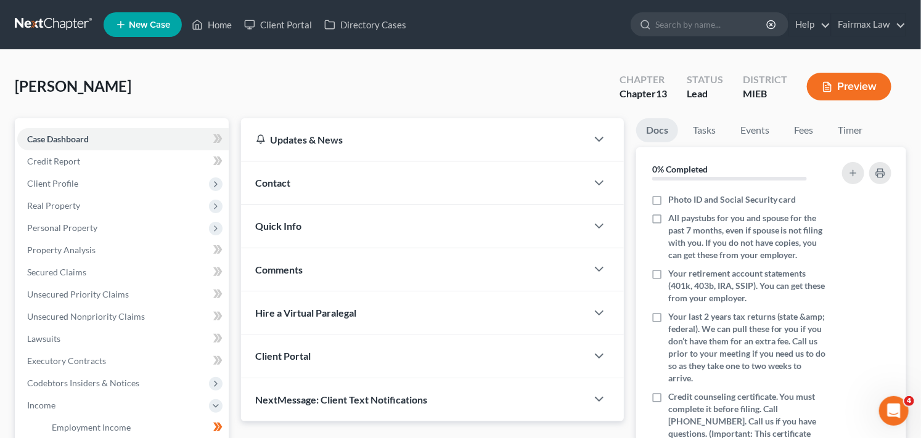
click at [213, 427] on icon at bounding box center [217, 427] width 9 height 15
click at [103, 429] on span "Employment Income" at bounding box center [91, 427] width 79 height 10
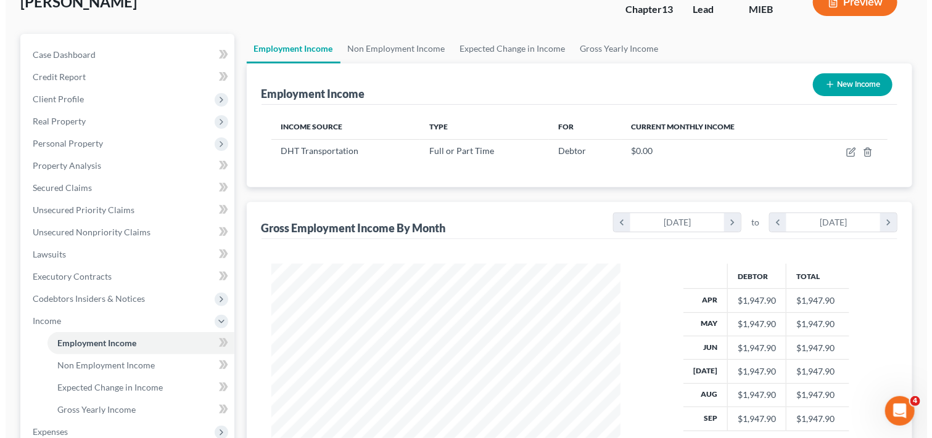
scroll to position [82, 0]
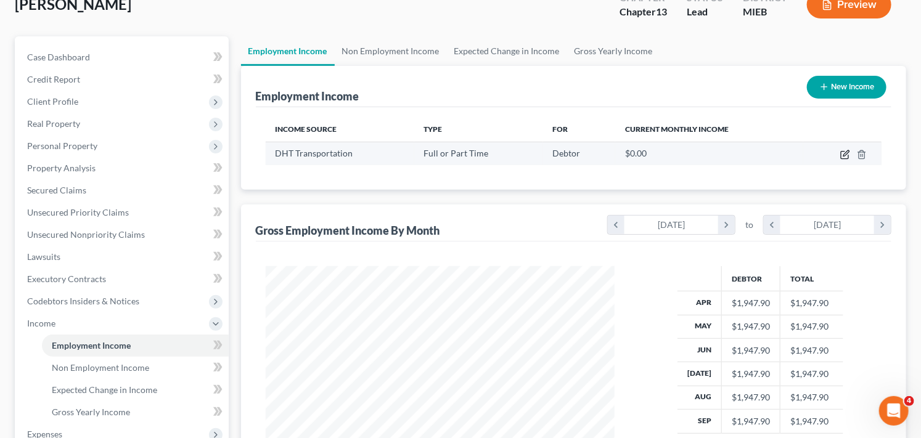
click at [847, 152] on icon "button" at bounding box center [846, 155] width 10 height 10
select select "0"
select select "50"
select select "3"
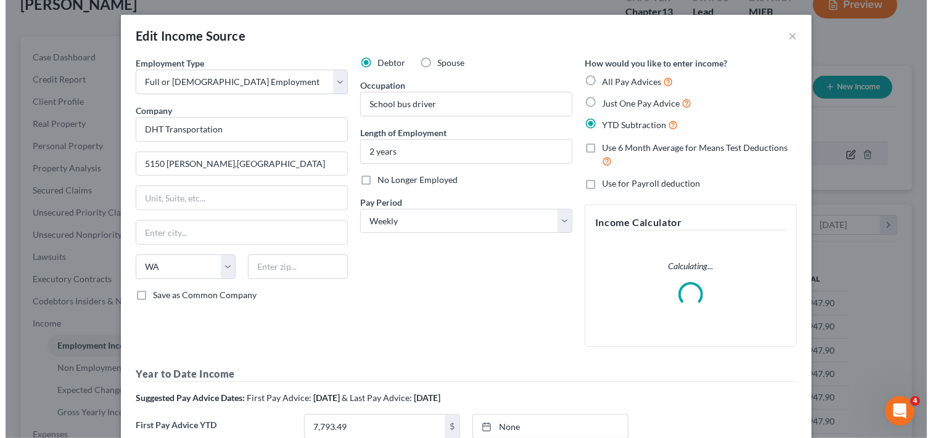
scroll to position [221, 379]
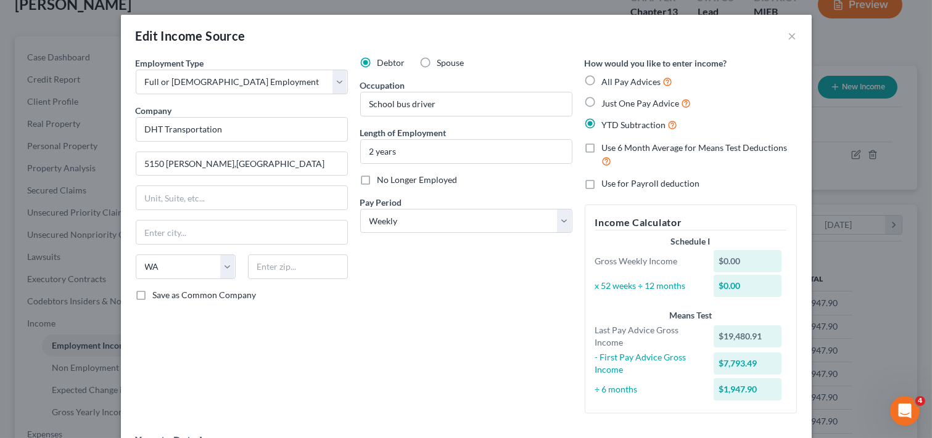
click at [495, 361] on div "Debtor Spouse Occupation School bus driver Length of Employment 2 years No Long…" at bounding box center [466, 240] width 224 height 367
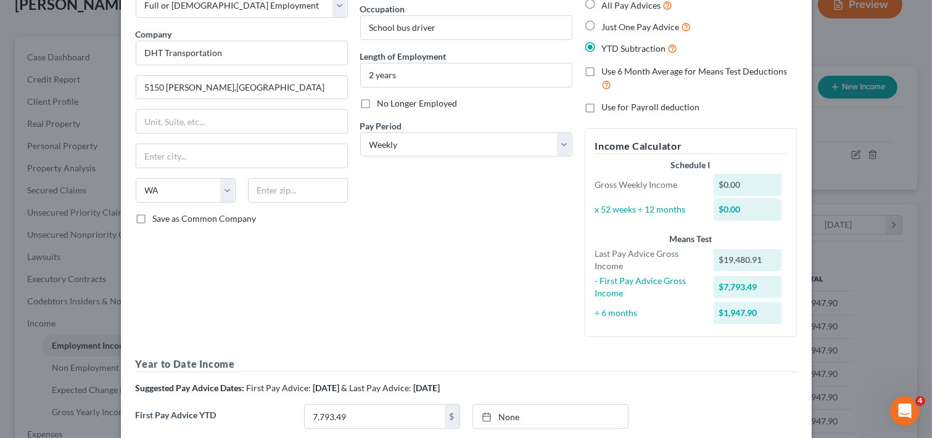
scroll to position [137, 0]
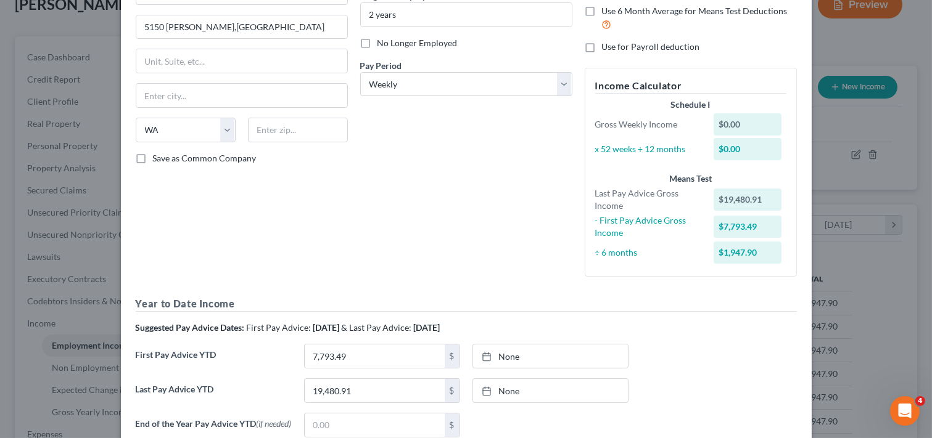
click at [492, 294] on div "Employment Type * Select Full or [DEMOGRAPHIC_DATA] Employment Self Employment …" at bounding box center [466, 184] width 673 height 528
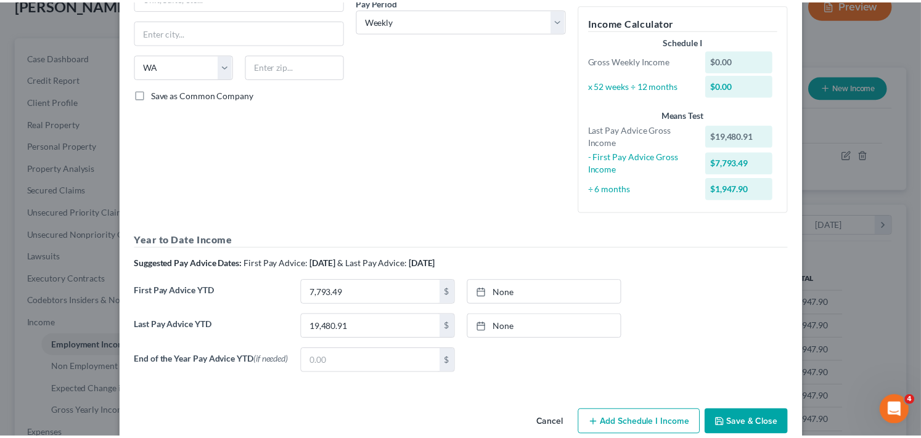
scroll to position [226, 0]
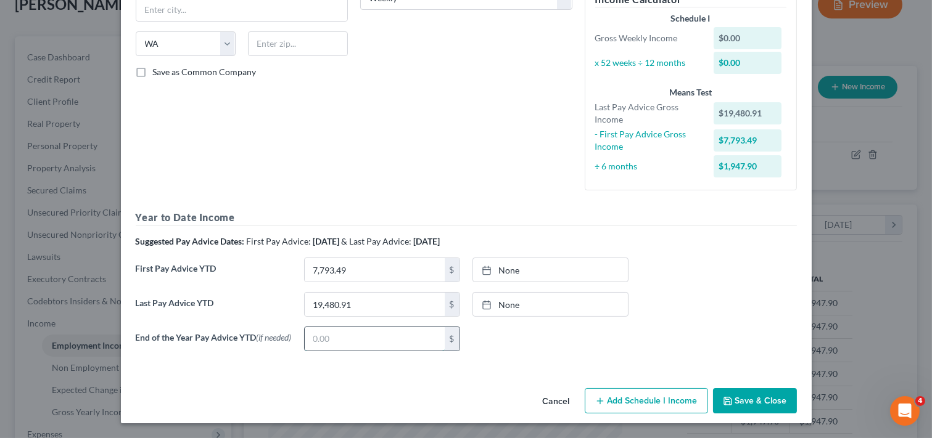
click at [339, 337] on input "text" at bounding box center [375, 338] width 140 height 23
type input "28,064.86"
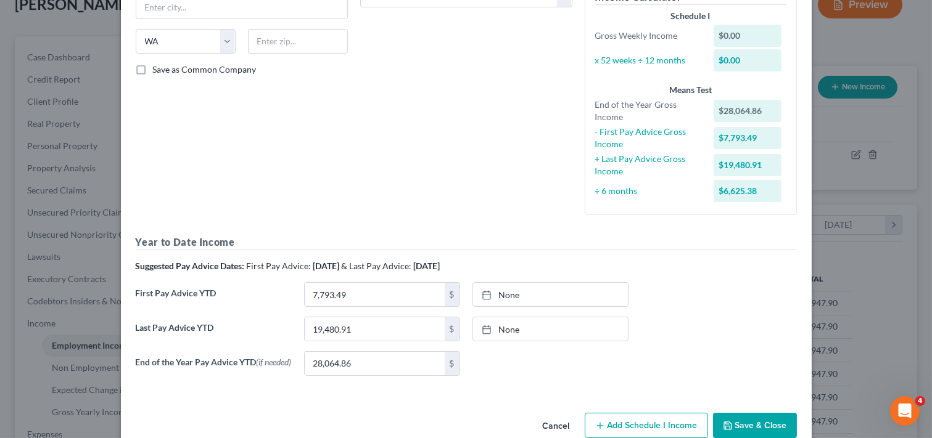
click at [763, 423] on button "Save & Close" at bounding box center [755, 426] width 84 height 26
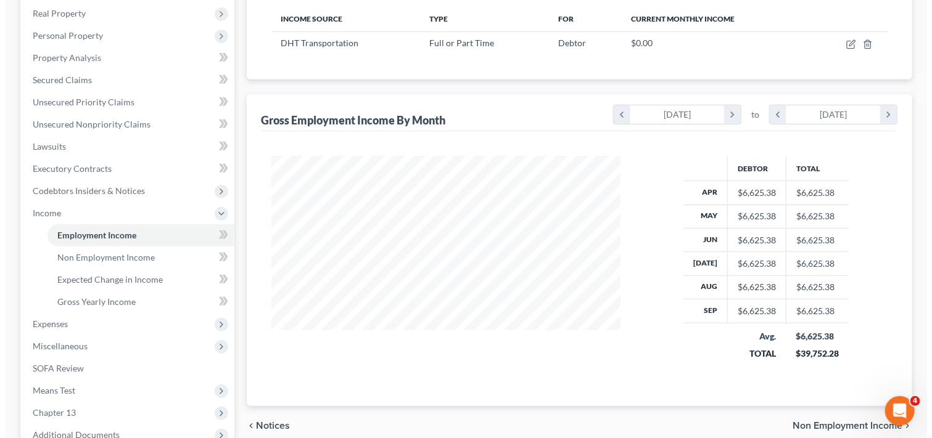
scroll to position [54, 0]
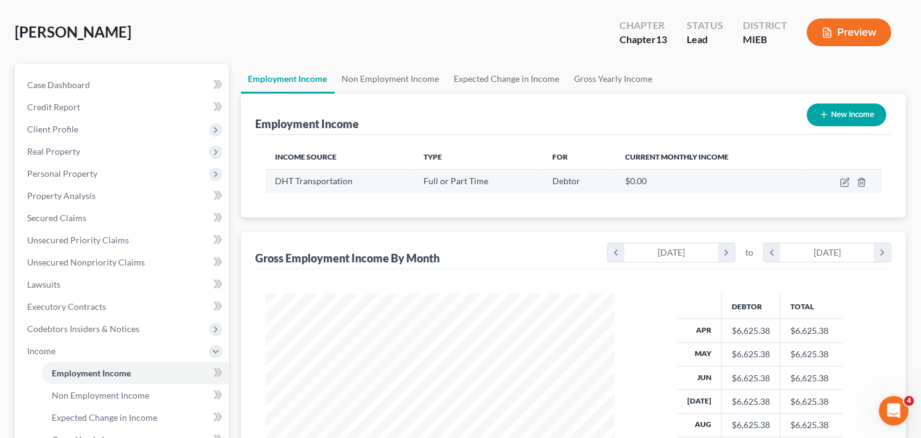
click at [851, 179] on td at bounding box center [843, 181] width 78 height 23
click at [845, 180] on icon "button" at bounding box center [846, 183] width 10 height 10
select select "0"
select select "50"
select select "3"
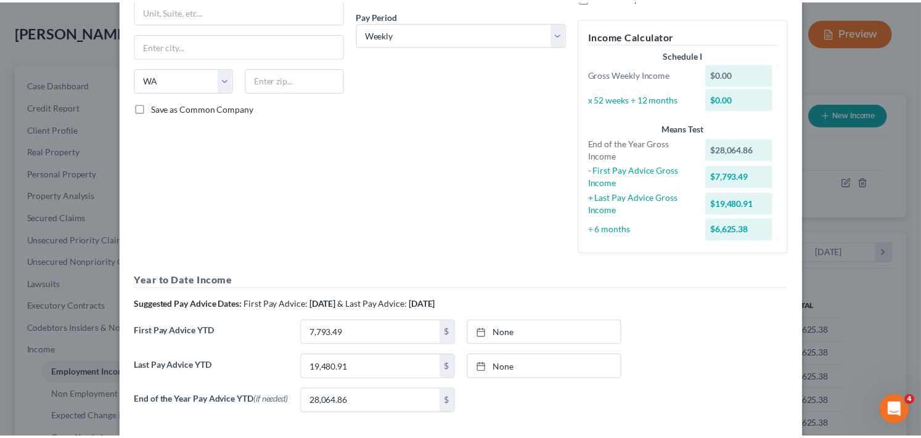
scroll to position [253, 0]
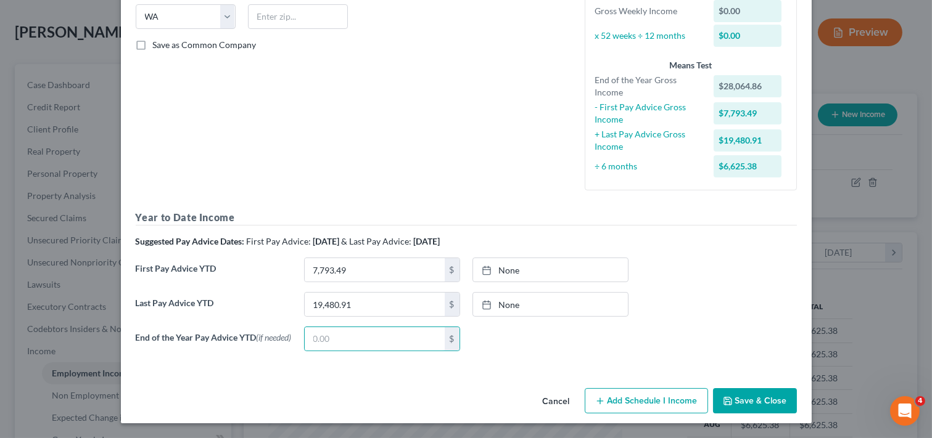
click at [739, 398] on button "Save & Close" at bounding box center [755, 402] width 84 height 26
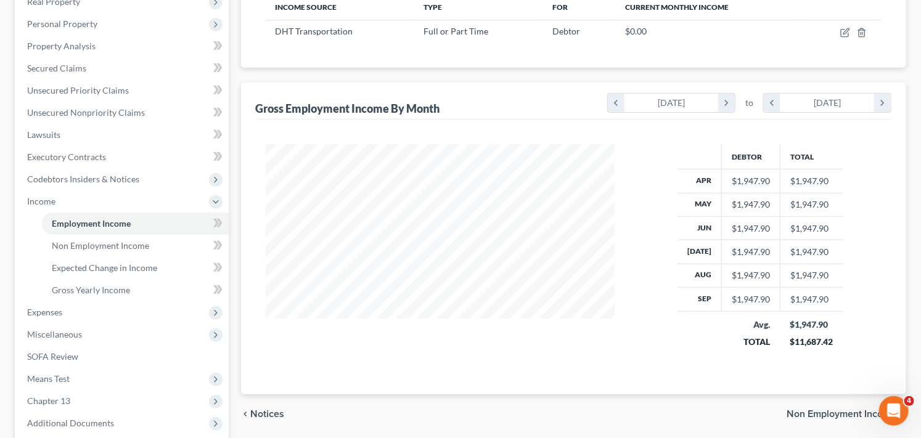
scroll to position [205, 0]
click at [890, 414] on icon "Open Intercom Messenger" at bounding box center [892, 410] width 20 height 20
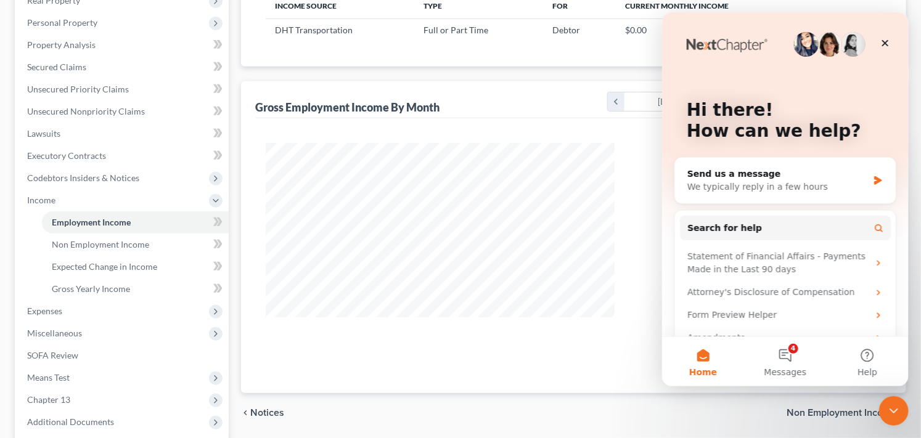
scroll to position [0, 0]
click at [884, 41] on icon "Close" at bounding box center [885, 43] width 10 height 10
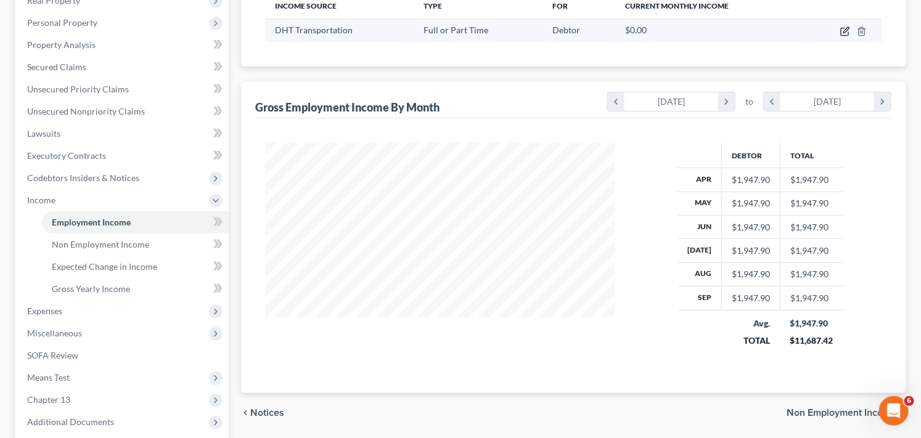
click at [848, 34] on icon "button" at bounding box center [846, 32] width 10 height 10
select select "0"
select select "50"
select select "3"
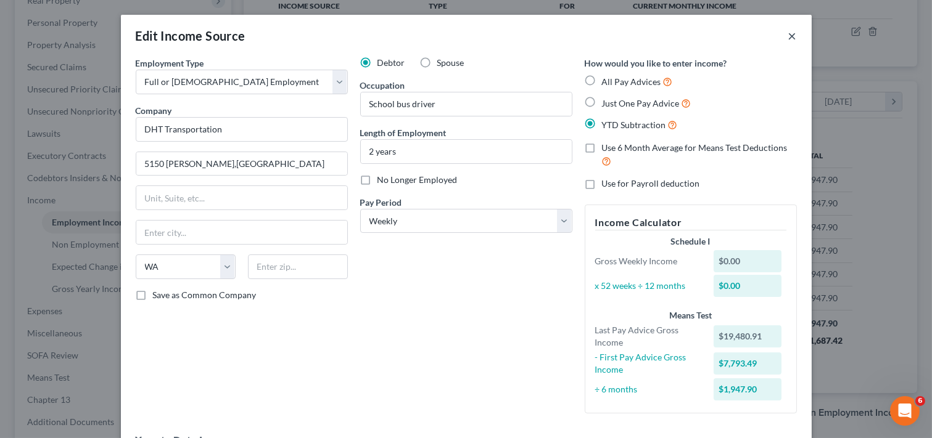
click at [788, 35] on button "×" at bounding box center [792, 35] width 9 height 15
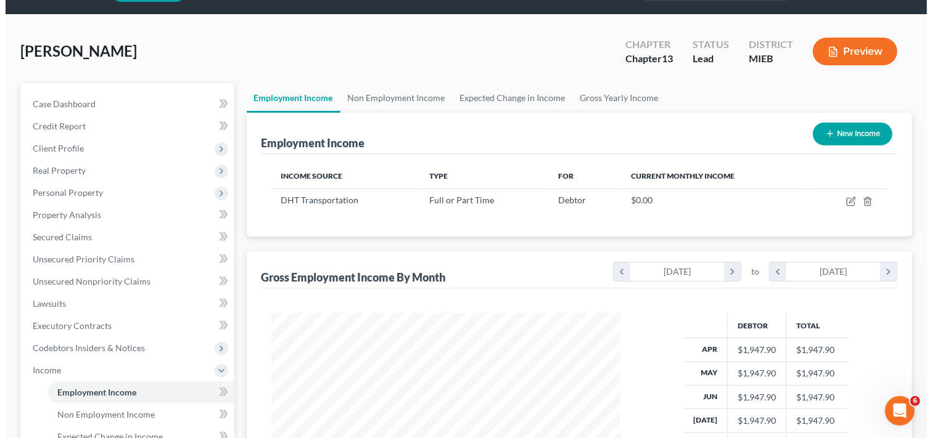
scroll to position [14, 0]
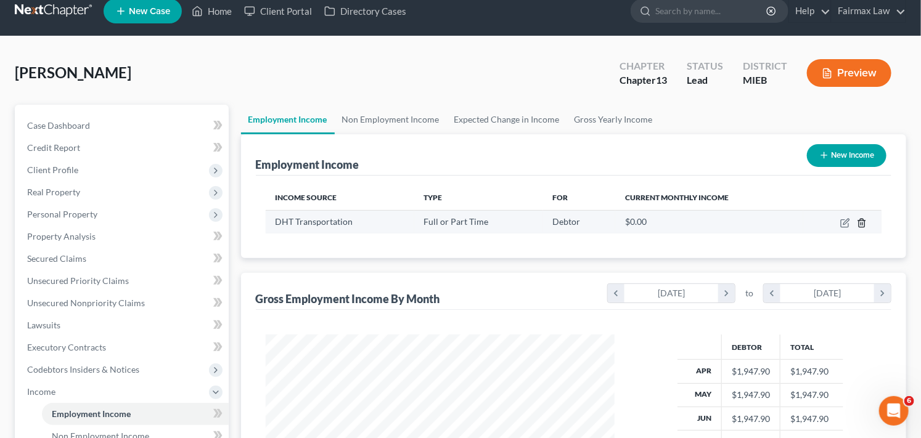
click at [866, 221] on polyline "button" at bounding box center [861, 221] width 7 height 0
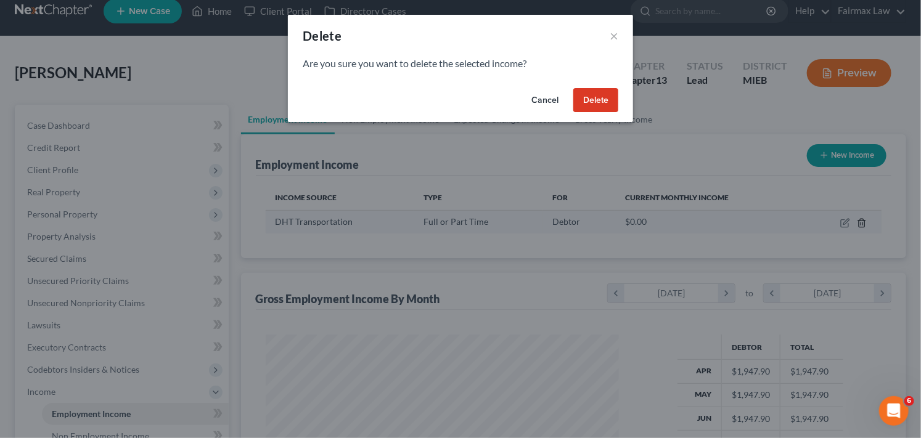
scroll to position [221, 379]
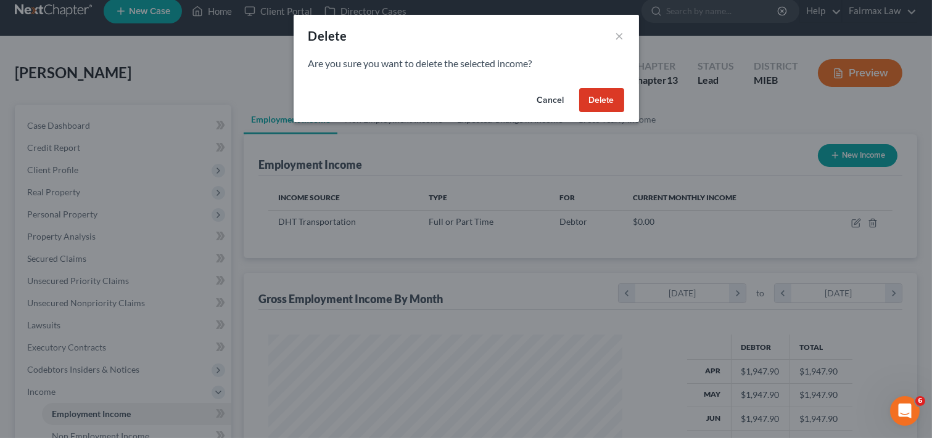
click at [605, 96] on button "Delete" at bounding box center [601, 100] width 45 height 25
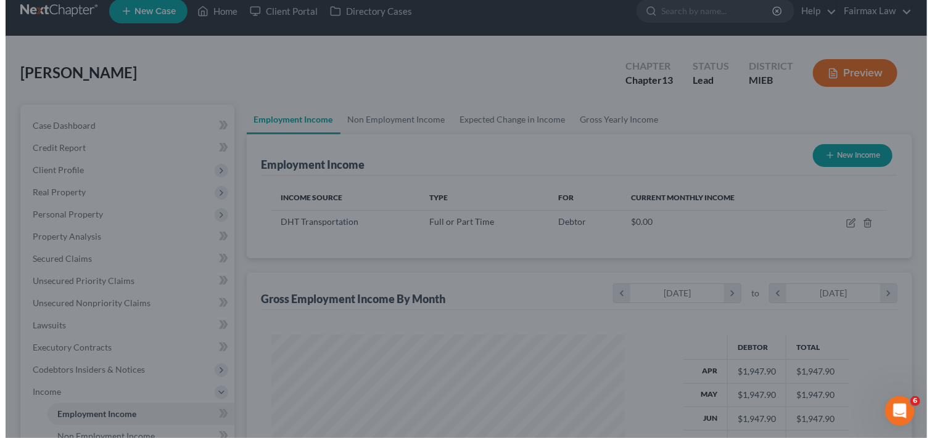
scroll to position [616459, 616306]
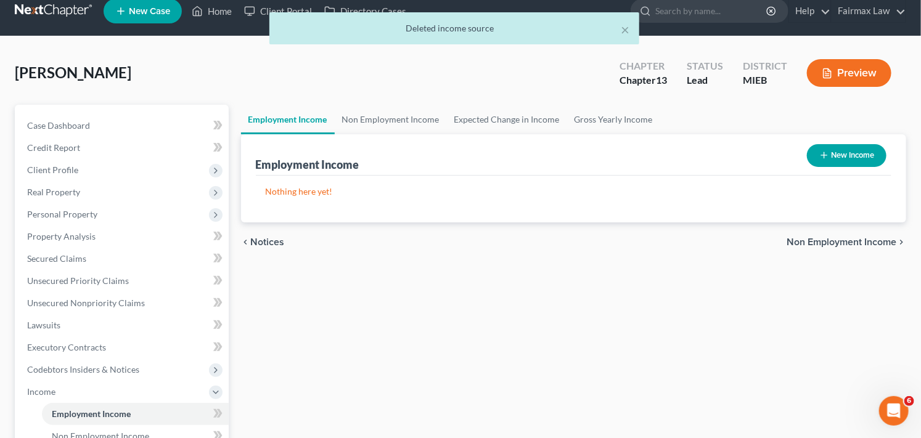
click at [839, 152] on button "New Income" at bounding box center [847, 155] width 80 height 23
select select "0"
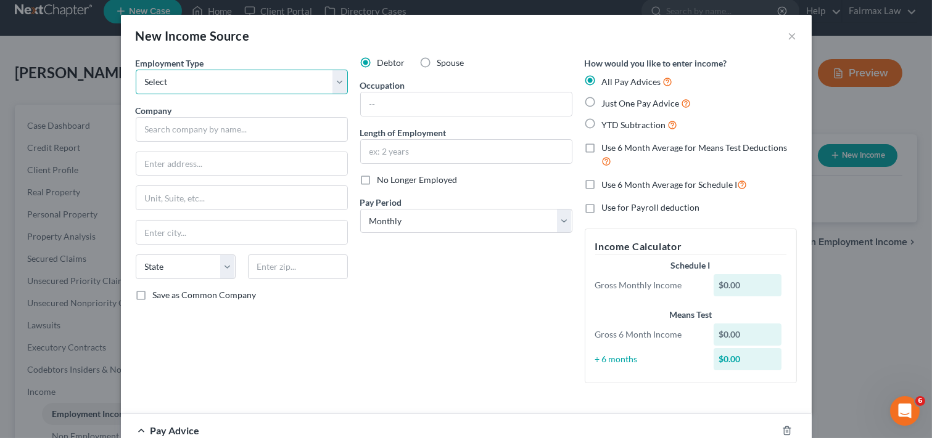
click at [281, 79] on select "Select Full or [DEMOGRAPHIC_DATA] Employment Self Employment" at bounding box center [242, 82] width 212 height 25
select select "0"
click at [136, 70] on select "Select Full or [DEMOGRAPHIC_DATA] Employment Self Employment" at bounding box center [242, 82] width 212 height 25
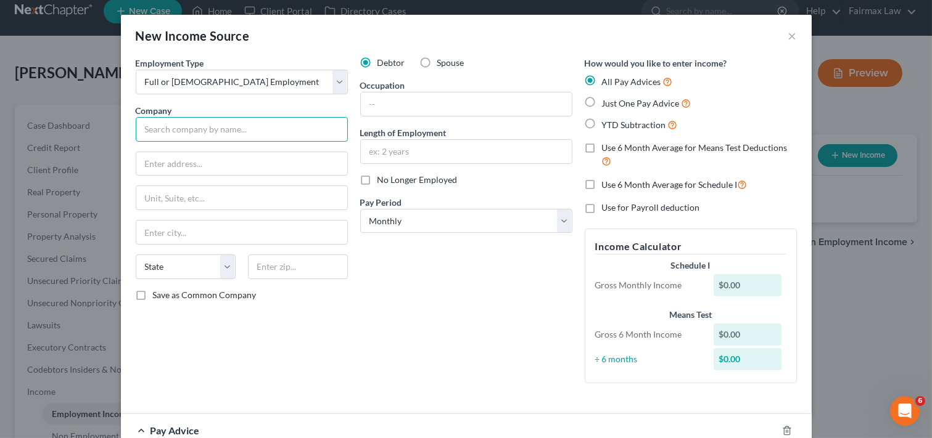
click at [254, 127] on input "text" at bounding box center [242, 129] width 212 height 25
type input "DHT Transportation"
click at [245, 168] on input "text" at bounding box center [241, 163] width 211 height 23
type input "5150 [PERSON_NAME],[GEOGRAPHIC_DATA]"
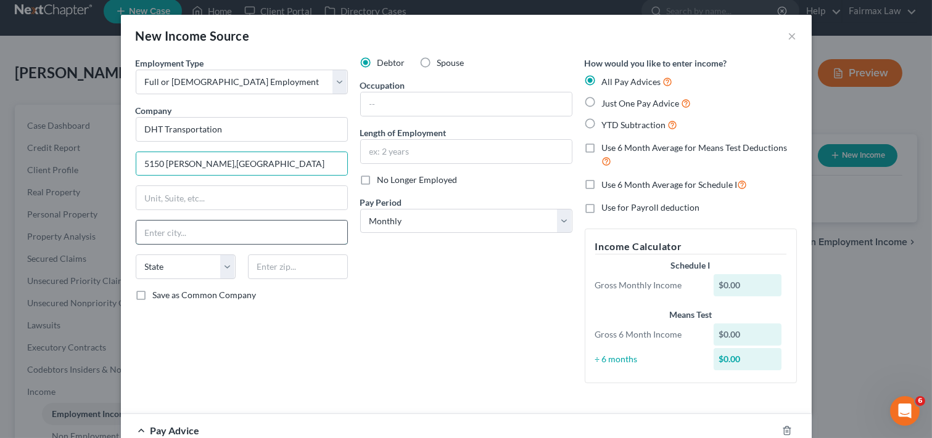
click at [274, 237] on input "text" at bounding box center [241, 232] width 211 height 23
type input "[GEOGRAPHIC_DATA]"
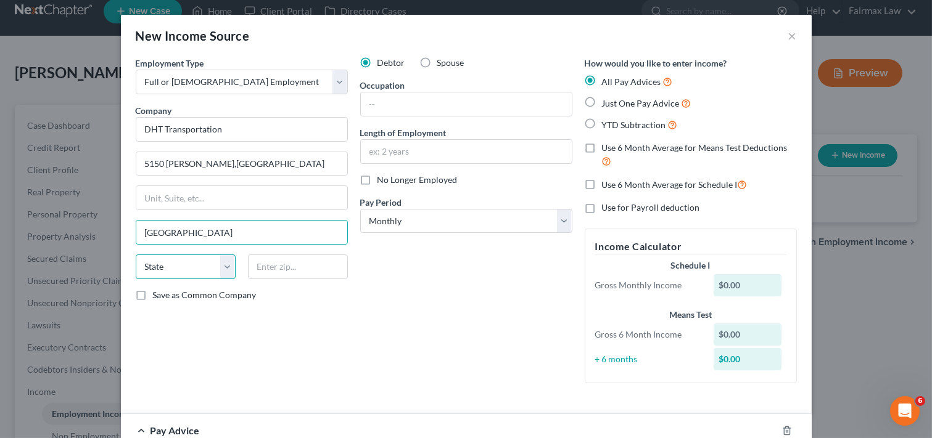
click at [195, 267] on select "State [US_STATE] AK AR AZ CA CO CT DE DC [GEOGRAPHIC_DATA] [GEOGRAPHIC_DATA] GU…" at bounding box center [186, 267] width 100 height 25
click at [136, 255] on select "State [US_STATE] AK AR AZ CA CO CT DE DC [GEOGRAPHIC_DATA] [GEOGRAPHIC_DATA] GU…" at bounding box center [186, 267] width 100 height 25
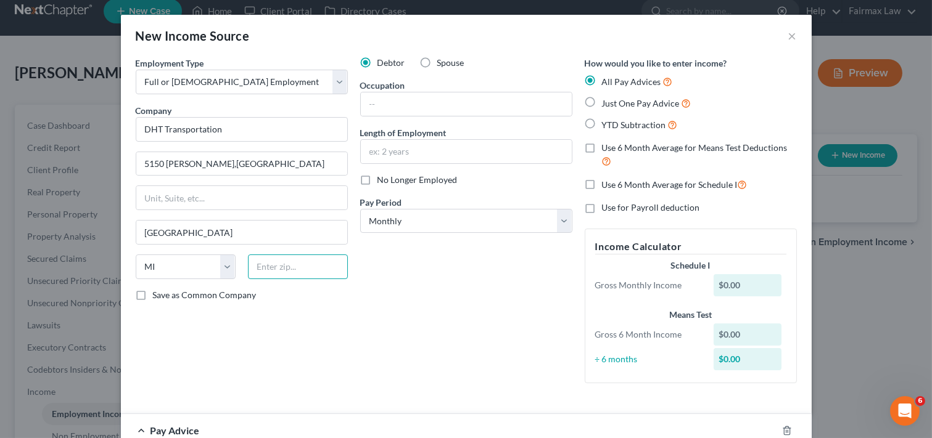
click at [278, 273] on input "text" at bounding box center [298, 267] width 100 height 25
click at [278, 267] on input "text" at bounding box center [298, 267] width 100 height 25
click at [199, 265] on select "State [US_STATE] AK AR AZ CA CO CT DE DC [GEOGRAPHIC_DATA] [GEOGRAPHIC_DATA] GU…" at bounding box center [186, 267] width 100 height 25
select select "50"
click at [136, 255] on select "State [US_STATE] AK AR AZ CA CO CT DE DC [GEOGRAPHIC_DATA] [GEOGRAPHIC_DATA] GU…" at bounding box center [186, 267] width 100 height 25
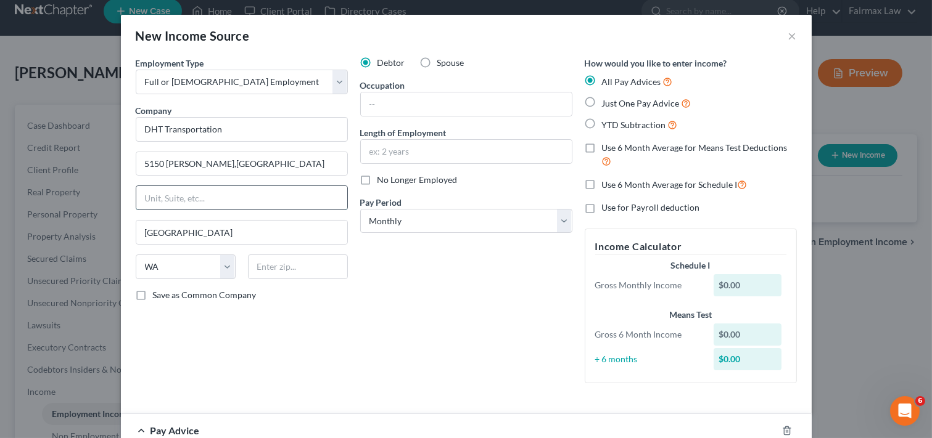
click at [218, 201] on input "text" at bounding box center [241, 197] width 211 height 23
click at [290, 261] on input "text" at bounding box center [298, 267] width 100 height 25
click at [445, 94] on input "text" at bounding box center [466, 104] width 211 height 23
type input "School bus driver"
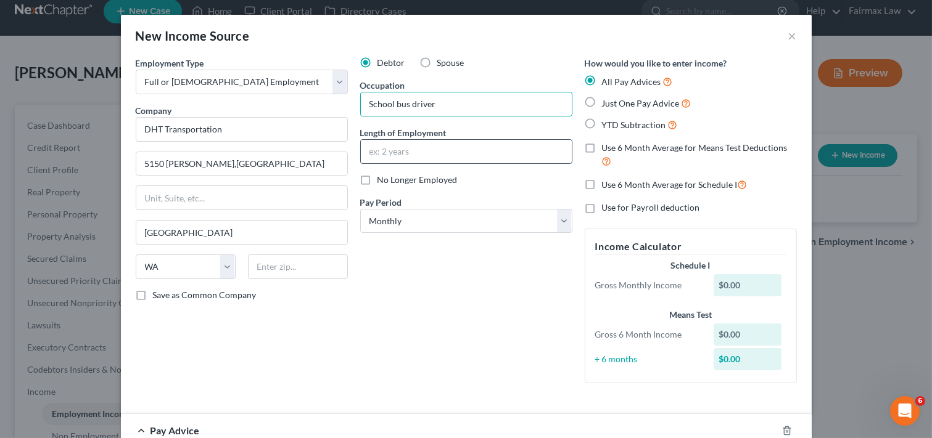
click at [459, 154] on input "text" at bounding box center [466, 151] width 211 height 23
type input "2 years"
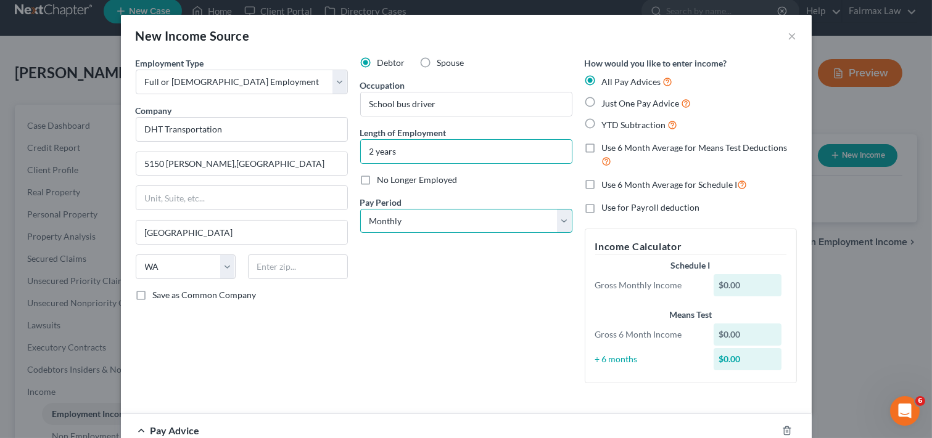
click at [451, 220] on select "Select Monthly Twice Monthly Every Other Week Weekly" at bounding box center [466, 221] width 212 height 25
select select "2"
click at [360, 209] on select "Select Monthly Twice Monthly Every Other Week Weekly" at bounding box center [466, 221] width 212 height 25
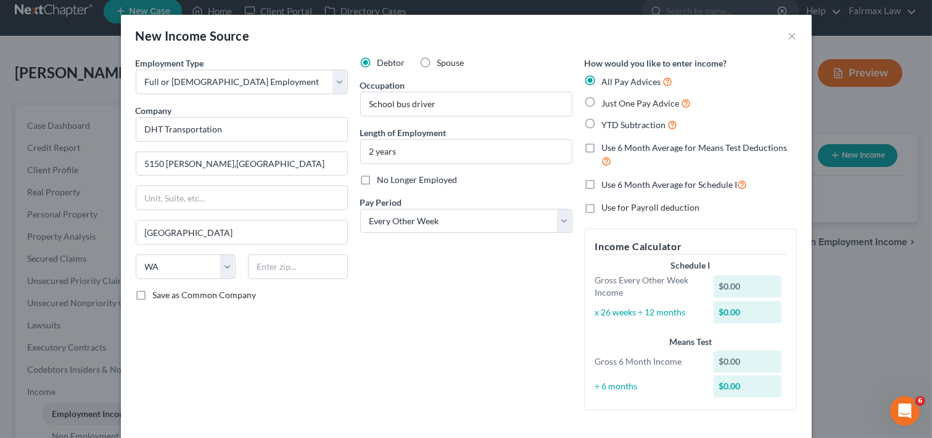
click at [602, 123] on label "YTD Subtraction" at bounding box center [640, 125] width 76 height 14
click at [607, 123] on input "YTD Subtraction" at bounding box center [611, 122] width 8 height 8
radio input "true"
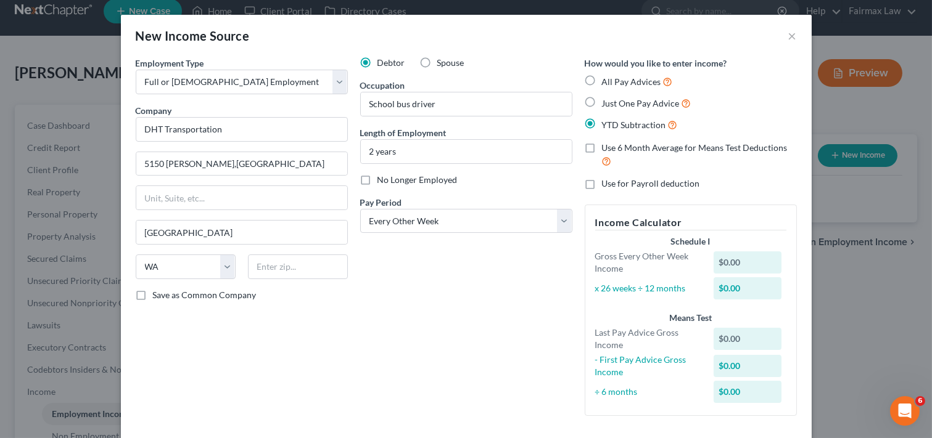
click at [607, 75] on input "All Pay Advices" at bounding box center [611, 79] width 8 height 8
radio input "true"
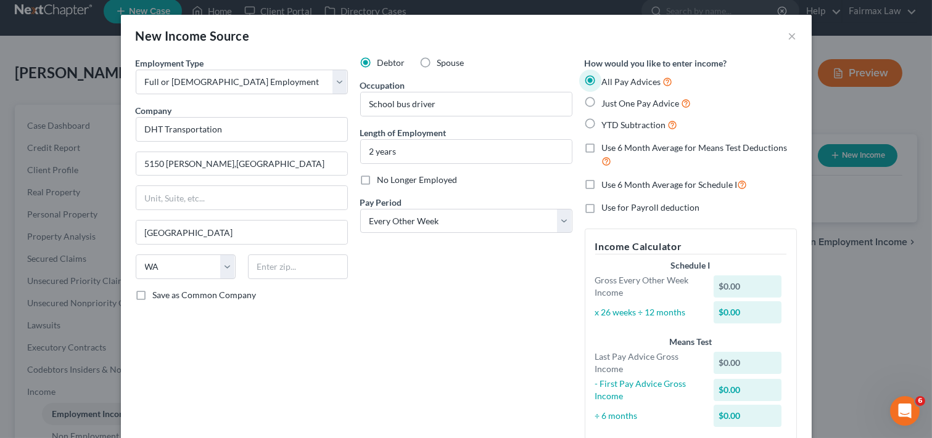
click at [607, 96] on input "Just One Pay Advice" at bounding box center [611, 100] width 8 height 8
radio input "true"
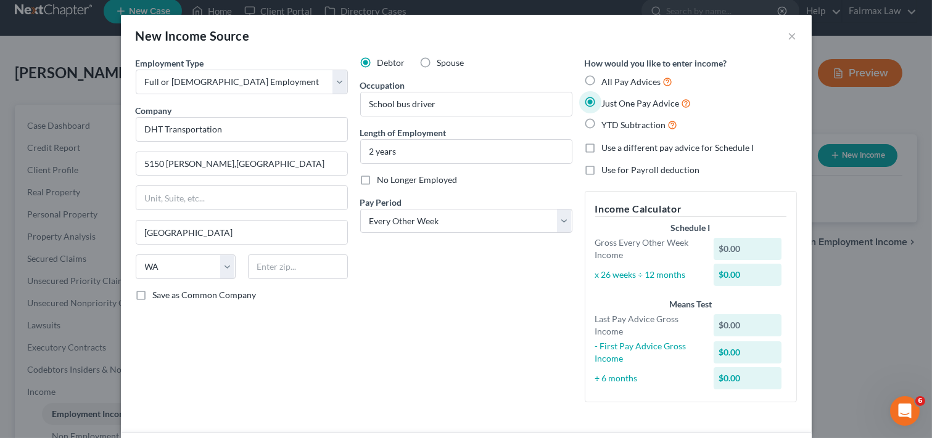
click at [607, 75] on input "All Pay Advices" at bounding box center [611, 79] width 8 height 8
radio input "true"
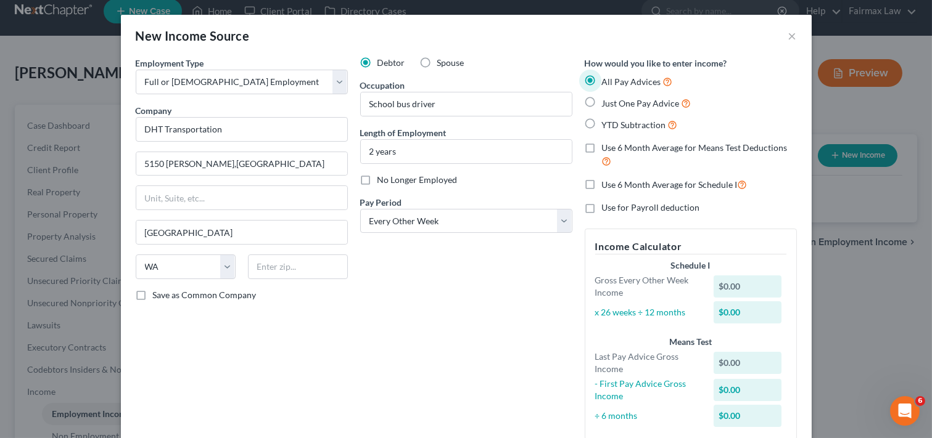
click at [602, 126] on label "YTD Subtraction" at bounding box center [640, 125] width 76 height 14
click at [607, 126] on input "YTD Subtraction" at bounding box center [611, 122] width 8 height 8
radio input "true"
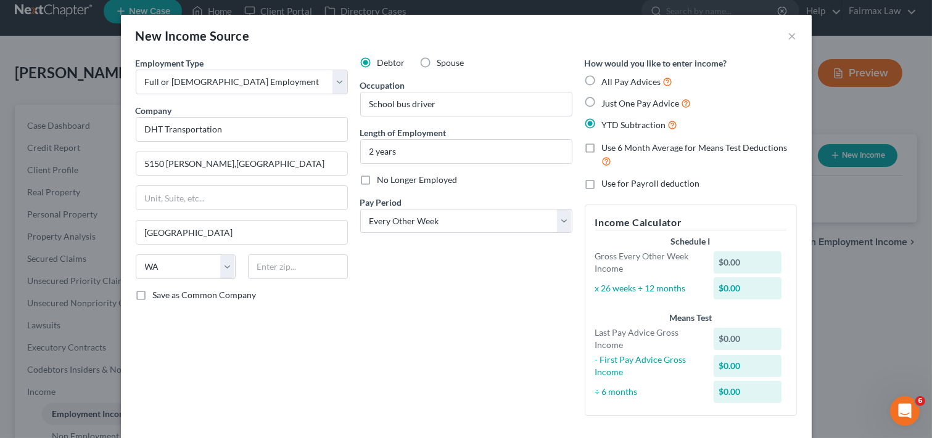
click at [464, 334] on div "Debtor Spouse Occupation School bus driver Length of Employment 2 years No Long…" at bounding box center [466, 241] width 224 height 369
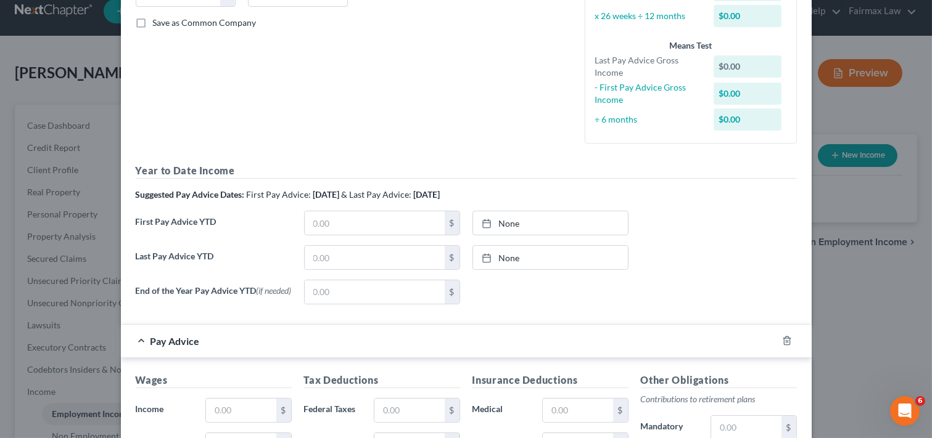
scroll to position [301, 0]
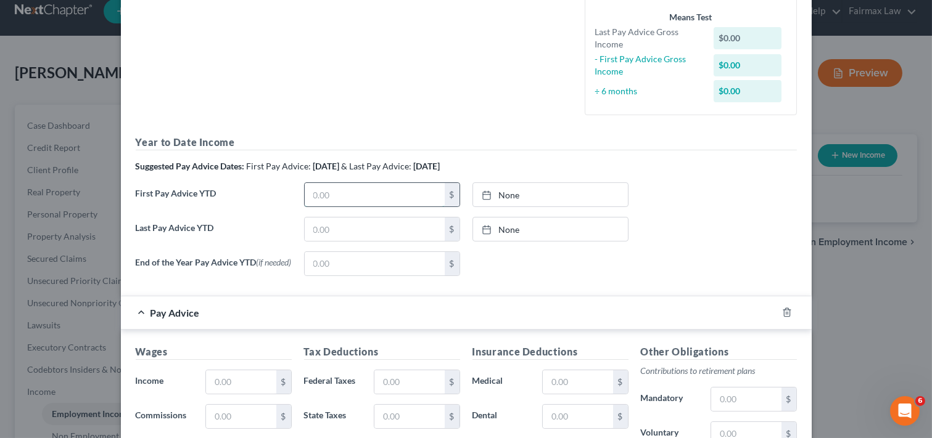
click at [325, 194] on input "text" at bounding box center [375, 194] width 140 height 23
type input "7,793.49"
click at [371, 229] on input "text" at bounding box center [375, 229] width 140 height 23
click at [315, 227] on input "text" at bounding box center [375, 229] width 140 height 23
type input "19,480.91"
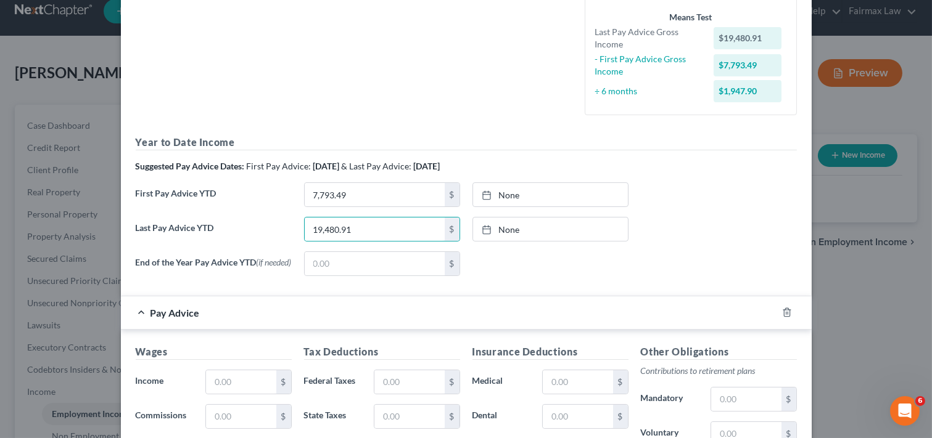
click at [707, 247] on div "Last Pay Advice YTD 19,480.91 $ None close Date Time chevron_left [DATE] chevro…" at bounding box center [466, 234] width 673 height 35
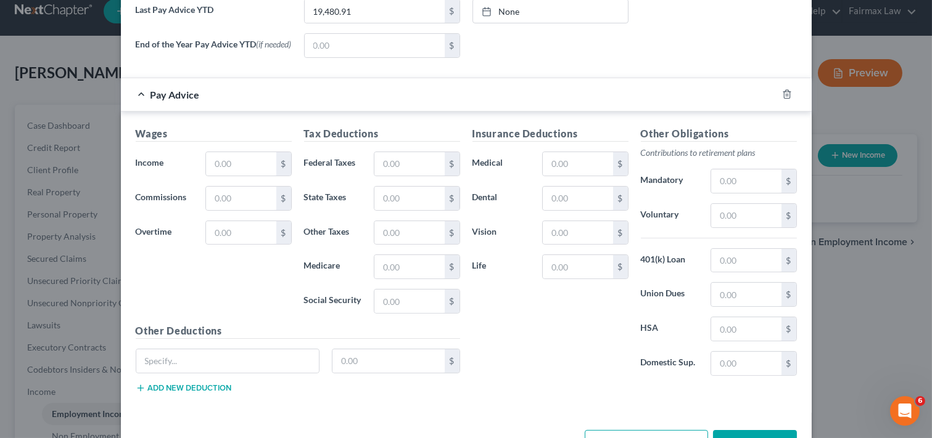
scroll to position [520, 0]
click at [236, 167] on input "text" at bounding box center [241, 162] width 70 height 23
type input "810.75"
click at [422, 168] on input "text" at bounding box center [409, 162] width 70 height 23
click at [397, 167] on input "text" at bounding box center [409, 162] width 70 height 23
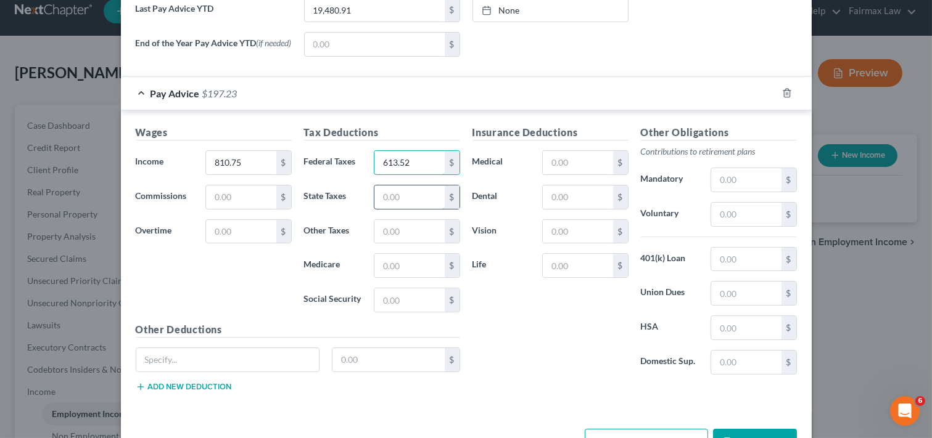
type input "613.52"
click at [401, 205] on input "text" at bounding box center [409, 197] width 70 height 23
type input "827.97"
click at [401, 266] on input "text" at bounding box center [409, 265] width 70 height 23
type input "282.47"
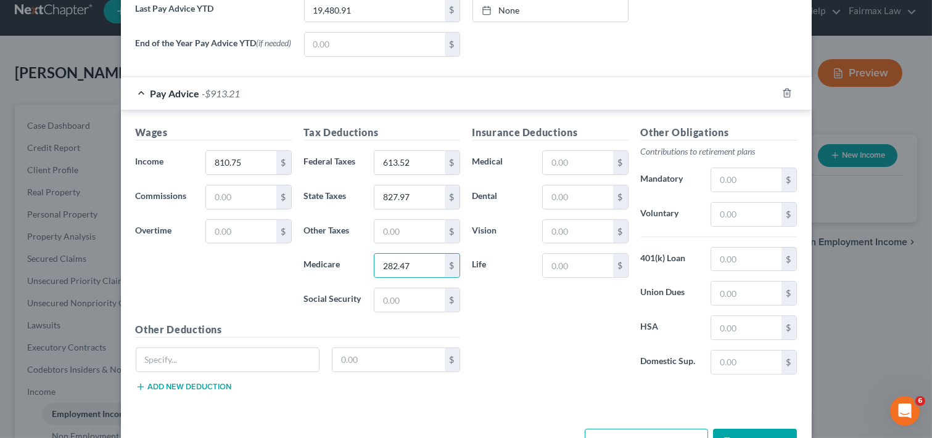
click at [552, 389] on div "Insurance Deductions Medical $ Dental $ Vision $ Life $ Other Obligations Contr…" at bounding box center [634, 263] width 337 height 277
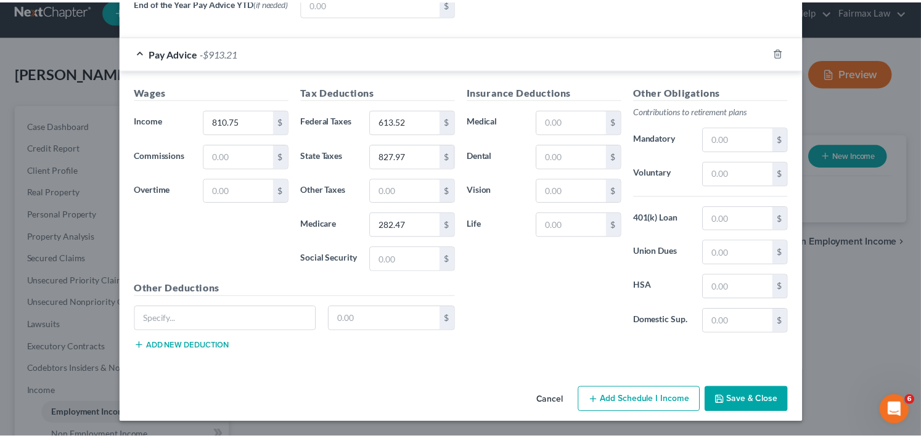
scroll to position [565, 0]
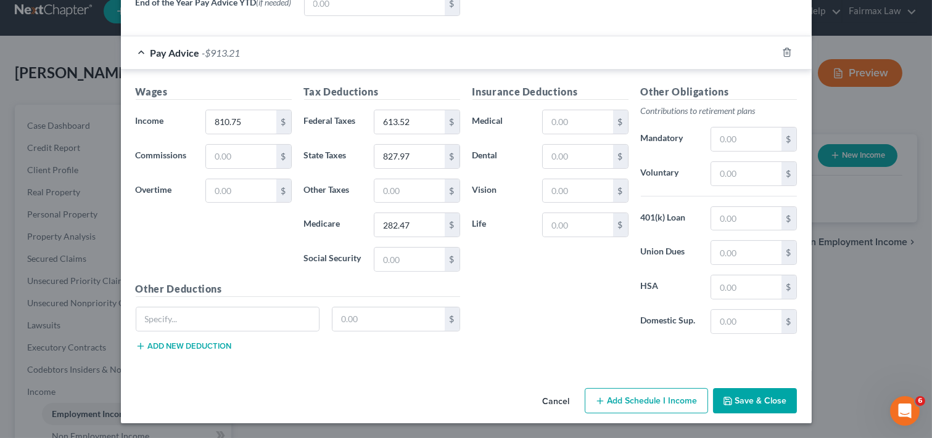
click at [740, 403] on button "Save & Close" at bounding box center [755, 402] width 84 height 26
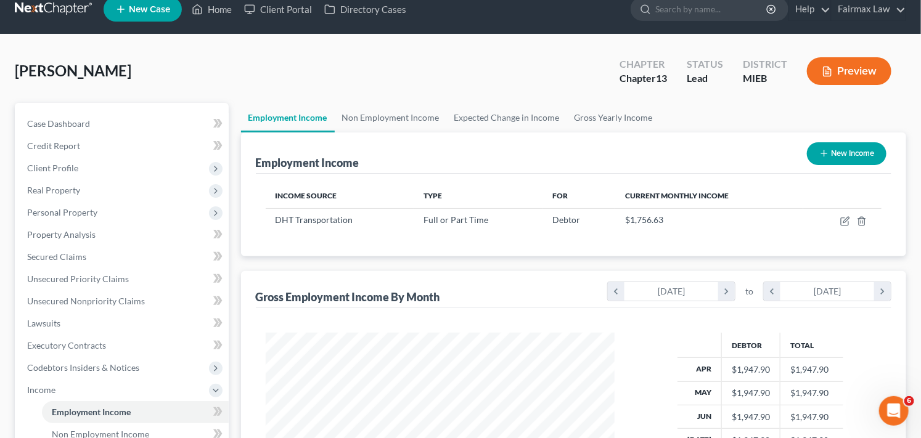
scroll to position [0, 0]
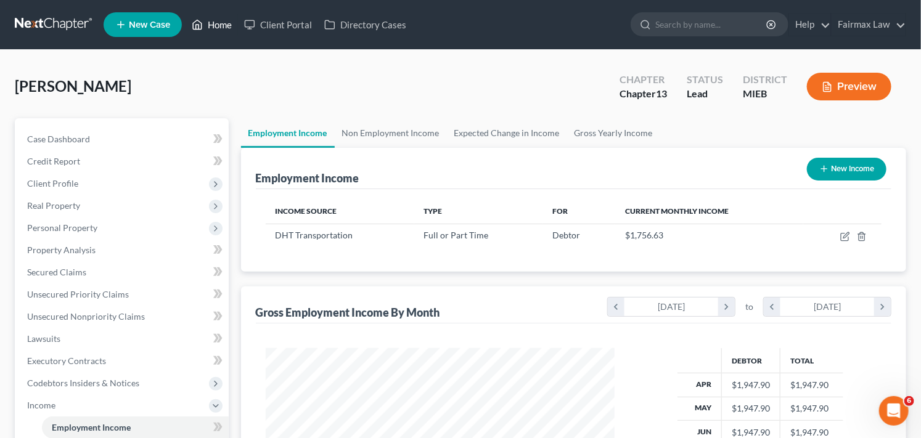
click at [227, 23] on link "Home" at bounding box center [212, 25] width 52 height 22
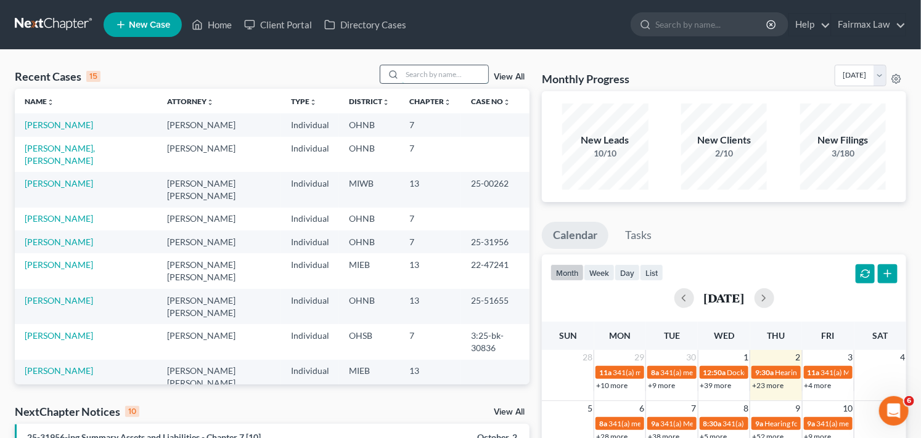
click at [435, 81] on input "search" at bounding box center [445, 74] width 86 height 18
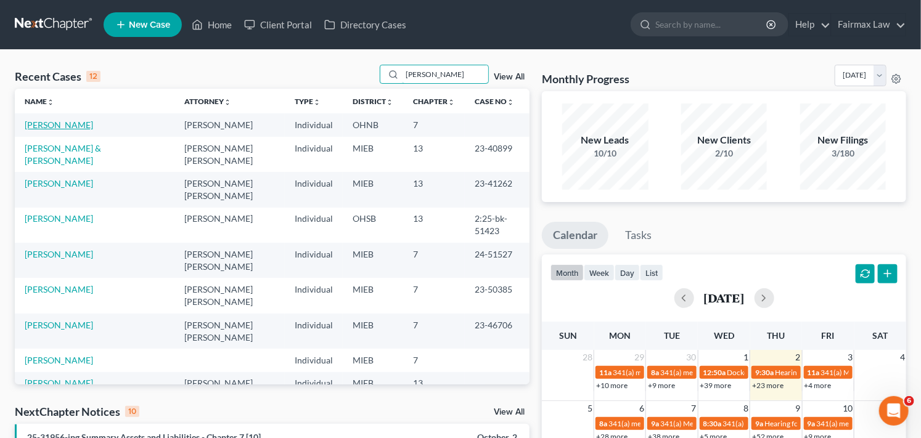
type input "[PERSON_NAME]"
click at [93, 125] on link "[PERSON_NAME]" at bounding box center [59, 125] width 68 height 10
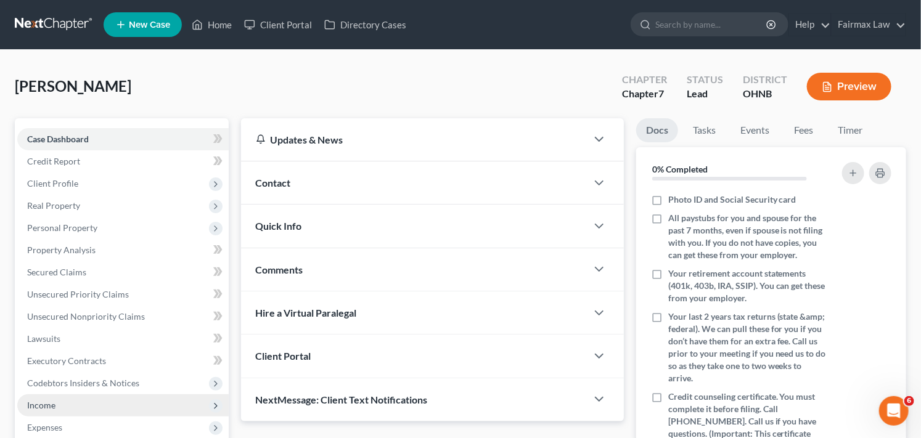
click at [139, 405] on span "Income" at bounding box center [123, 406] width 212 height 22
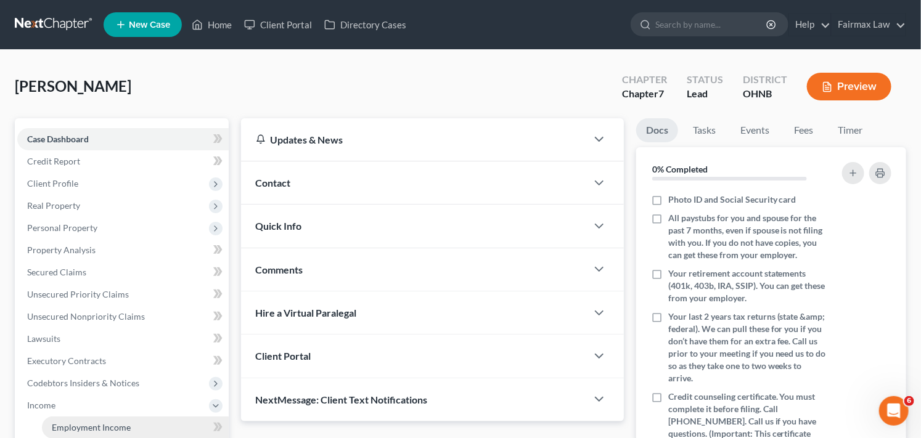
click at [136, 424] on link "Employment Income" at bounding box center [135, 428] width 187 height 22
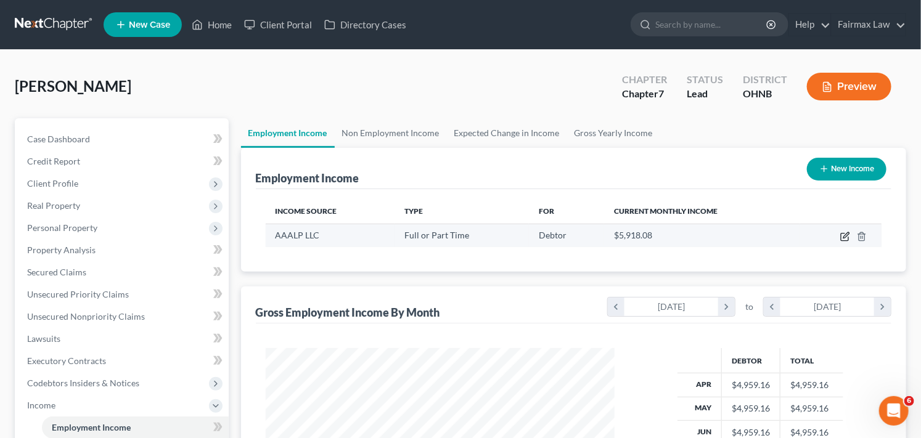
click at [849, 237] on icon "button" at bounding box center [844, 237] width 7 height 7
select select "0"
select select "4"
select select "2"
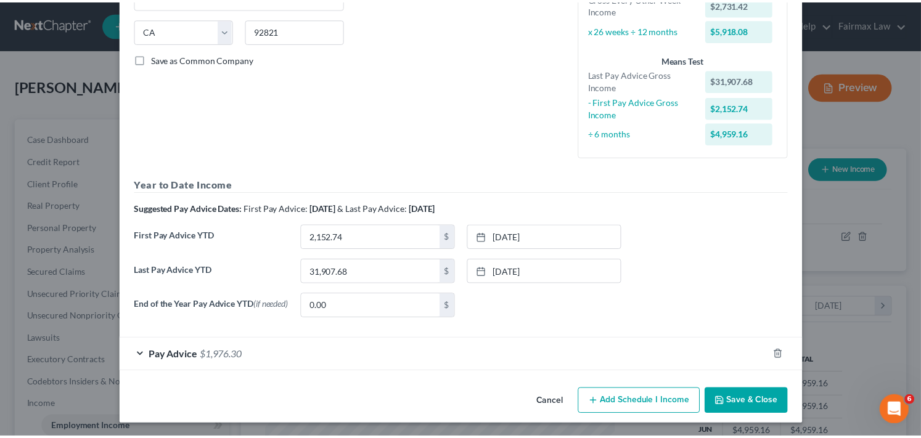
scroll to position [241, 0]
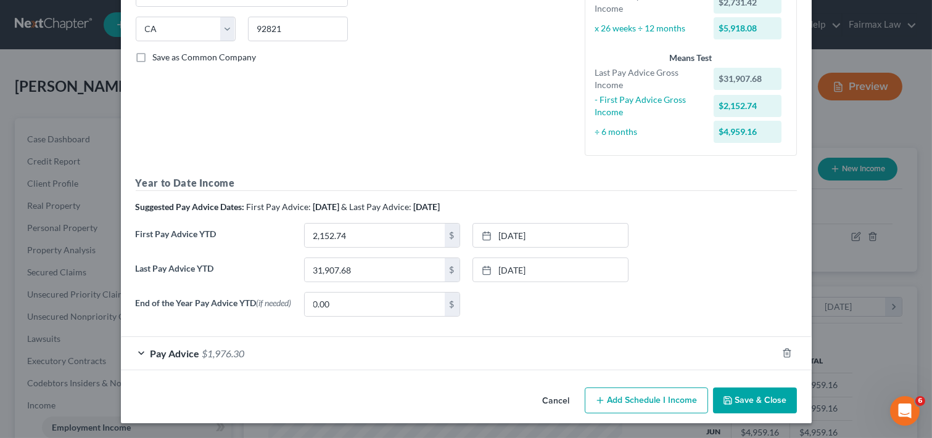
click at [550, 402] on button "Cancel" at bounding box center [556, 401] width 47 height 25
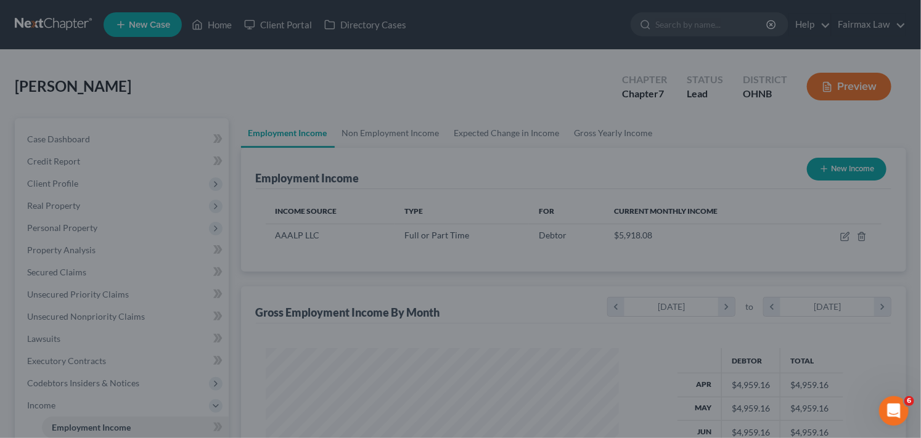
scroll to position [616459, 616306]
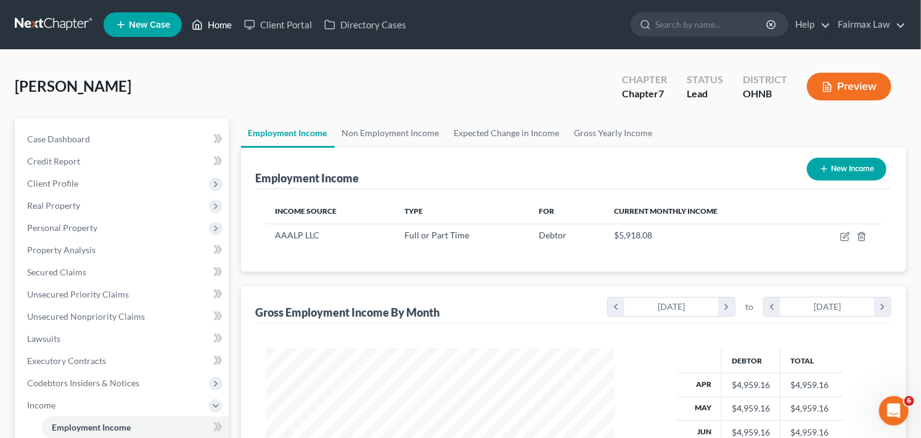
click at [218, 20] on link "Home" at bounding box center [212, 25] width 52 height 22
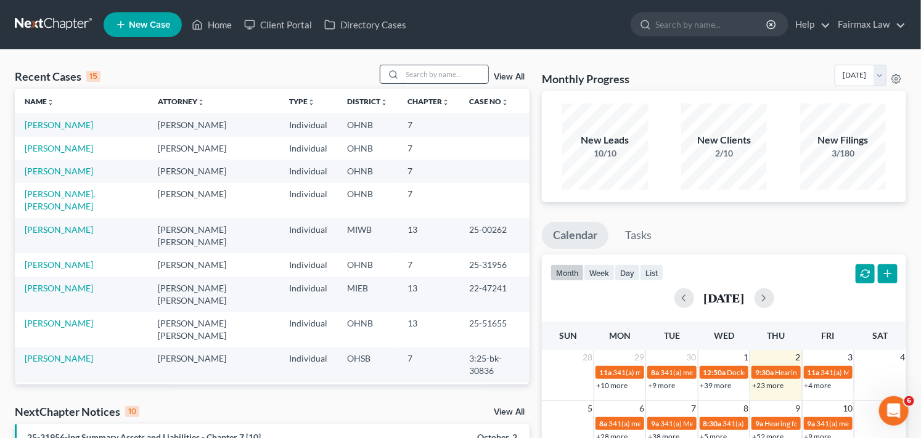
click at [434, 77] on input "search" at bounding box center [445, 74] width 86 height 18
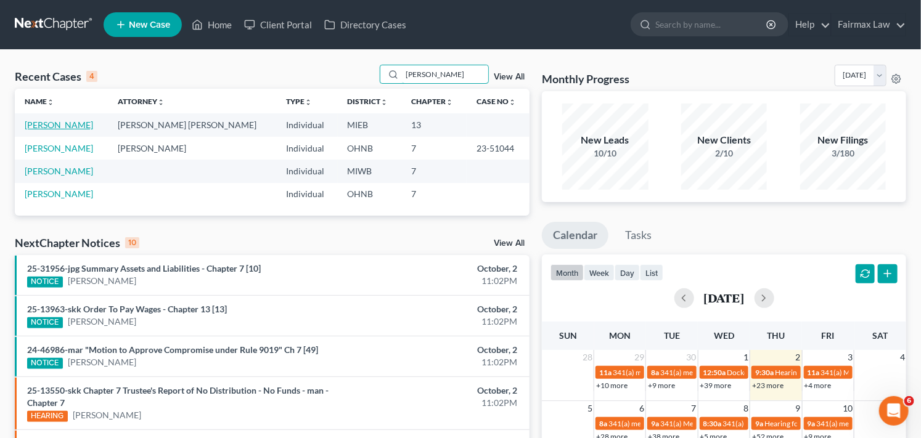
type input "[PERSON_NAME]"
click at [57, 123] on link "[PERSON_NAME]" at bounding box center [59, 125] width 68 height 10
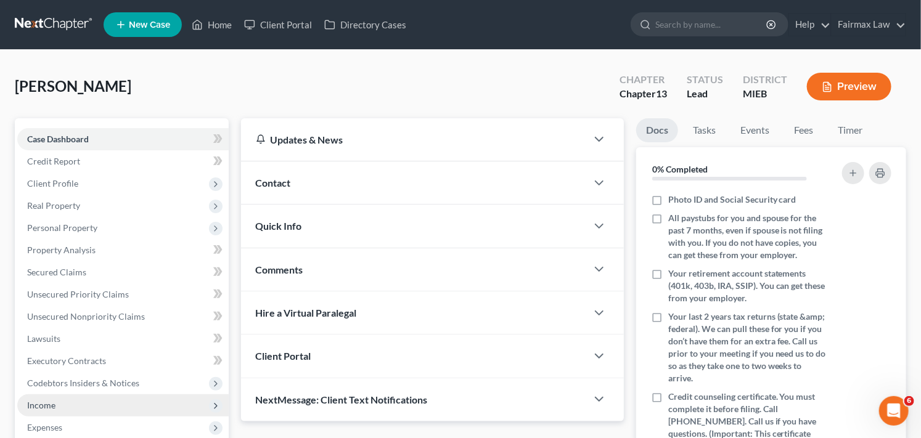
click at [146, 405] on span "Income" at bounding box center [123, 406] width 212 height 22
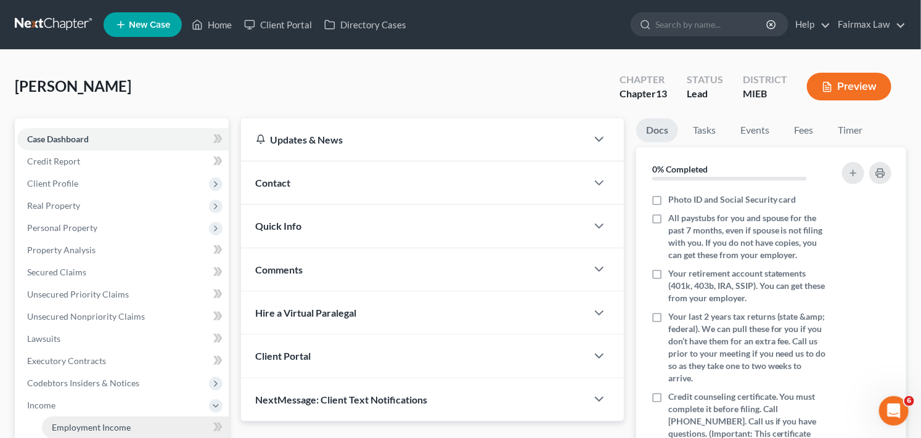
click at [138, 430] on link "Employment Income" at bounding box center [135, 428] width 187 height 22
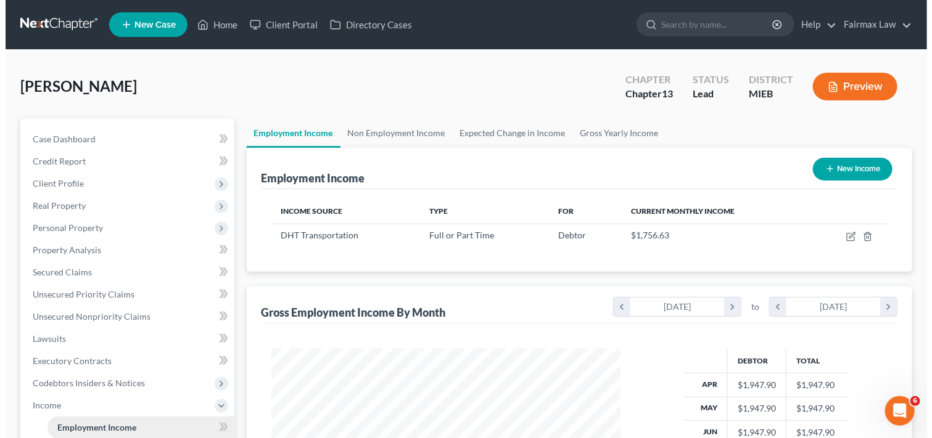
scroll to position [221, 374]
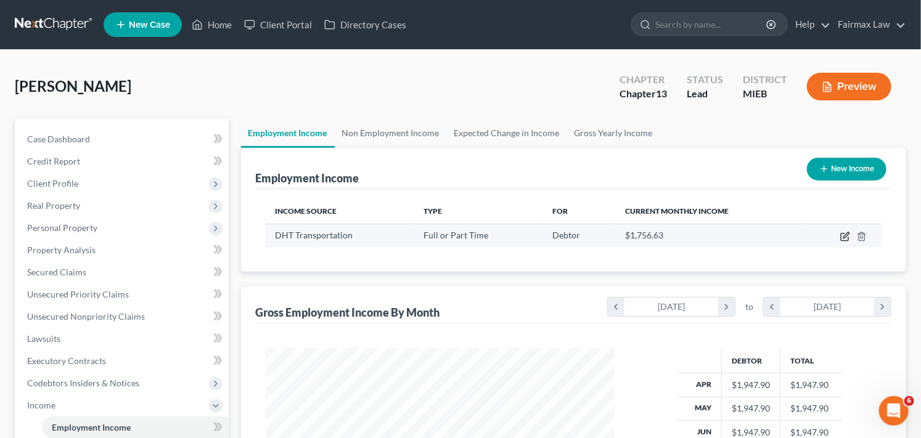
click at [847, 235] on icon "button" at bounding box center [846, 237] width 10 height 10
select select "0"
select select "50"
select select "2"
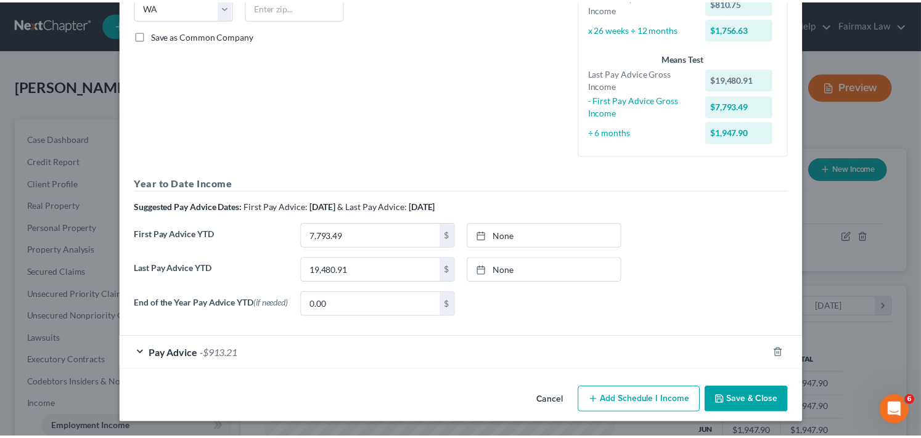
scroll to position [263, 0]
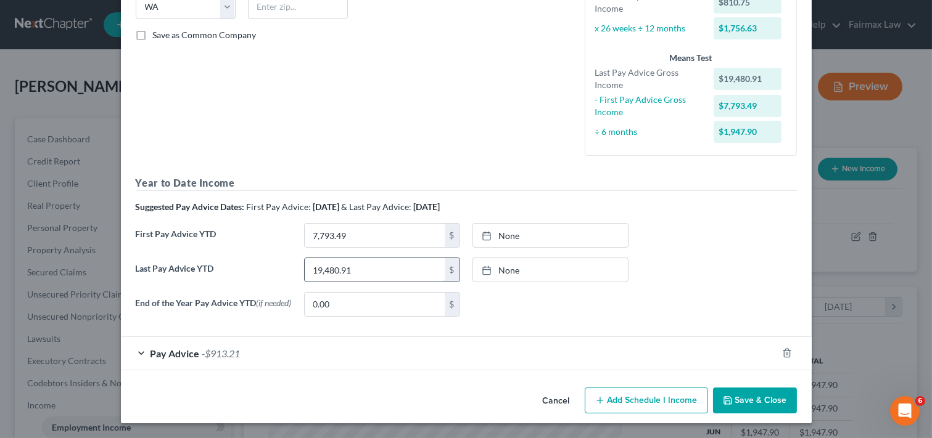
click at [356, 267] on input "19,480.91" at bounding box center [375, 269] width 140 height 23
type input "17,479.76"
click at [747, 403] on button "Save & Close" at bounding box center [755, 401] width 84 height 26
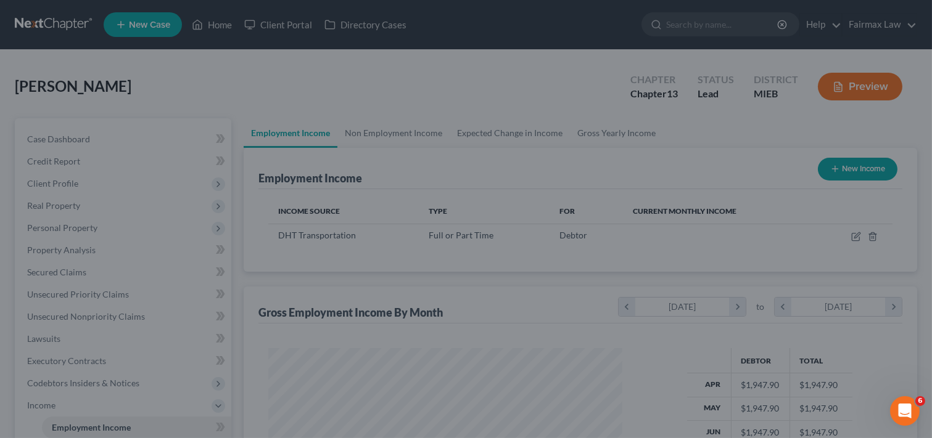
scroll to position [616459, 616306]
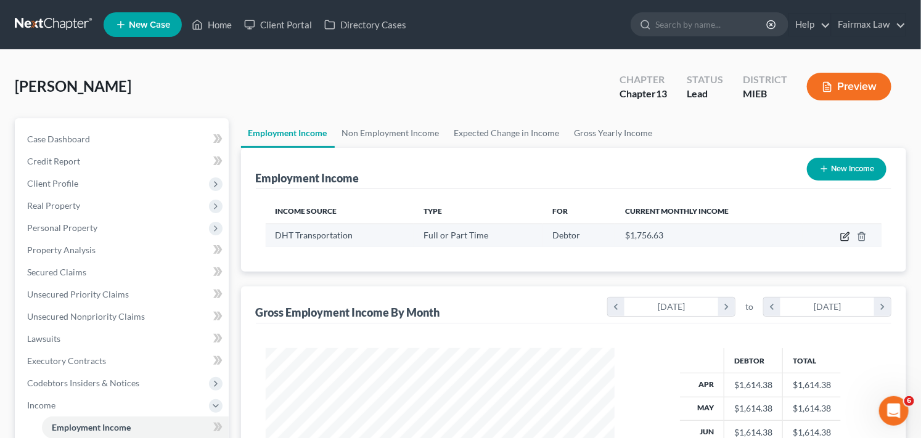
click at [847, 237] on icon "button" at bounding box center [846, 237] width 10 height 10
select select "0"
select select "50"
select select "2"
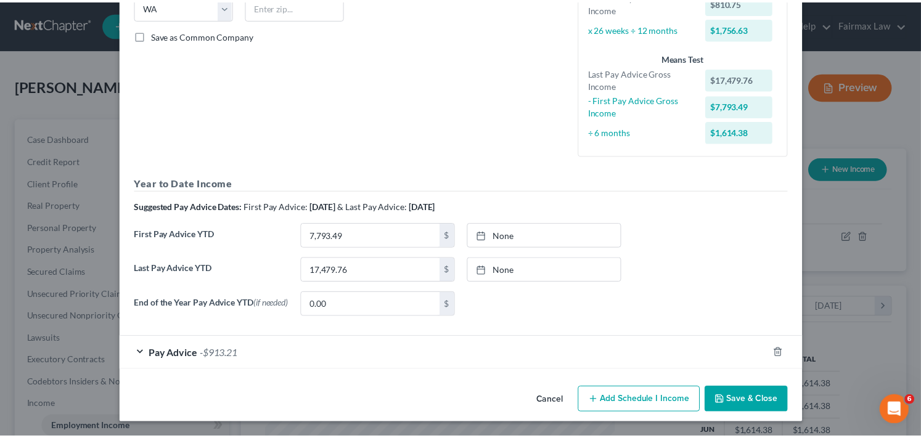
scroll to position [263, 0]
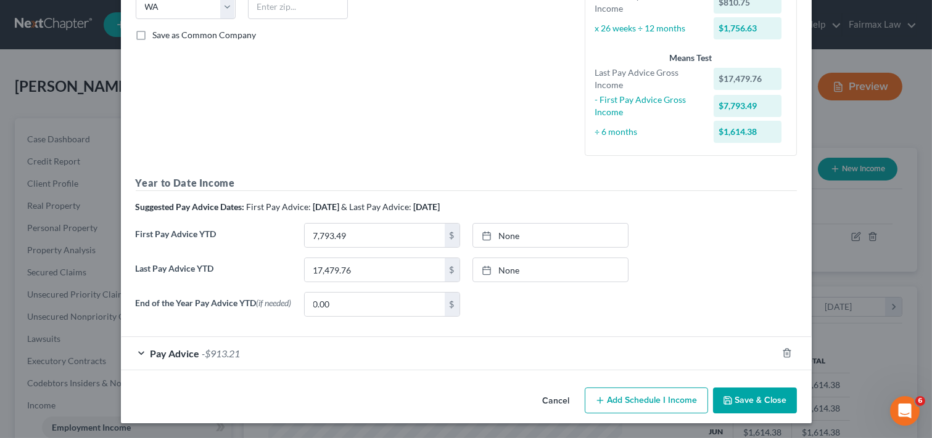
click at [738, 398] on button "Save & Close" at bounding box center [755, 401] width 84 height 26
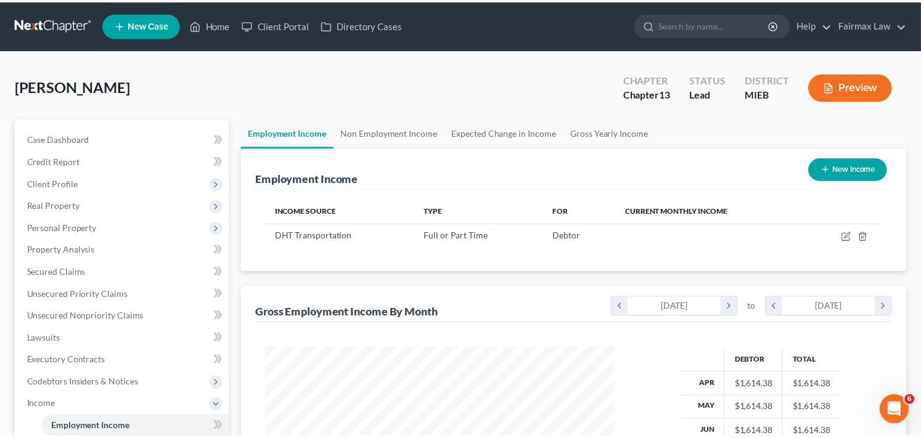
scroll to position [616459, 616306]
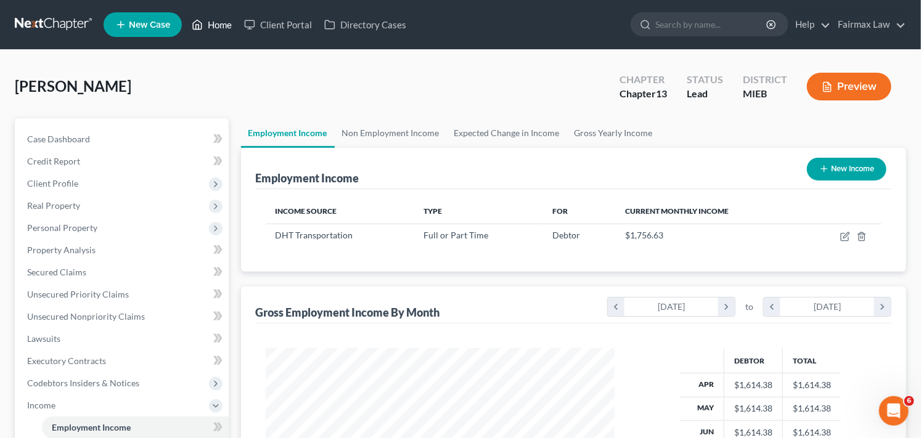
click at [212, 28] on link "Home" at bounding box center [212, 25] width 52 height 22
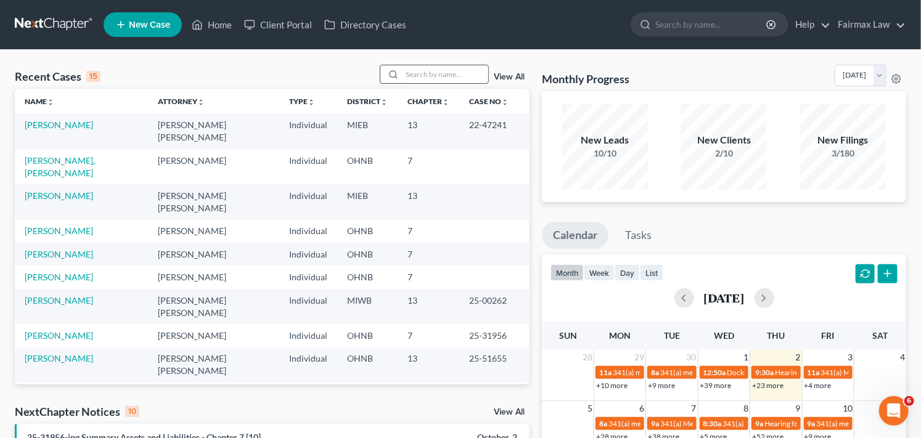
click at [422, 77] on input "search" at bounding box center [445, 74] width 86 height 18
type input "j"
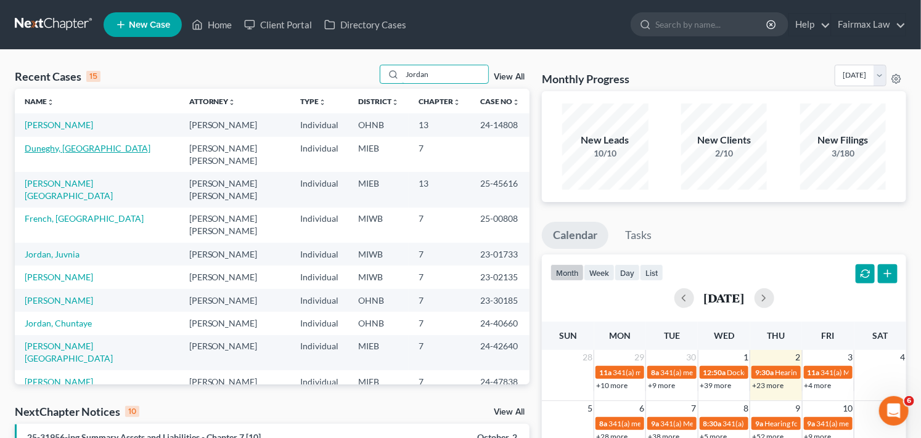
type input "Jordan"
click at [70, 147] on link "Duneghy, [GEOGRAPHIC_DATA]" at bounding box center [88, 148] width 126 height 10
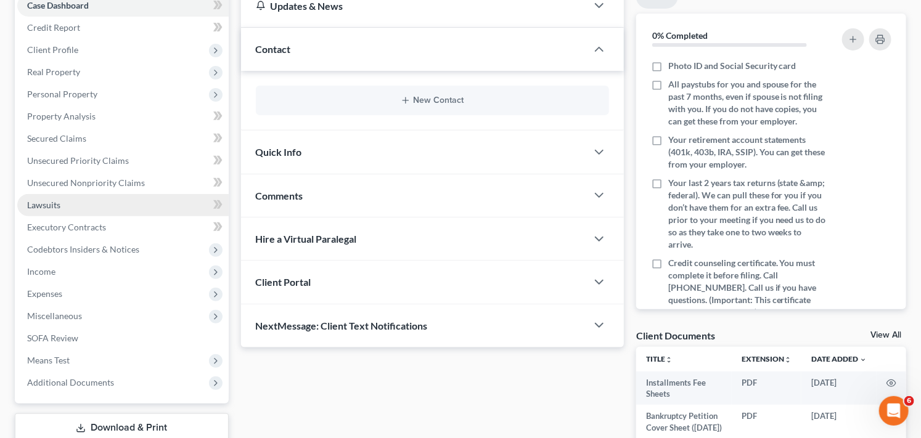
scroll to position [164, 0]
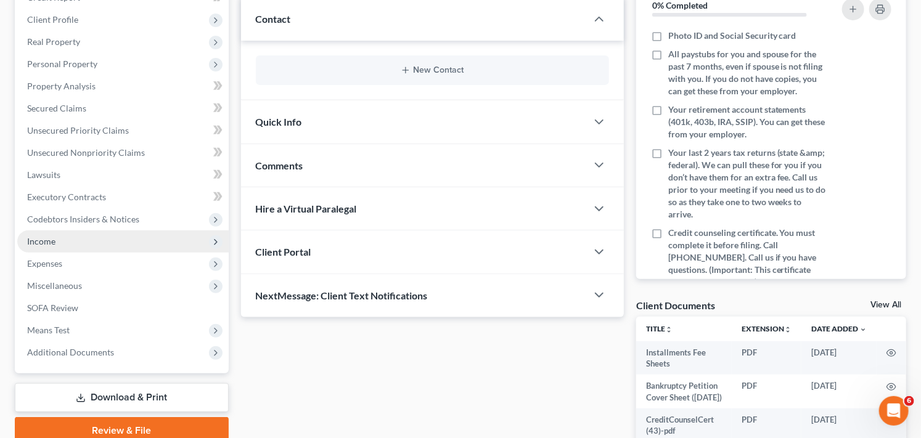
click at [118, 242] on span "Income" at bounding box center [123, 242] width 212 height 22
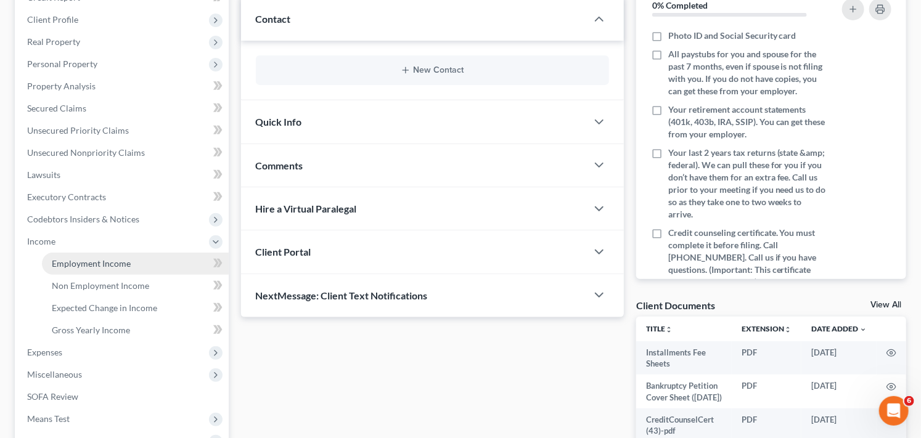
click at [111, 265] on span "Employment Income" at bounding box center [91, 263] width 79 height 10
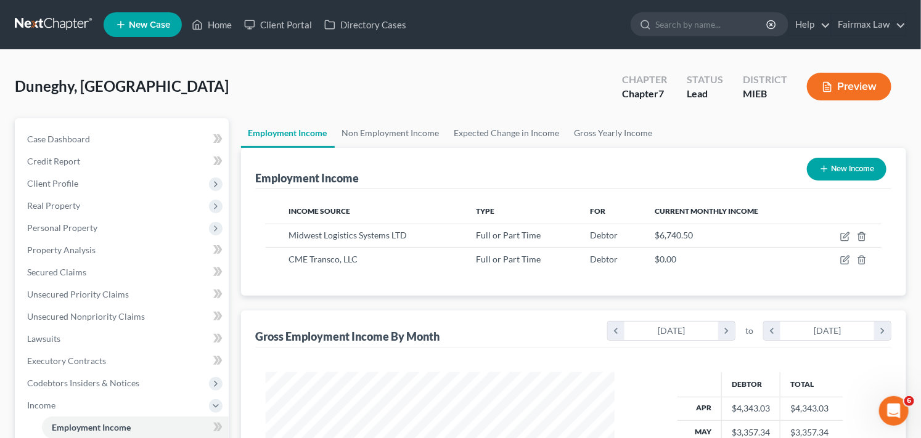
scroll to position [221, 374]
click at [78, 231] on span "Personal Property" at bounding box center [62, 228] width 70 height 10
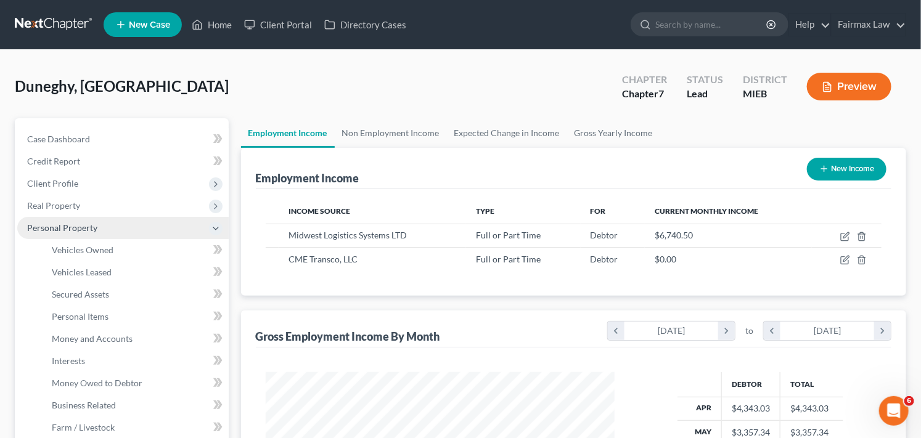
click at [82, 226] on span "Personal Property" at bounding box center [62, 228] width 70 height 10
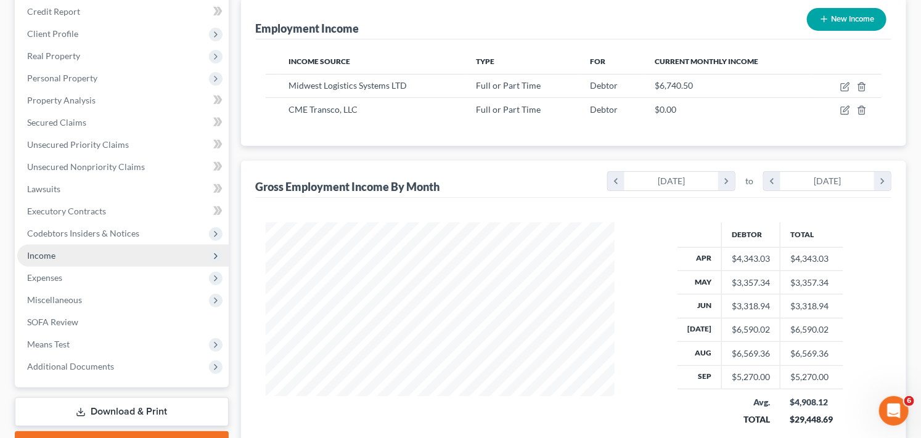
scroll to position [164, 0]
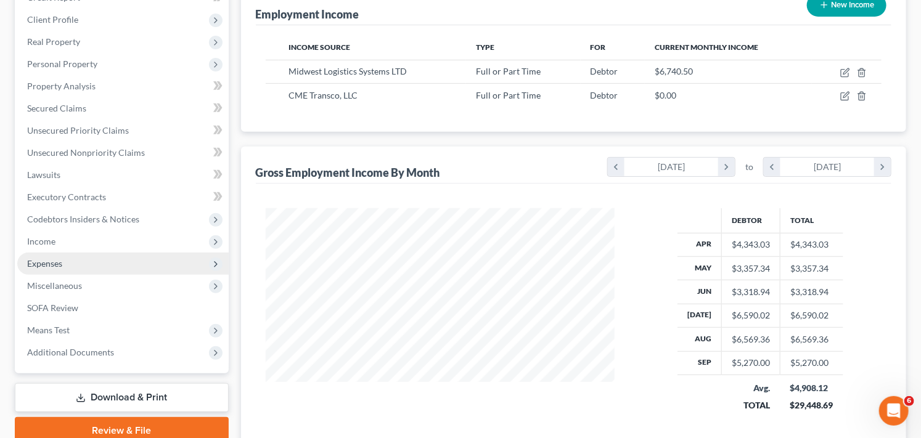
click at [84, 265] on span "Expenses" at bounding box center [123, 264] width 212 height 22
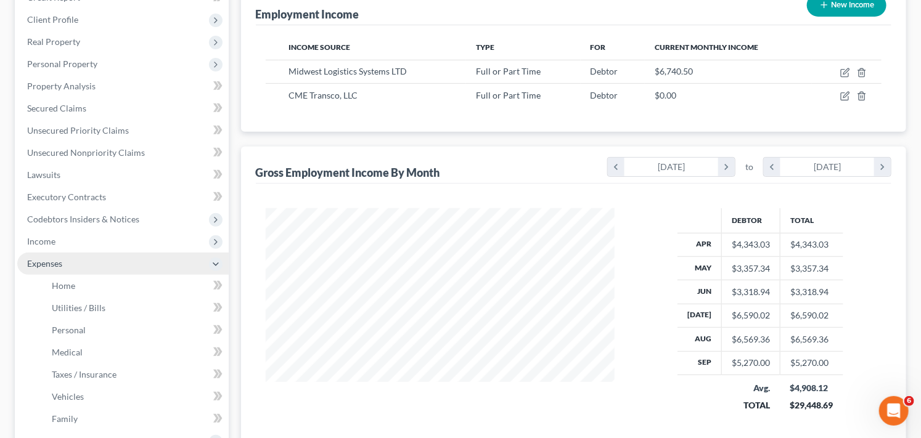
click at [105, 260] on span "Expenses" at bounding box center [123, 264] width 212 height 22
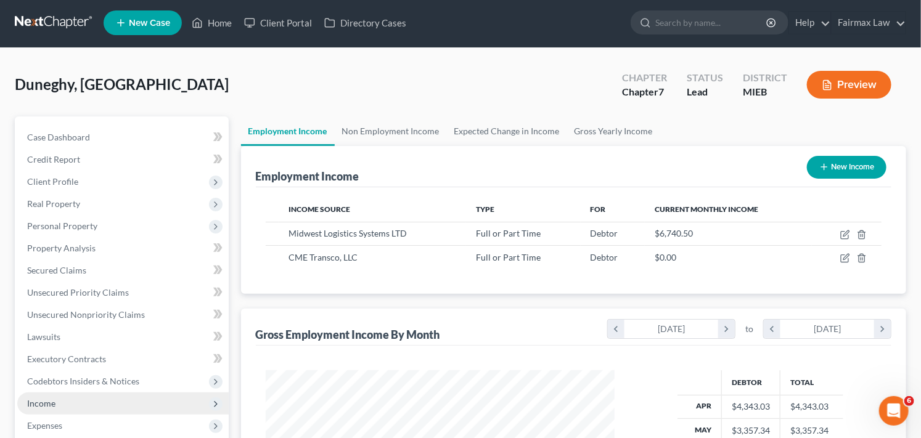
scroll to position [0, 0]
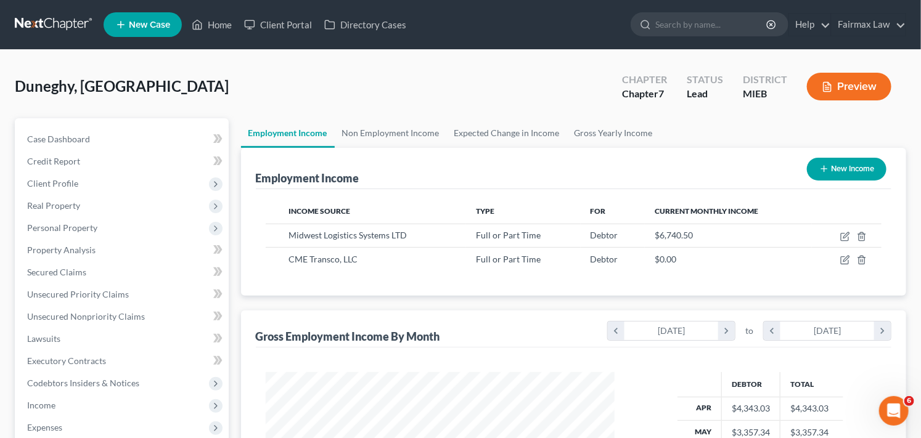
click at [482, 90] on div "Duneghy, [GEOGRAPHIC_DATA] Upgraded Chapter Chapter 7 Status Lead District MIEB…" at bounding box center [461, 92] width 892 height 54
click at [219, 19] on link "Home" at bounding box center [212, 25] width 52 height 22
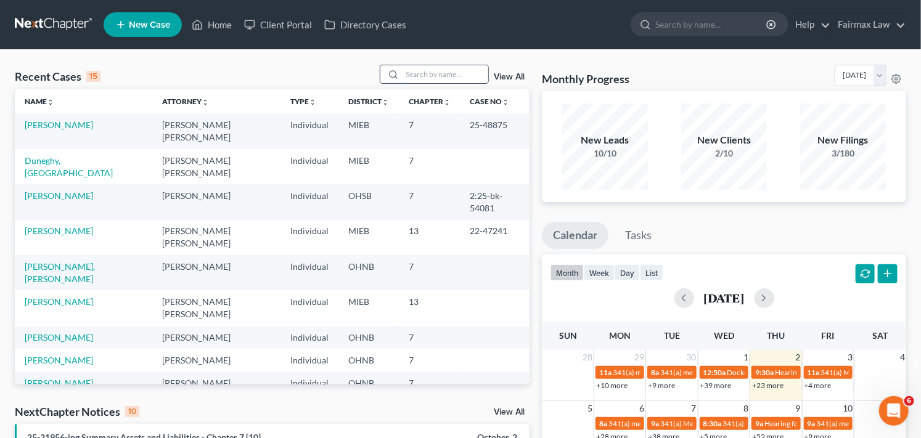
click at [409, 75] on input "search" at bounding box center [445, 74] width 86 height 18
type input "r"
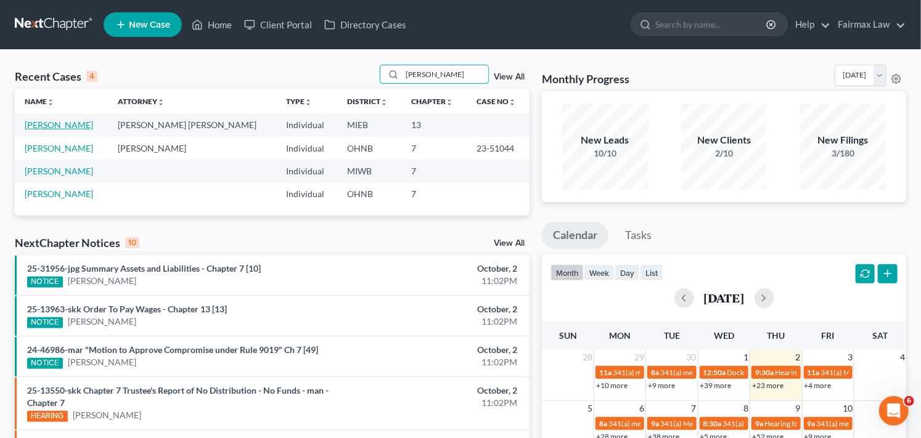
type input "[PERSON_NAME]"
click at [51, 123] on link "[PERSON_NAME]" at bounding box center [59, 125] width 68 height 10
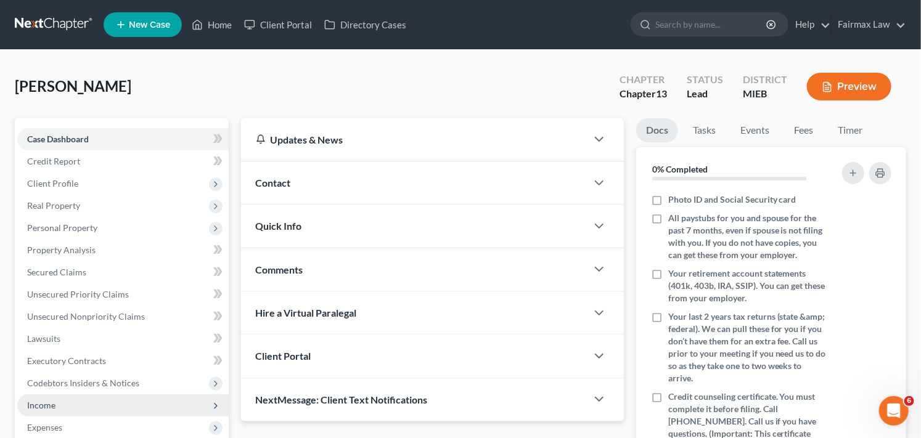
click at [152, 403] on span "Income" at bounding box center [123, 406] width 212 height 22
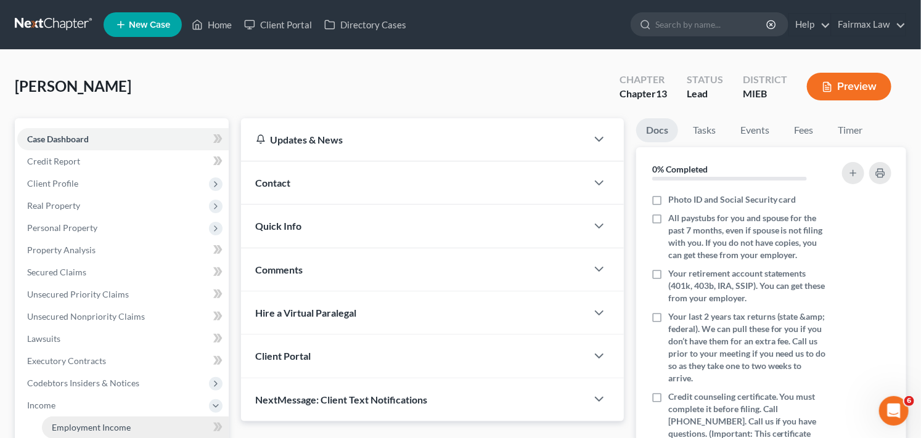
click at [152, 424] on link "Employment Income" at bounding box center [135, 428] width 187 height 22
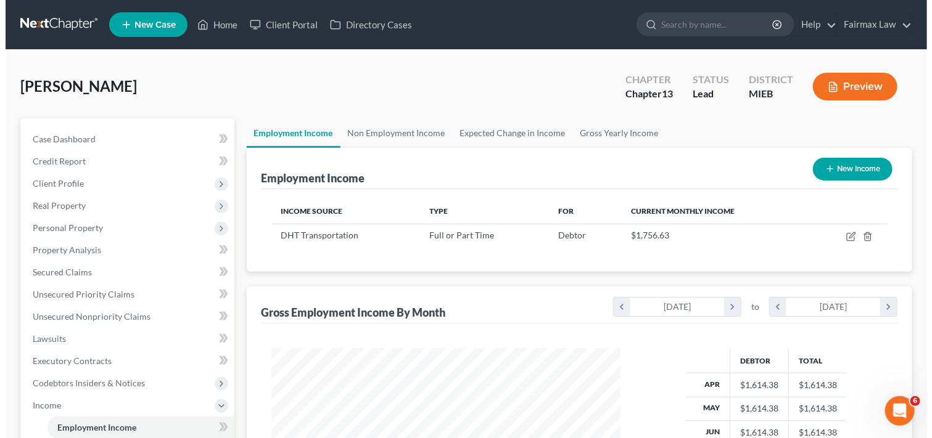
scroll to position [221, 374]
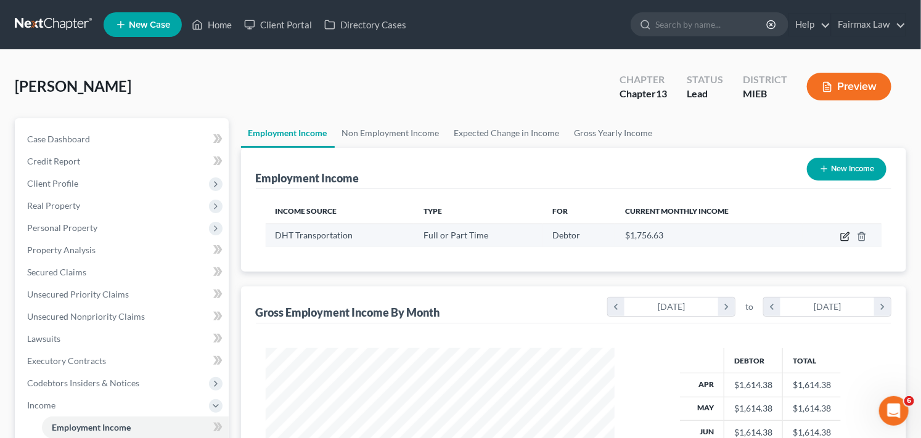
click at [843, 233] on icon "button" at bounding box center [846, 237] width 10 height 10
select select "0"
select select "50"
select select "2"
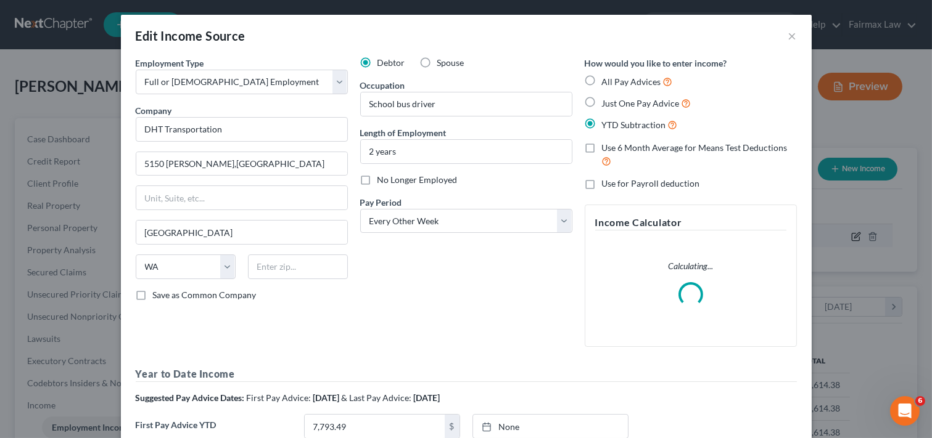
scroll to position [221, 379]
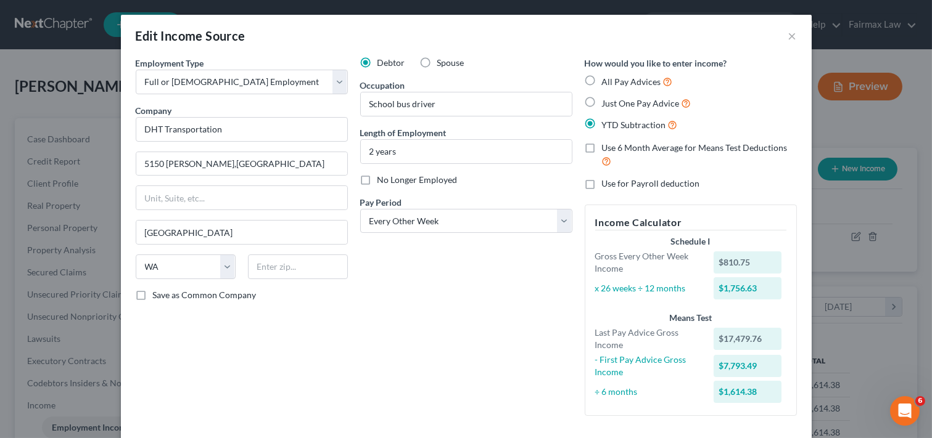
click at [549, 361] on div "Debtor Spouse Occupation School bus driver Length of Employment 2 years No Long…" at bounding box center [466, 241] width 224 height 369
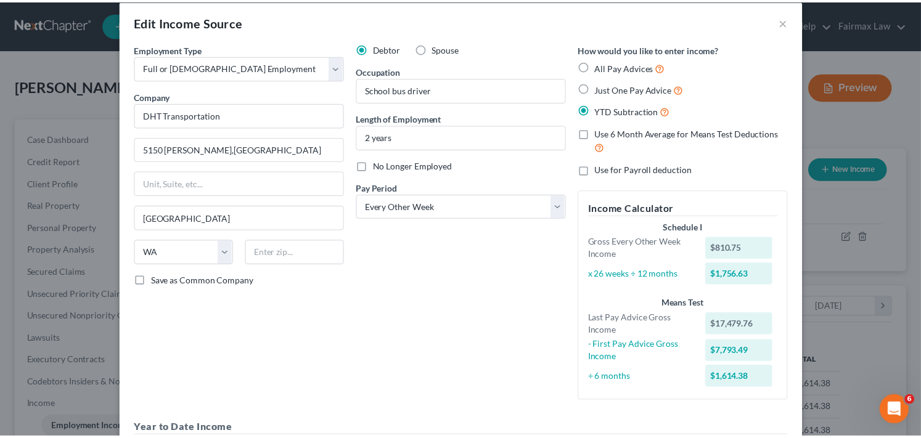
scroll to position [0, 0]
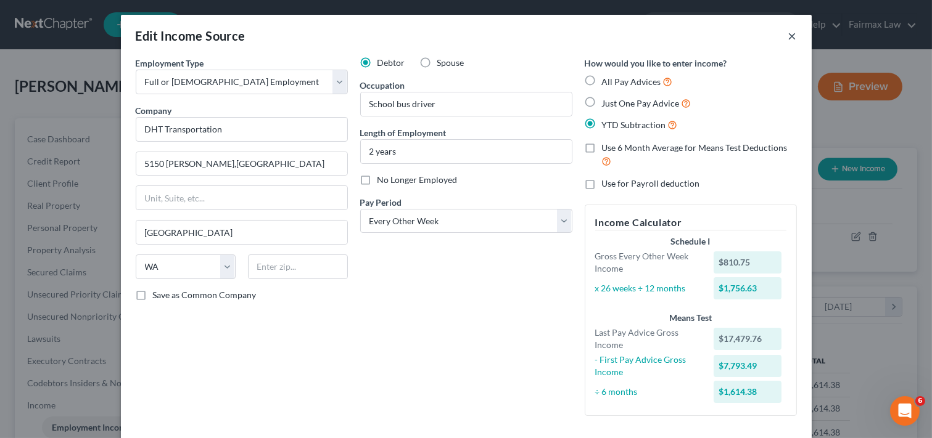
click at [788, 33] on button "×" at bounding box center [792, 35] width 9 height 15
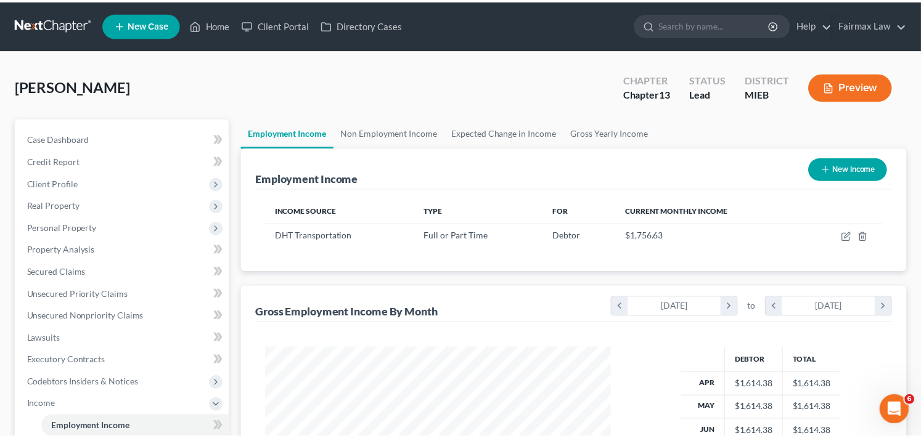
scroll to position [616459, 616306]
